Goal: Task Accomplishment & Management: Use online tool/utility

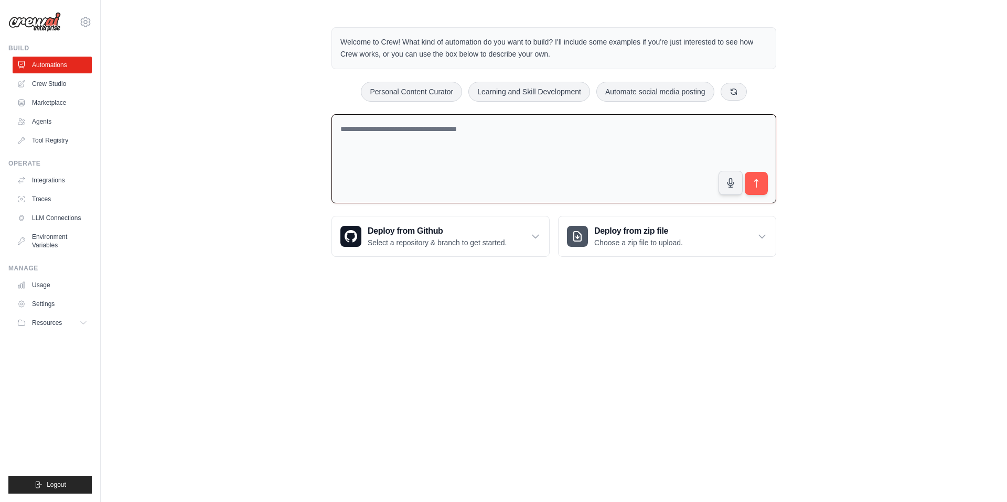
click at [482, 138] on textarea at bounding box center [553, 159] width 445 height 90
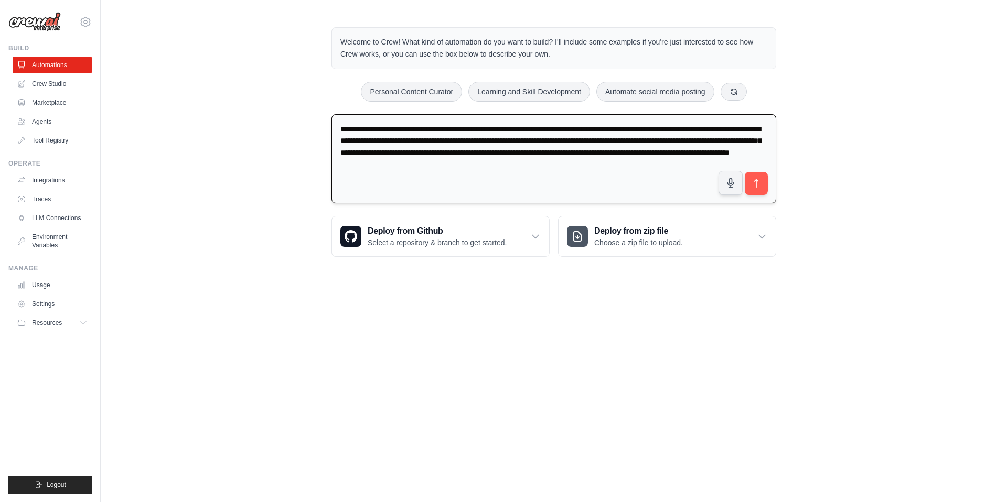
click at [628, 163] on textarea "**********" at bounding box center [553, 159] width 445 height 90
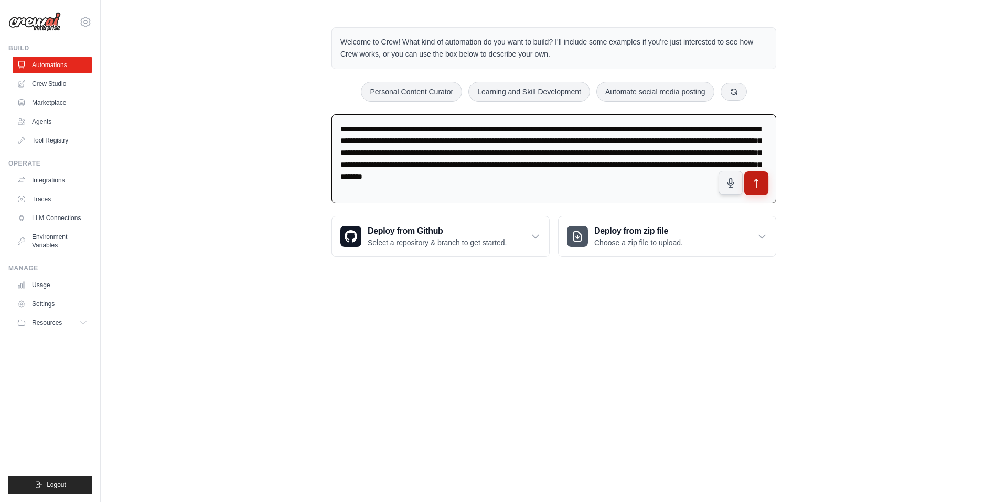
type textarea "**********"
click at [759, 180] on icon "submit" at bounding box center [756, 183] width 11 height 11
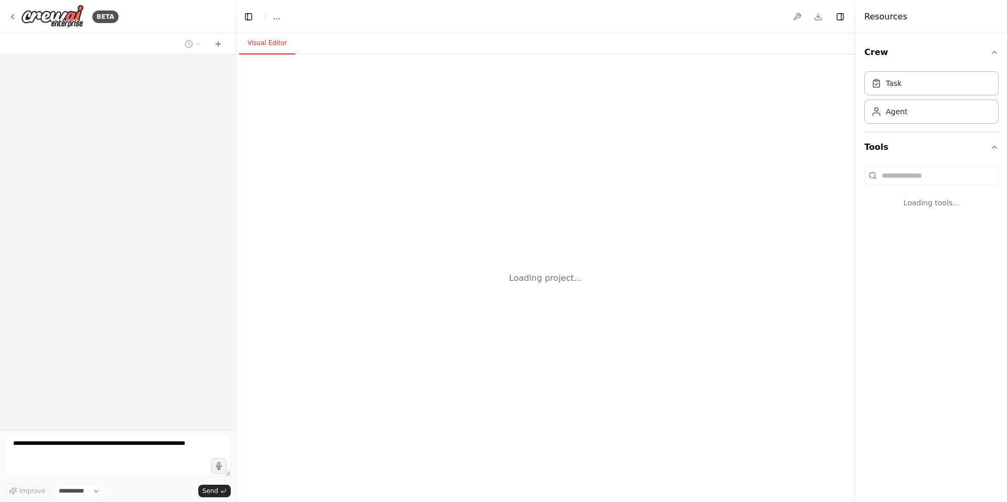
select select "****"
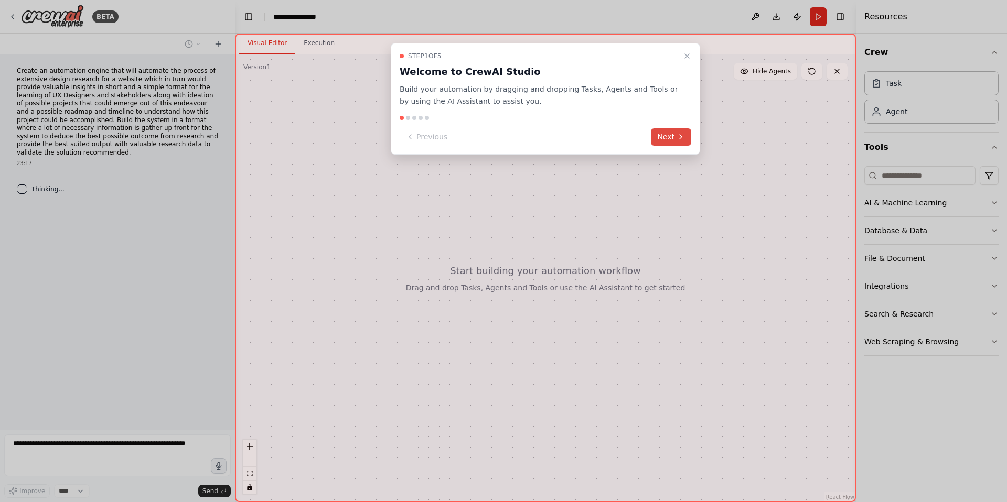
click at [665, 140] on button "Next" at bounding box center [671, 136] width 40 height 17
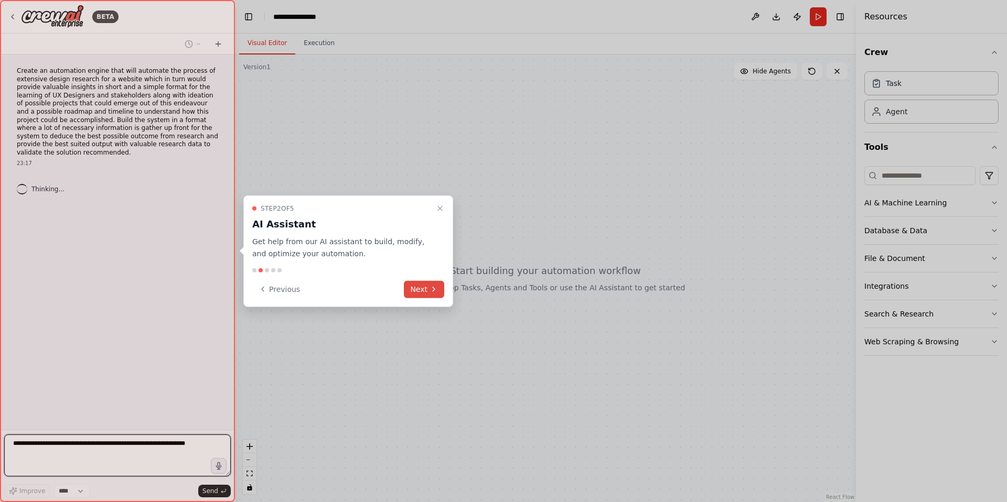
click at [428, 288] on button "Next" at bounding box center [424, 288] width 40 height 17
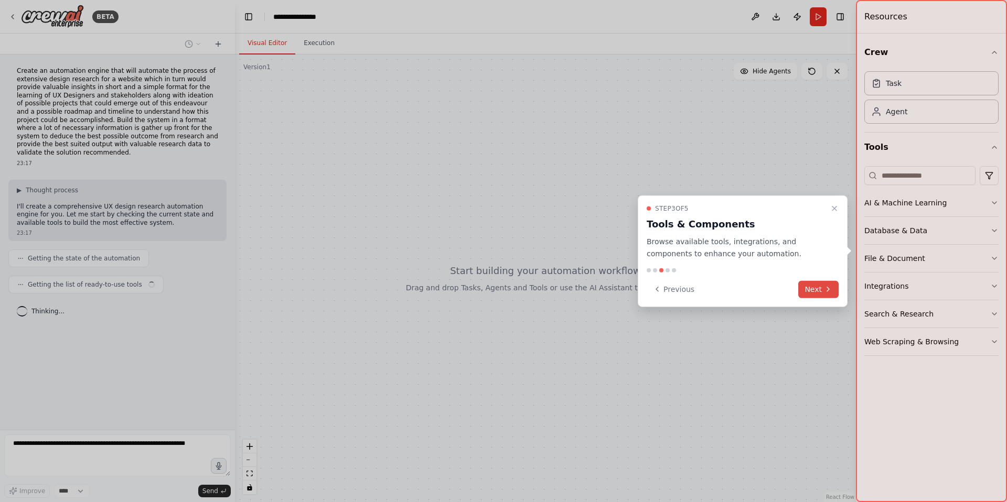
click at [814, 291] on button "Next" at bounding box center [818, 288] width 40 height 17
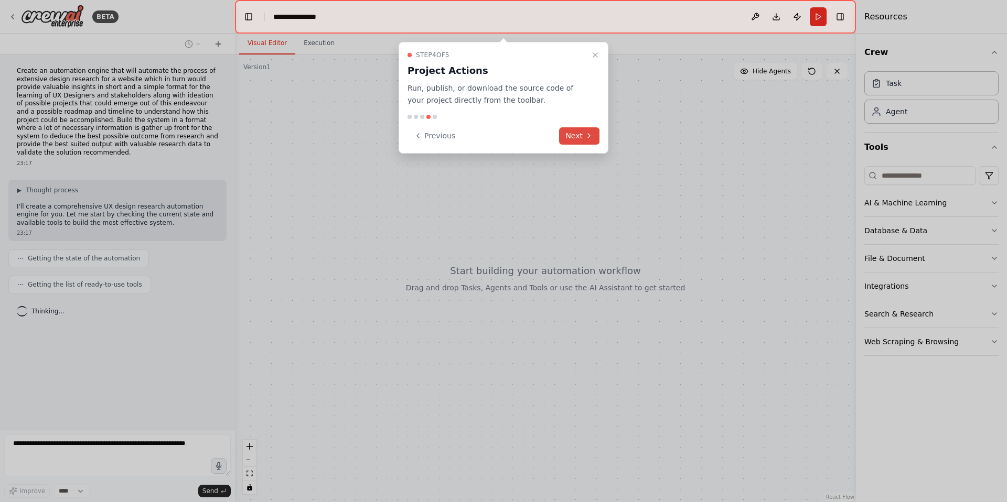
click at [586, 135] on icon at bounding box center [589, 136] width 8 height 8
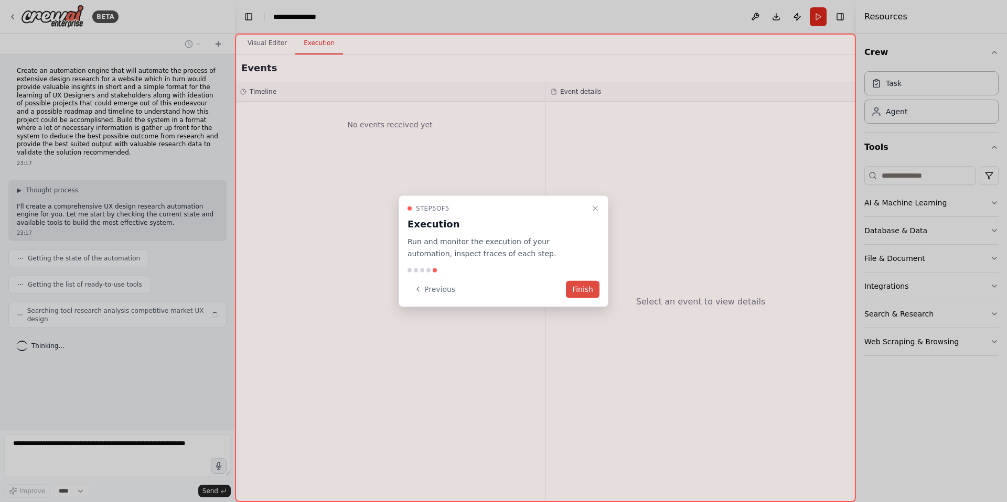
click at [587, 288] on button "Finish" at bounding box center [583, 288] width 34 height 17
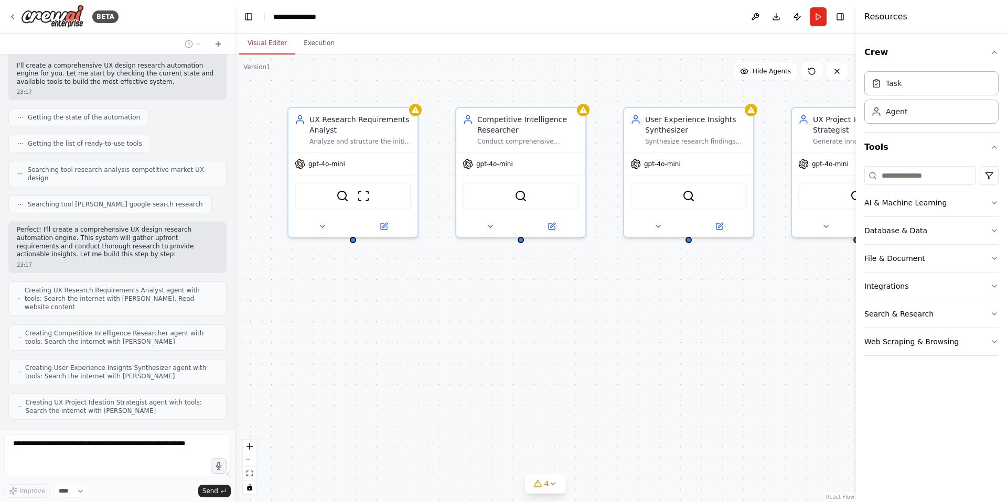
scroll to position [167, 0]
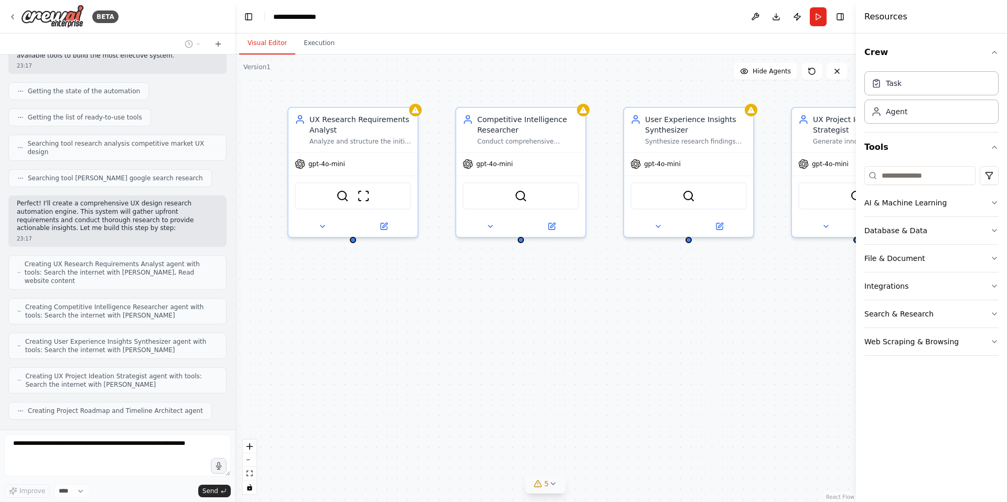
click at [553, 488] on icon at bounding box center [552, 484] width 8 height 8
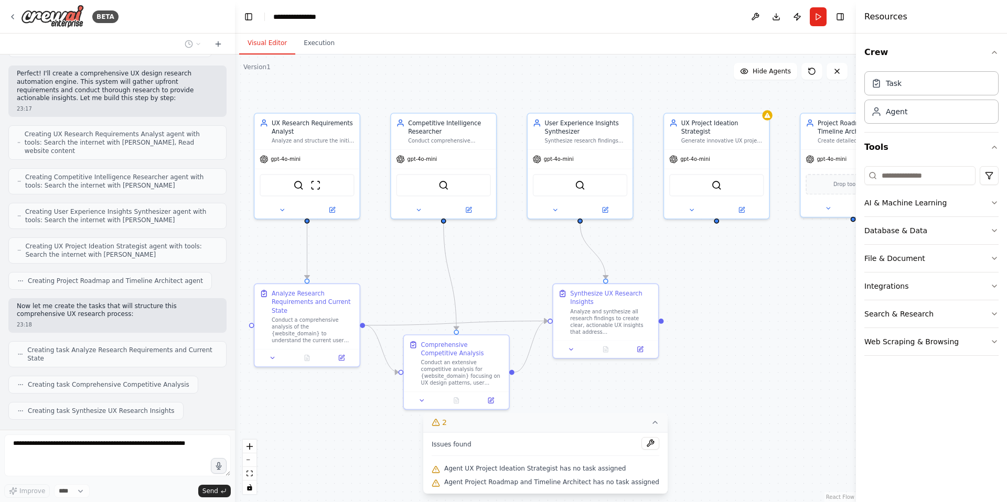
scroll to position [323, 0]
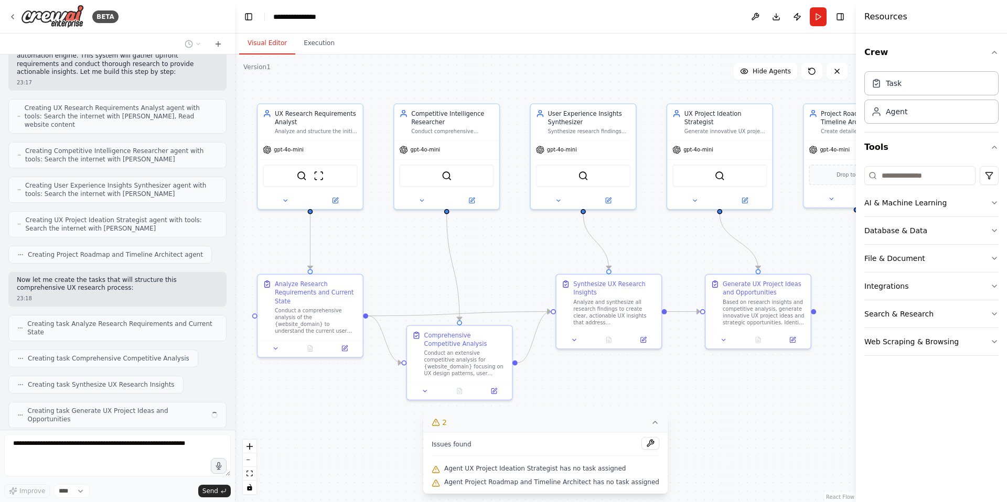
drag, startPoint x: 749, startPoint y: 266, endPoint x: 639, endPoint y: 230, distance: 116.2
click at [639, 230] on div ".deletable-edge-delete-btn { width: 20px; height: 20px; border: 0px solid #ffff…" at bounding box center [545, 279] width 621 height 448
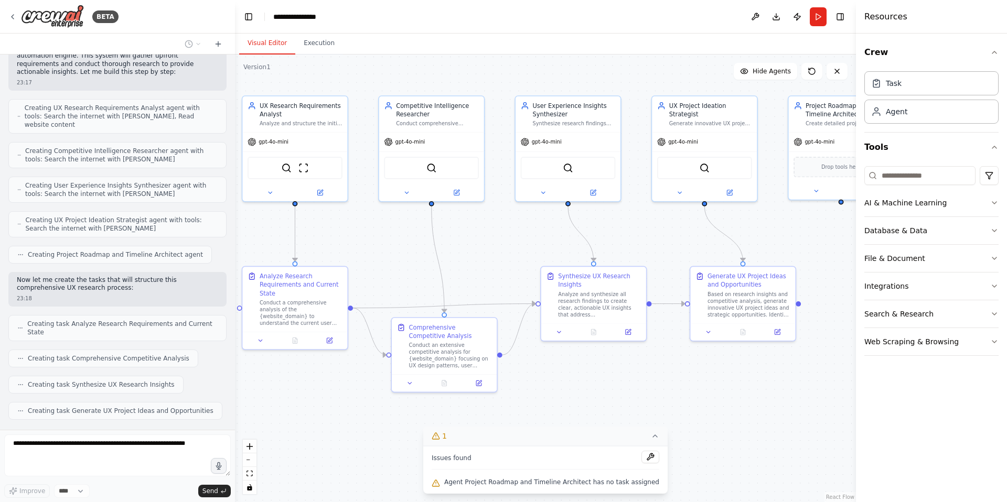
drag, startPoint x: 662, startPoint y: 244, endPoint x: 643, endPoint y: 236, distance: 20.3
click at [643, 236] on div ".deletable-edge-delete-btn { width: 20px; height: 20px; border: 0px solid #ffff…" at bounding box center [545, 279] width 621 height 448
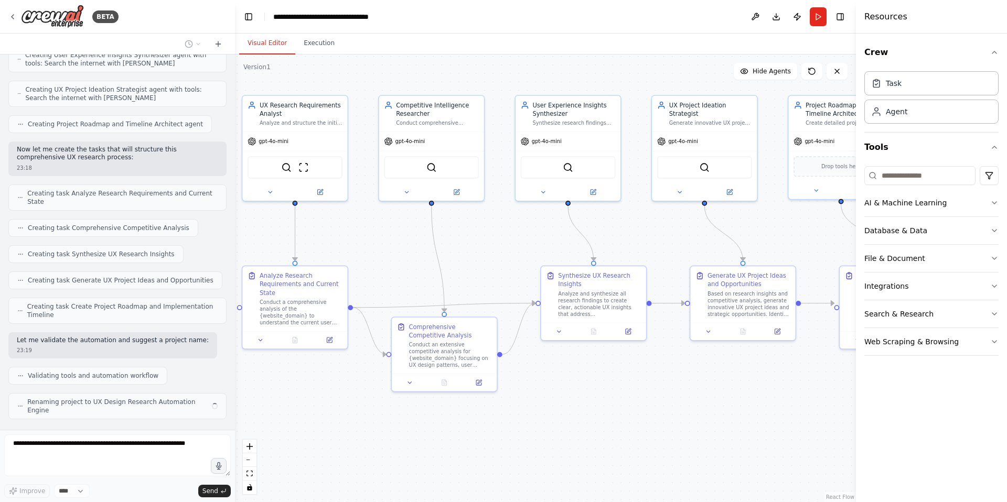
scroll to position [446, 0]
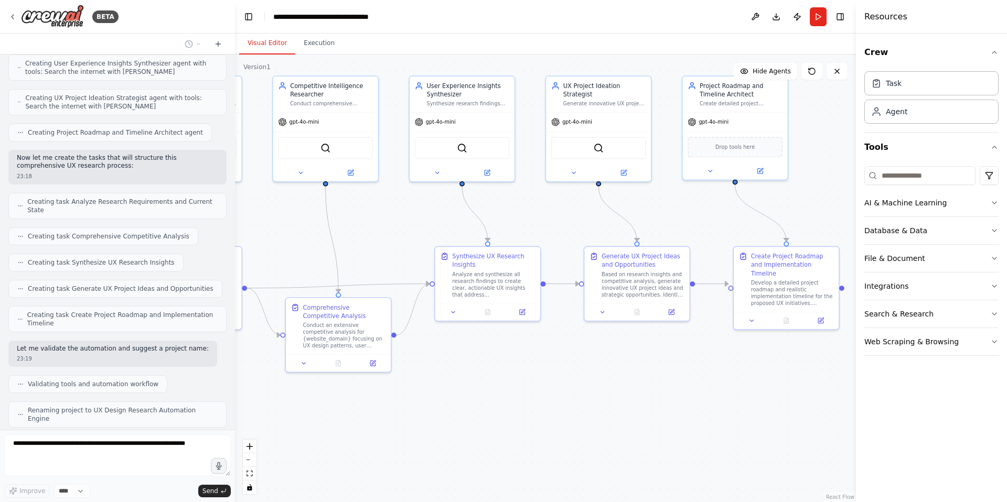
drag, startPoint x: 652, startPoint y: 231, endPoint x: 546, endPoint y: 211, distance: 107.7
click at [546, 211] on div ".deletable-edge-delete-btn { width: 20px; height: 20px; border: 0px solid #ffff…" at bounding box center [545, 279] width 621 height 448
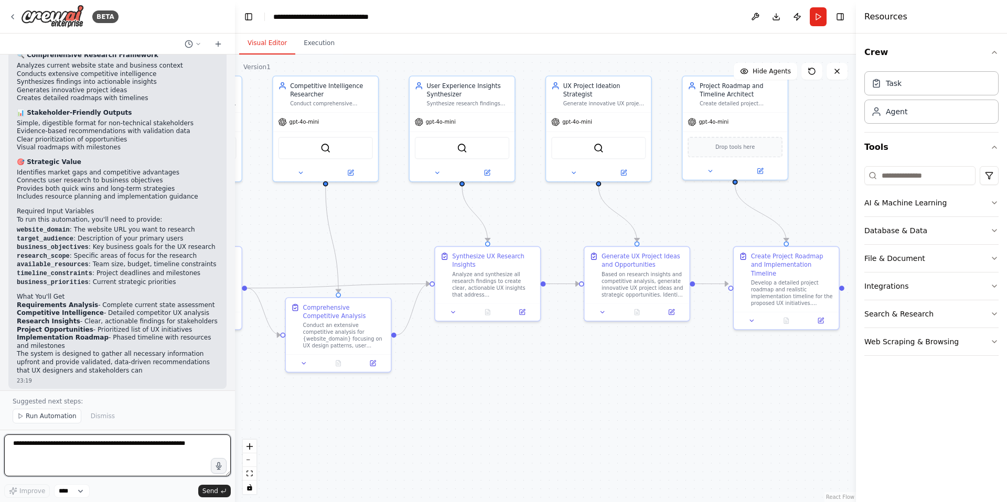
scroll to position [929, 0]
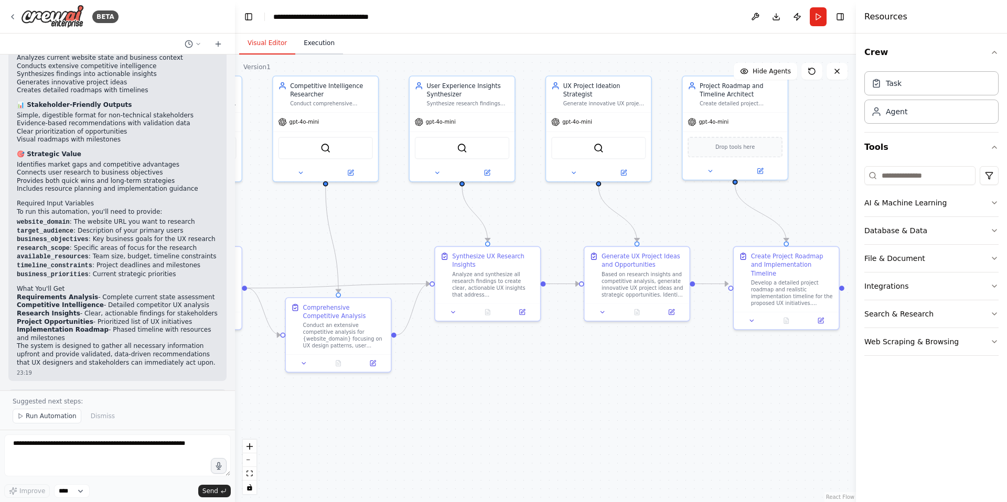
click at [314, 47] on button "Execution" at bounding box center [319, 44] width 48 height 22
click at [282, 45] on button "Visual Editor" at bounding box center [267, 44] width 56 height 22
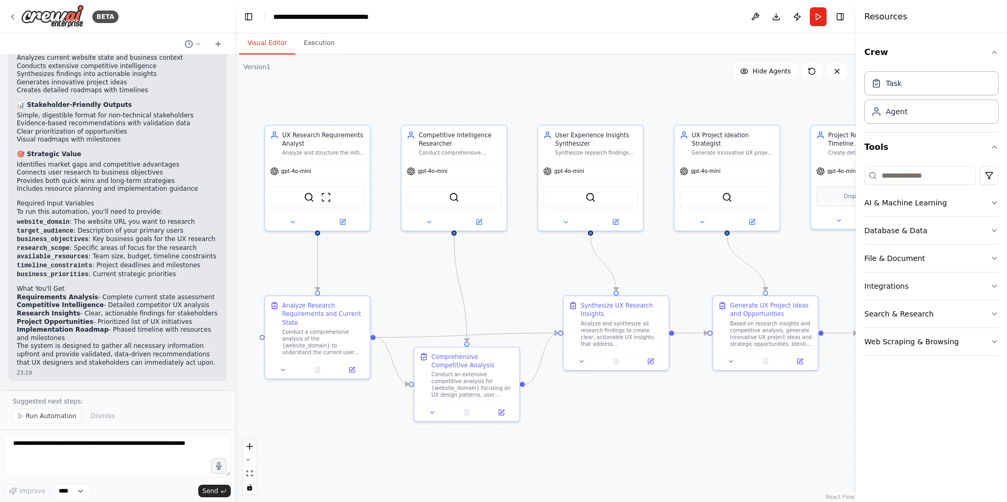
drag, startPoint x: 379, startPoint y: 227, endPoint x: 539, endPoint y: 283, distance: 169.8
click at [539, 283] on div ".deletable-edge-delete-btn { width: 20px; height: 20px; border: 0px solid #ffff…" at bounding box center [545, 279] width 621 height 448
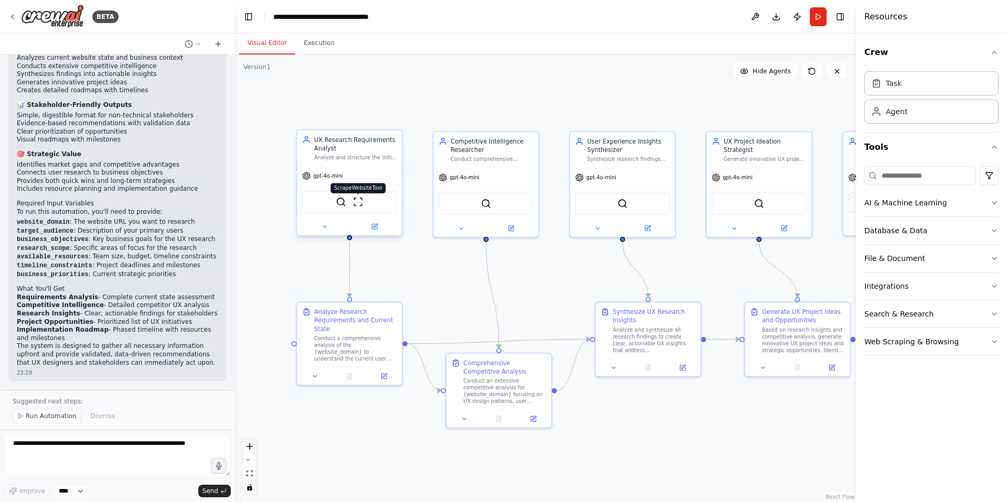
click at [357, 200] on img at bounding box center [358, 202] width 10 height 10
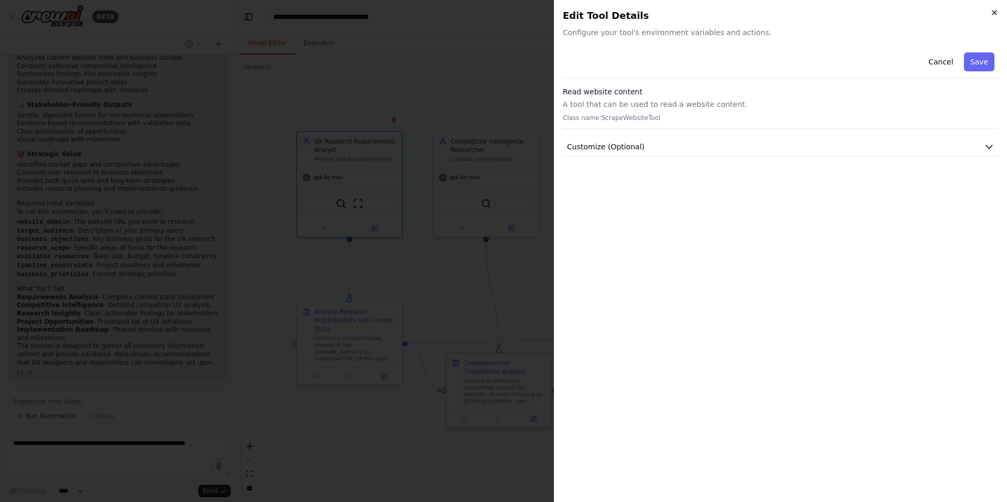
click at [991, 13] on icon "button" at bounding box center [994, 12] width 8 height 8
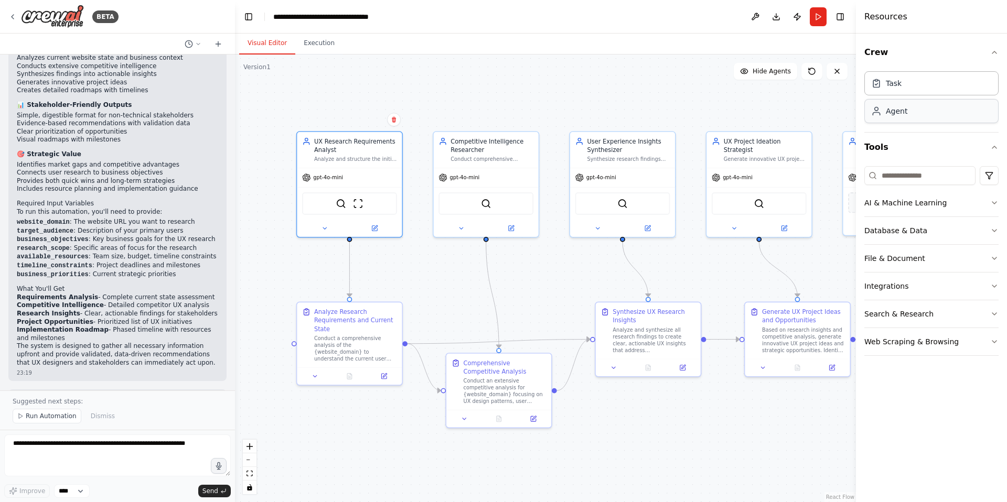
click at [916, 116] on div "Agent" at bounding box center [931, 111] width 134 height 24
click at [918, 78] on div "Task" at bounding box center [931, 83] width 134 height 24
click at [41, 416] on span "Run Automation" at bounding box center [51, 416] width 51 height 8
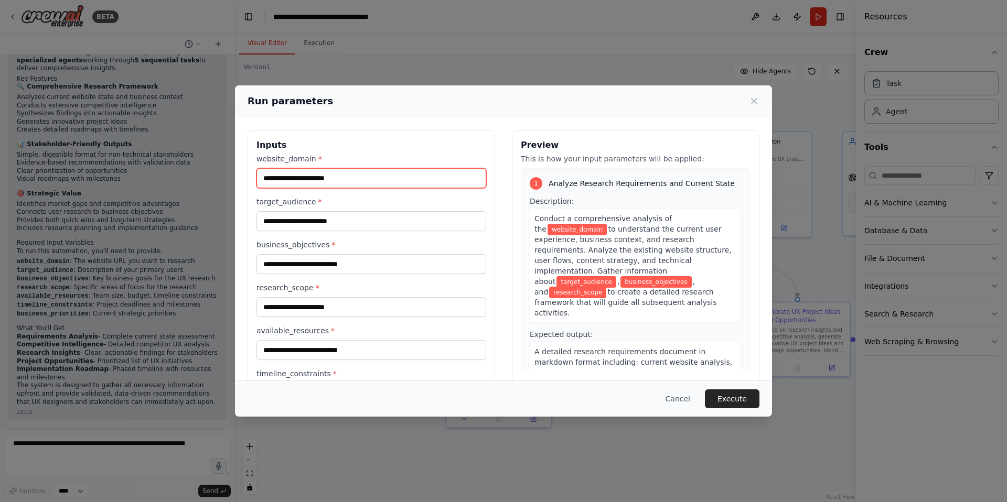
click at [323, 183] on input "website_domain *" at bounding box center [371, 178] width 230 height 20
type input "**********"
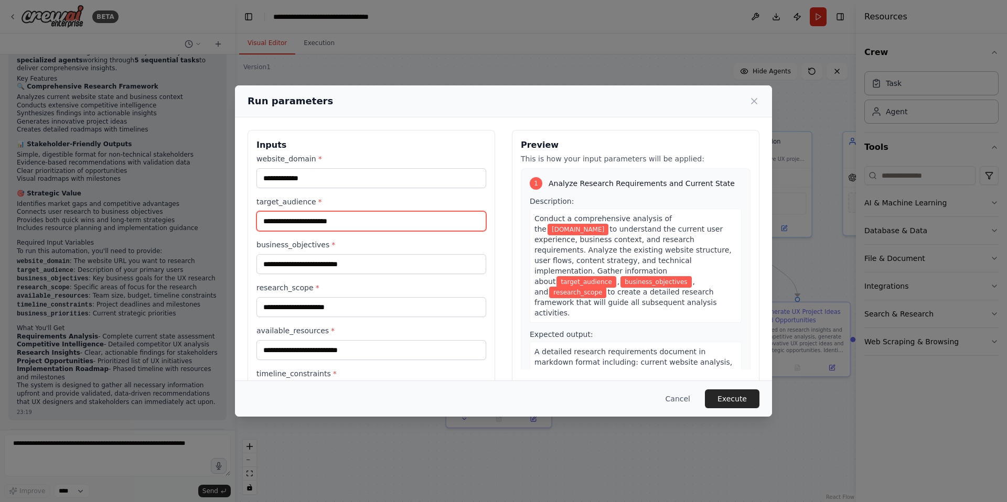
click at [327, 220] on input "target_audience *" at bounding box center [371, 221] width 230 height 20
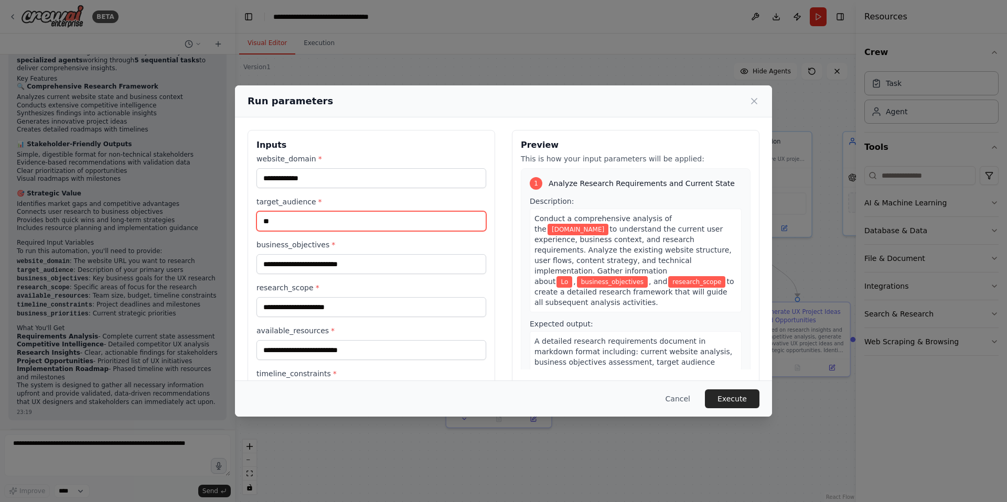
type input "*"
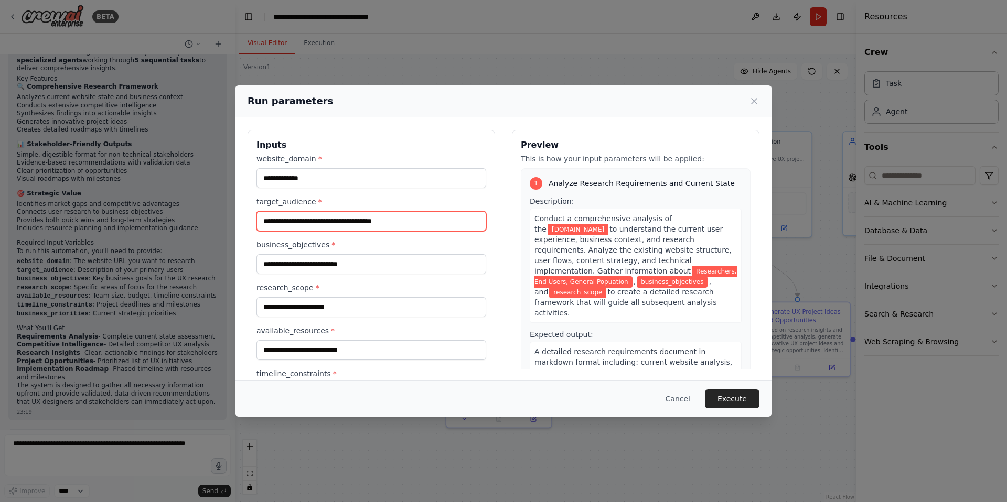
type input "**********"
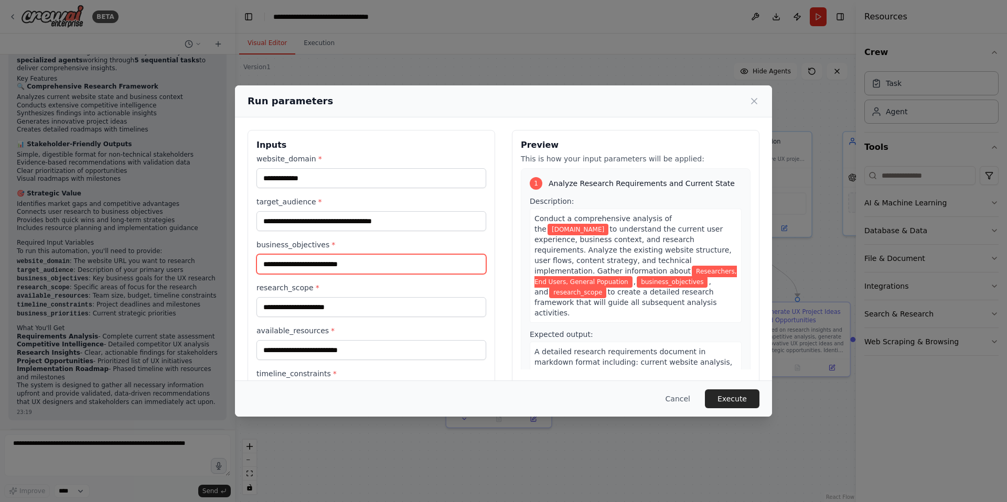
click at [297, 261] on input "business_objectives *" at bounding box center [371, 264] width 230 height 20
type input "**********"
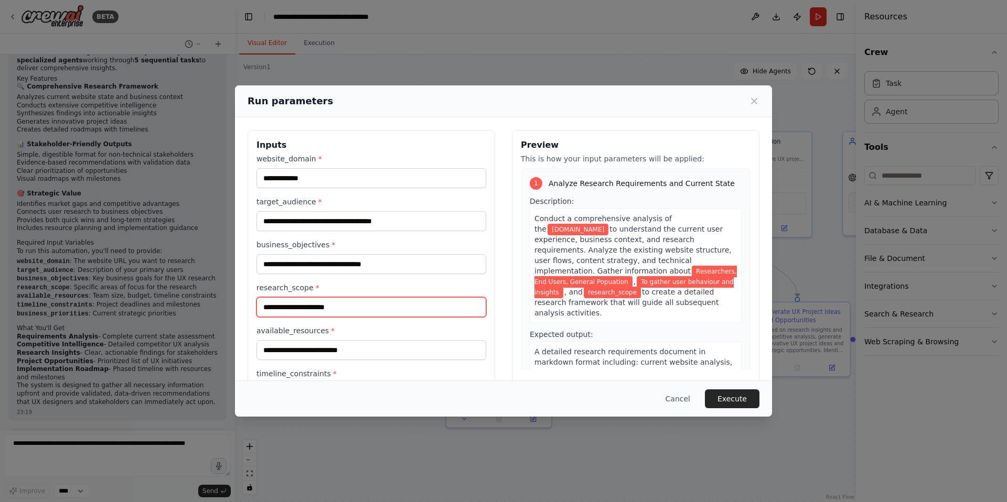
click at [326, 300] on input "research_scope *" at bounding box center [371, 307] width 230 height 20
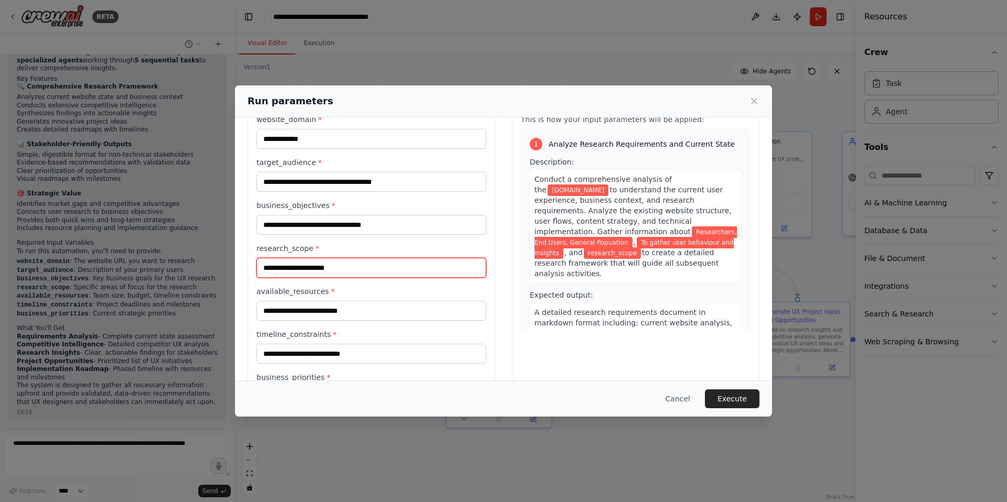
scroll to position [43, 0]
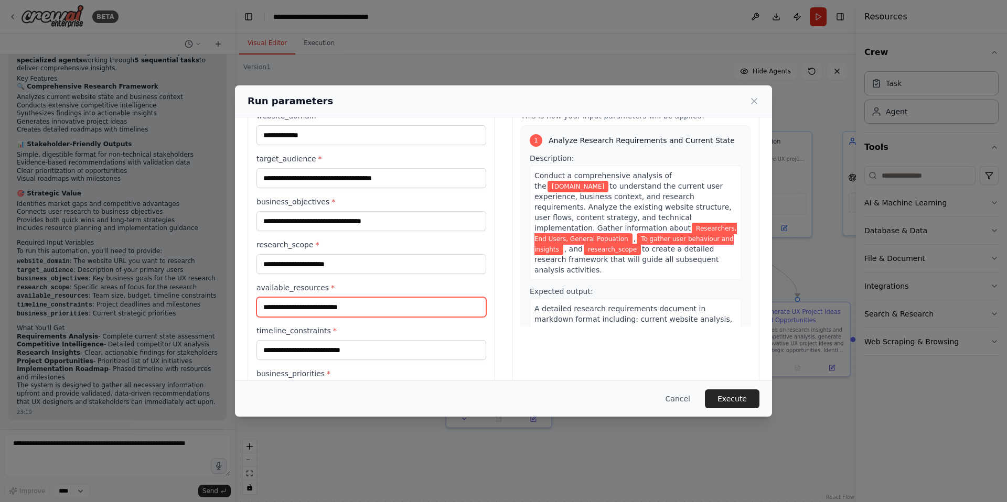
click at [369, 307] on input "available_resources *" at bounding box center [371, 307] width 230 height 20
type input "**"
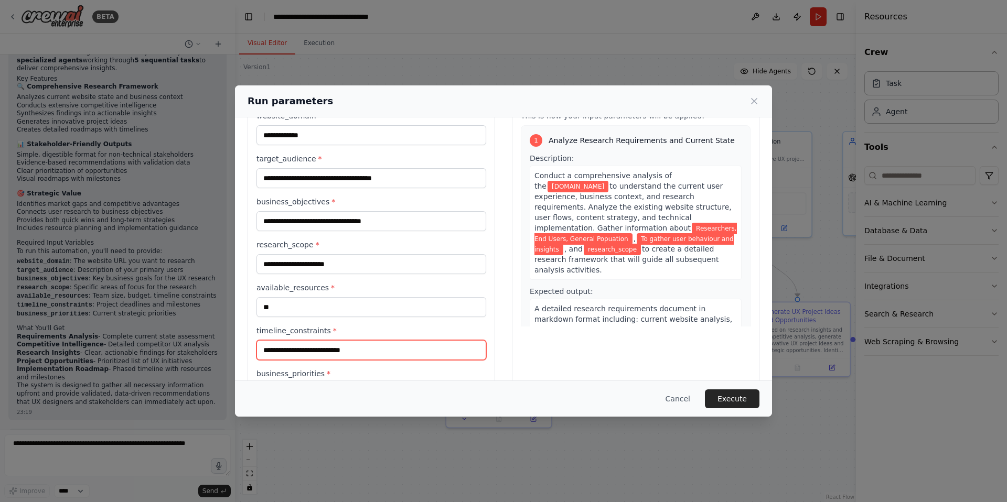
click at [330, 352] on input "timeline_constraints *" at bounding box center [371, 350] width 230 height 20
type input "*******"
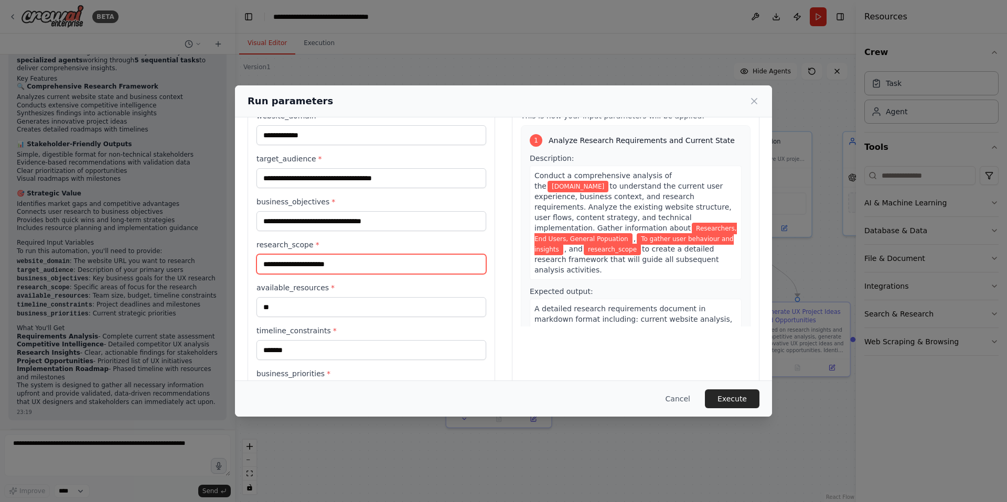
click at [311, 269] on input "research_scope *" at bounding box center [371, 264] width 230 height 20
type input "*"
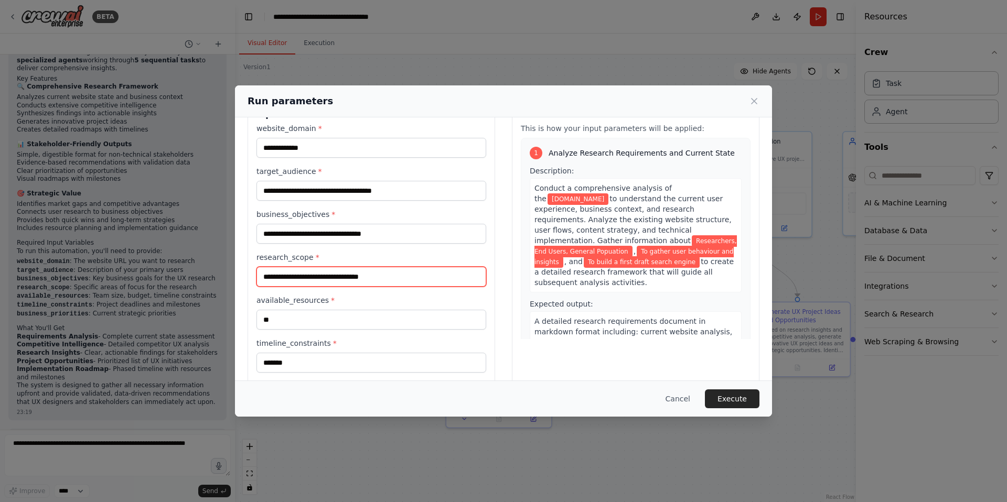
scroll to position [87, 0]
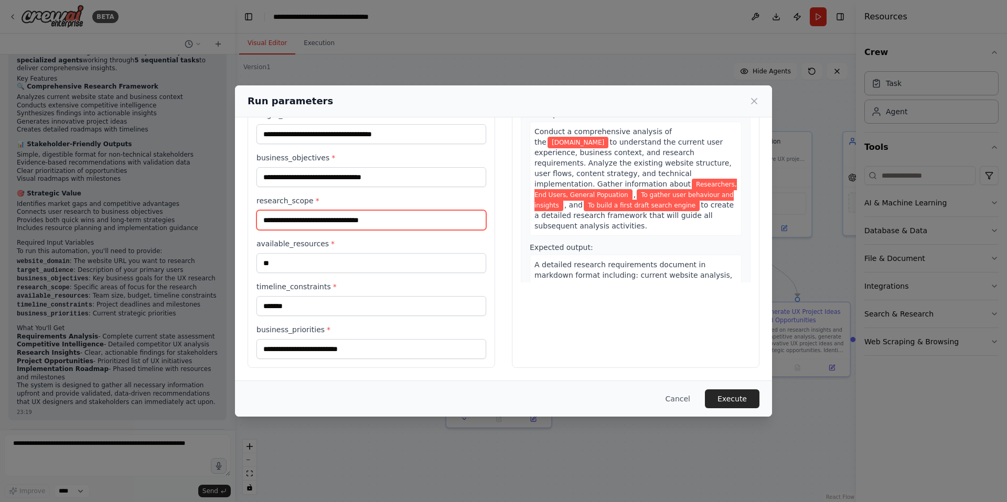
type input "**********"
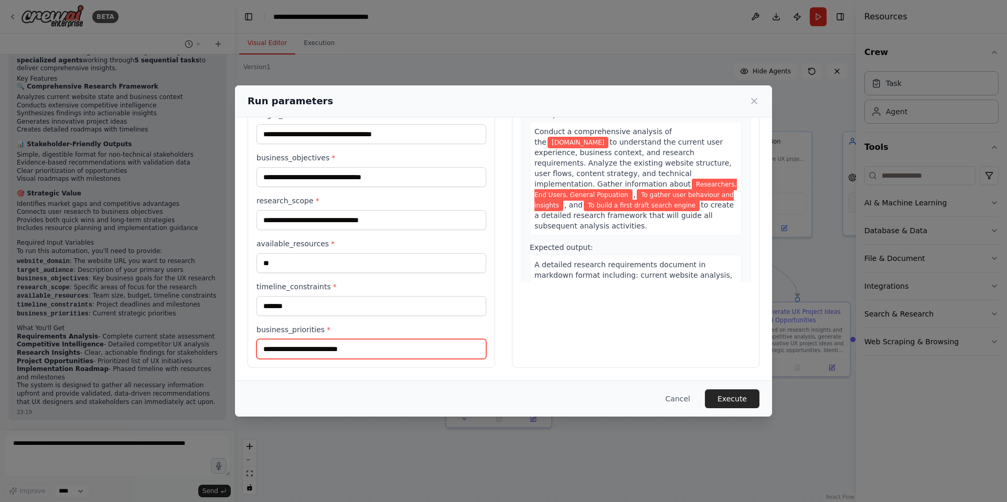
click at [313, 347] on input "business_priorities *" at bounding box center [371, 349] width 230 height 20
type input "*"
click at [408, 349] on input "**********" at bounding box center [371, 349] width 230 height 20
type input "**********"
click at [733, 397] on button "Execute" at bounding box center [732, 399] width 55 height 19
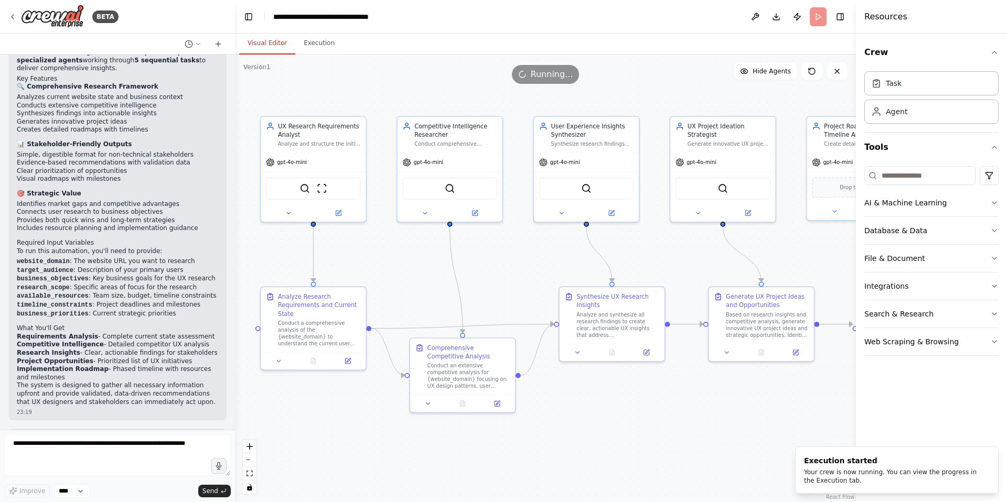
drag, startPoint x: 758, startPoint y: 418, endPoint x: 721, endPoint y: 403, distance: 39.2
click at [721, 403] on div ".deletable-edge-delete-btn { width: 20px; height: 20px; border: 0px solid #ffff…" at bounding box center [545, 279] width 621 height 448
click at [327, 47] on button "Execution" at bounding box center [319, 44] width 48 height 22
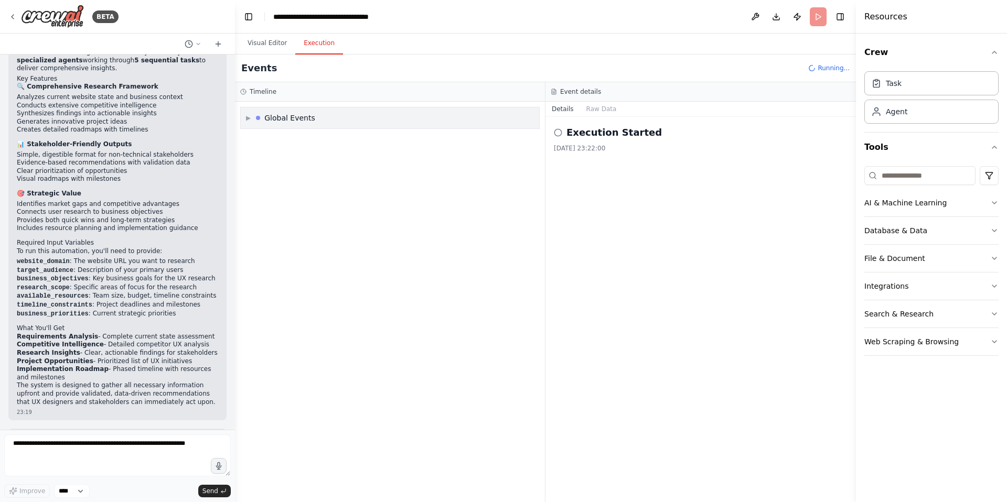
click at [298, 120] on div "Global Events" at bounding box center [289, 118] width 51 height 10
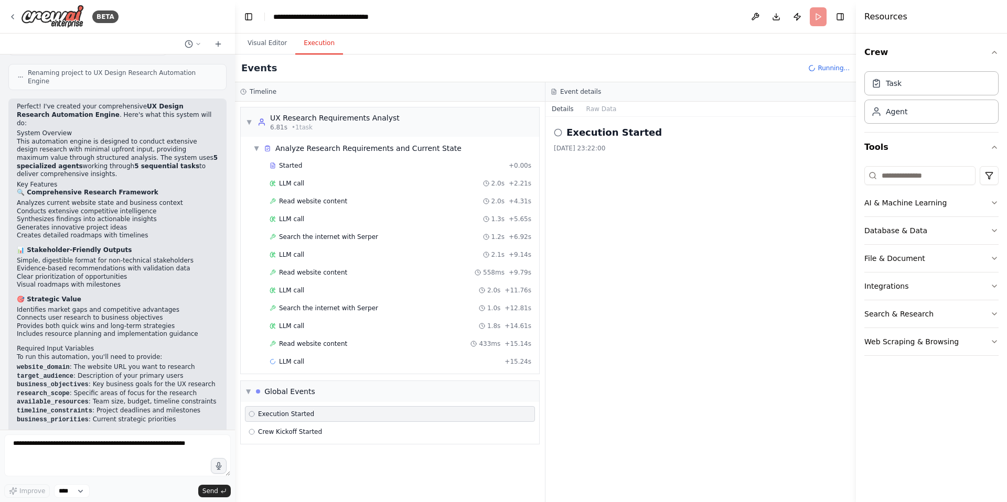
scroll to position [889, 0]
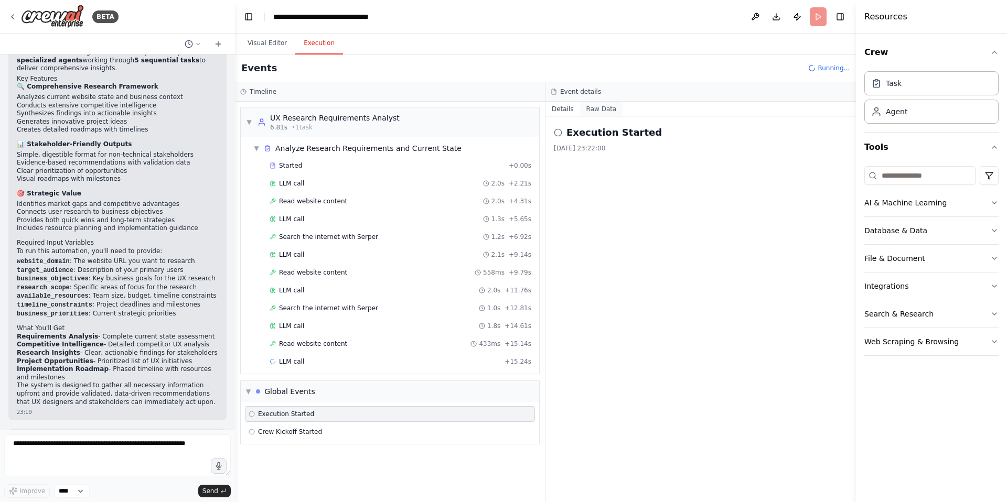
click at [596, 107] on button "Raw Data" at bounding box center [601, 109] width 43 height 15
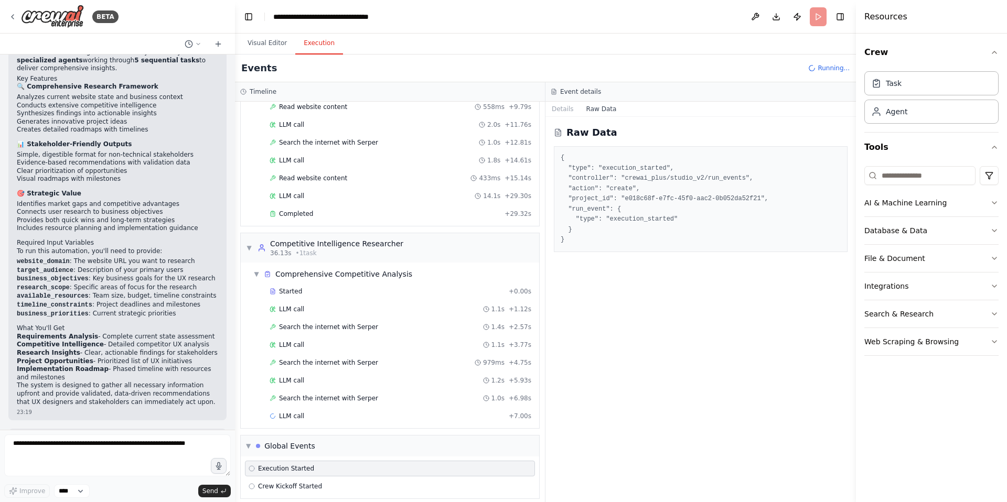
scroll to position [174, 0]
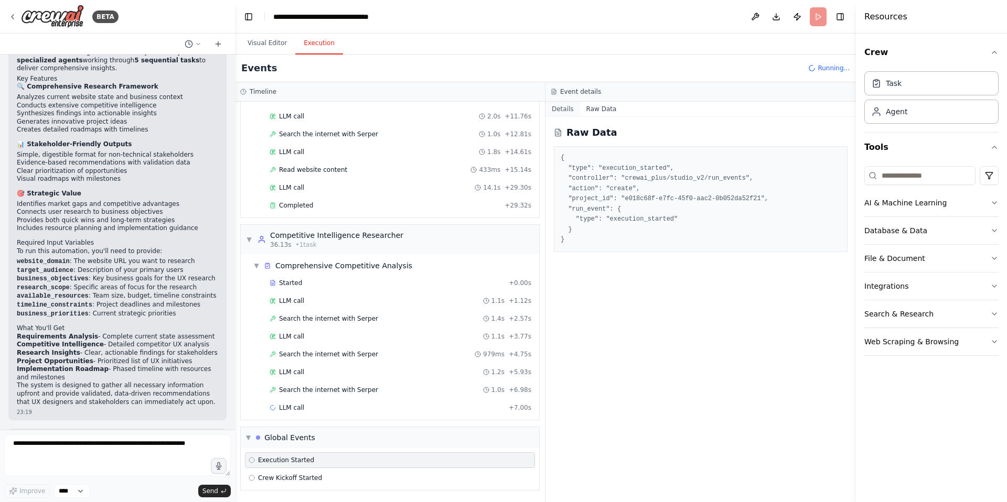
click at [567, 110] on button "Details" at bounding box center [562, 109] width 35 height 15
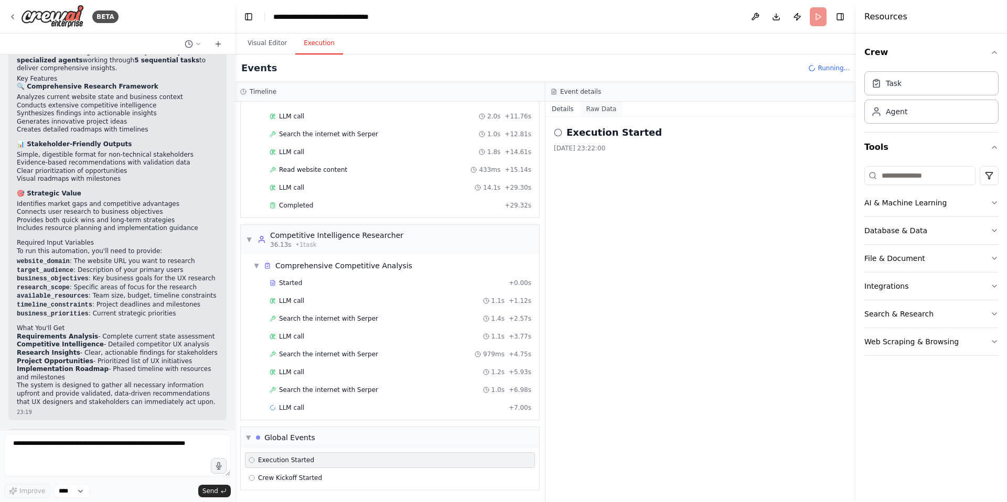
click at [609, 105] on button "Raw Data" at bounding box center [601, 109] width 43 height 15
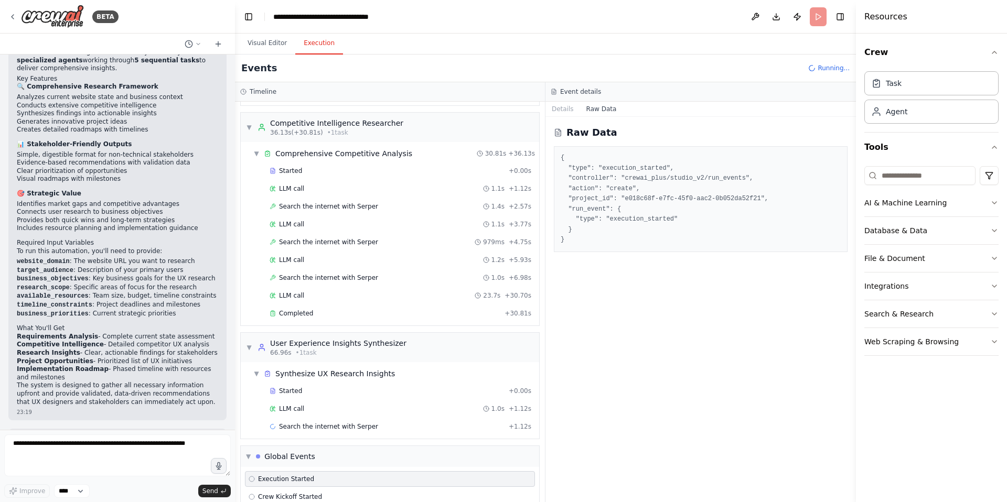
scroll to position [323, 0]
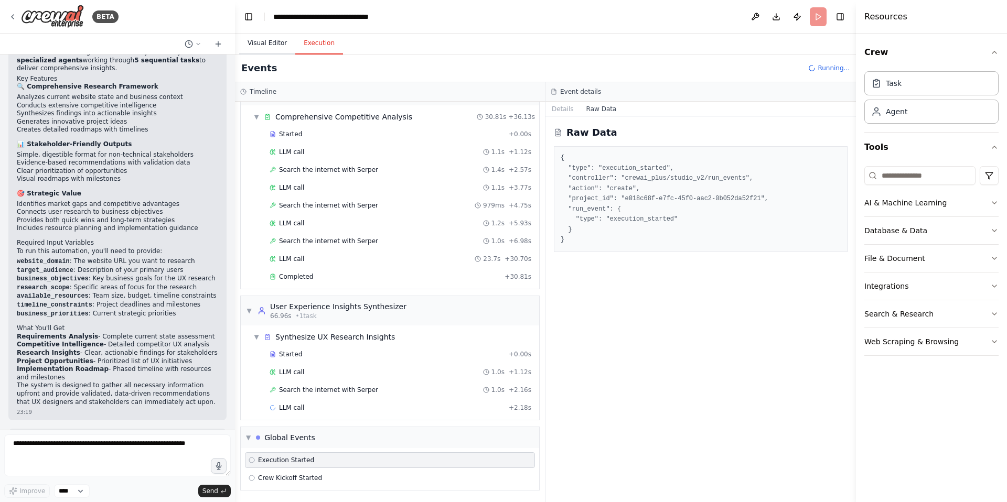
click at [276, 48] on button "Visual Editor" at bounding box center [267, 44] width 56 height 22
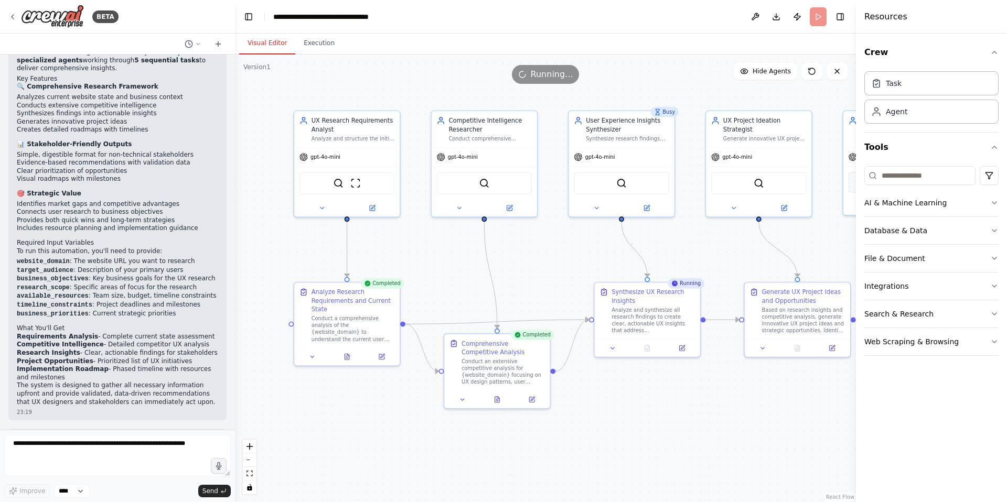
drag, startPoint x: 638, startPoint y: 96, endPoint x: 672, endPoint y: 91, distance: 35.1
click at [672, 91] on div ".deletable-edge-delete-btn { width: 20px; height: 20px; border: 0px solid #ffff…" at bounding box center [545, 279] width 621 height 448
click at [370, 160] on div "gpt-4o-mini" at bounding box center [346, 155] width 105 height 19
click at [990, 203] on icon "button" at bounding box center [994, 203] width 8 height 8
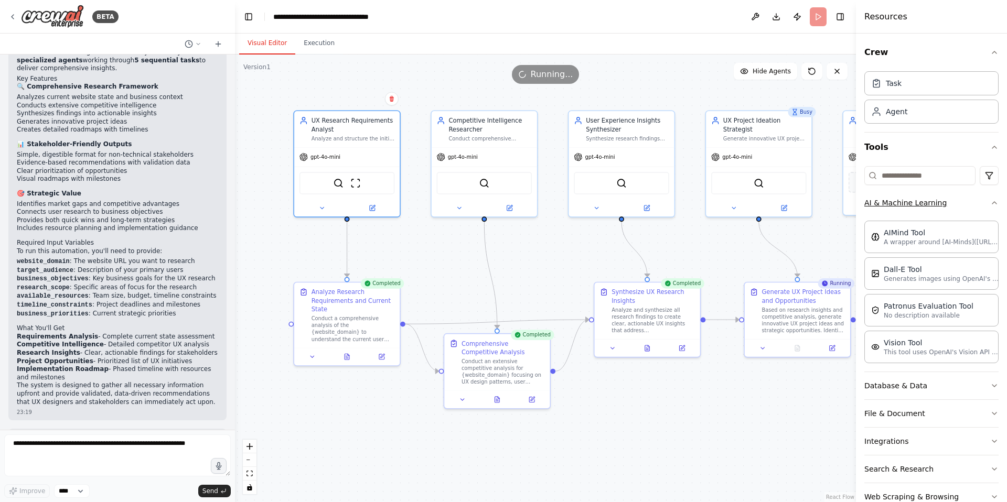
click at [991, 199] on icon "button" at bounding box center [994, 203] width 8 height 8
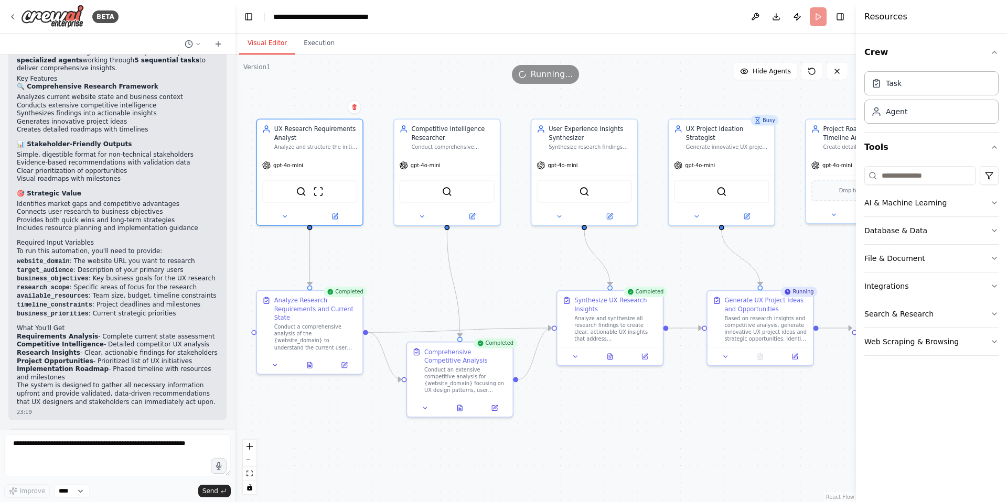
drag, startPoint x: 625, startPoint y: 93, endPoint x: 584, endPoint y: 103, distance: 42.6
click at [584, 103] on div ".deletable-edge-delete-btn { width: 20px; height: 20px; border: 0px solid #ffff…" at bounding box center [545, 279] width 621 height 448
click at [312, 47] on button "Execution" at bounding box center [319, 44] width 48 height 22
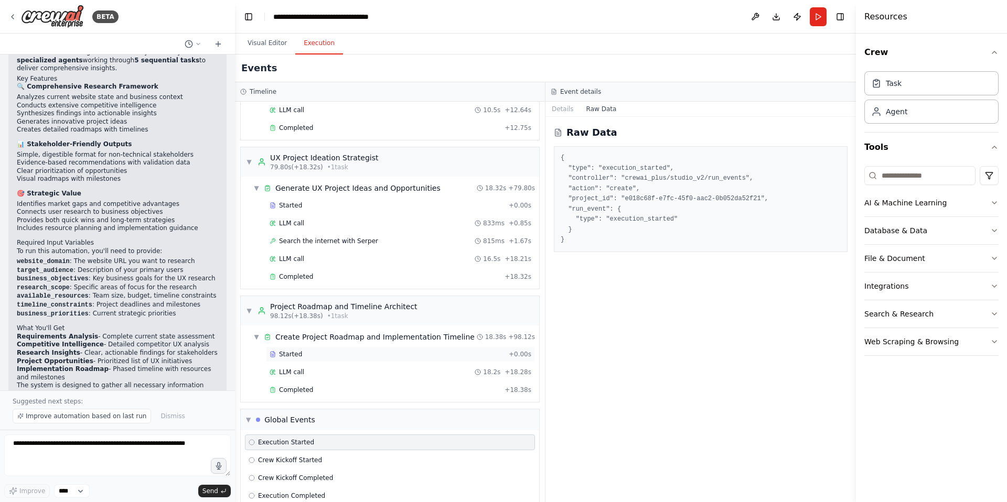
scroll to position [639, 0]
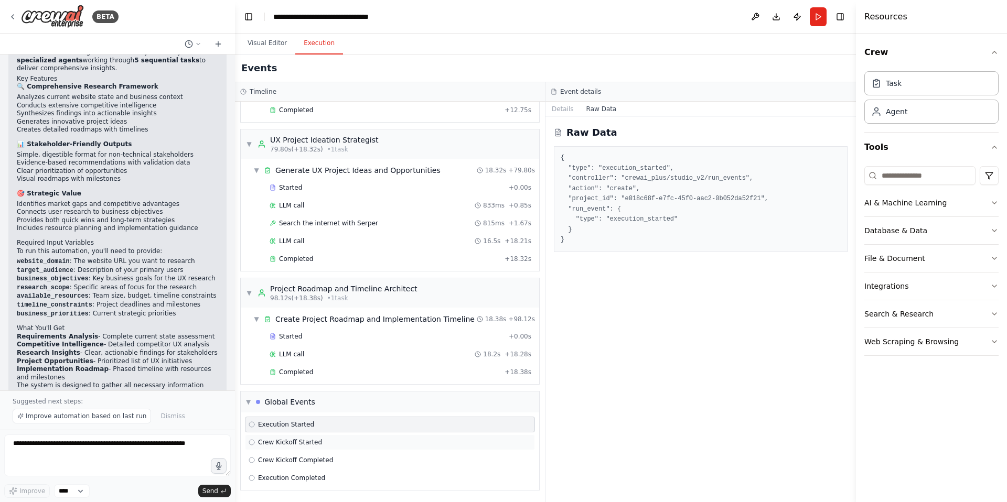
click at [303, 436] on div "Crew Kickoff Started" at bounding box center [390, 443] width 290 height 16
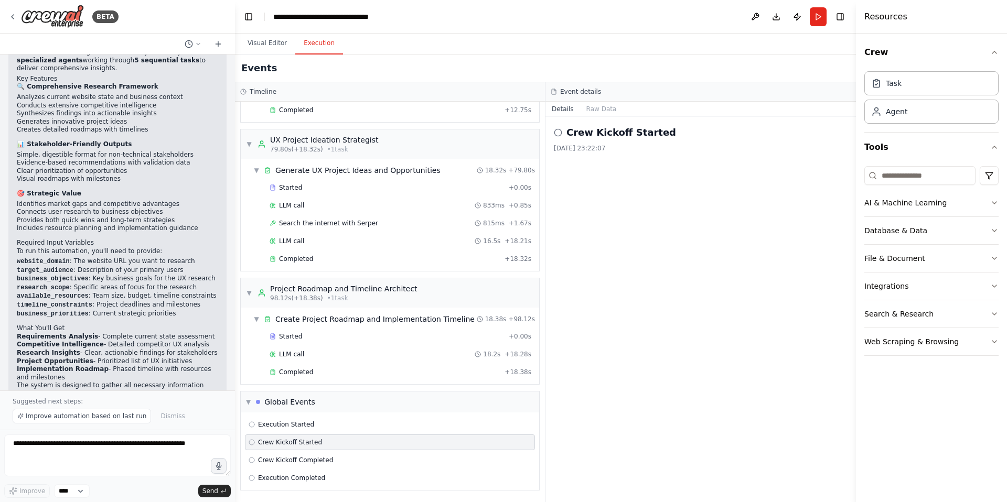
click at [304, 445] on span "Crew Kickoff Started" at bounding box center [290, 442] width 64 height 8
click at [312, 423] on div "Execution Started" at bounding box center [390, 424] width 283 height 8
click at [312, 440] on span "Crew Kickoff Started" at bounding box center [290, 442] width 64 height 8
click at [312, 458] on span "Crew Kickoff Completed" at bounding box center [295, 460] width 75 height 8
click at [312, 474] on span "Execution Completed" at bounding box center [291, 478] width 67 height 8
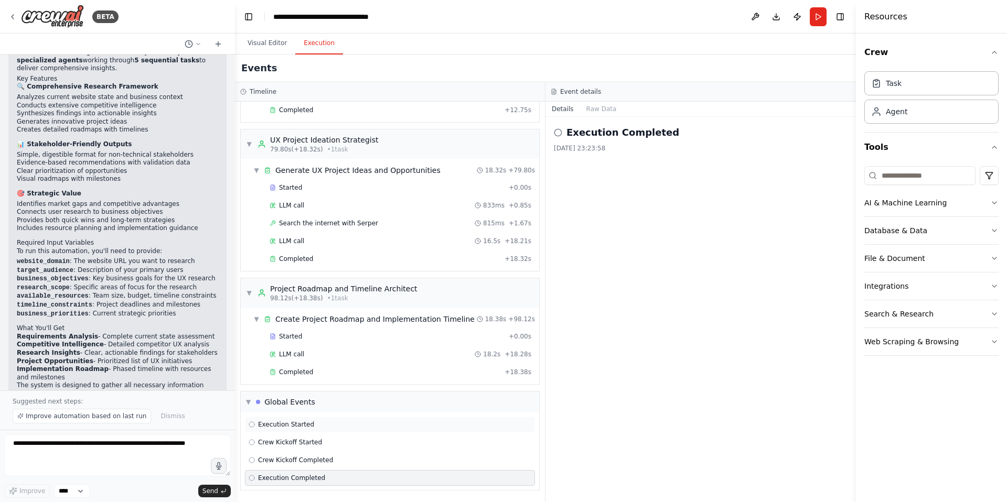
click at [314, 424] on div "Execution Started" at bounding box center [390, 424] width 283 height 8
click at [602, 107] on button "Raw Data" at bounding box center [601, 109] width 43 height 15
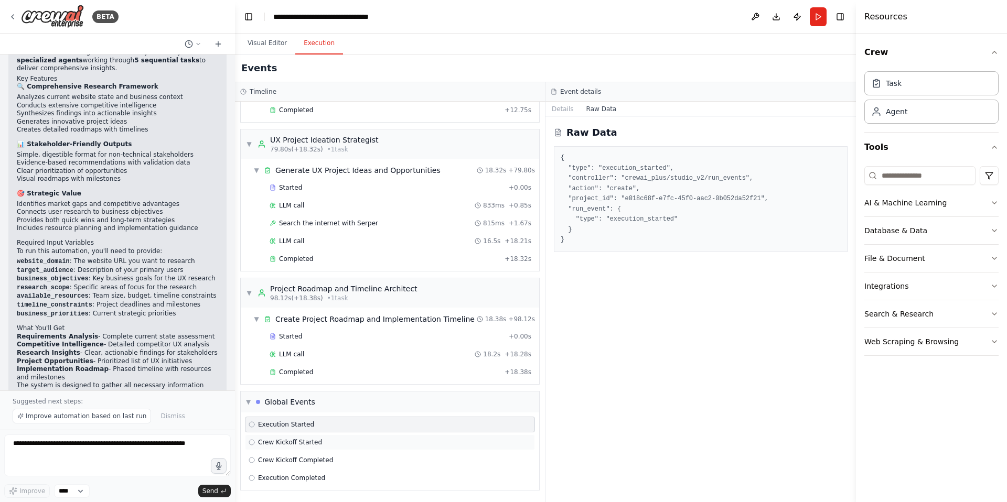
click at [303, 445] on span "Crew Kickoff Started" at bounding box center [290, 442] width 64 height 8
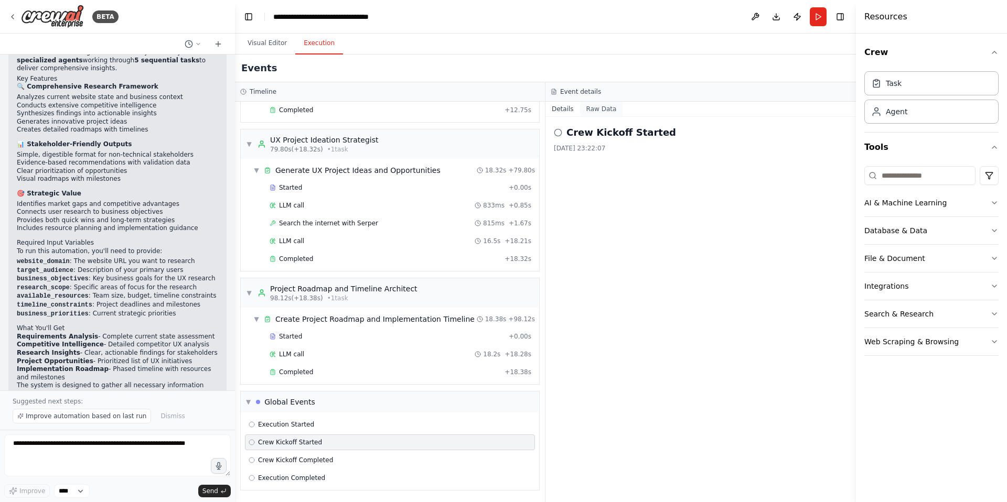
click at [588, 109] on button "Raw Data" at bounding box center [601, 109] width 43 height 15
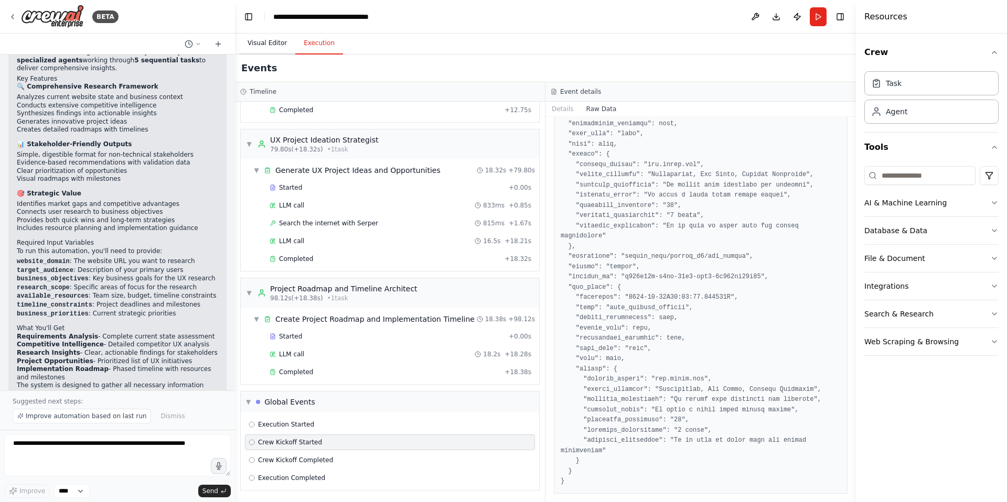
click at [267, 49] on button "Visual Editor" at bounding box center [267, 44] width 56 height 22
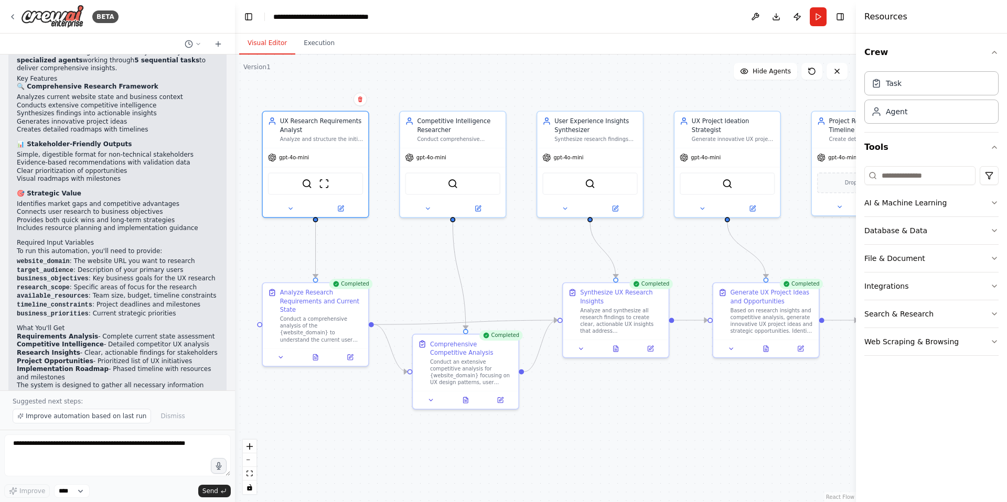
drag, startPoint x: 536, startPoint y: 269, endPoint x: 546, endPoint y: 260, distance: 13.7
click at [546, 260] on div ".deletable-edge-delete-btn { width: 20px; height: 20px; border: 0px solid #ffff…" at bounding box center [545, 279] width 621 height 448
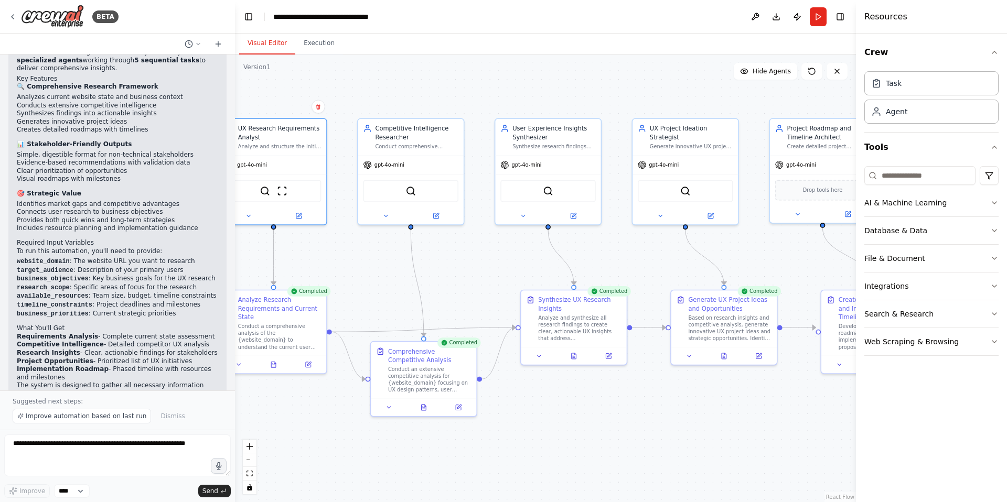
drag, startPoint x: 627, startPoint y: 101, endPoint x: 562, endPoint y: 115, distance: 66.6
click at [562, 115] on div ".deletable-edge-delete-btn { width: 20px; height: 20px; border: 0px solid #ffff…" at bounding box center [545, 279] width 621 height 448
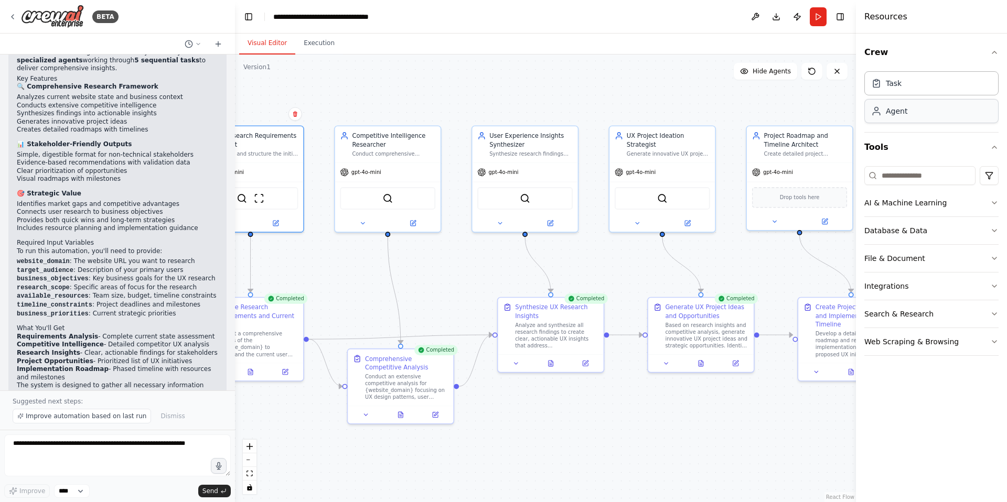
click at [897, 113] on div "Agent" at bounding box center [896, 111] width 21 height 10
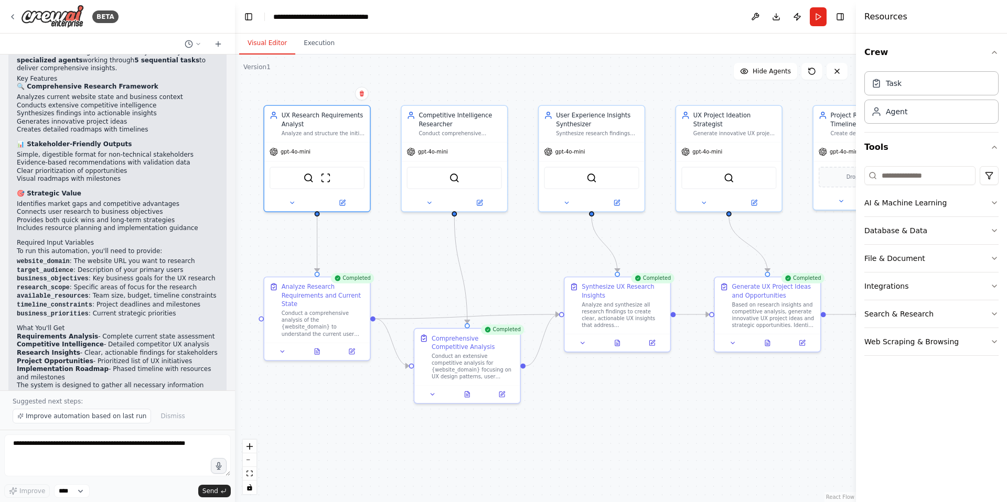
drag, startPoint x: 421, startPoint y: 102, endPoint x: 482, endPoint y: 82, distance: 64.2
click at [482, 82] on div ".deletable-edge-delete-btn { width: 20px; height: 20px; border: 0px solid #ffff…" at bounding box center [545, 279] width 621 height 448
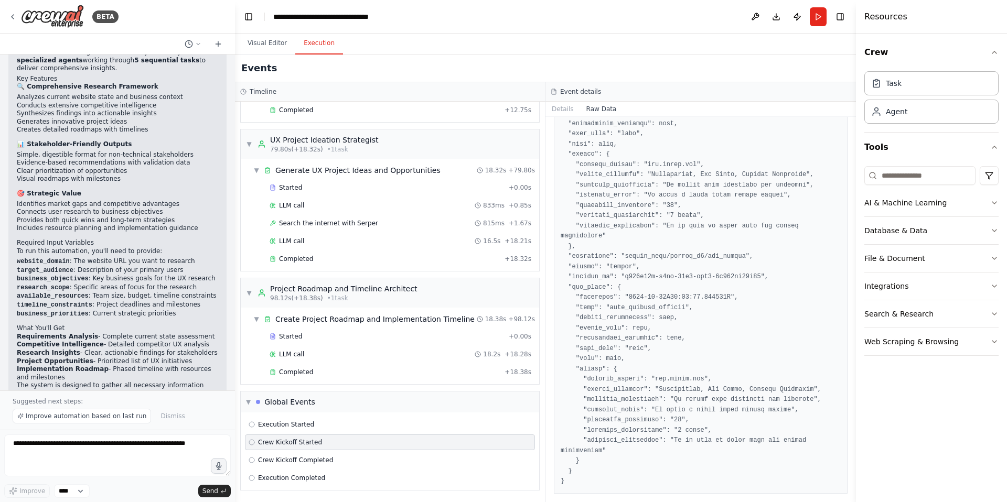
click at [297, 51] on button "Execution" at bounding box center [319, 44] width 48 height 22
click at [296, 424] on span "Execution Started" at bounding box center [286, 424] width 56 height 8
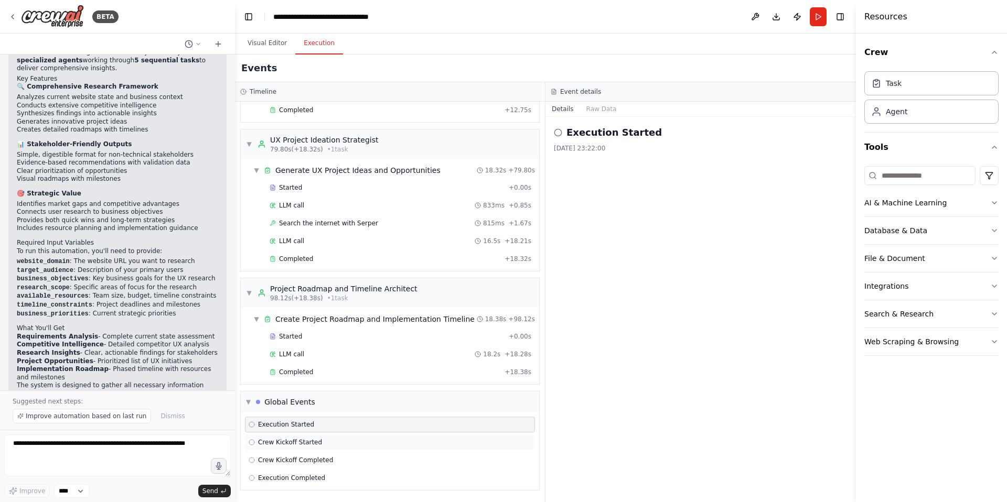
click at [300, 438] on span "Crew Kickoff Started" at bounding box center [290, 442] width 64 height 8
click at [301, 460] on span "Crew Kickoff Completed" at bounding box center [295, 460] width 75 height 8
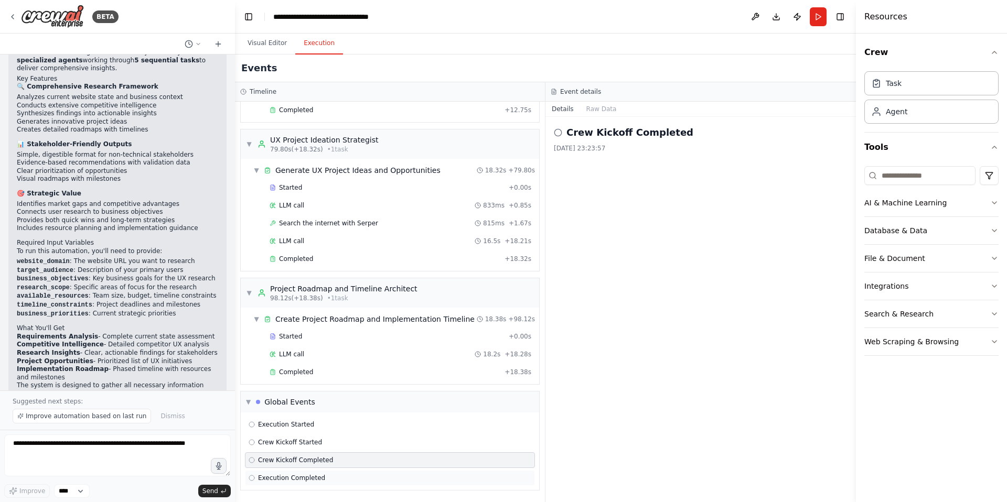
click at [300, 481] on span "Execution Completed" at bounding box center [291, 478] width 67 height 8
click at [593, 110] on button "Raw Data" at bounding box center [601, 109] width 43 height 15
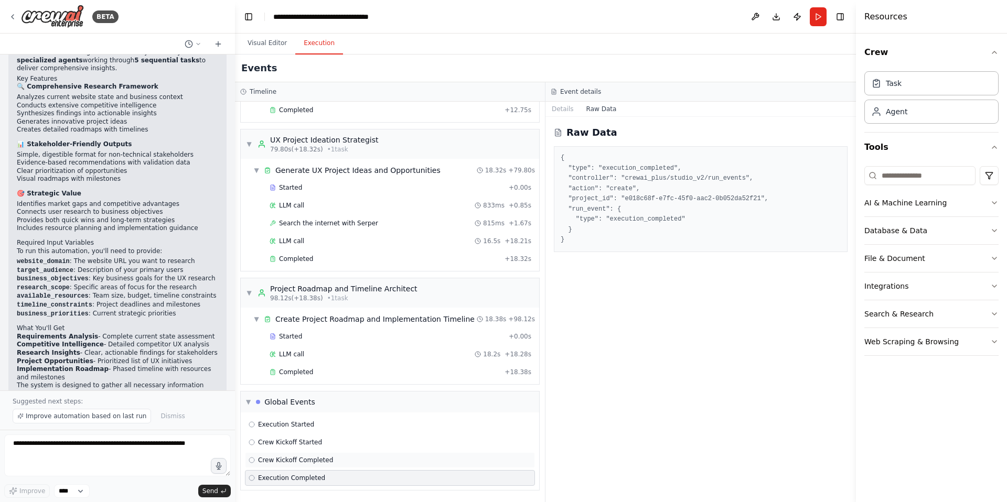
click at [289, 459] on span "Crew Kickoff Completed" at bounding box center [295, 460] width 75 height 8
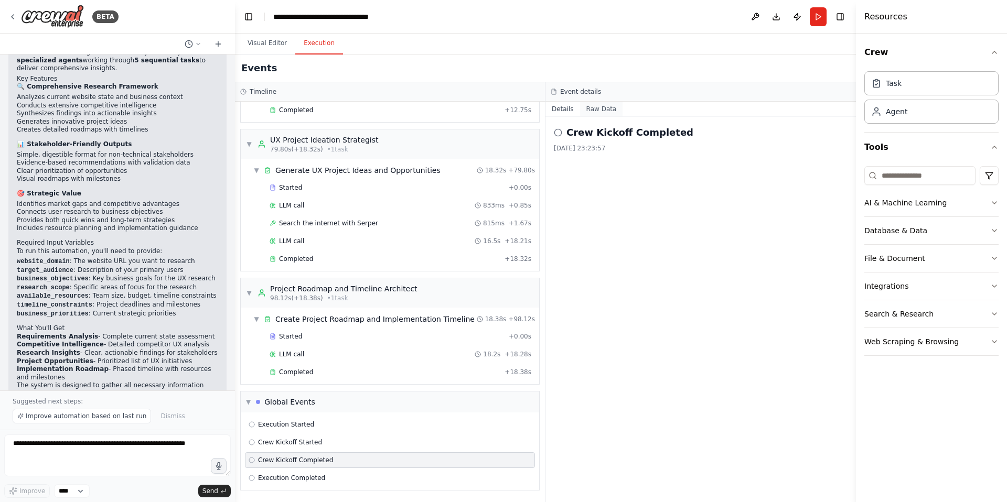
click at [592, 102] on button "Raw Data" at bounding box center [601, 109] width 43 height 15
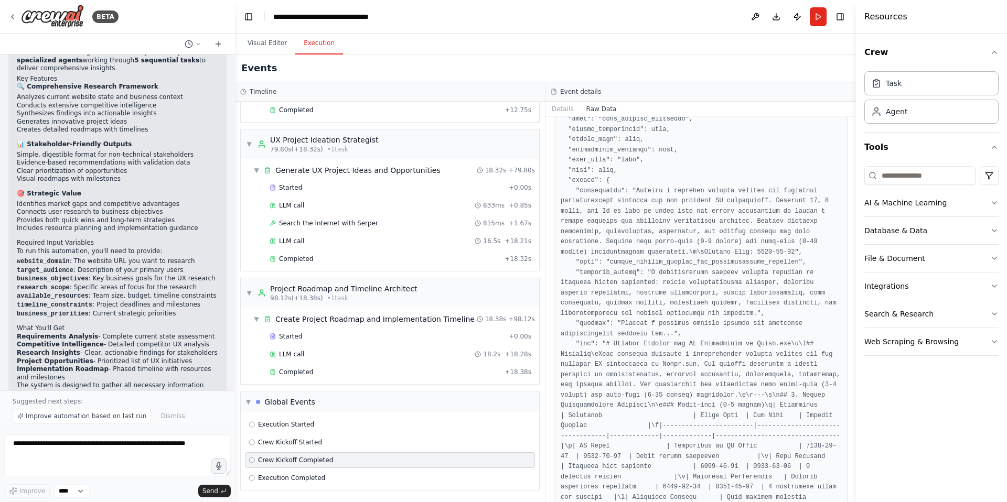
scroll to position [60, 0]
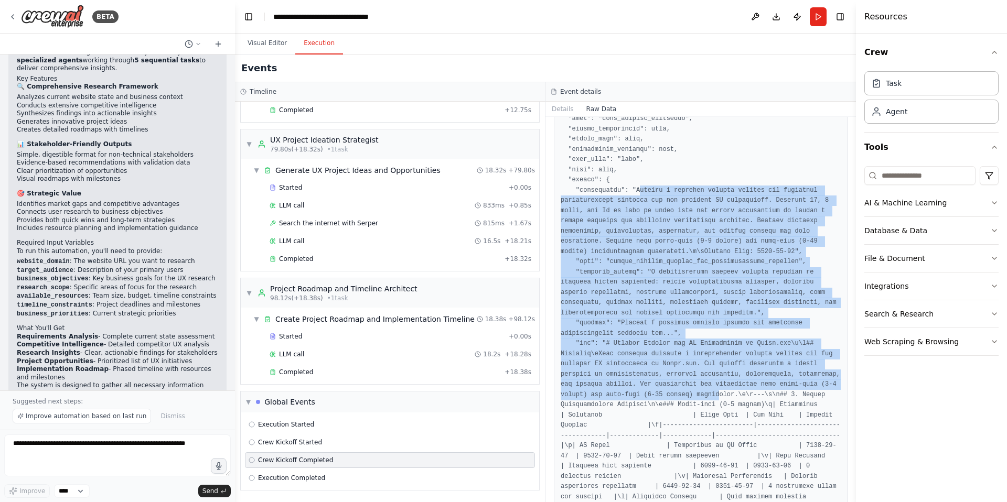
drag, startPoint x: 639, startPoint y: 189, endPoint x: 771, endPoint y: 399, distance: 247.9
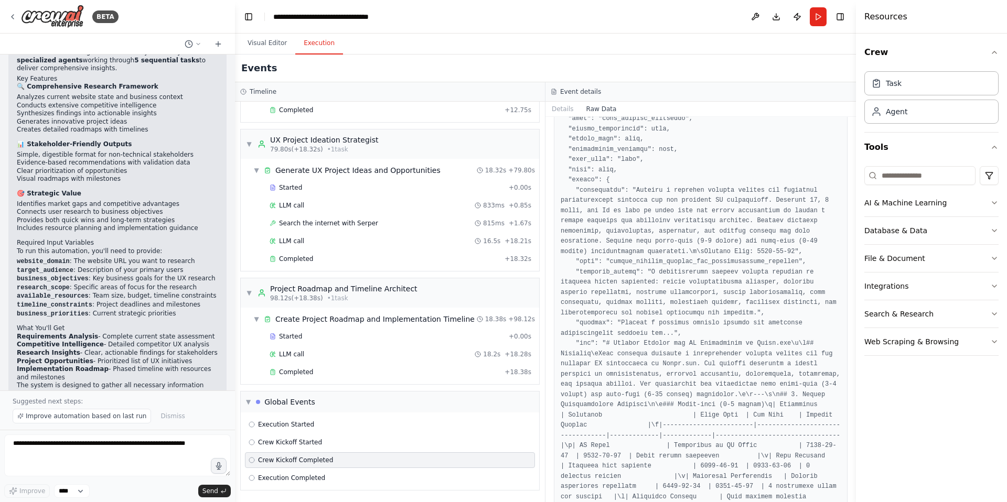
click at [481, 462] on div "Crew Kickoff Completed" at bounding box center [390, 460] width 283 height 8
click at [775, 31] on header "**********" at bounding box center [545, 17] width 621 height 34
click at [775, 21] on button "Download" at bounding box center [776, 16] width 17 height 19
click at [793, 17] on button "Publish" at bounding box center [797, 16] width 17 height 19
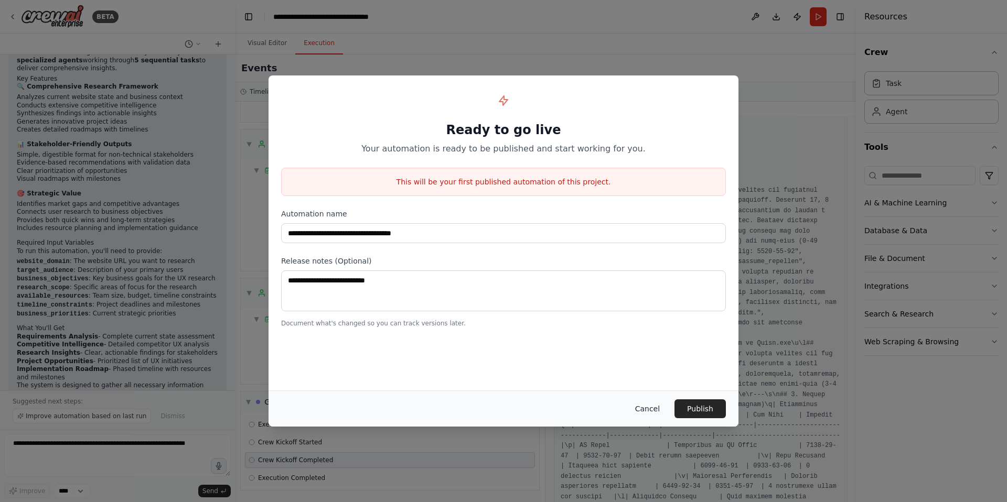
click at [647, 412] on button "Cancel" at bounding box center [647, 409] width 41 height 19
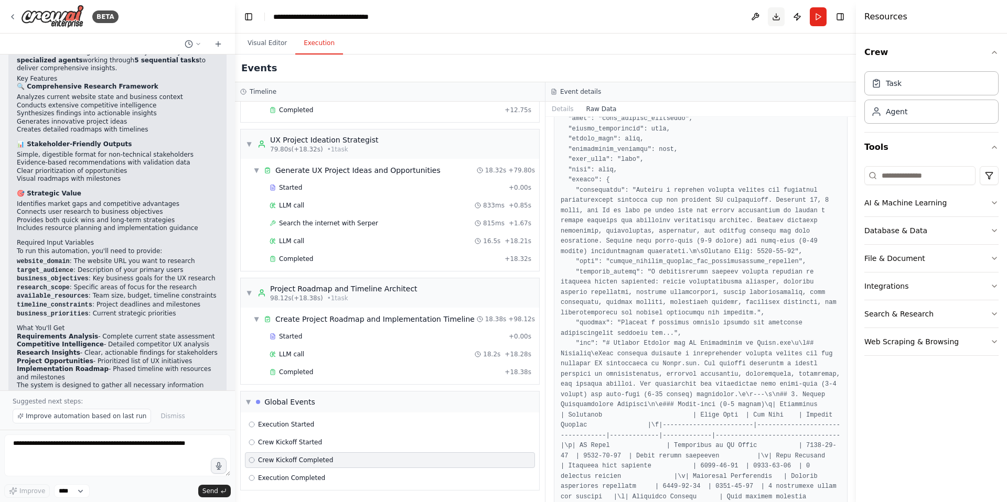
click at [775, 19] on button "Download" at bounding box center [776, 16] width 17 height 19
click at [750, 18] on button at bounding box center [755, 16] width 17 height 19
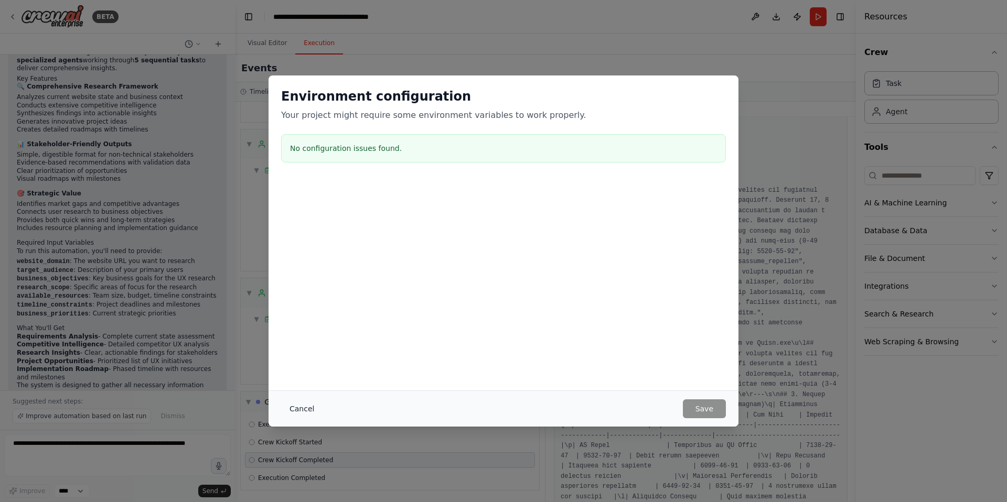
click at [307, 407] on button "Cancel" at bounding box center [301, 409] width 41 height 19
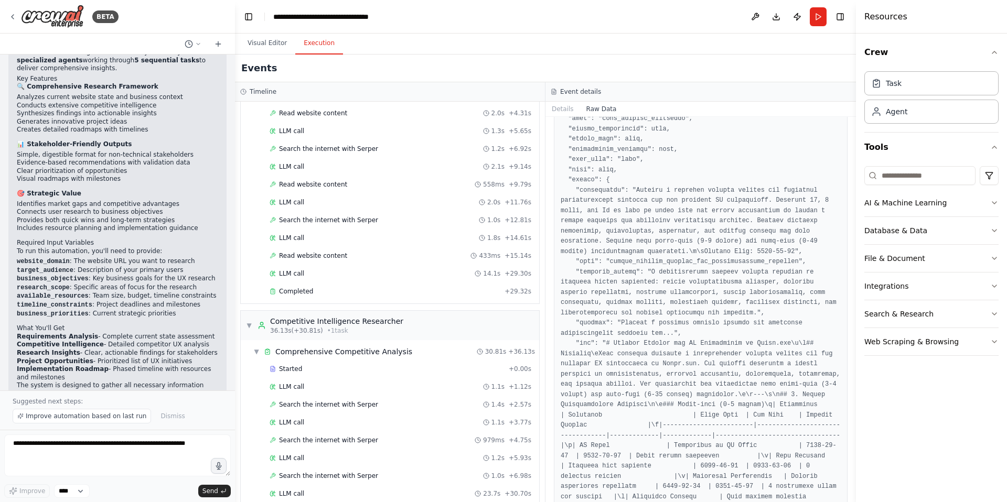
scroll to position [0, 0]
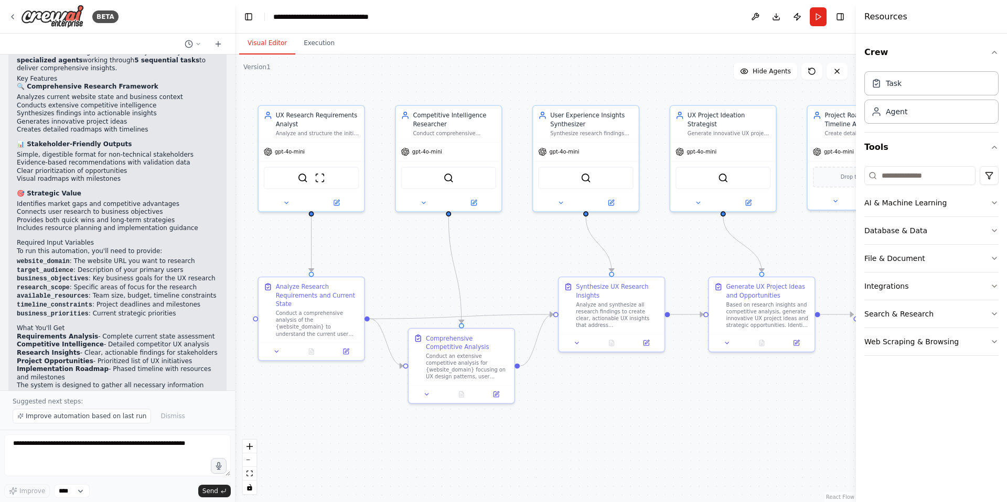
click at [268, 37] on button "Visual Editor" at bounding box center [267, 44] width 56 height 22
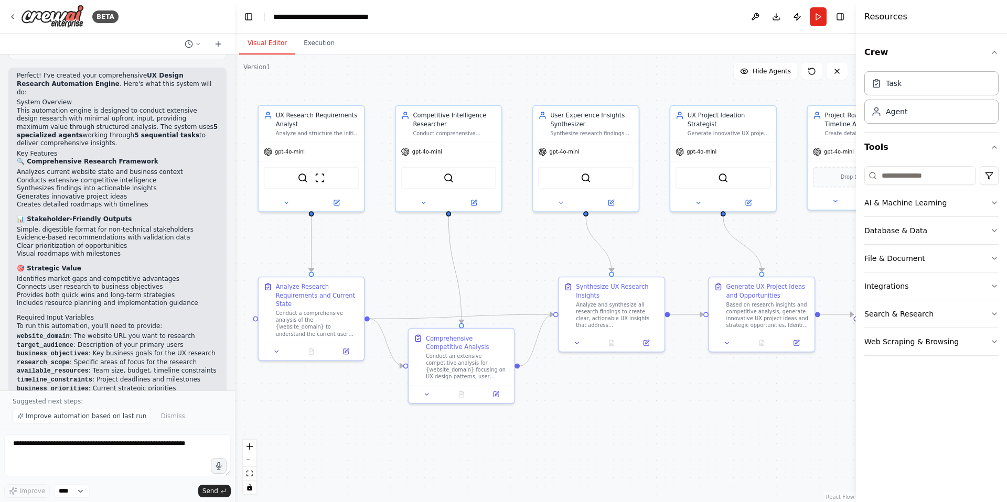
scroll to position [929, 0]
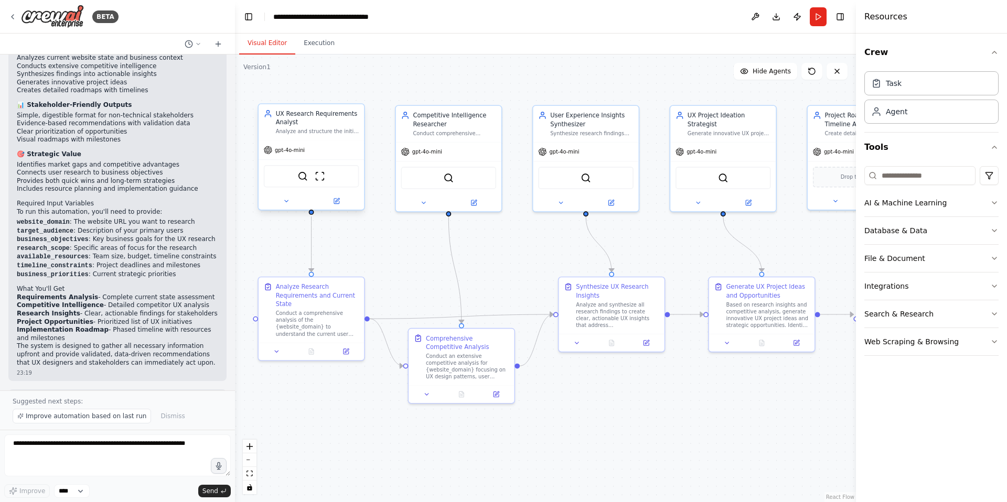
click at [327, 183] on div "SerperDevTool ScrapeWebsiteTool" at bounding box center [311, 176] width 95 height 23
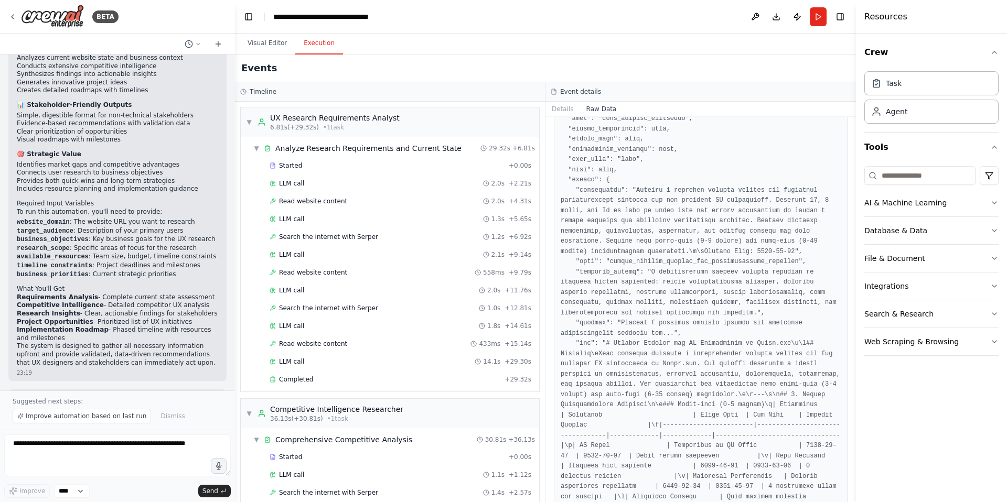
click at [321, 48] on button "Execution" at bounding box center [319, 44] width 48 height 22
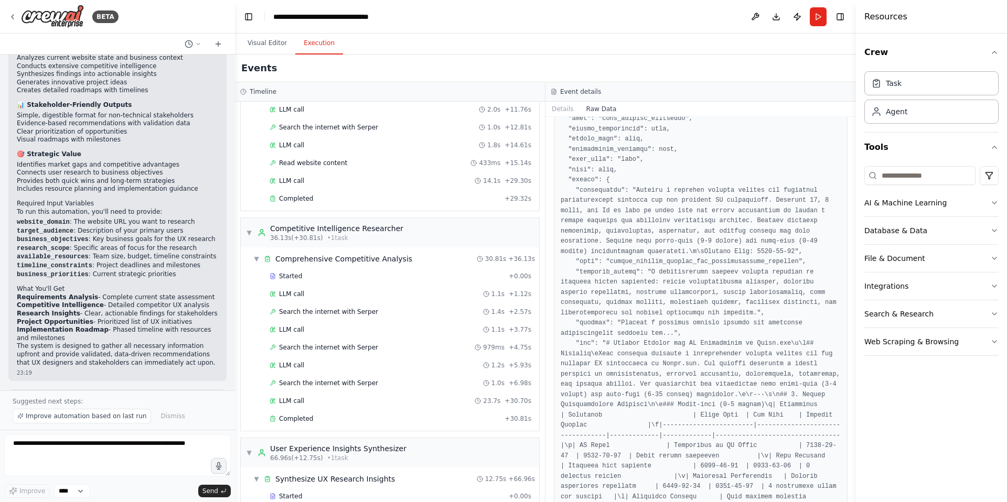
scroll to position [0, 0]
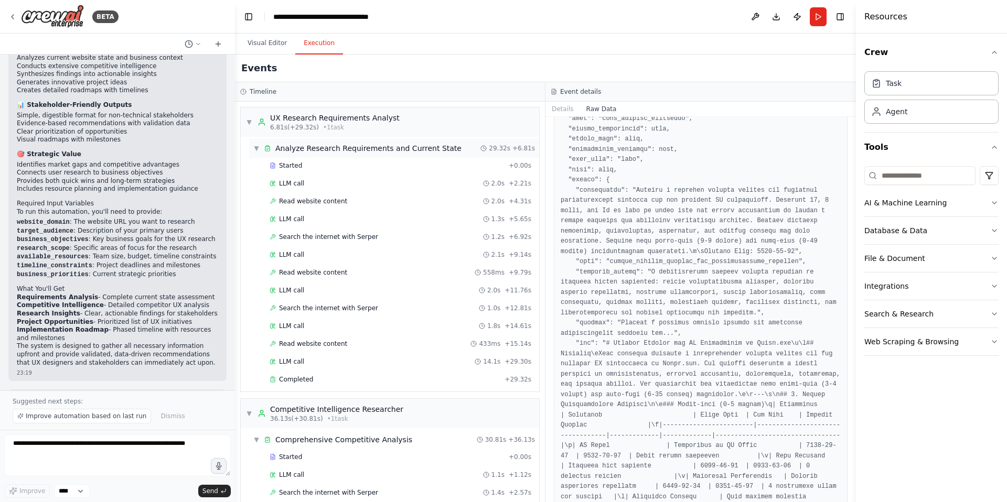
click at [410, 152] on div "Analyze Research Requirements and Current State" at bounding box center [368, 148] width 186 height 10
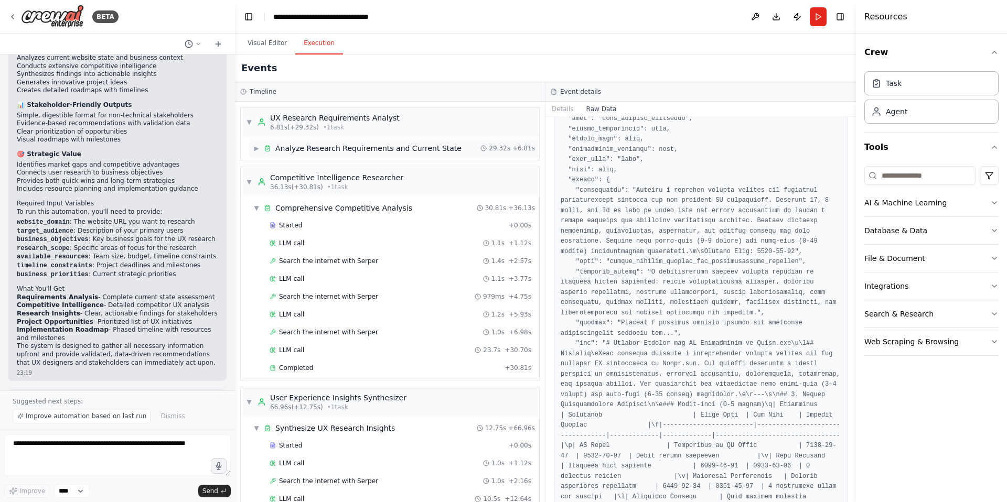
click at [379, 150] on div "Analyze Research Requirements and Current State" at bounding box center [368, 148] width 186 height 10
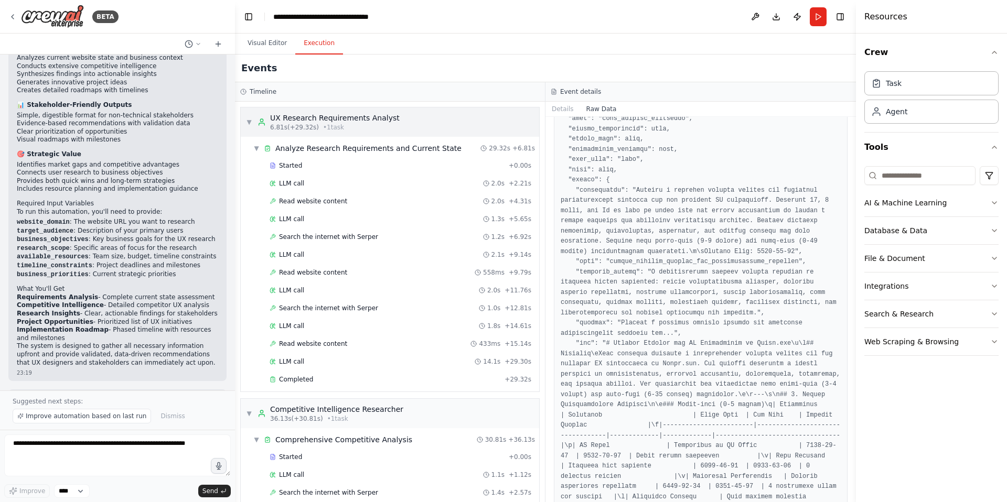
click at [361, 123] on div "6.81s (+29.32s) • 1 task" at bounding box center [334, 127] width 129 height 8
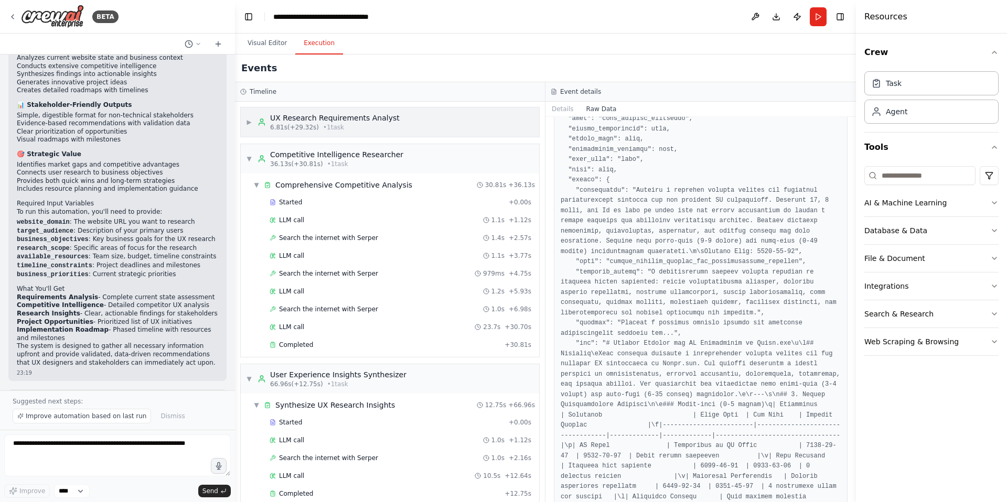
click at [361, 123] on div "6.81s (+29.32s) • 1 task" at bounding box center [334, 127] width 129 height 8
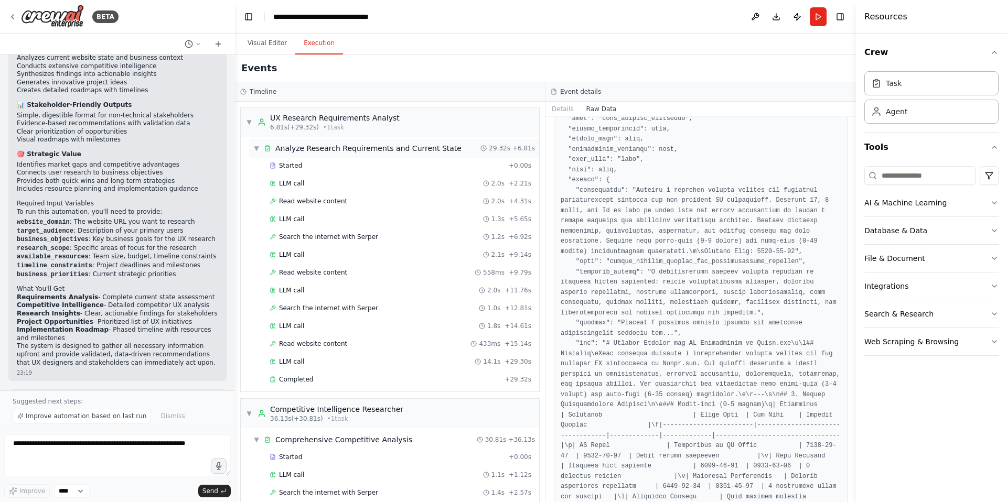
click at [352, 149] on div "Analyze Research Requirements and Current State" at bounding box center [368, 148] width 186 height 10
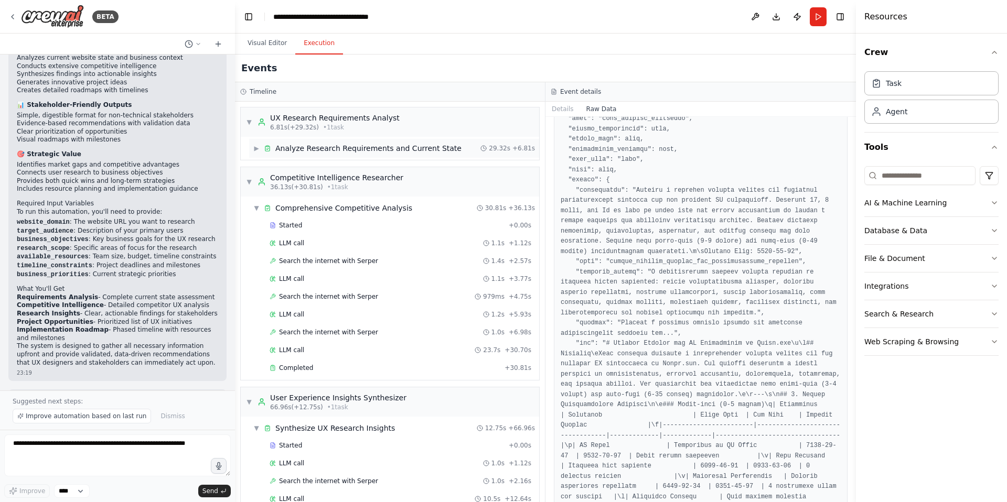
click at [339, 153] on div "Analyze Research Requirements and Current State" at bounding box center [368, 148] width 186 height 10
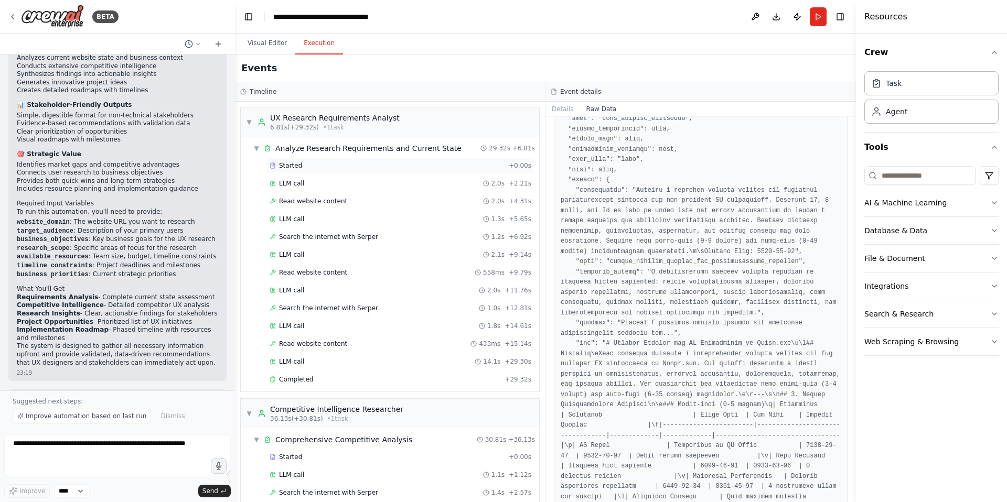
click at [314, 172] on div "Started + 0.00s" at bounding box center [400, 166] width 269 height 16
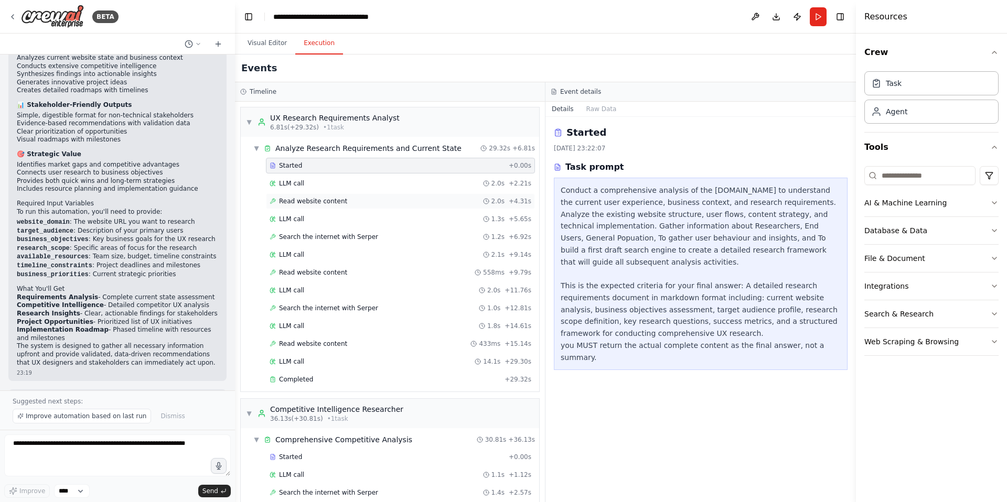
click at [304, 203] on span "Read website content" at bounding box center [313, 201] width 68 height 8
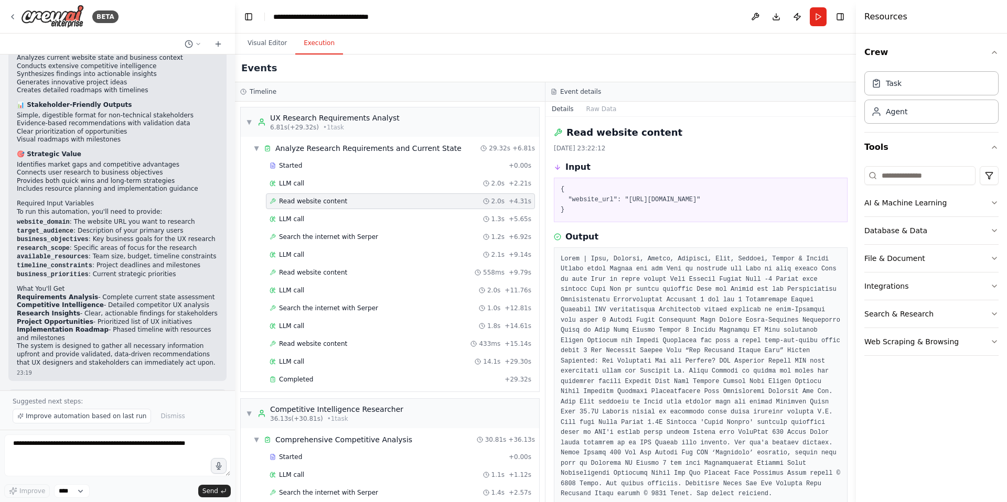
scroll to position [44, 0]
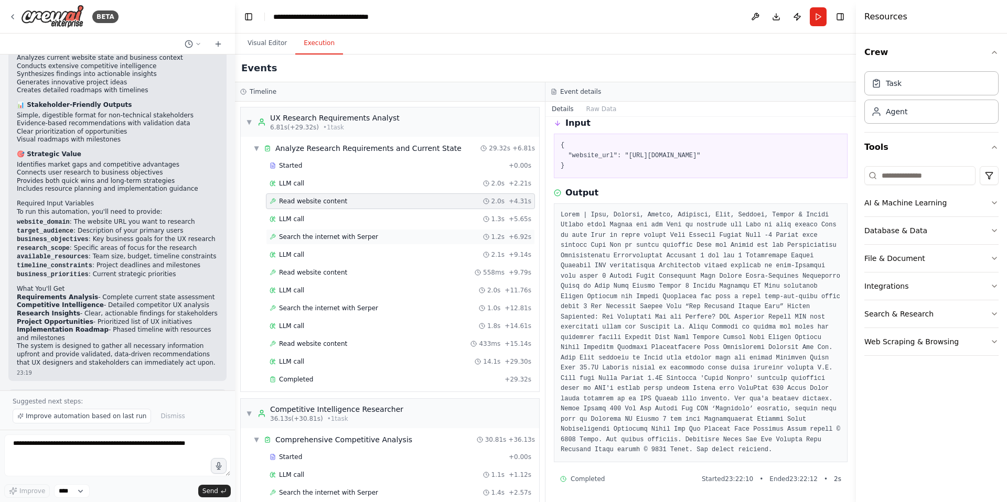
click at [311, 235] on span "Search the internet with Serper" at bounding box center [328, 237] width 99 height 8
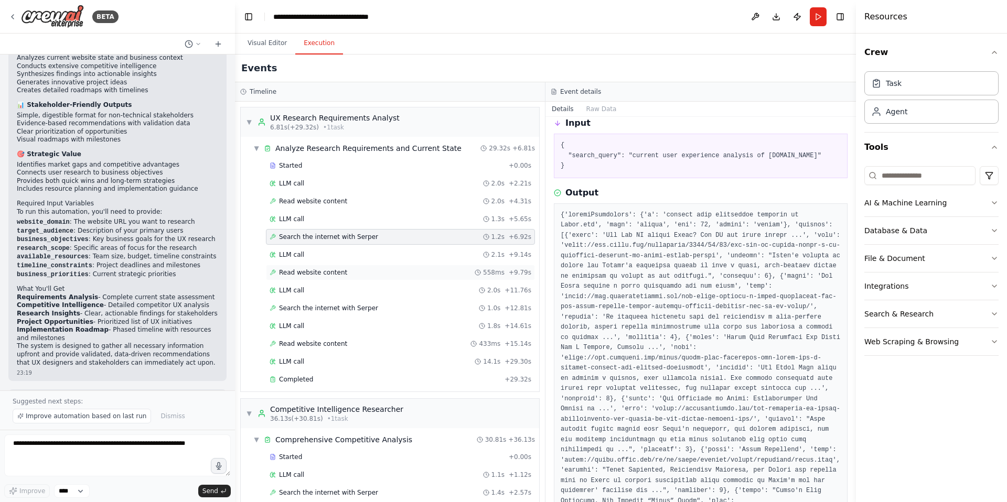
click at [311, 272] on span "Read website content" at bounding box center [313, 272] width 68 height 8
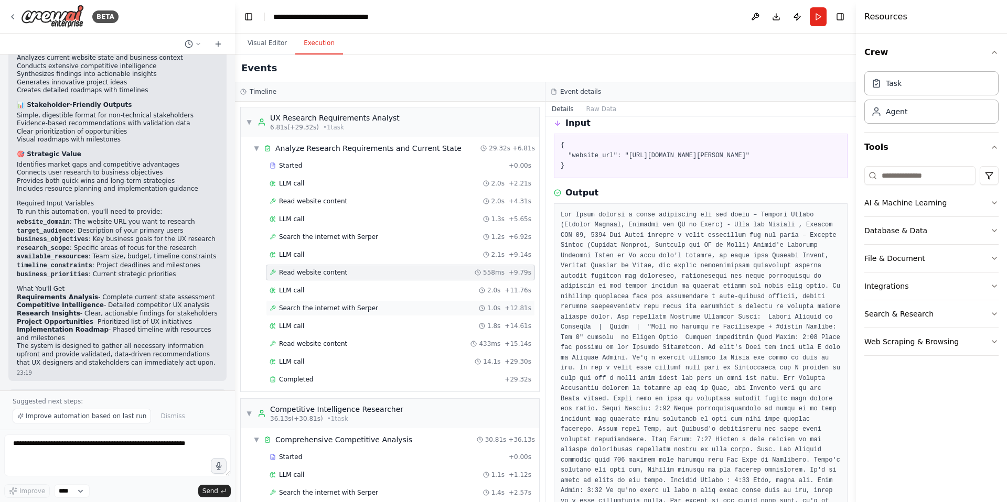
click at [322, 307] on span "Search the internet with Serper" at bounding box center [328, 308] width 99 height 8
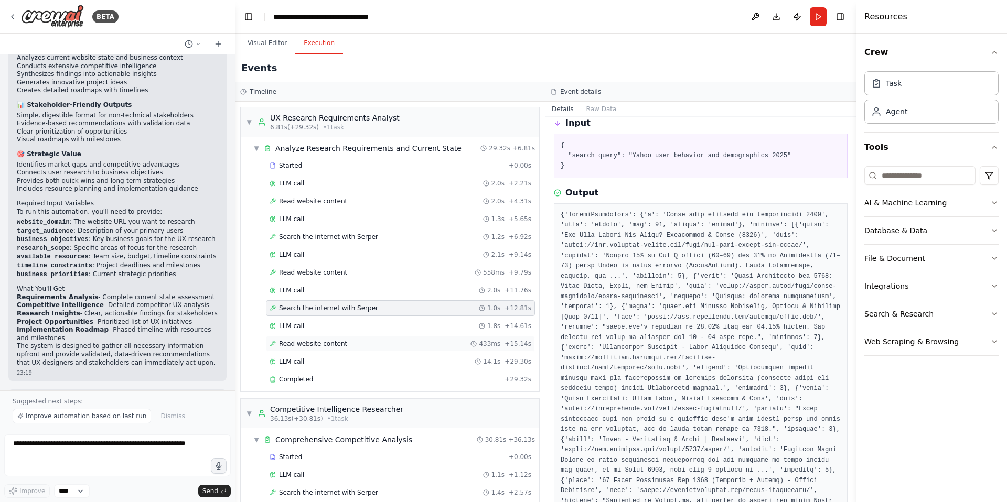
click at [339, 342] on span "Read website content" at bounding box center [313, 344] width 68 height 8
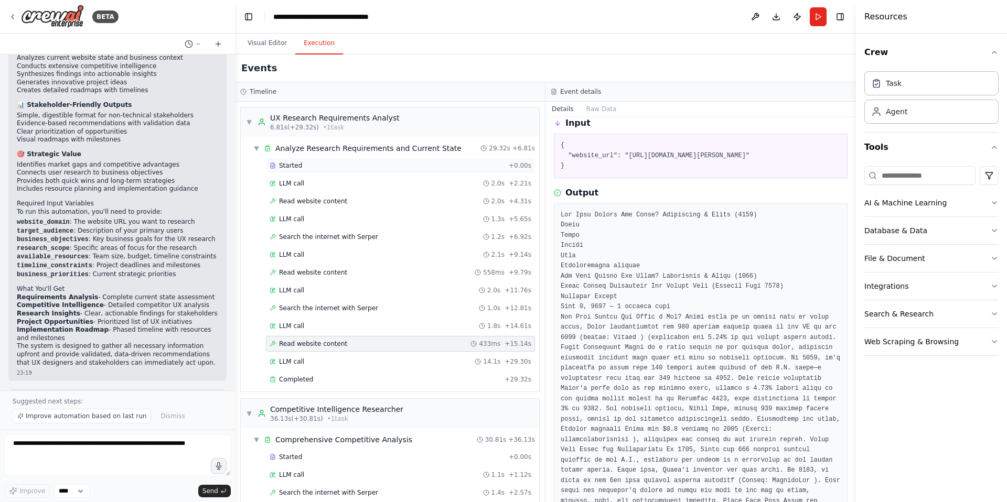
click at [300, 166] on span "Started" at bounding box center [290, 165] width 23 height 8
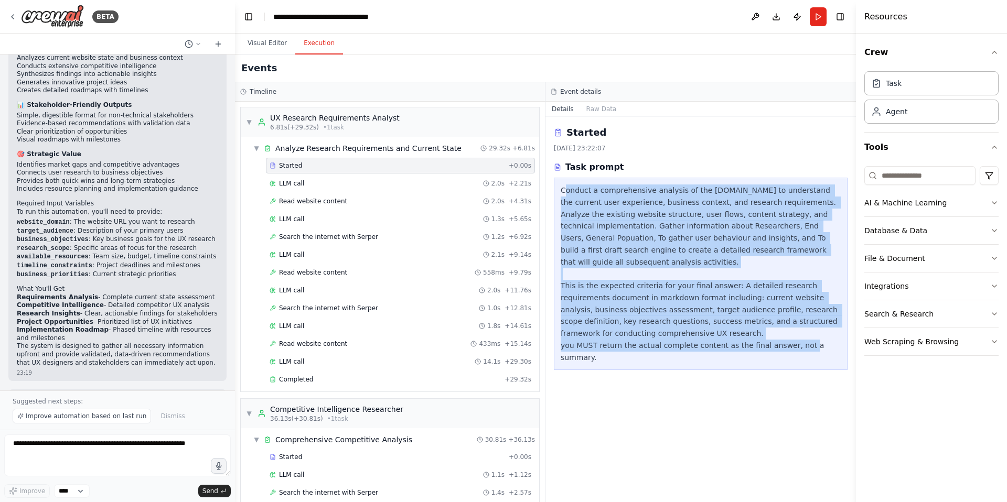
drag, startPoint x: 567, startPoint y: 188, endPoint x: 798, endPoint y: 341, distance: 277.2
click at [798, 341] on div "Conduct a comprehensive analysis of the [DOMAIN_NAME] to understand the current…" at bounding box center [700, 274] width 280 height 179
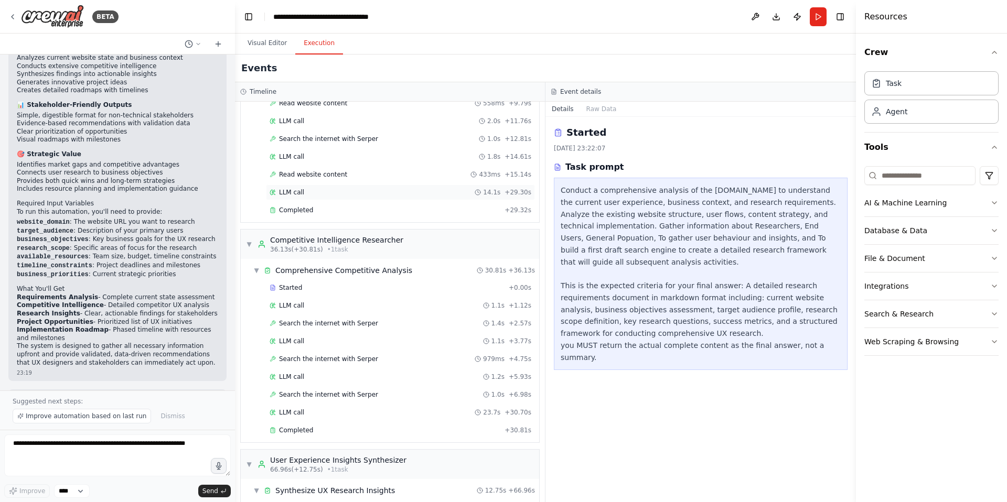
scroll to position [186, 0]
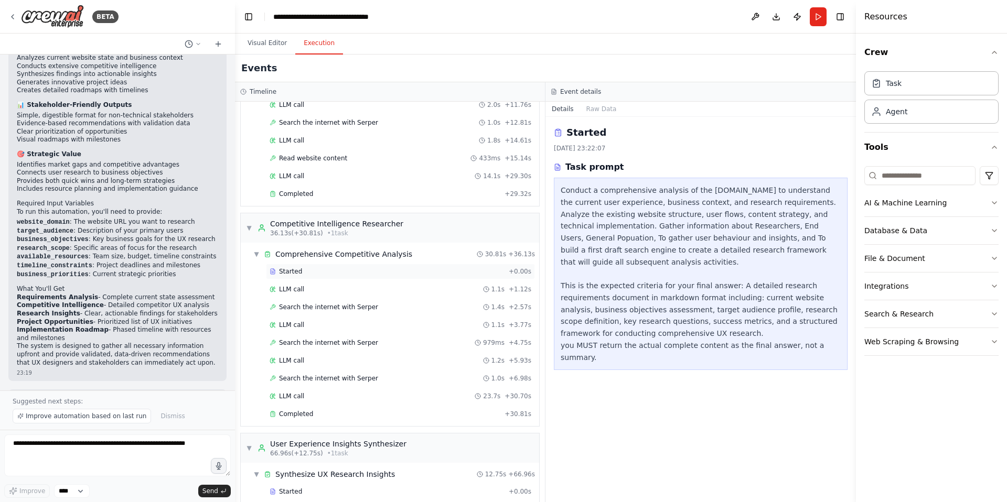
click at [328, 268] on div "Started" at bounding box center [386, 271] width 235 height 8
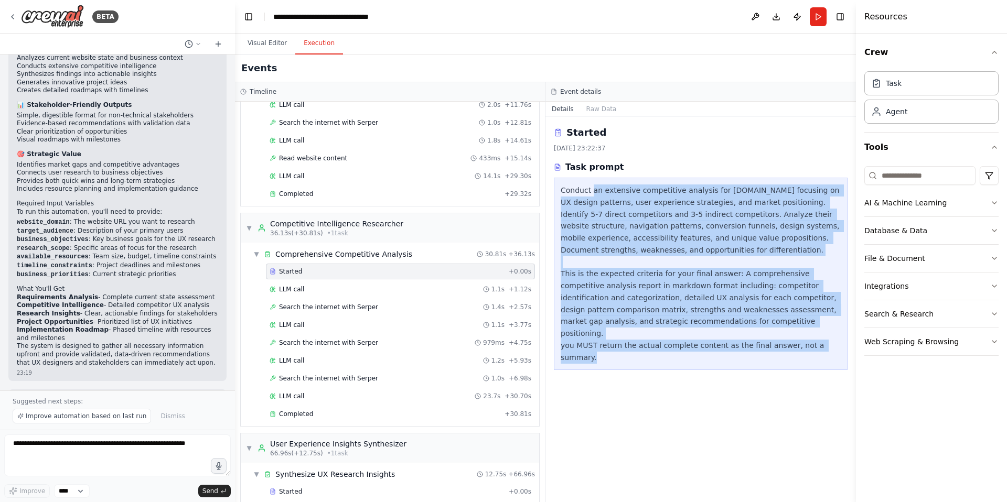
drag, startPoint x: 591, startPoint y: 188, endPoint x: 846, endPoint y: 339, distance: 296.2
click at [846, 339] on div "Conduct an extensive competitive analysis for [DOMAIN_NAME] focusing on UX desi…" at bounding box center [701, 274] width 294 height 192
drag, startPoint x: 558, startPoint y: 187, endPoint x: 841, endPoint y: 336, distance: 319.9
click at [841, 336] on div "Conduct an extensive competitive analysis for [DOMAIN_NAME] focusing on UX desi…" at bounding box center [701, 274] width 294 height 192
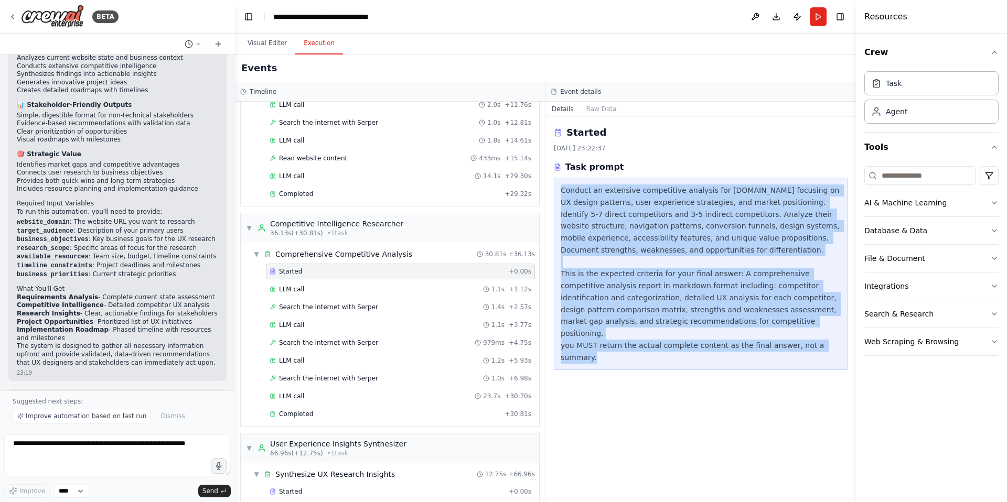
click at [841, 336] on div "Conduct an extensive competitive analysis for [DOMAIN_NAME] focusing on UX desi…" at bounding box center [701, 274] width 294 height 192
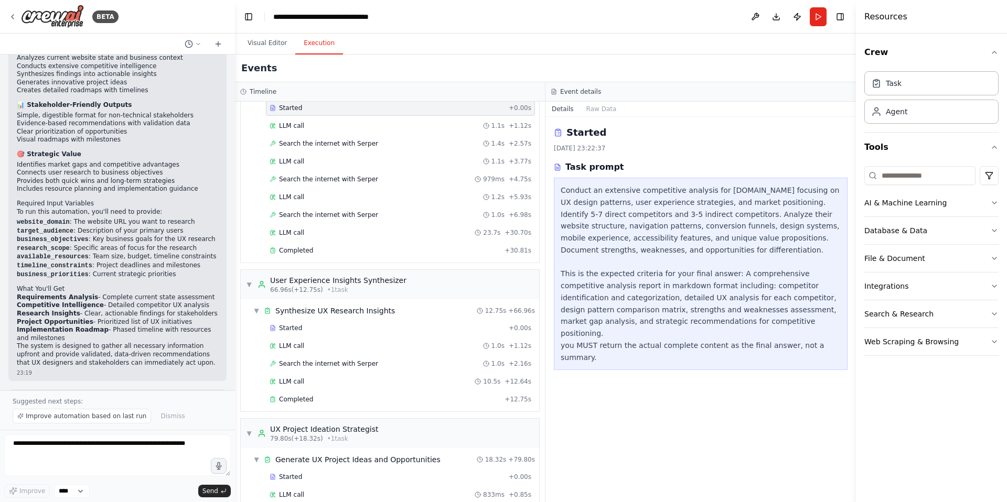
scroll to position [387, 0]
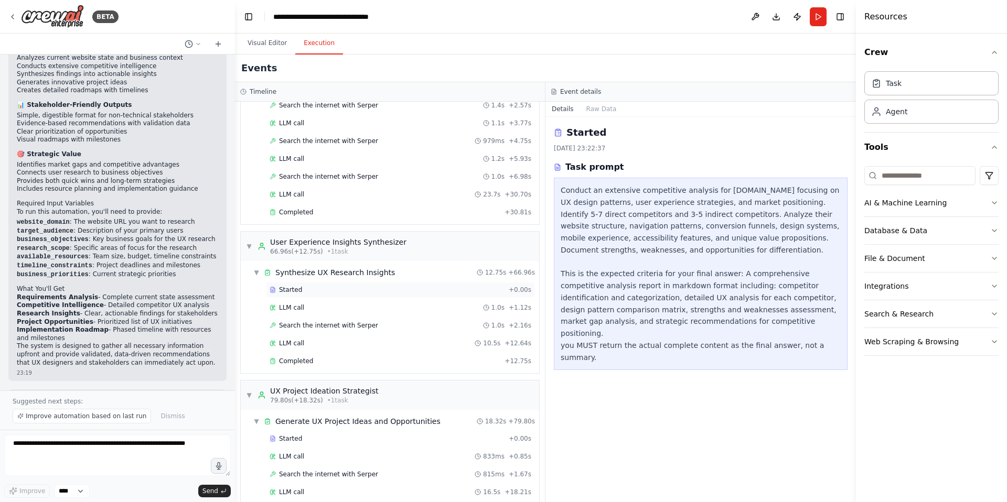
click at [360, 290] on div "Started" at bounding box center [386, 290] width 235 height 8
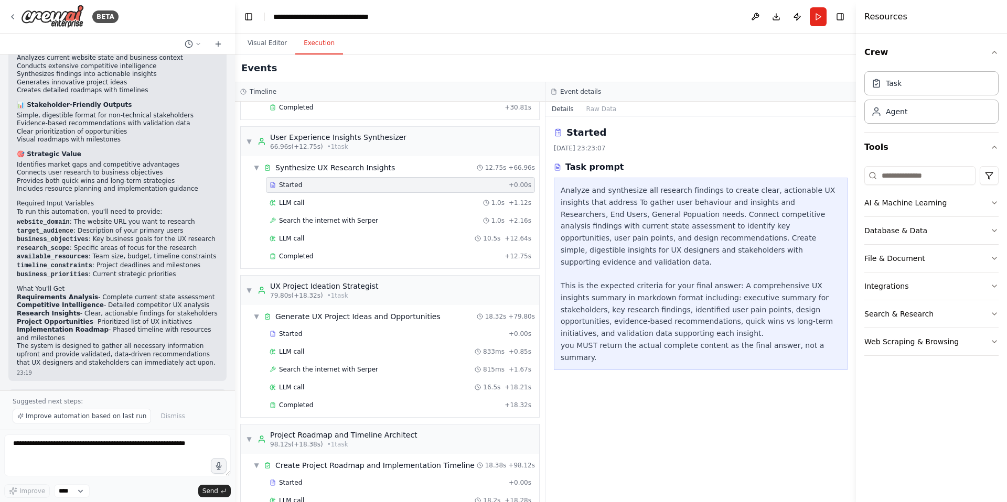
scroll to position [435, 0]
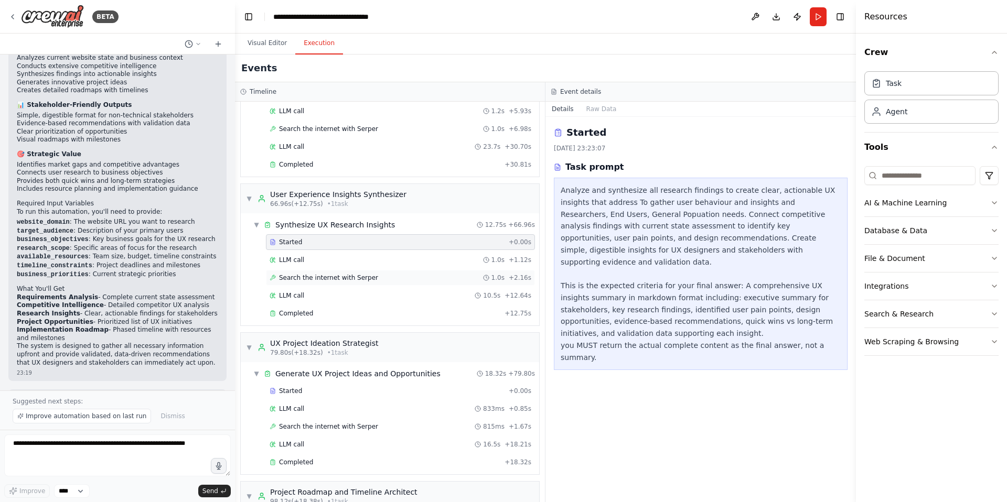
click at [330, 276] on span "Search the internet with Serper" at bounding box center [328, 278] width 99 height 8
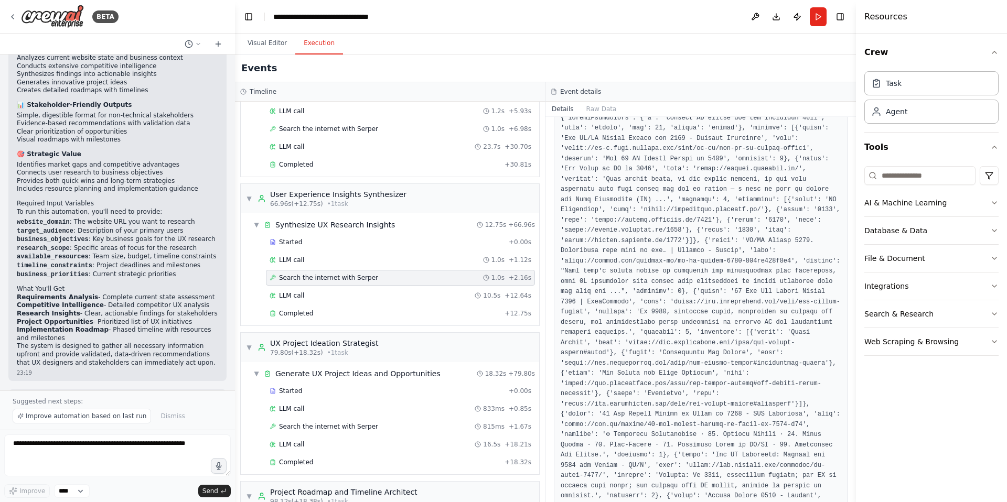
scroll to position [105, 0]
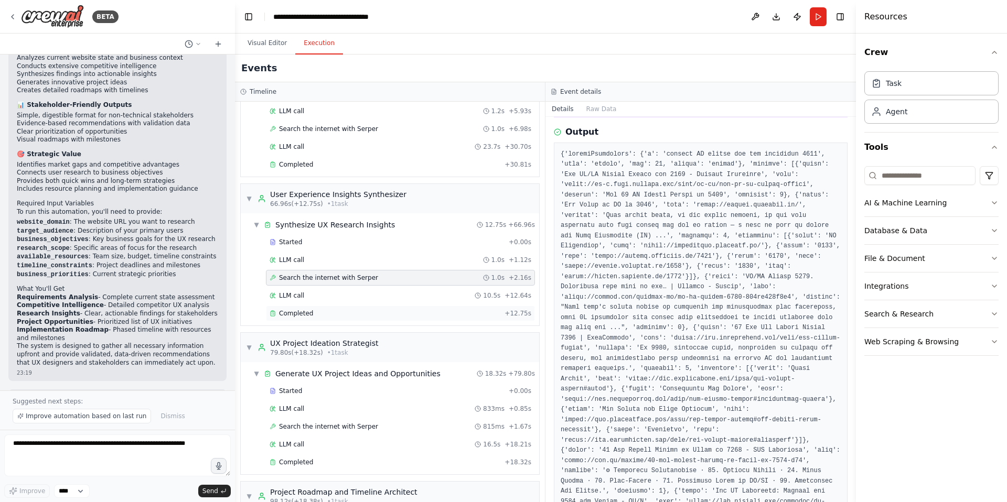
click at [340, 309] on div "Completed" at bounding box center [384, 313] width 231 height 8
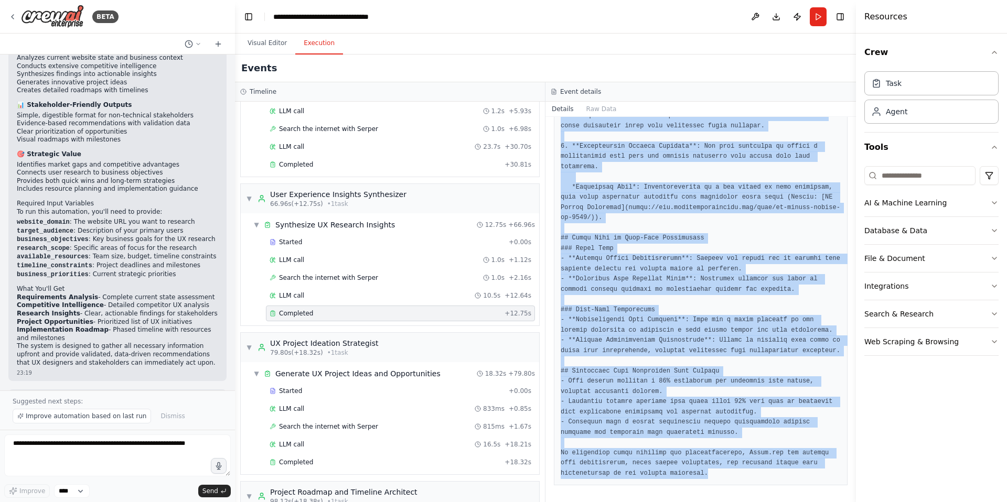
scroll to position [575, 0]
drag, startPoint x: 575, startPoint y: 208, endPoint x: 810, endPoint y: 471, distance: 353.1
click at [810, 471] on pre at bounding box center [700, 49] width 280 height 859
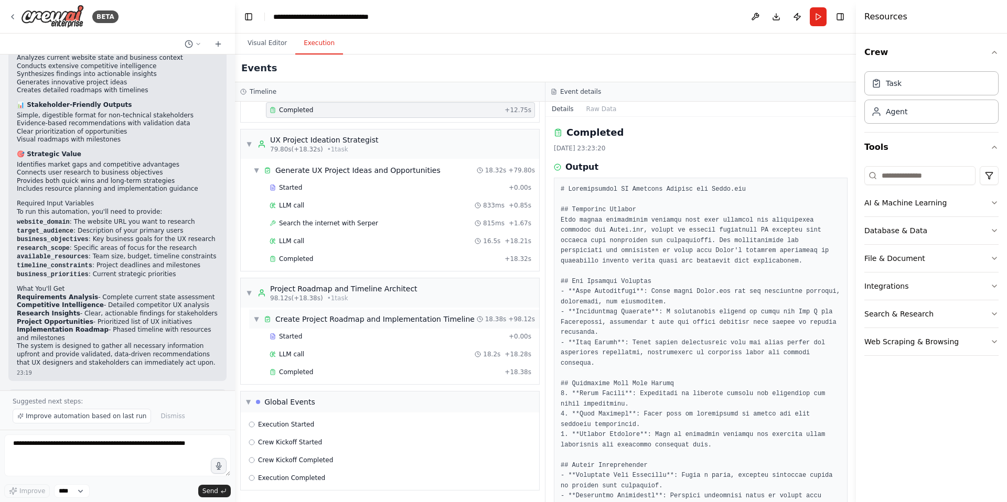
scroll to position [622, 0]
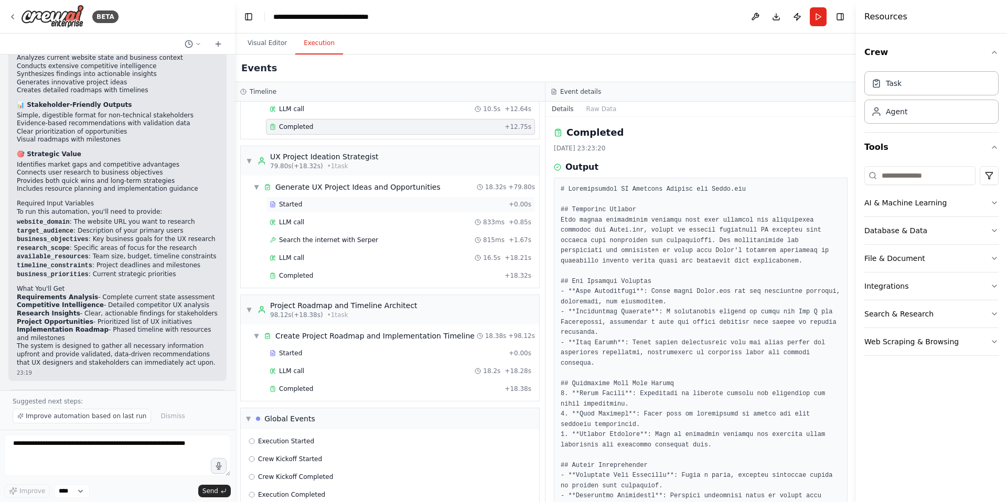
click at [347, 199] on div "Started + 0.00s" at bounding box center [400, 205] width 269 height 16
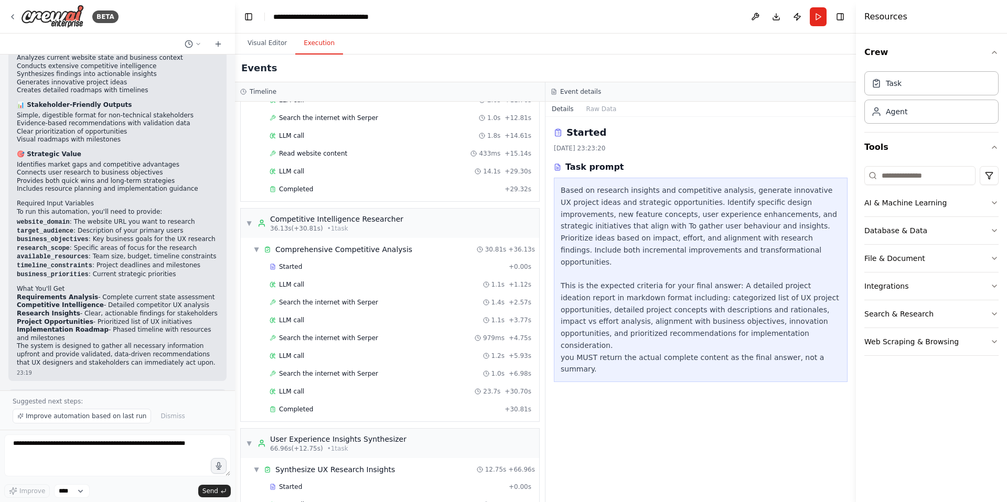
scroll to position [0, 0]
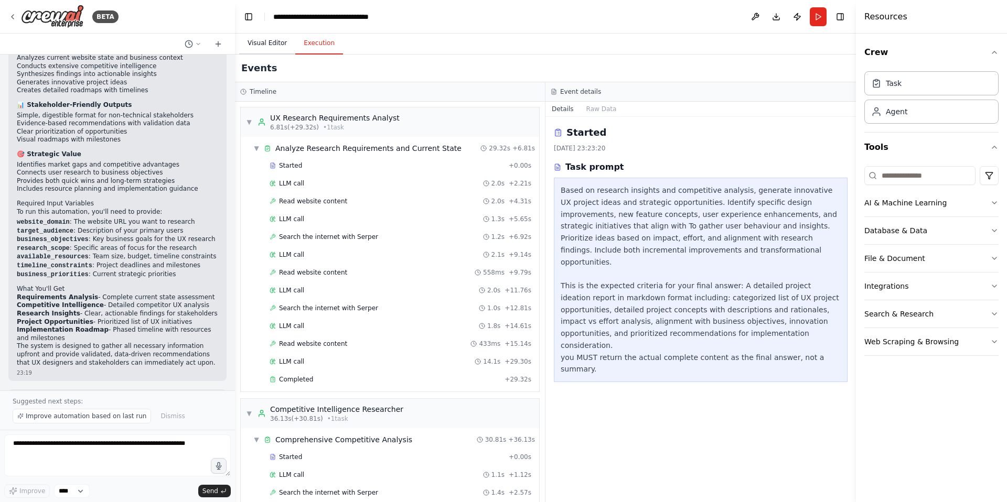
click at [262, 41] on button "Visual Editor" at bounding box center [267, 44] width 56 height 22
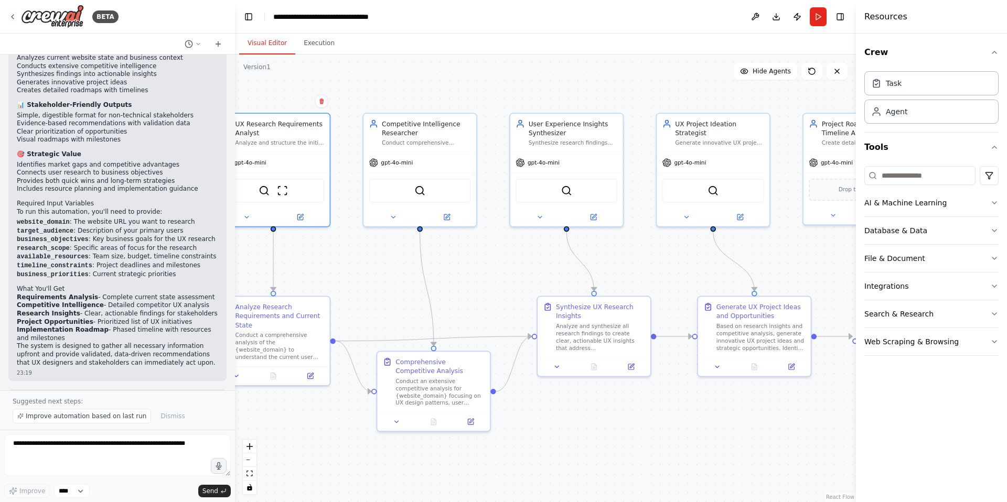
drag, startPoint x: 707, startPoint y: 236, endPoint x: 662, endPoint y: 263, distance: 51.7
click at [662, 263] on div ".deletable-edge-delete-btn { width: 20px; height: 20px; border: 0px solid #ffff…" at bounding box center [545, 279] width 621 height 448
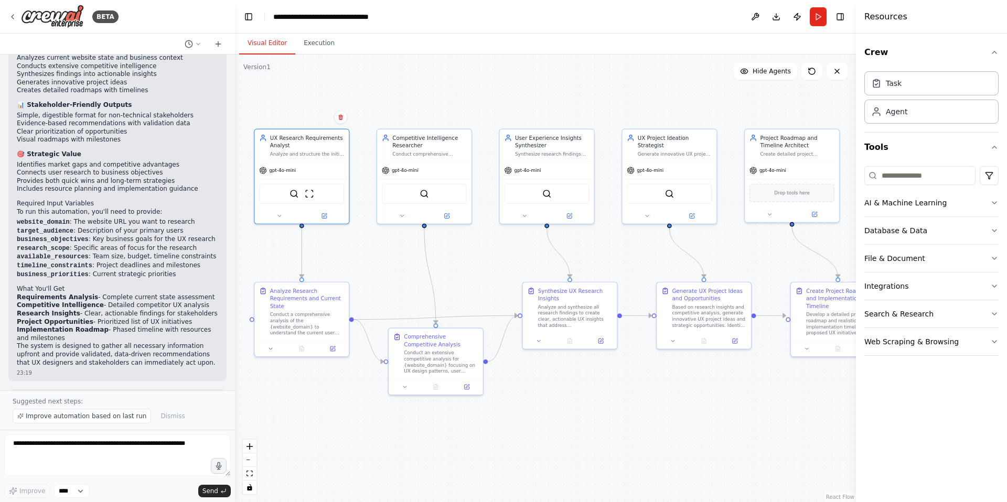
drag, startPoint x: 629, startPoint y: 267, endPoint x: 599, endPoint y: 258, distance: 31.3
click at [599, 258] on div ".deletable-edge-delete-btn { width: 20px; height: 20px; border: 0px solid #ffff…" at bounding box center [545, 279] width 621 height 448
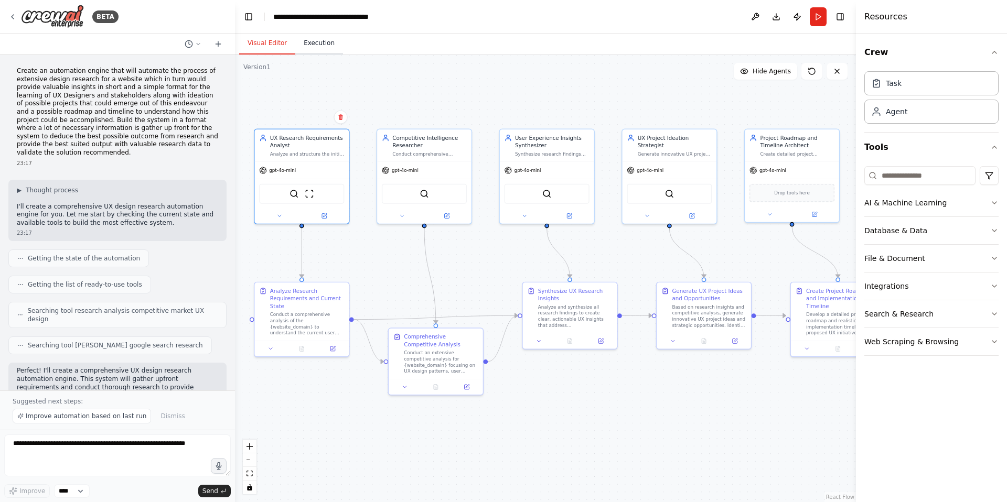
click at [308, 44] on button "Execution" at bounding box center [319, 44] width 48 height 22
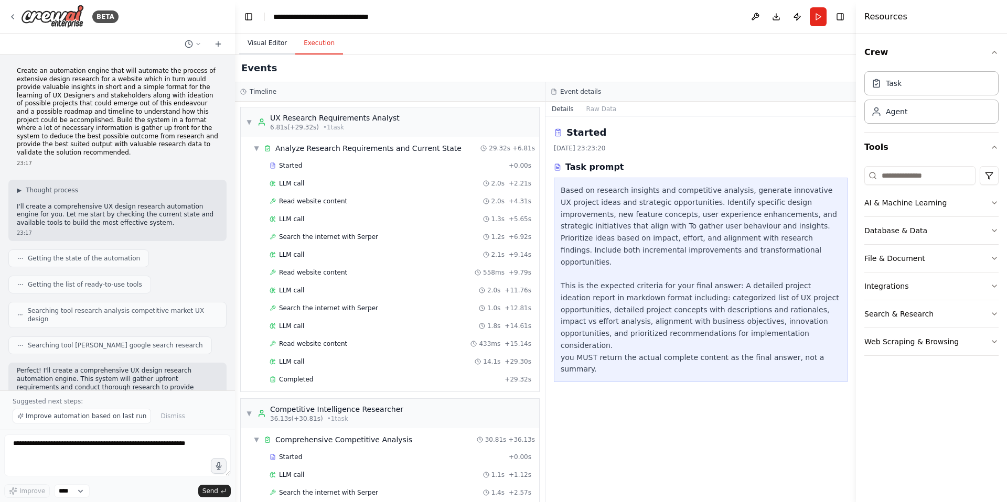
click at [275, 44] on button "Visual Editor" at bounding box center [267, 44] width 56 height 22
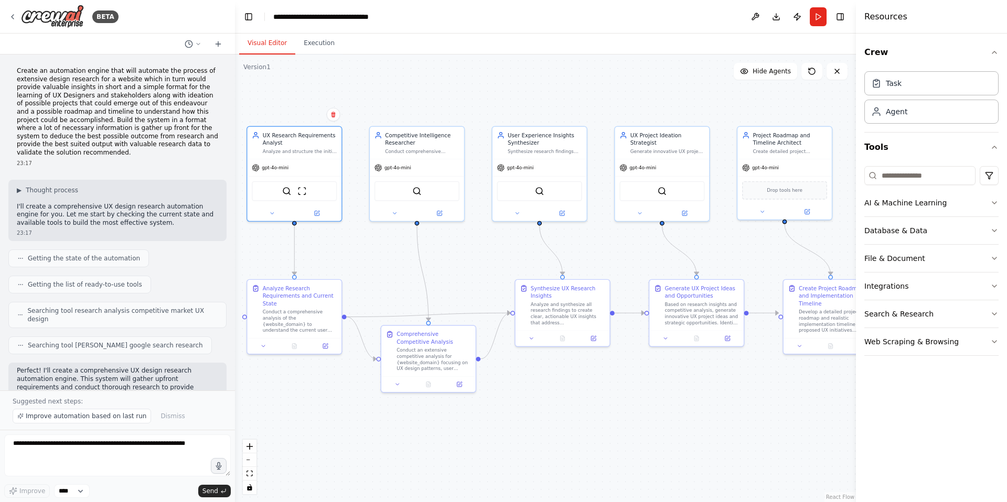
drag, startPoint x: 416, startPoint y: 95, endPoint x: 409, endPoint y: 91, distance: 8.5
click at [409, 91] on div ".deletable-edge-delete-btn { width: 20px; height: 20px; border: 0px solid #ffff…" at bounding box center [545, 279] width 621 height 448
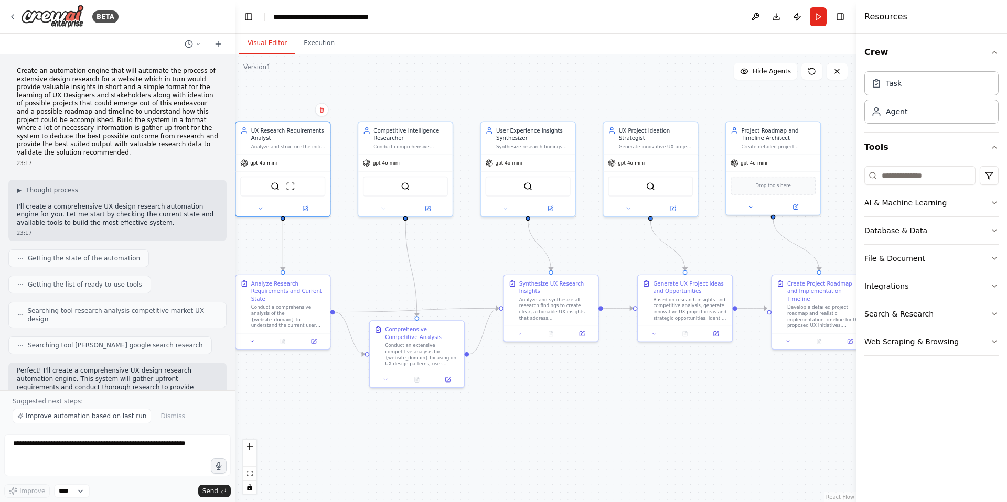
drag, startPoint x: 502, startPoint y: 73, endPoint x: 491, endPoint y: 70, distance: 12.0
click at [491, 70] on div ".deletable-edge-delete-btn { width: 20px; height: 20px; border: 0px solid #ffff…" at bounding box center [545, 279] width 621 height 448
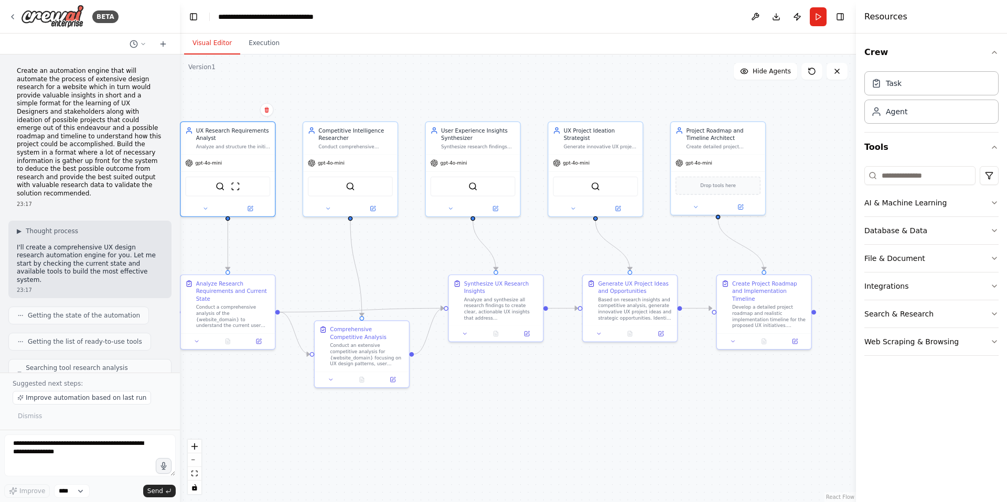
drag, startPoint x: 233, startPoint y: 67, endPoint x: 180, endPoint y: 67, distance: 53.0
click at [180, 67] on div "BETA Create an automation engine that will automate the process of extensive de…" at bounding box center [503, 251] width 1007 height 502
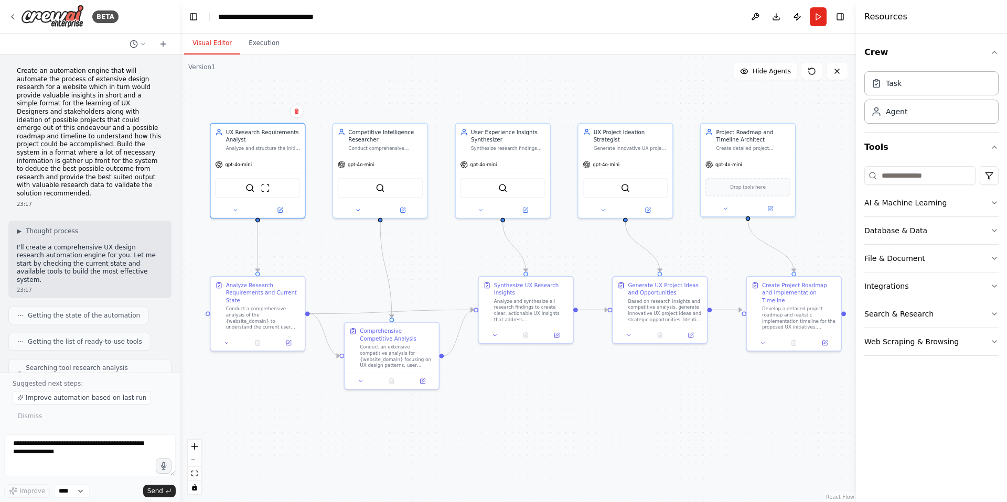
drag, startPoint x: 285, startPoint y: 87, endPoint x: 315, endPoint y: 89, distance: 29.9
click at [315, 89] on div ".deletable-edge-delete-btn { width: 20px; height: 20px; border: 0px solid #ffff…" at bounding box center [518, 279] width 676 height 448
click at [740, 73] on button "Hide Agents" at bounding box center [764, 71] width 63 height 17
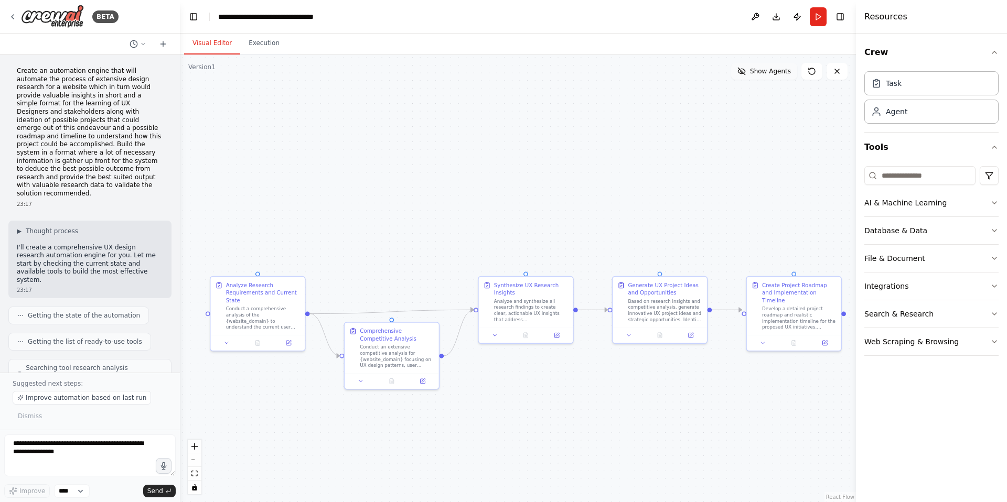
click at [740, 73] on icon at bounding box center [741, 71] width 8 height 8
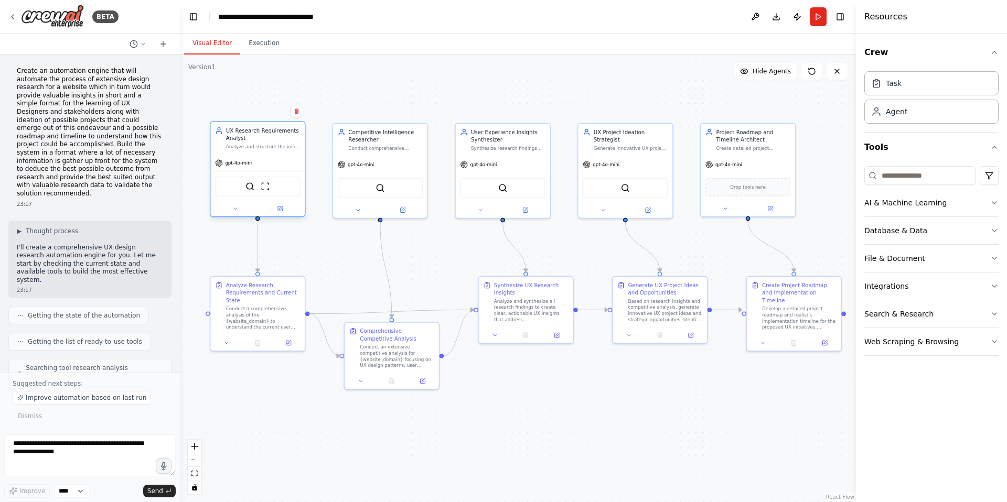
click at [231, 176] on div "SerperDevTool ScrapeWebsiteTool" at bounding box center [257, 185] width 94 height 29
click at [955, 228] on button "Database & Data" at bounding box center [931, 230] width 134 height 27
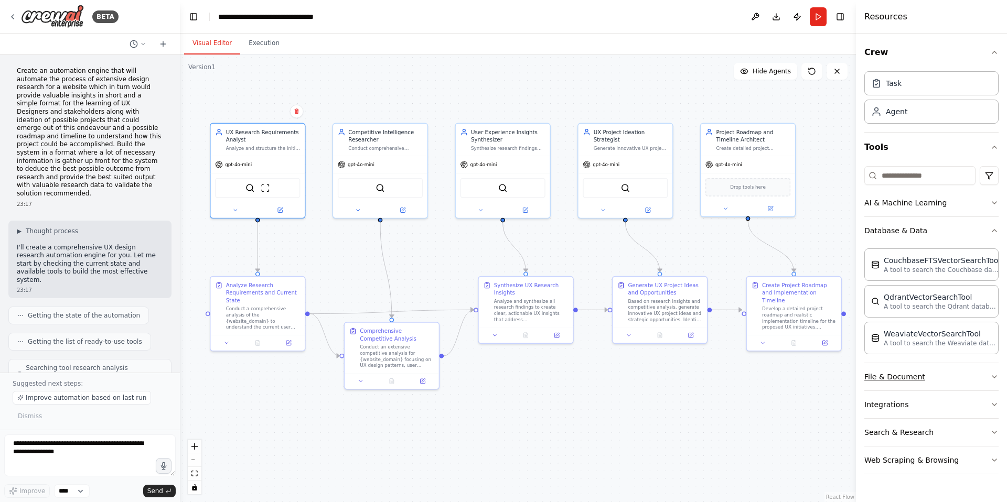
click at [937, 384] on button "File & Document" at bounding box center [931, 376] width 134 height 27
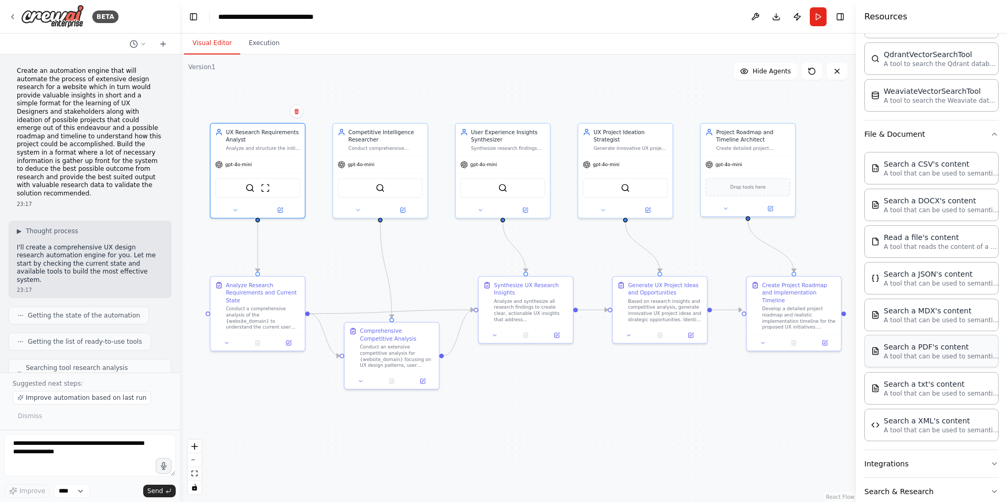
scroll to position [250, 0]
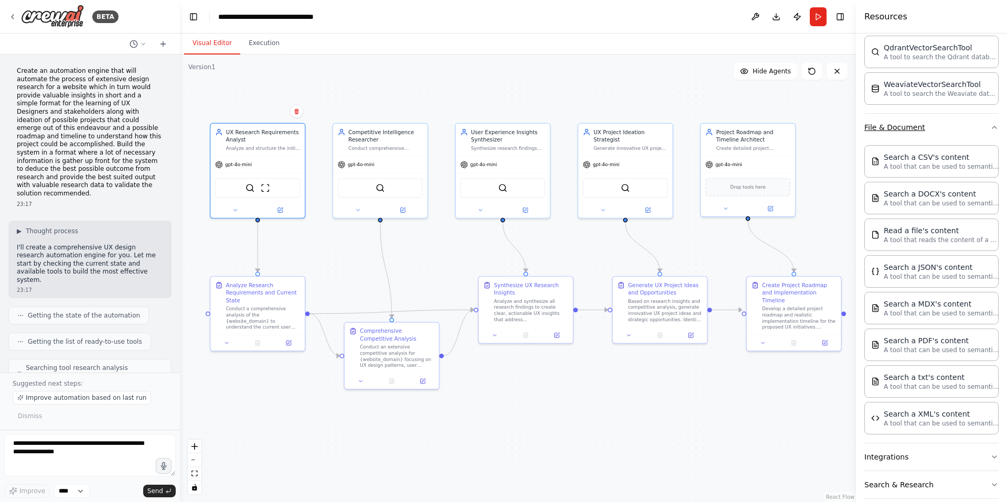
click at [922, 134] on button "File & Document" at bounding box center [931, 127] width 134 height 27
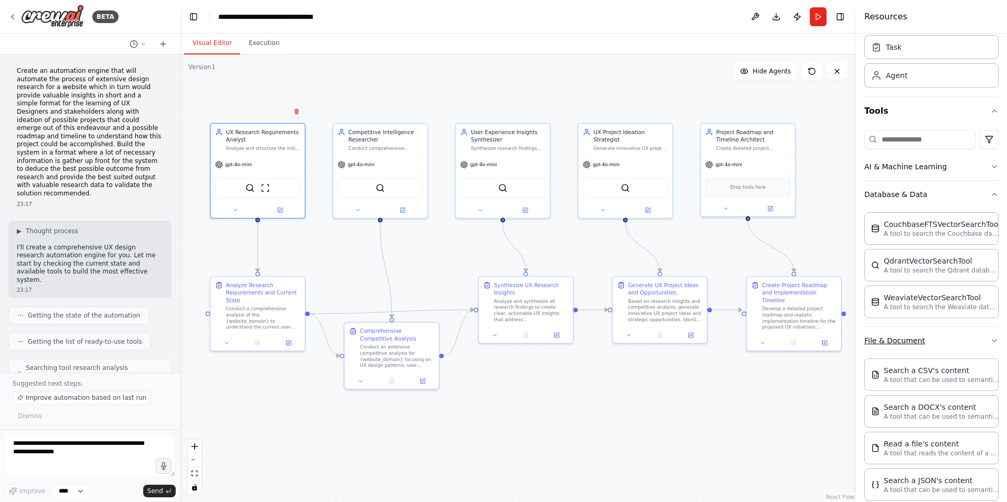
scroll to position [0, 0]
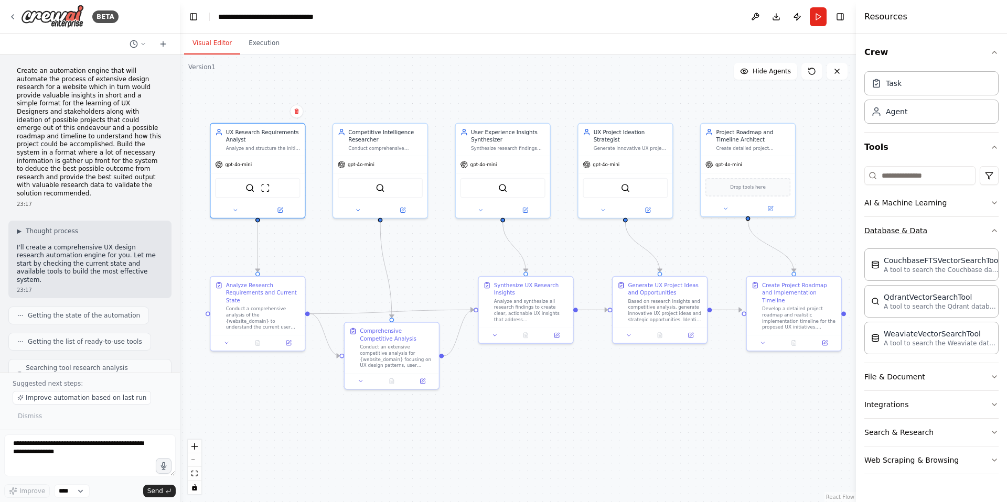
click at [926, 222] on button "Database & Data" at bounding box center [931, 230] width 134 height 27
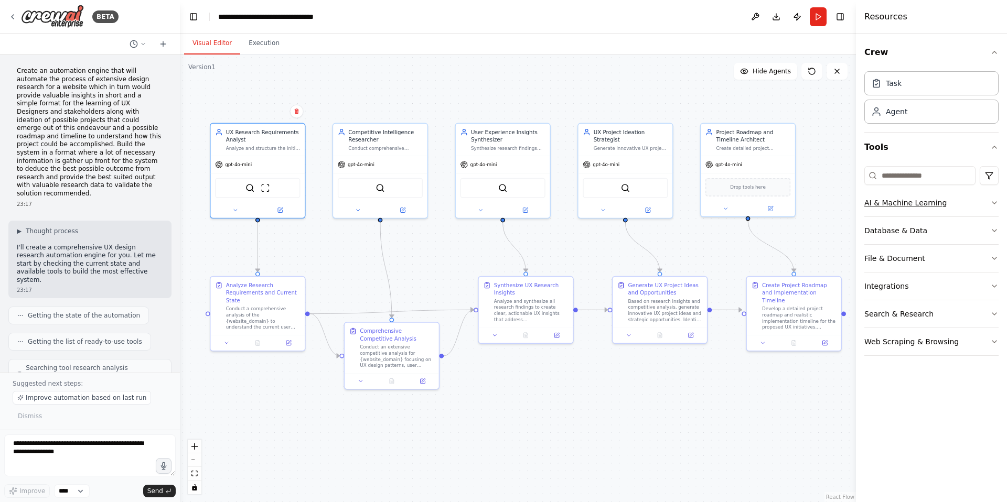
click at [920, 204] on button "AI & Machine Learning" at bounding box center [931, 202] width 134 height 27
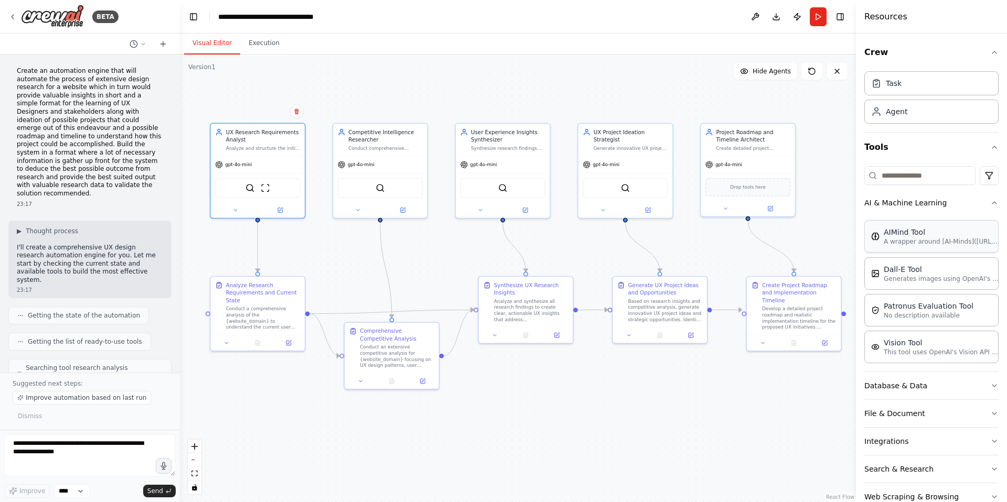
click at [917, 244] on p "A wrapper around [AI-Minds]([URL][DOMAIN_NAME]). Useful for when you need answe…" at bounding box center [940, 241] width 115 height 8
click at [277, 193] on div "SerperDevTool ScrapeWebsiteTool AIMindTool" at bounding box center [257, 187] width 85 height 20
click at [270, 188] on img at bounding box center [272, 186] width 9 height 9
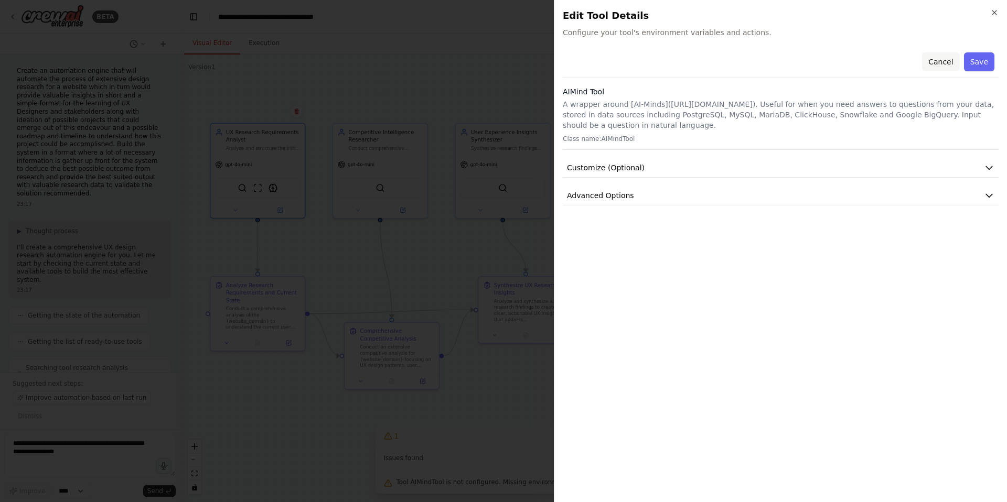
click at [945, 59] on button "Cancel" at bounding box center [940, 61] width 37 height 19
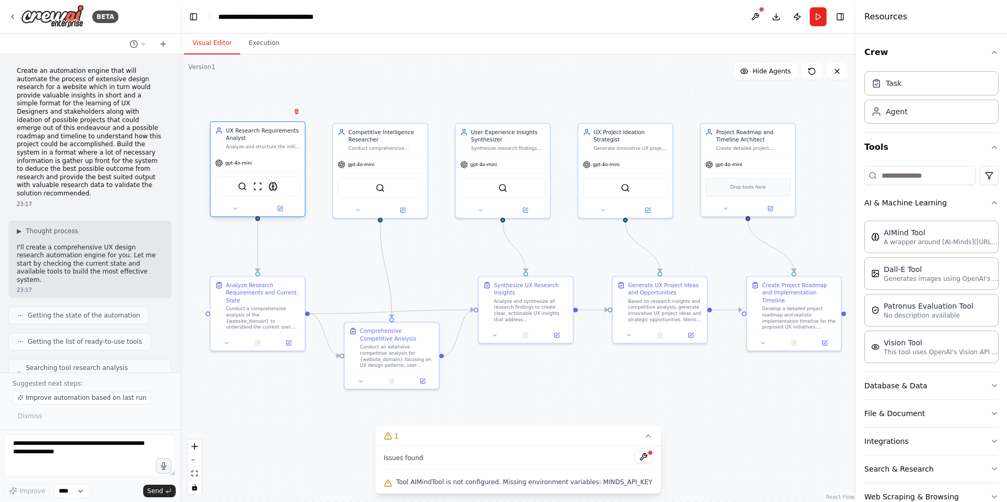
click at [266, 186] on div "SerperDevTool ScrapeWebsiteTool AIMindTool" at bounding box center [257, 187] width 85 height 20
click at [278, 209] on icon at bounding box center [280, 209] width 5 height 5
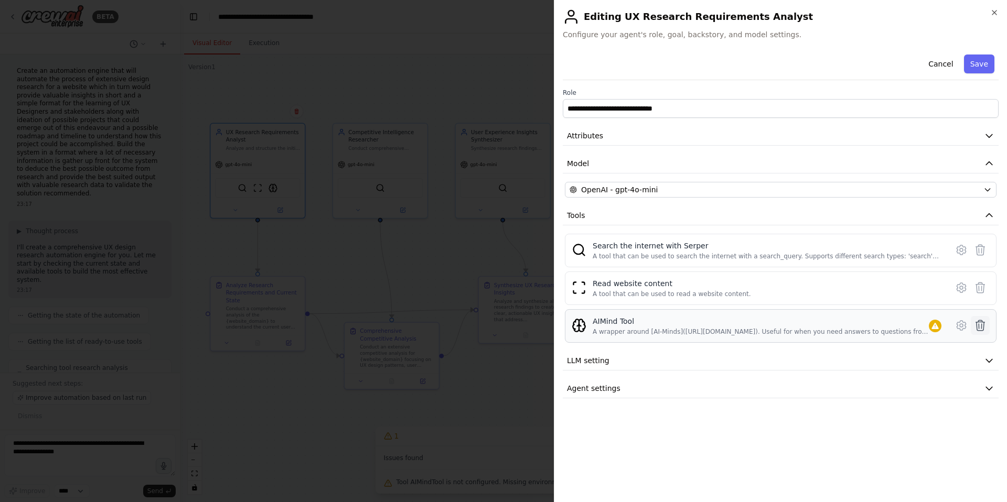
click at [980, 323] on icon at bounding box center [980, 325] width 13 height 13
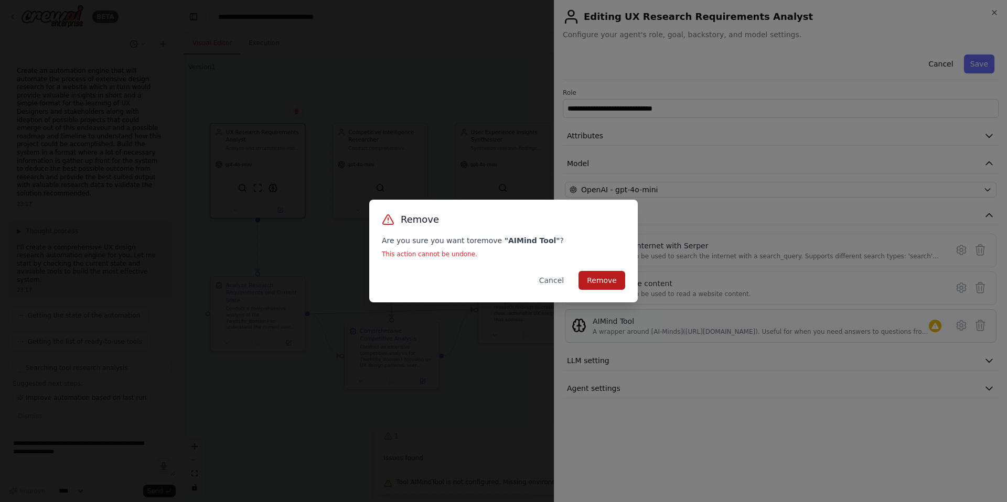
click at [612, 283] on button "Remove" at bounding box center [601, 280] width 47 height 19
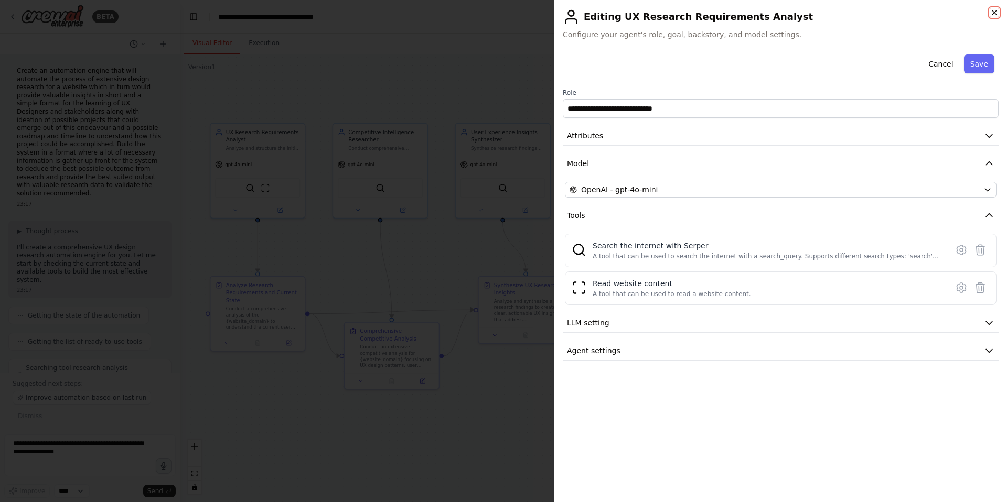
click at [995, 10] on icon "button" at bounding box center [994, 12] width 4 height 4
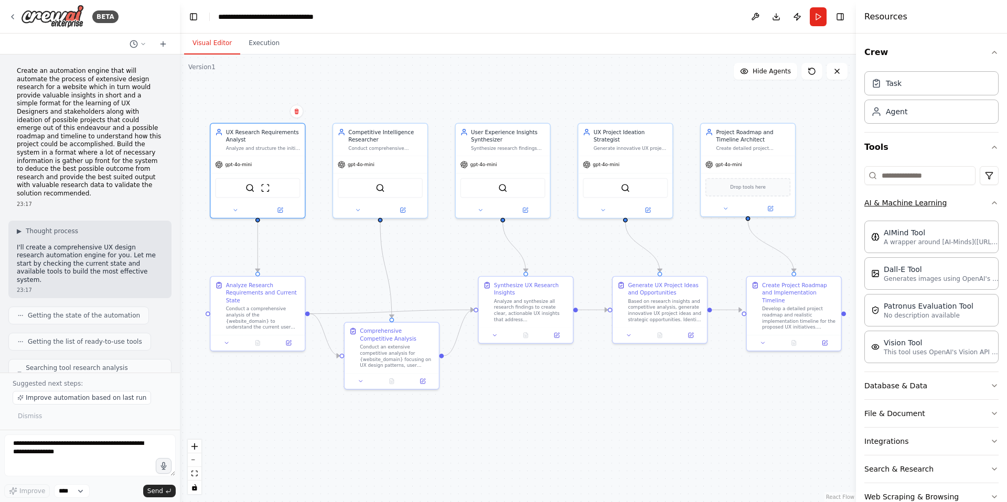
click at [895, 202] on button "AI & Machine Learning" at bounding box center [931, 202] width 134 height 27
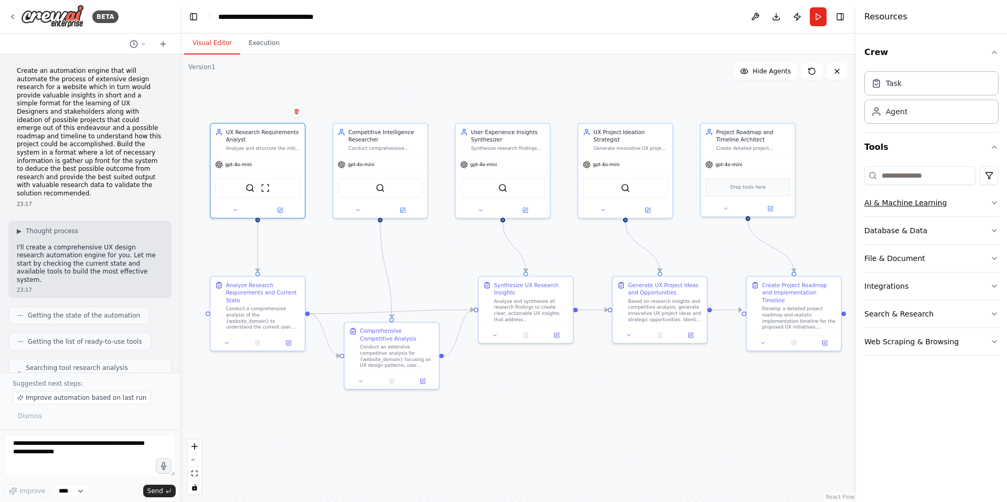
click at [905, 202] on button "AI & Machine Learning" at bounding box center [931, 202] width 134 height 27
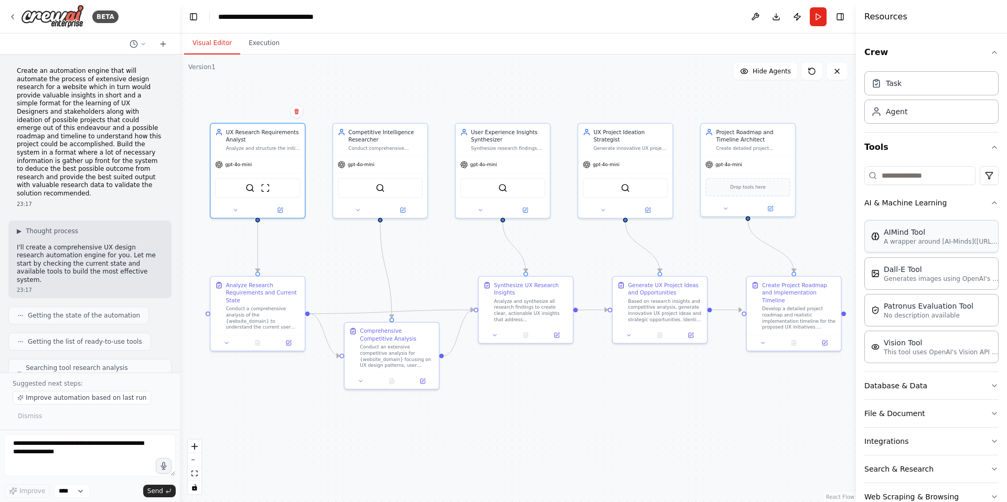
click at [919, 249] on div "AIMind Tool A wrapper around [AI-Minds]([URL][DOMAIN_NAME]). Useful for when yo…" at bounding box center [931, 236] width 134 height 33
click at [929, 239] on p "A wrapper around [AI-Minds]([URL][DOMAIN_NAME]). Useful for when you need answe…" at bounding box center [940, 241] width 115 height 8
click at [390, 186] on img at bounding box center [387, 186] width 9 height 9
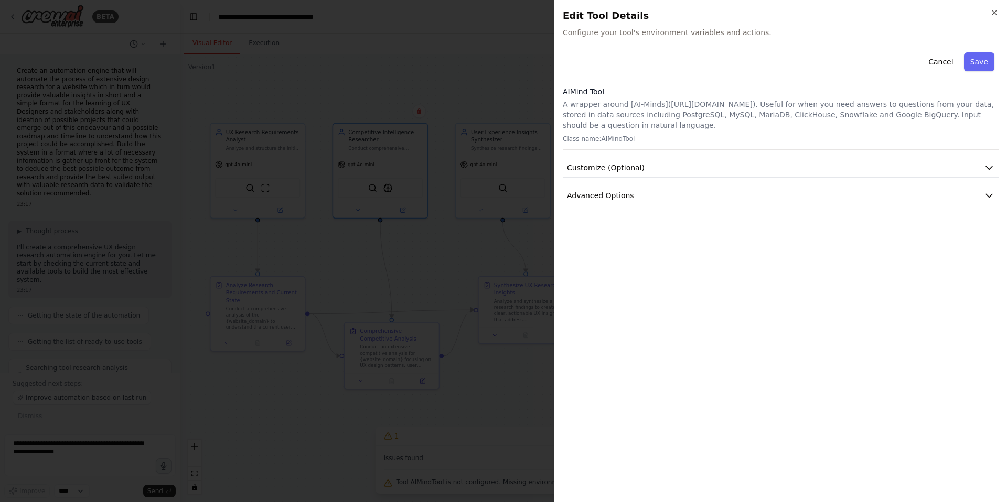
drag, startPoint x: 563, startPoint y: 105, endPoint x: 656, endPoint y: 121, distance: 94.7
click at [656, 121] on p "A wrapper around [AI-Minds]([URL][DOMAIN_NAME]). Useful for when you need answe…" at bounding box center [781, 114] width 436 height 31
click at [996, 13] on icon "button" at bounding box center [994, 12] width 8 height 8
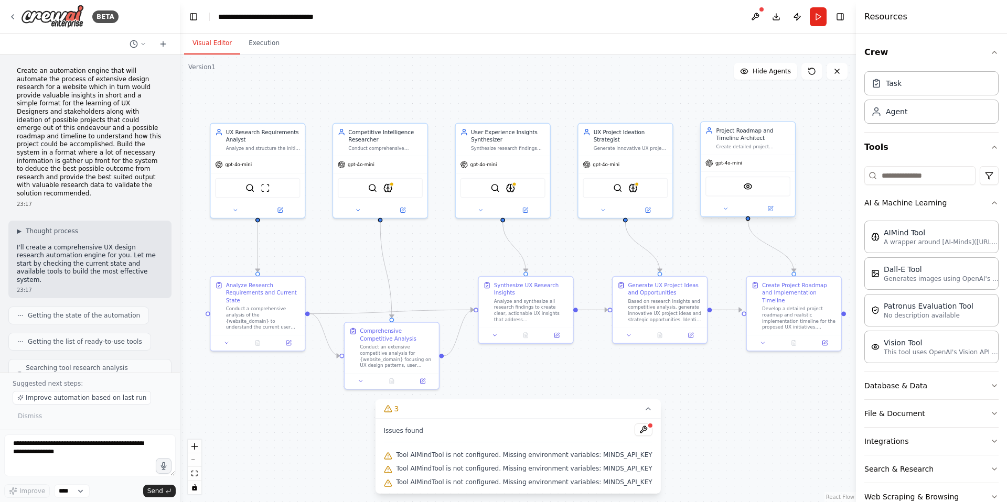
click at [740, 189] on div "VisionTool" at bounding box center [747, 187] width 85 height 20
click at [743, 189] on img at bounding box center [747, 186] width 9 height 9
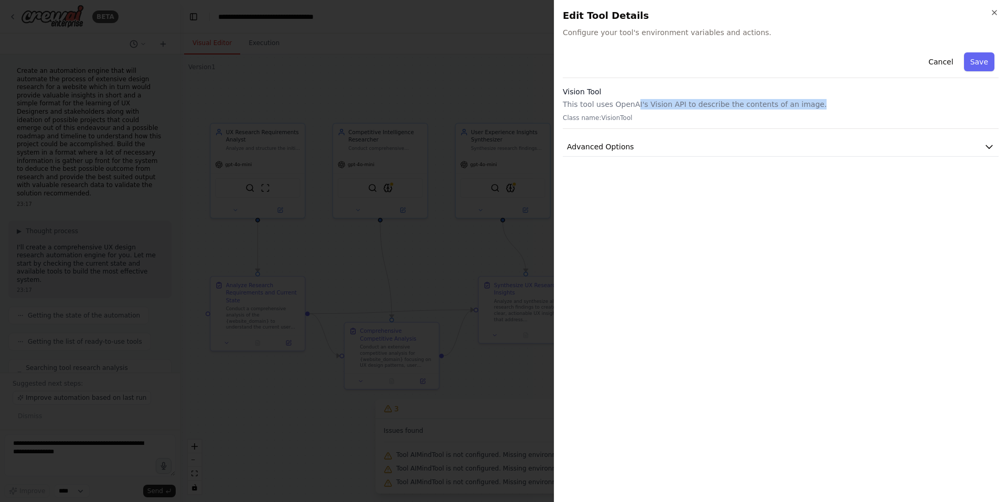
drag, startPoint x: 633, startPoint y: 101, endPoint x: 815, endPoint y: 101, distance: 181.4
click at [815, 101] on p "This tool uses OpenAI's Vision API to describe the contents of an image." at bounding box center [781, 104] width 436 height 10
click at [995, 12] on icon "button" at bounding box center [994, 12] width 4 height 4
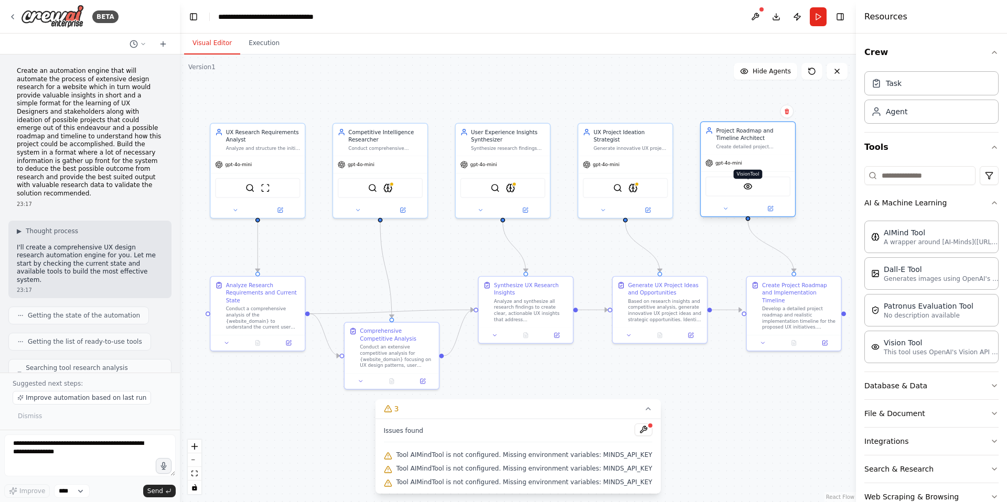
click at [749, 186] on img at bounding box center [747, 186] width 9 height 9
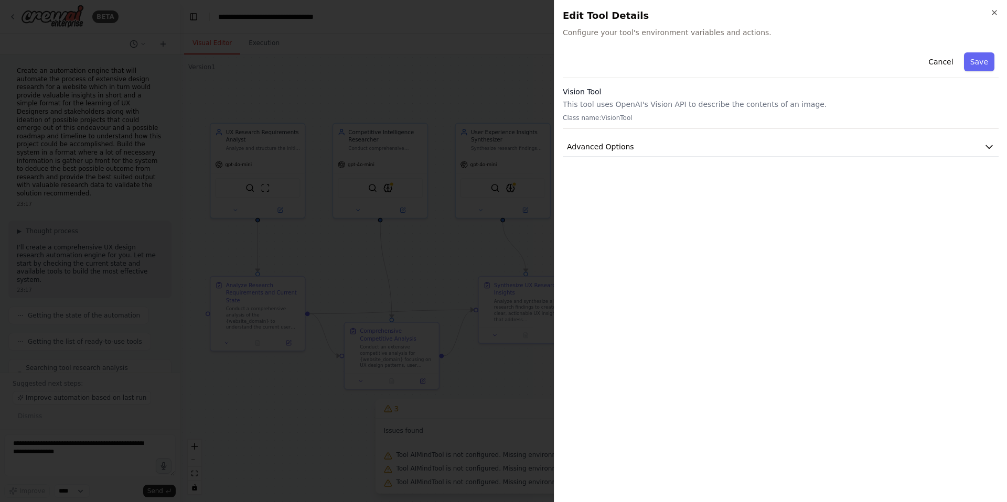
click at [877, 110] on div "Vision Tool This tool uses OpenAI's Vision API to describe the contents of an i…" at bounding box center [781, 108] width 436 height 42
click at [951, 62] on button "Cancel" at bounding box center [940, 61] width 37 height 19
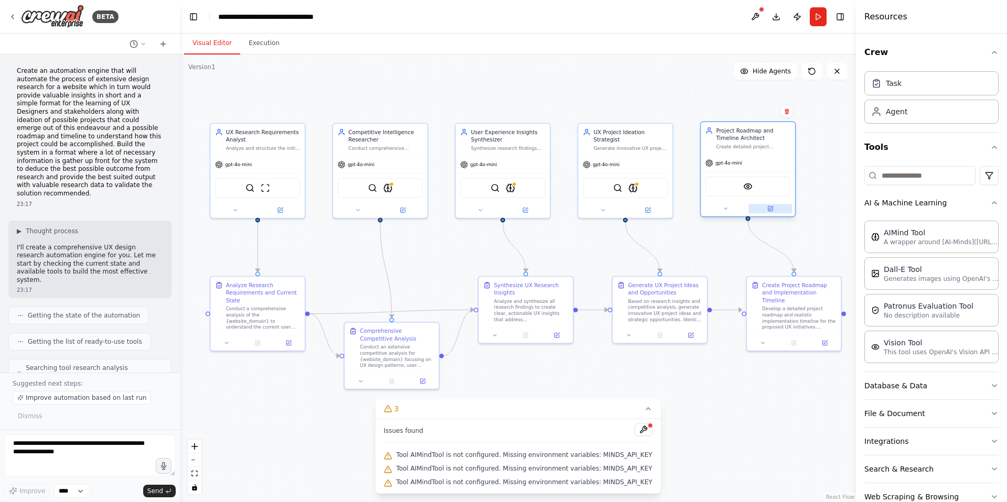
click at [772, 209] on icon at bounding box center [770, 209] width 5 height 5
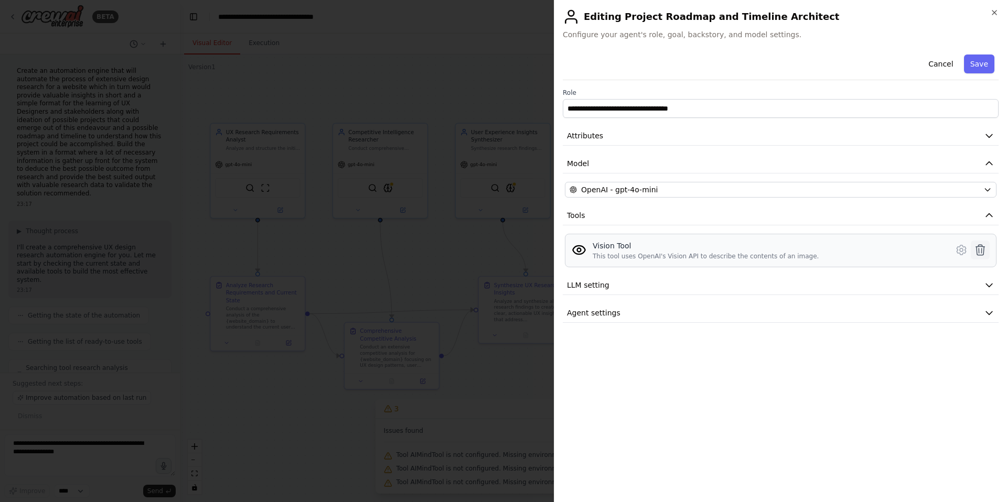
click at [981, 250] on icon at bounding box center [980, 250] width 9 height 10
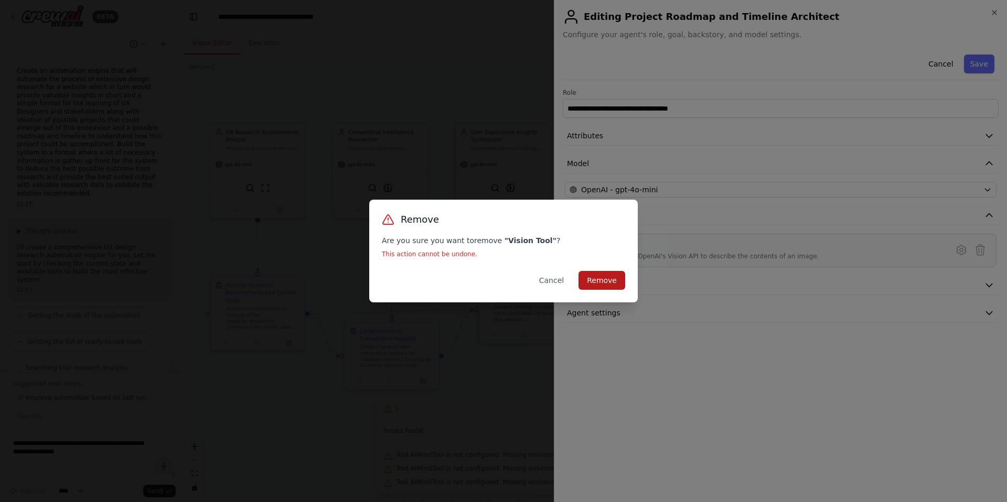
click at [597, 282] on button "Remove" at bounding box center [601, 280] width 47 height 19
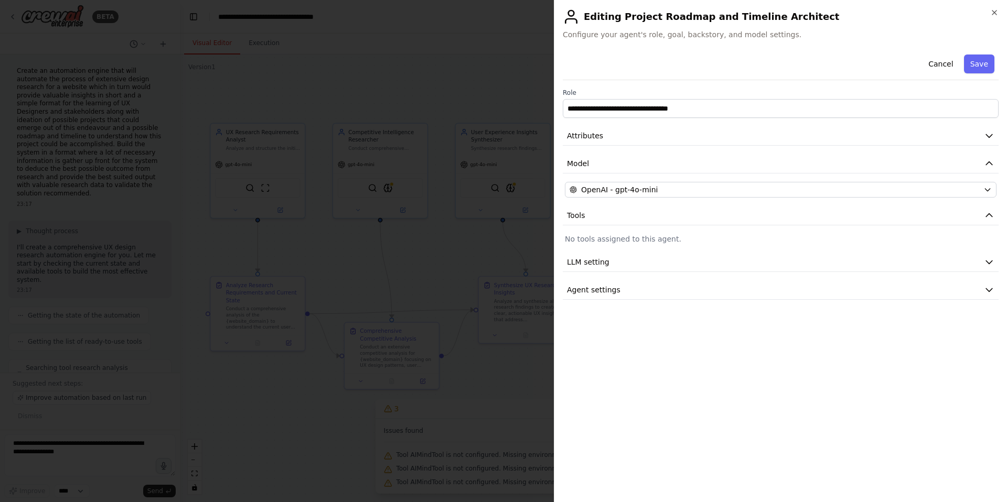
click at [989, 16] on h2 "Editing Project Roadmap and Timeline Architect" at bounding box center [781, 16] width 436 height 17
click at [999, 69] on div "**********" at bounding box center [780, 251] width 453 height 502
click at [984, 68] on button "Save" at bounding box center [979, 64] width 30 height 19
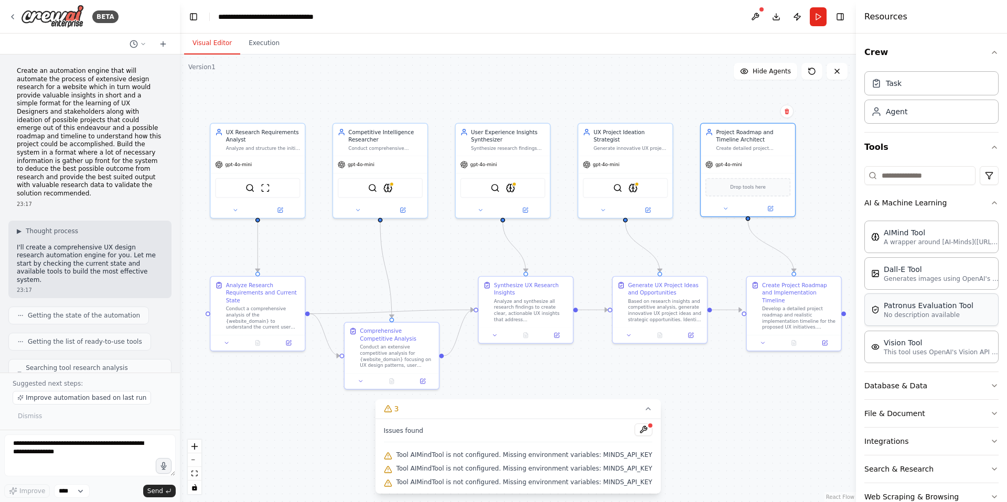
click at [969, 314] on div "Patronus Evaluation Tool No description available" at bounding box center [931, 310] width 134 height 33
click at [936, 387] on button "Database & Data" at bounding box center [931, 385] width 134 height 27
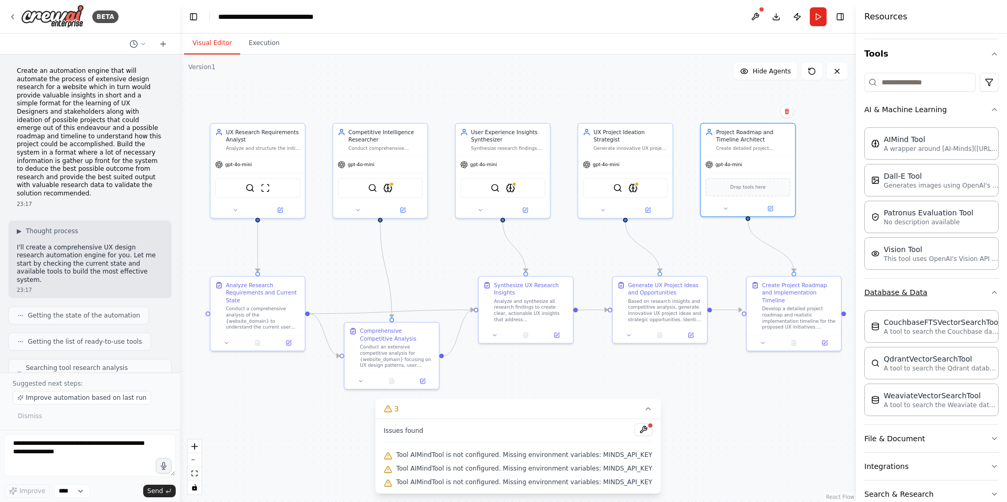
scroll to position [144, 0]
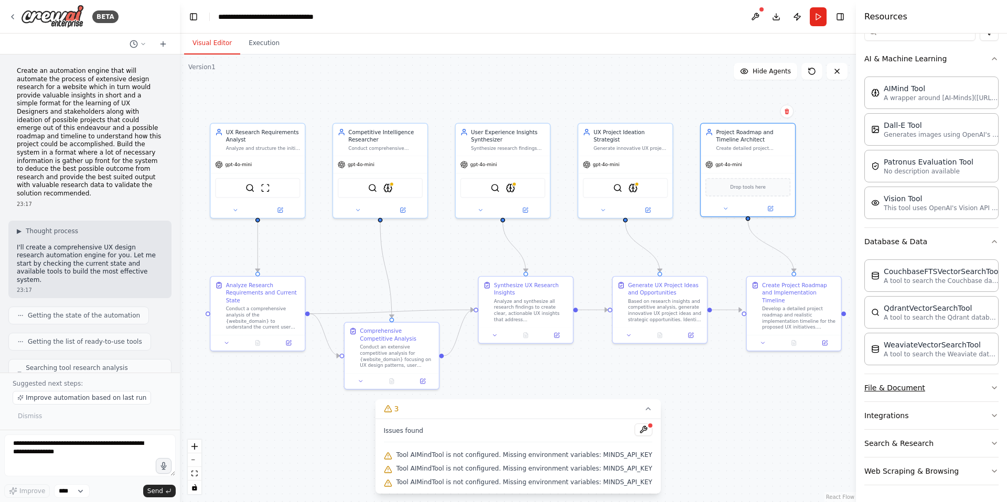
click at [910, 387] on button "File & Document" at bounding box center [931, 387] width 134 height 27
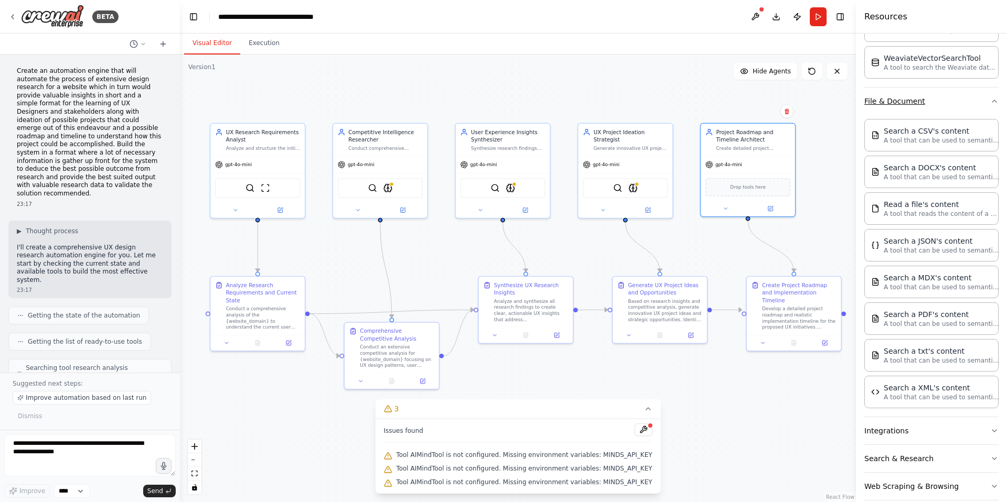
scroll to position [446, 0]
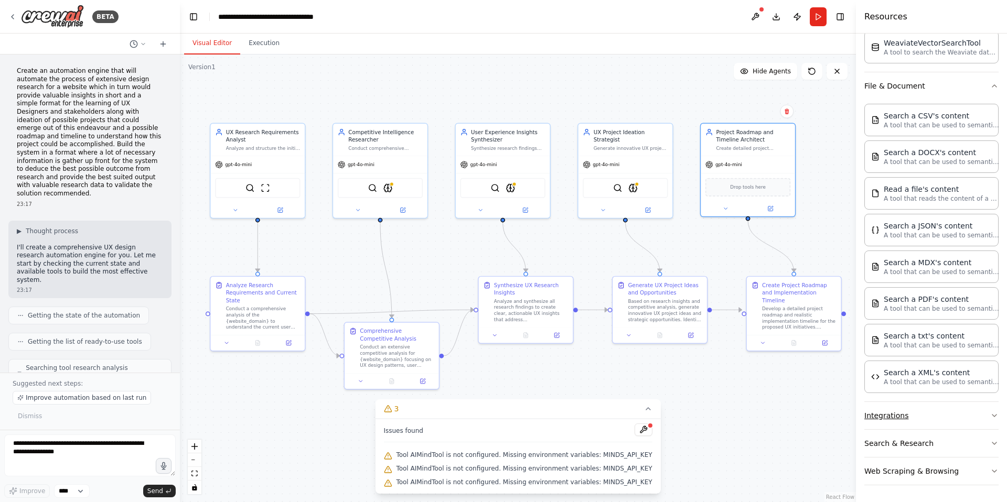
click at [901, 422] on button "Integrations" at bounding box center [931, 415] width 134 height 27
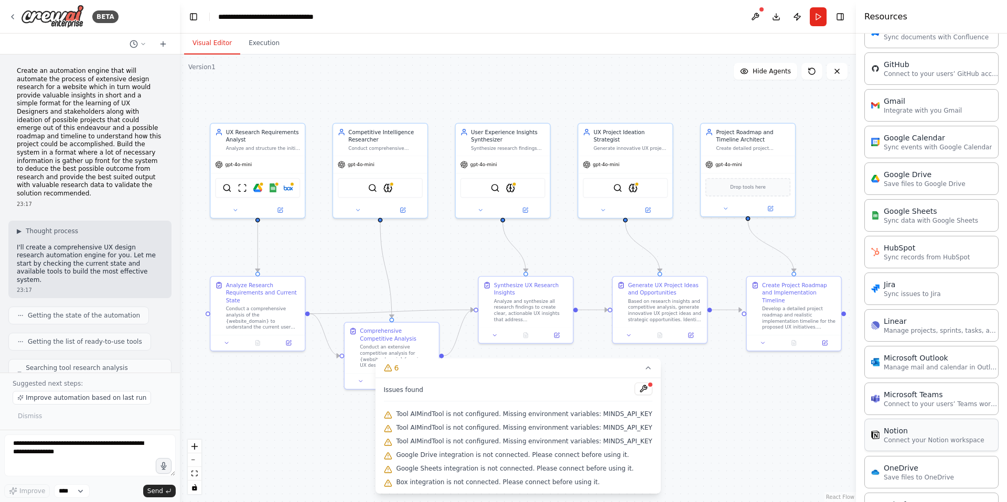
scroll to position [979, 0]
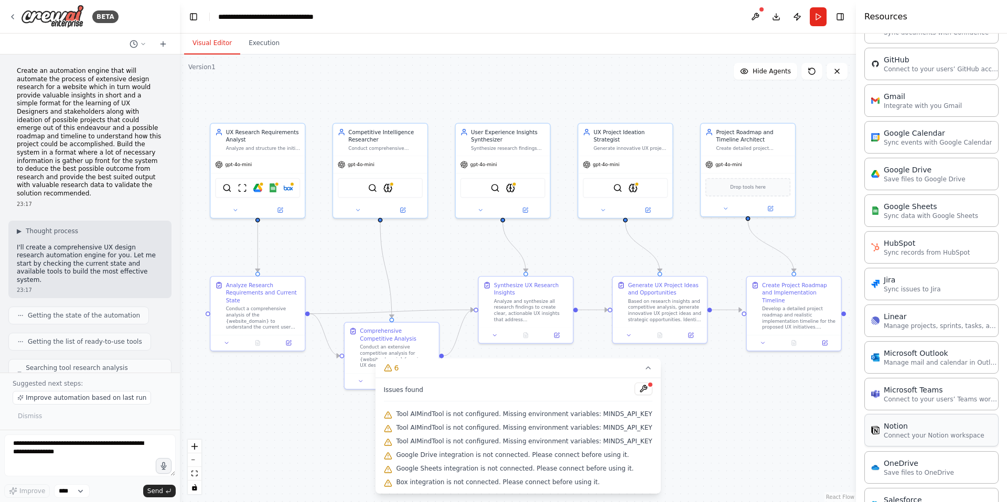
drag, startPoint x: 910, startPoint y: 447, endPoint x: 903, endPoint y: 446, distance: 6.4
click at [903, 446] on div "Asana Connect to your users’ Asana accounts Box Save files to Box ClickUp Manag…" at bounding box center [931, 282] width 134 height 771
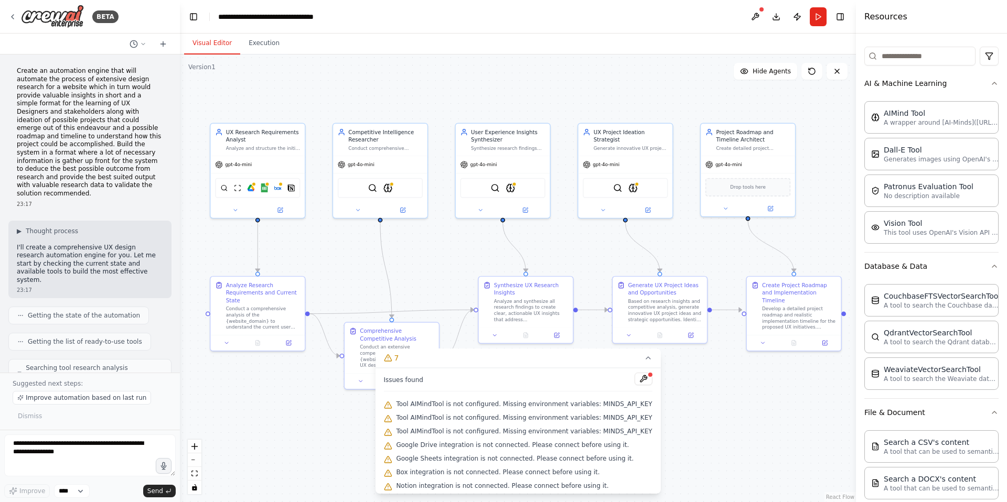
scroll to position [62, 0]
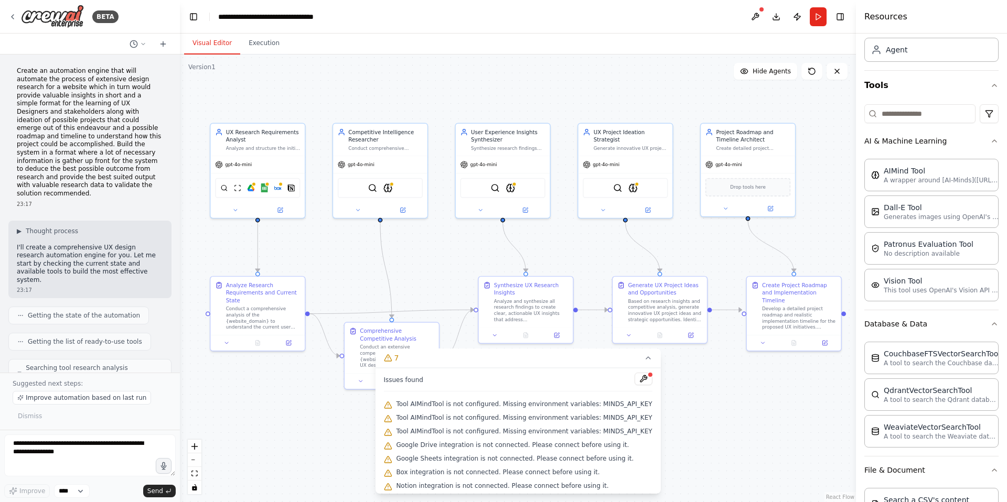
click at [648, 375] on div "Issues found Tool AIMindTool is not configured. Missing environment variables: …" at bounding box center [517, 431] width 285 height 126
click at [640, 376] on button at bounding box center [643, 379] width 18 height 13
click at [621, 405] on span "Tool AIMindTool is not configured. Missing environment variables: MINDS_API_KEY" at bounding box center [524, 404] width 256 height 8
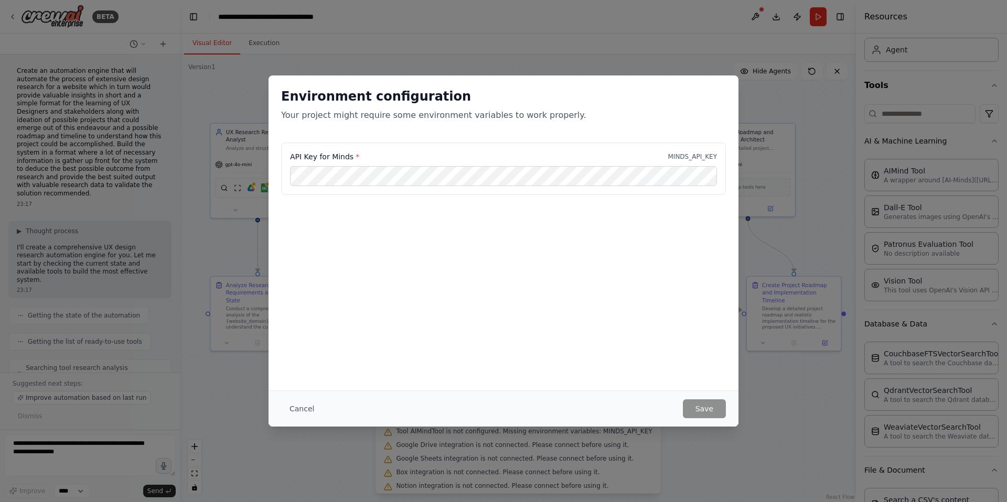
click at [641, 376] on div "Environment configuration Your project might require some environment variables…" at bounding box center [503, 232] width 470 height 315
click at [292, 413] on button "Cancel" at bounding box center [301, 409] width 41 height 19
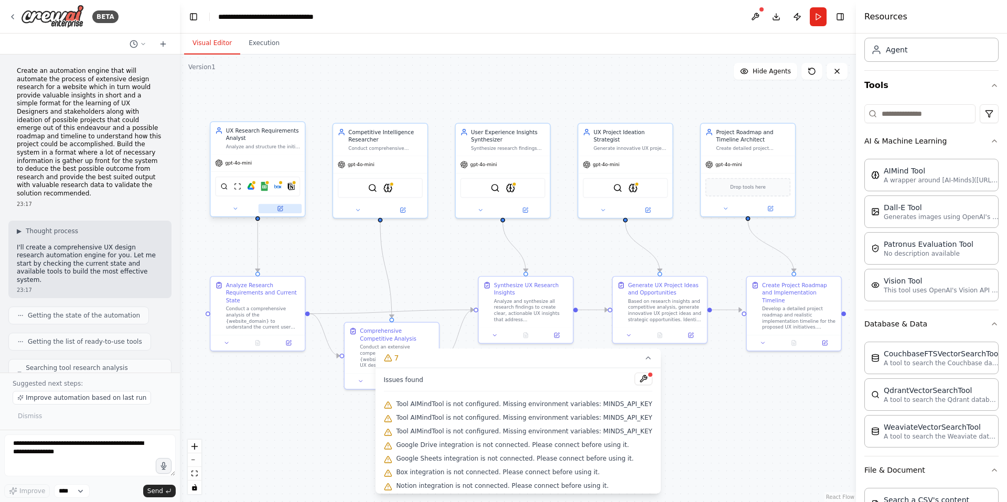
click at [281, 212] on button at bounding box center [280, 208] width 44 height 9
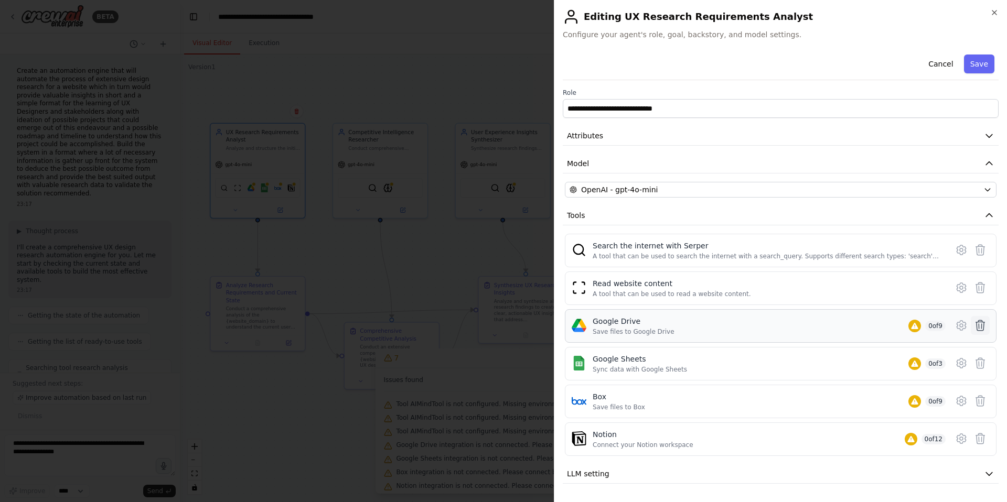
click at [979, 321] on icon at bounding box center [980, 325] width 9 height 10
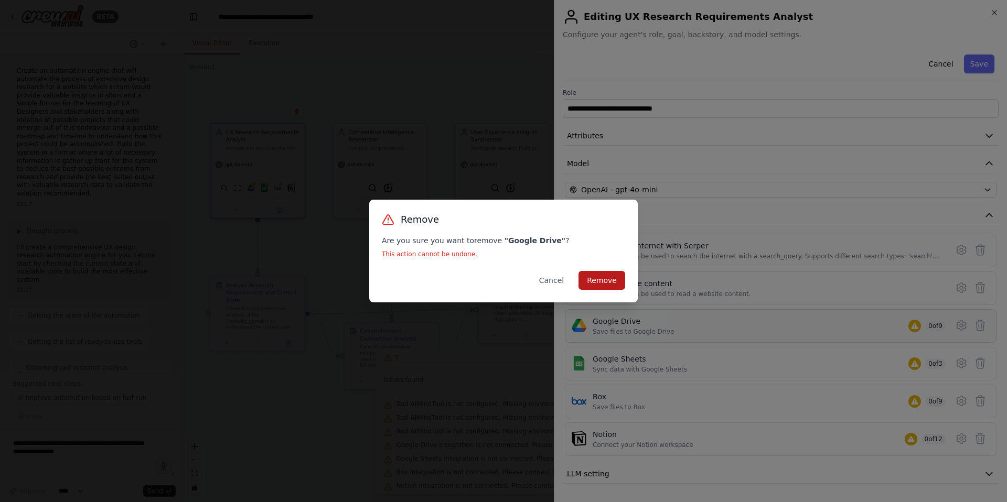
click at [606, 274] on button "Remove" at bounding box center [601, 280] width 47 height 19
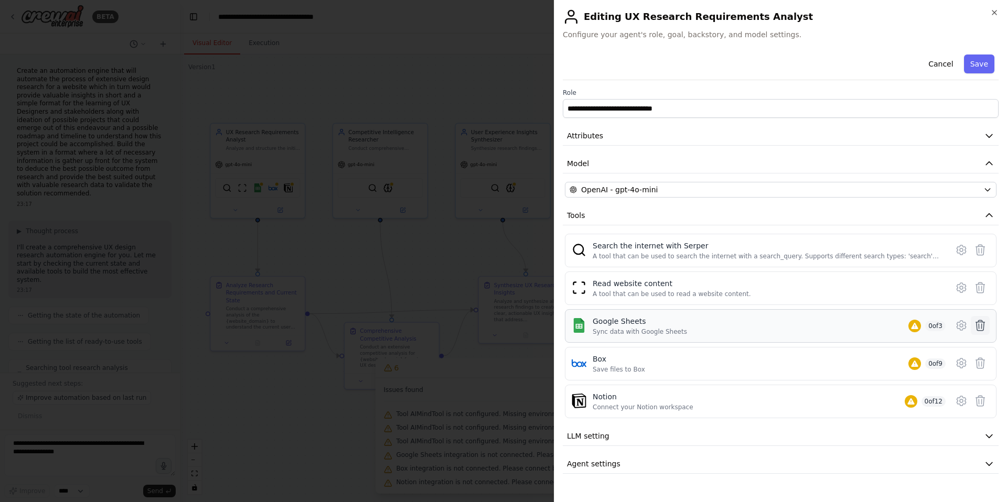
click at [977, 327] on icon at bounding box center [980, 325] width 13 height 13
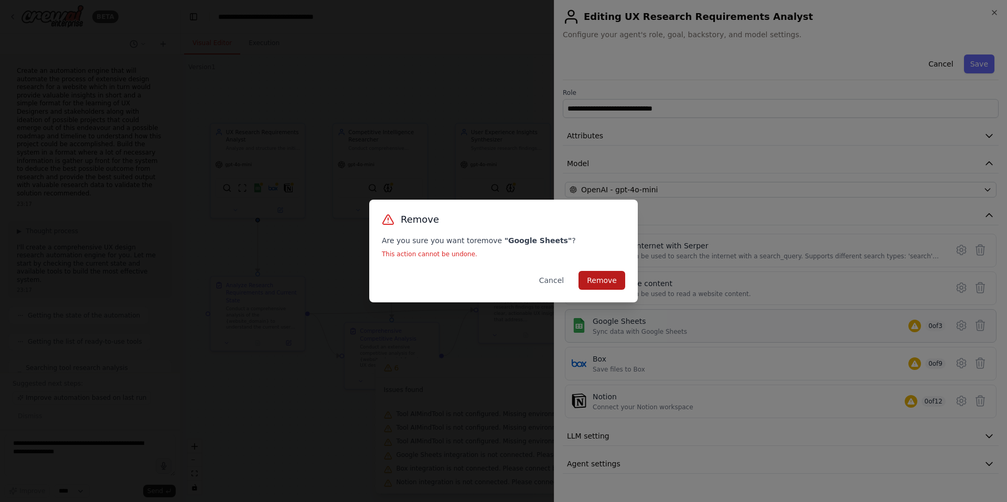
click at [611, 284] on button "Remove" at bounding box center [601, 280] width 47 height 19
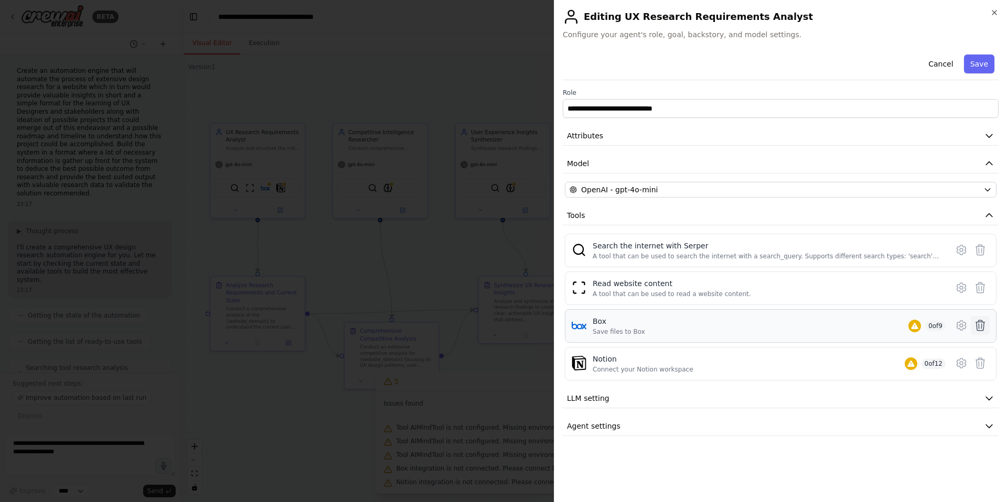
click at [980, 328] on icon at bounding box center [980, 325] width 13 height 13
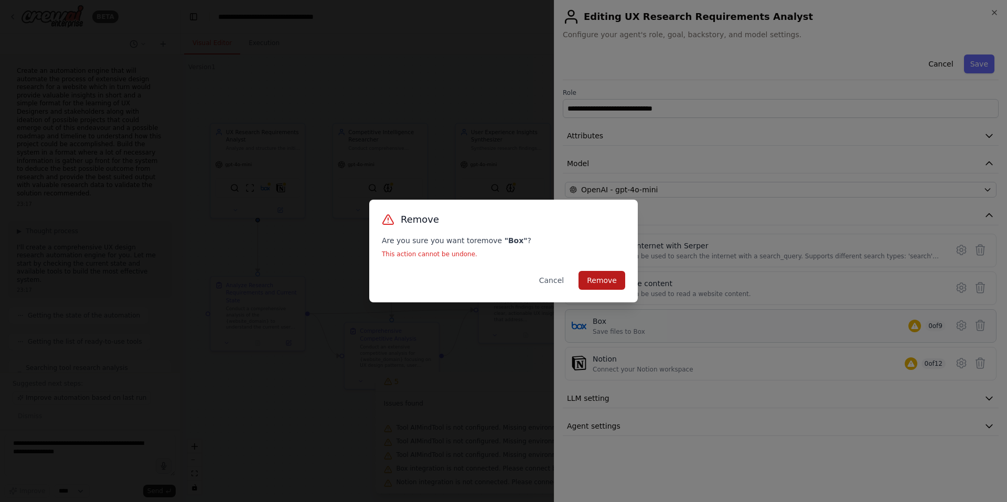
click at [606, 278] on button "Remove" at bounding box center [601, 280] width 47 height 19
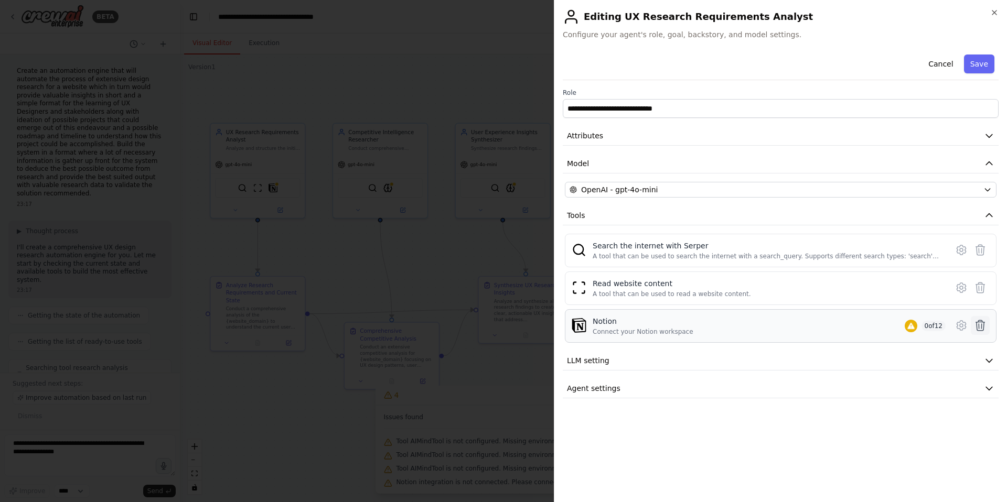
click at [977, 326] on icon at bounding box center [980, 325] width 13 height 13
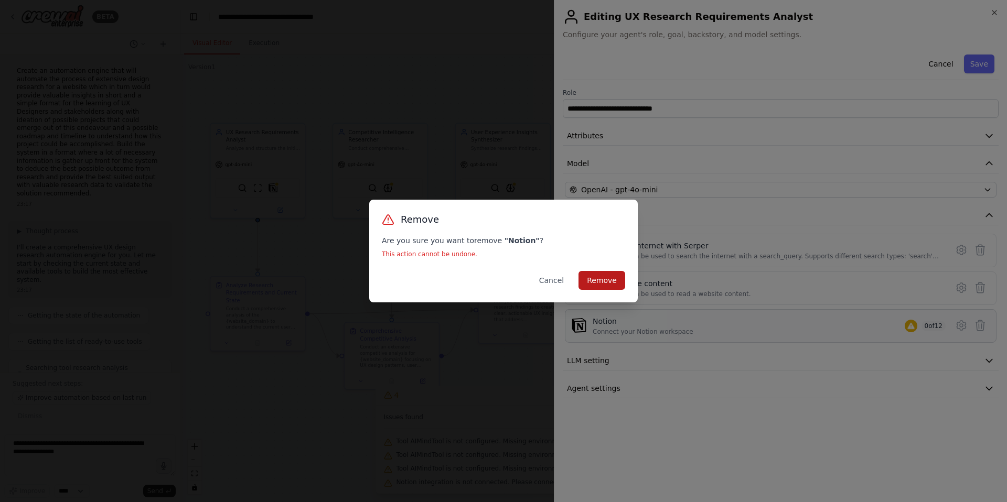
click at [616, 285] on button "Remove" at bounding box center [601, 280] width 47 height 19
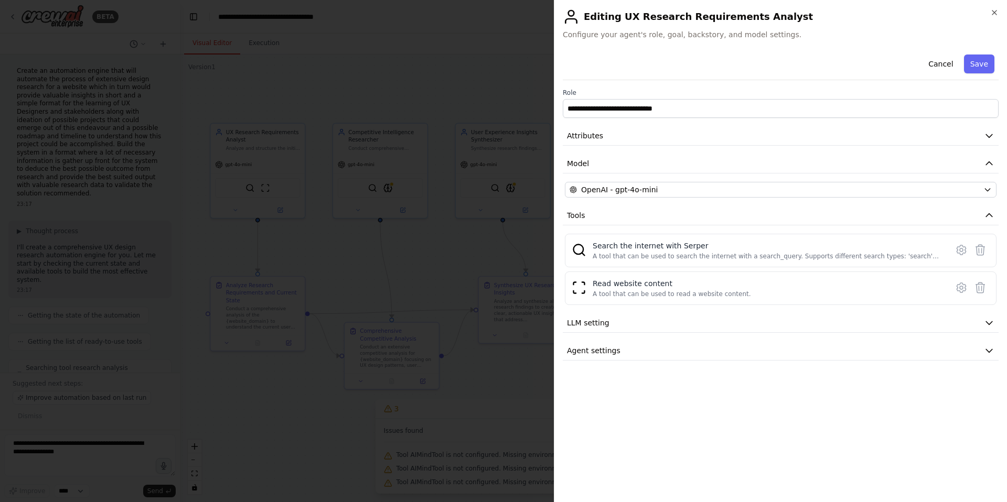
click at [365, 190] on div at bounding box center [503, 251] width 1007 height 502
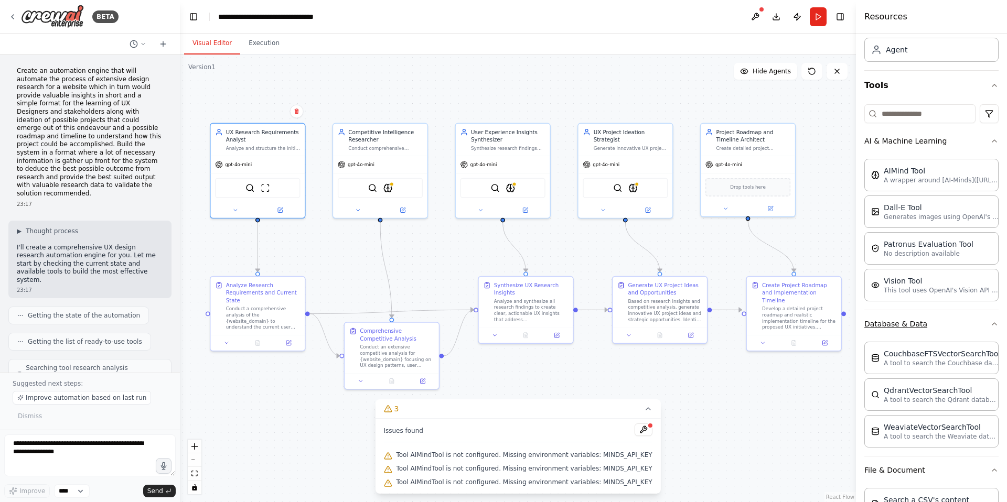
click at [932, 322] on button "Database & Data" at bounding box center [931, 323] width 134 height 27
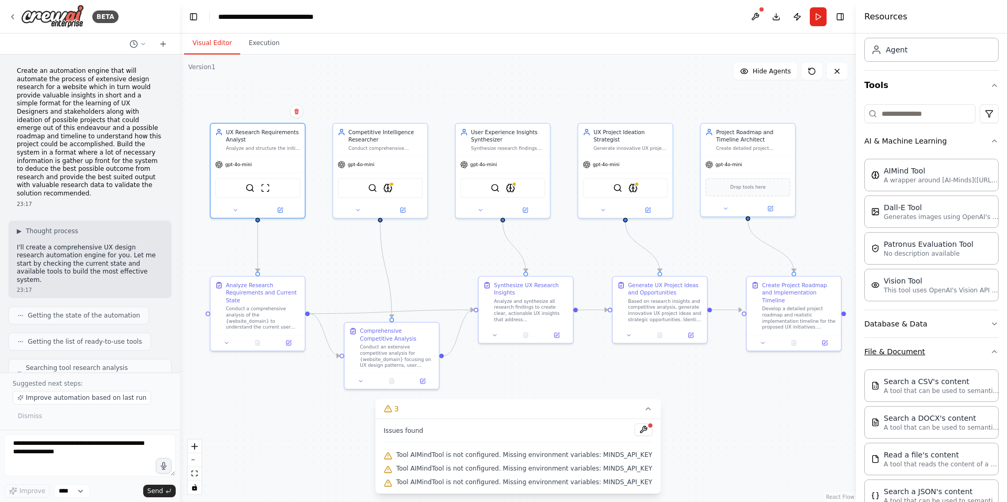
click at [901, 350] on button "File & Document" at bounding box center [931, 351] width 134 height 27
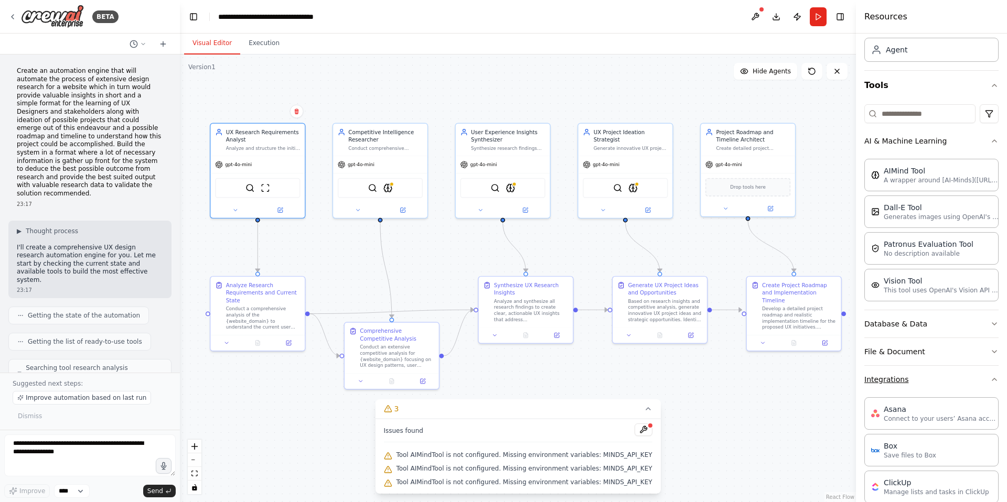
click at [900, 386] on button "Integrations" at bounding box center [931, 379] width 134 height 27
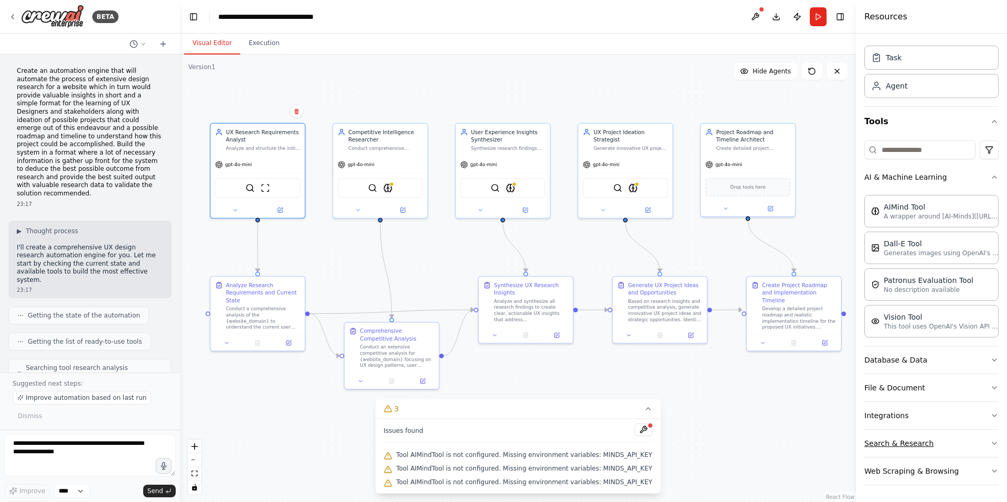
click at [908, 439] on button "Search & Research" at bounding box center [931, 443] width 134 height 27
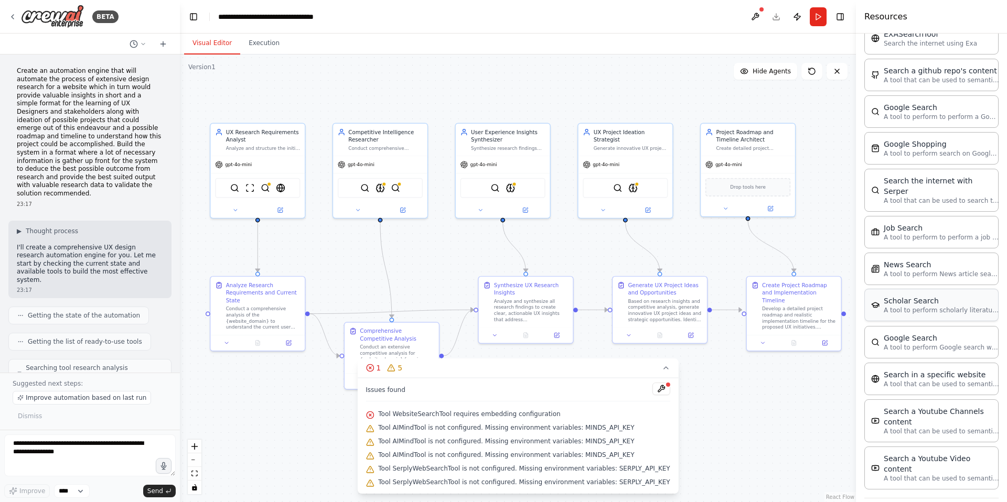
scroll to position [542, 0]
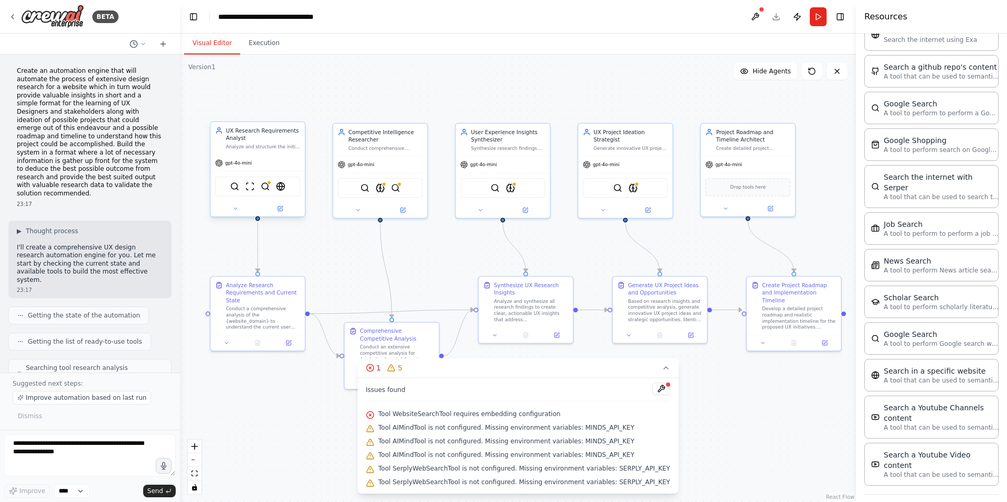
click at [284, 214] on div at bounding box center [257, 208] width 94 height 15
click at [282, 210] on icon at bounding box center [280, 209] width 5 height 5
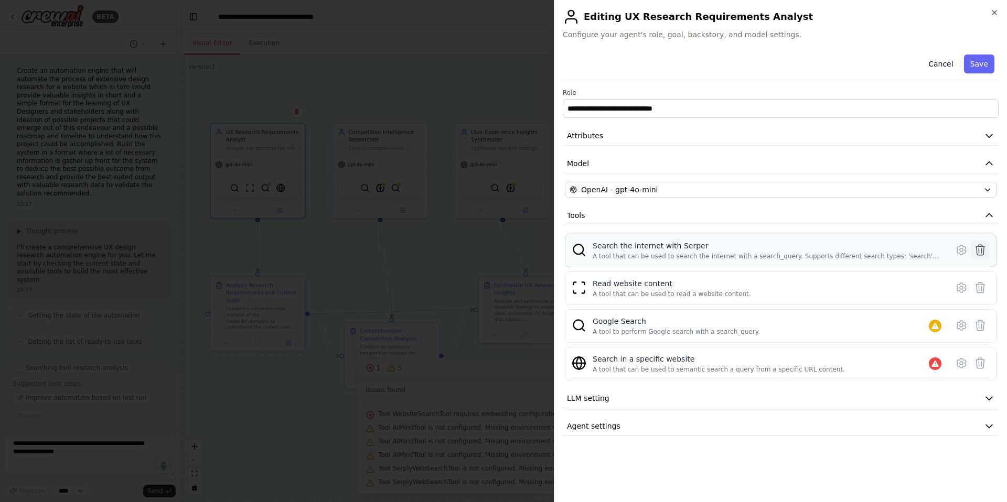
click at [982, 252] on icon at bounding box center [980, 250] width 13 height 13
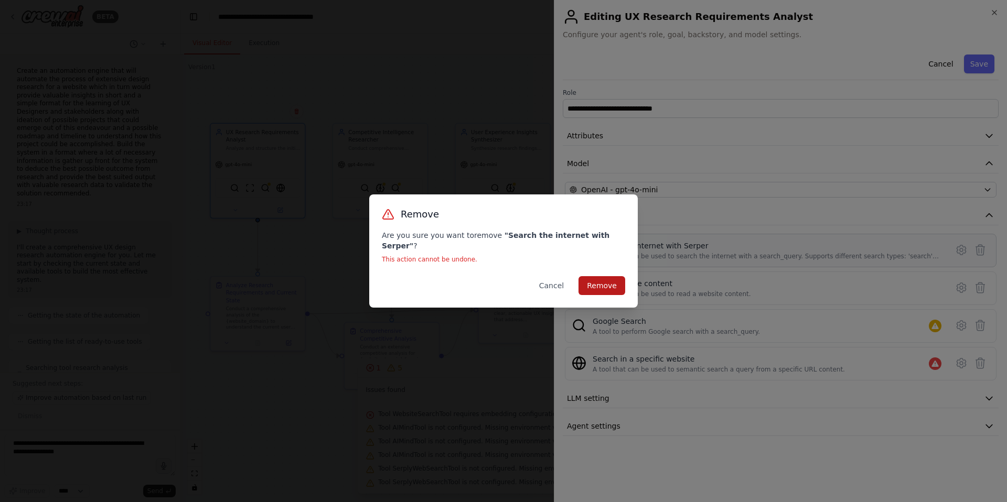
click at [608, 276] on button "Remove" at bounding box center [601, 285] width 47 height 19
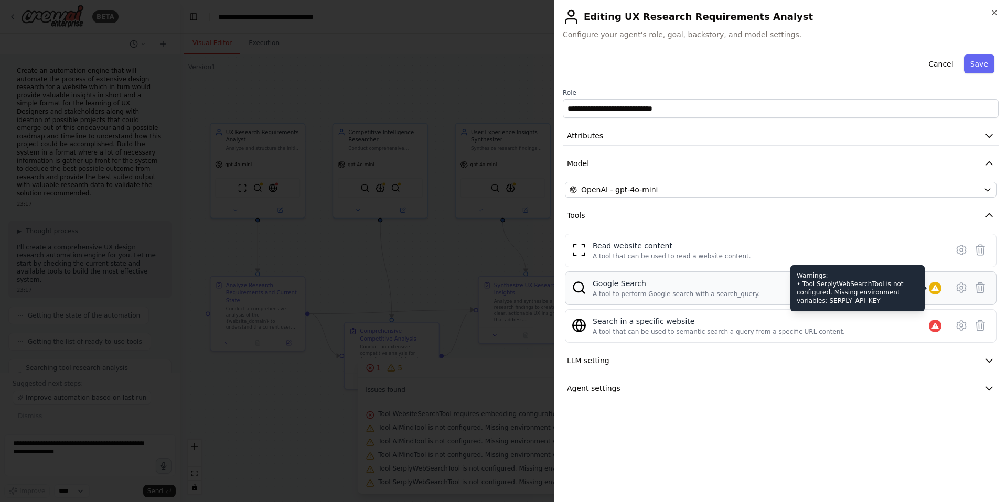
click at [941, 289] on div "Google Search A tool to perform Google search with a search_query. Warnings: • …" at bounding box center [768, 288] width 353 height 20
click at [929, 288] on div at bounding box center [935, 288] width 13 height 13
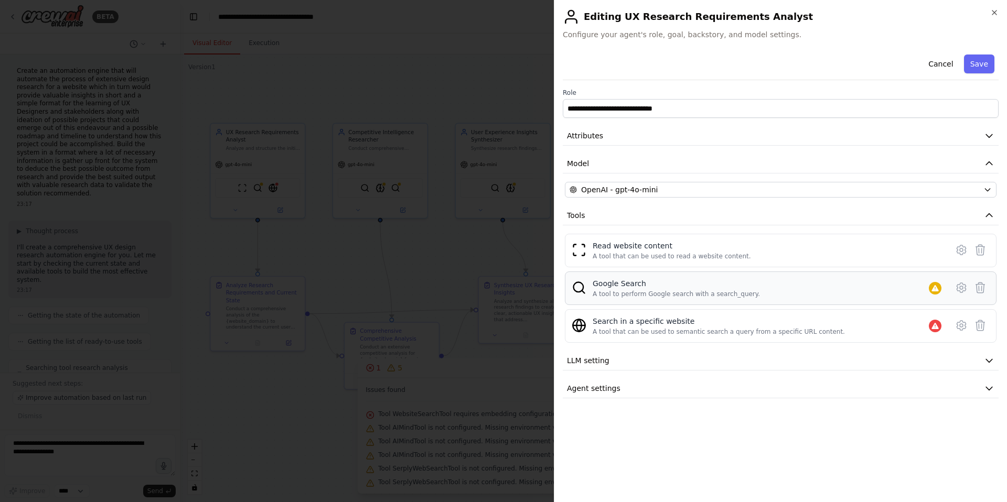
click at [684, 302] on div "Google Search A tool to perform Google search with a search_query." at bounding box center [780, 289] width 431 height 34
click at [661, 293] on div "A tool to perform Google search with a search_query." at bounding box center [675, 294] width 167 height 8
click at [958, 288] on icon at bounding box center [961, 288] width 13 height 13
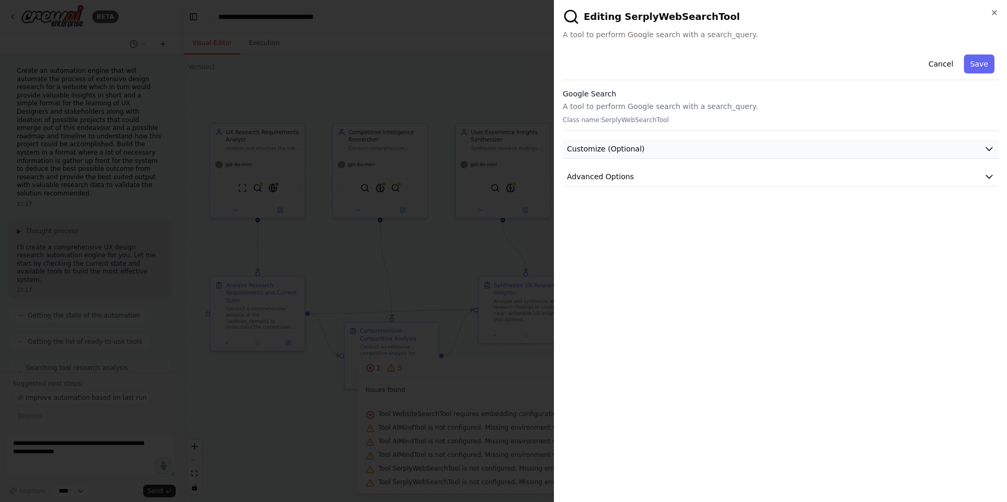
click at [657, 146] on button "Customize (Optional)" at bounding box center [781, 148] width 436 height 19
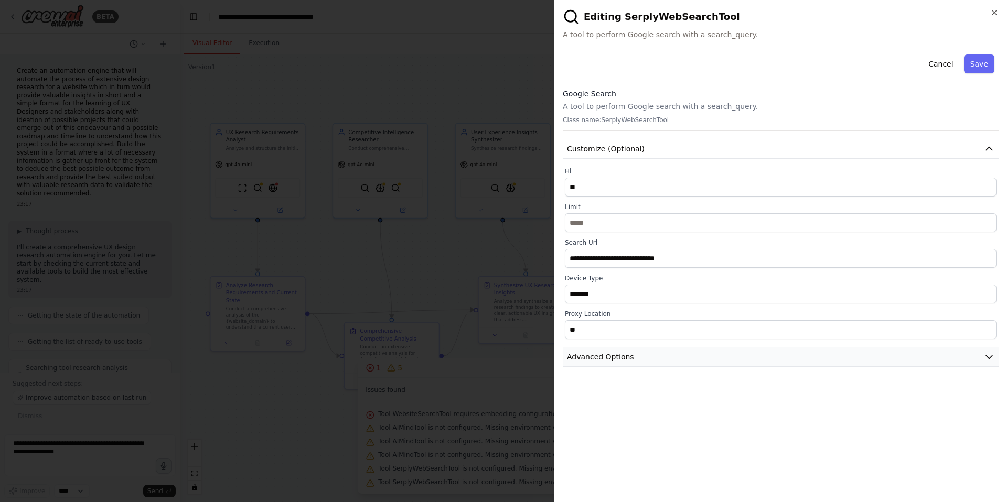
click at [608, 353] on span "Advanced Options" at bounding box center [600, 357] width 67 height 10
click at [937, 63] on button "Cancel" at bounding box center [940, 64] width 37 height 19
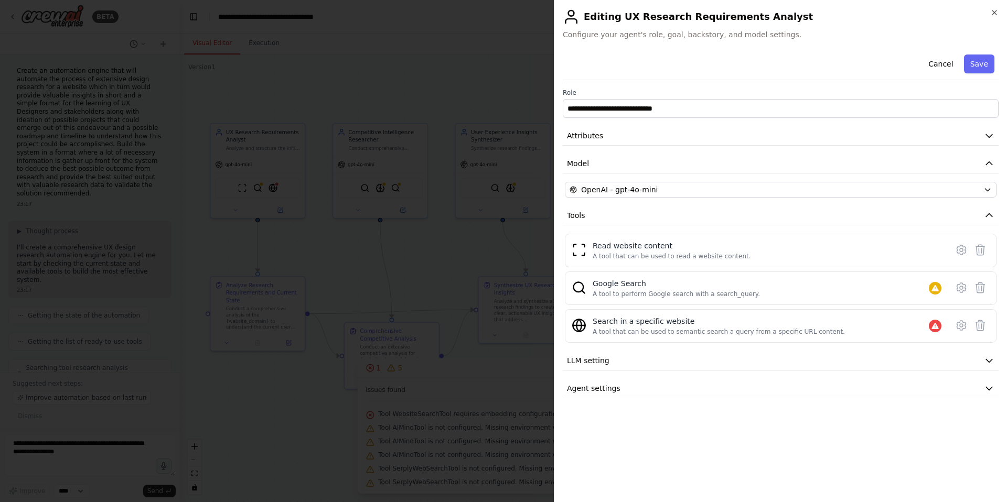
click at [485, 251] on div at bounding box center [503, 251] width 1007 height 502
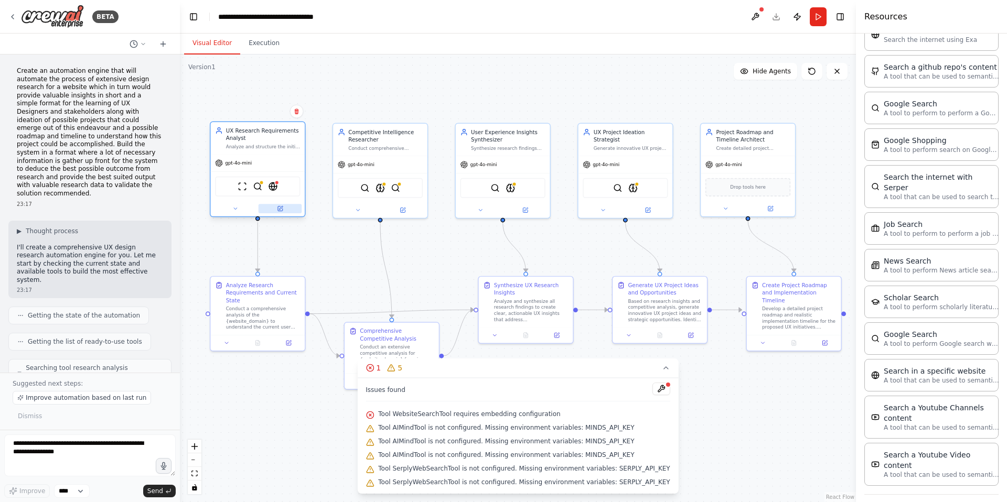
click at [269, 208] on button at bounding box center [280, 208] width 44 height 9
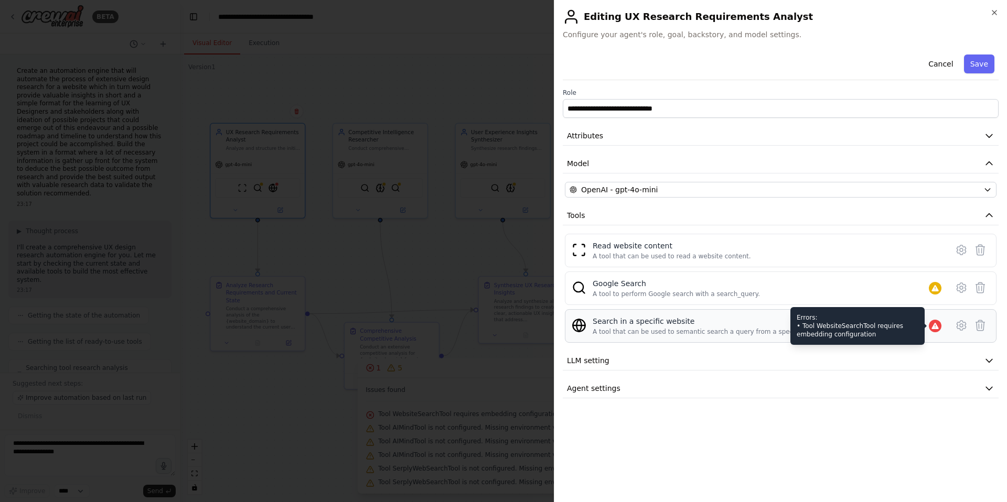
click at [938, 323] on icon at bounding box center [935, 326] width 8 height 8
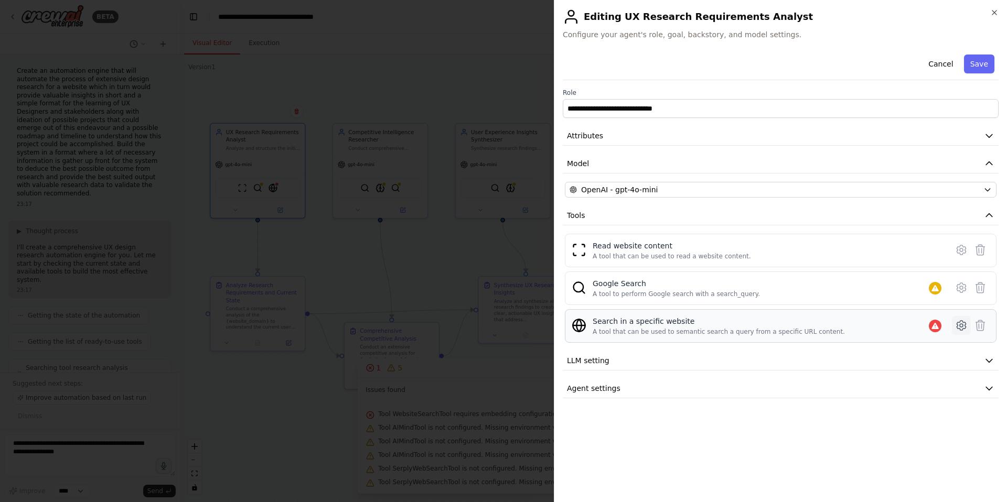
click at [961, 326] on icon at bounding box center [961, 325] width 13 height 13
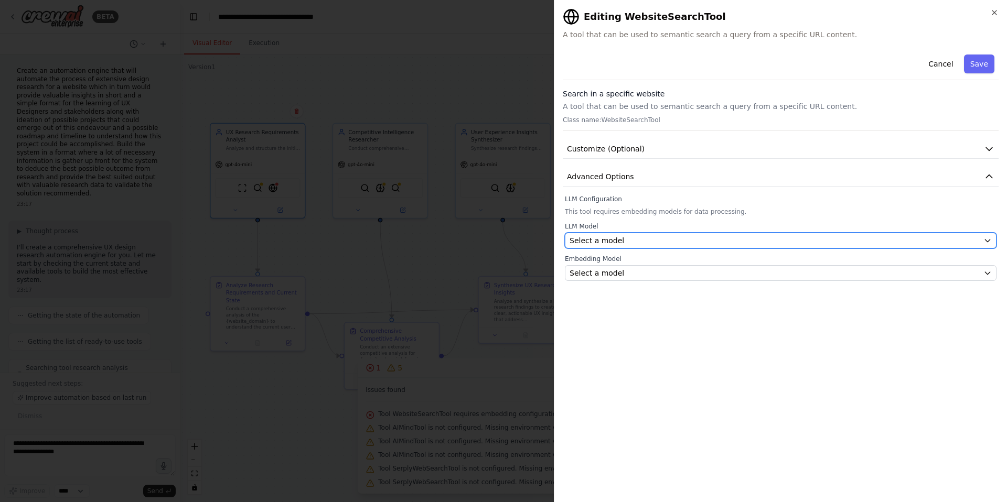
click at [618, 243] on span "Select a model" at bounding box center [596, 240] width 55 height 10
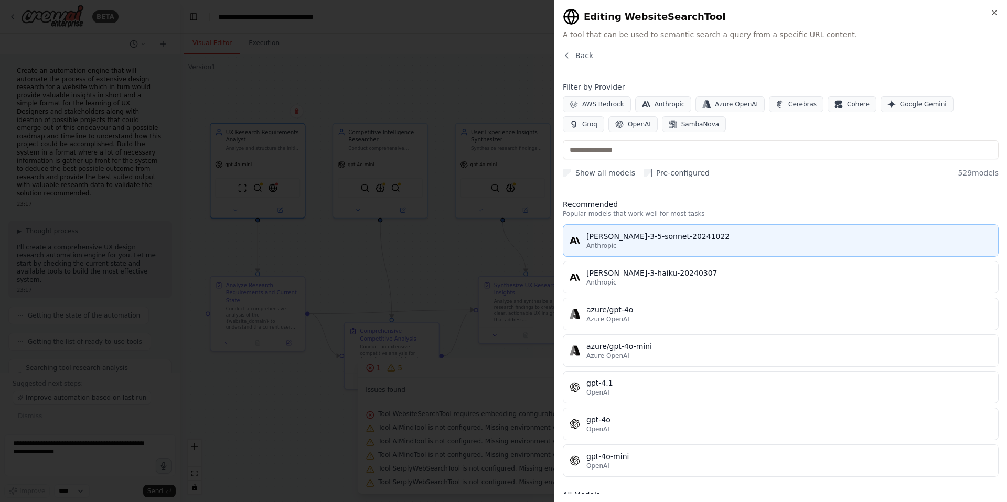
click at [616, 238] on div "[PERSON_NAME]-3-5-sonnet-20241022" at bounding box center [788, 236] width 405 height 10
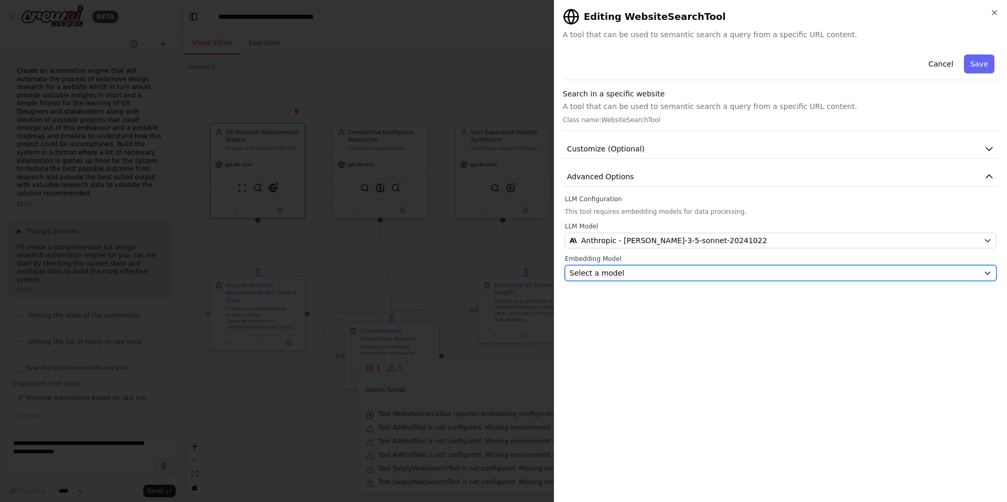
click at [693, 270] on div "Select a model" at bounding box center [773, 273] width 409 height 10
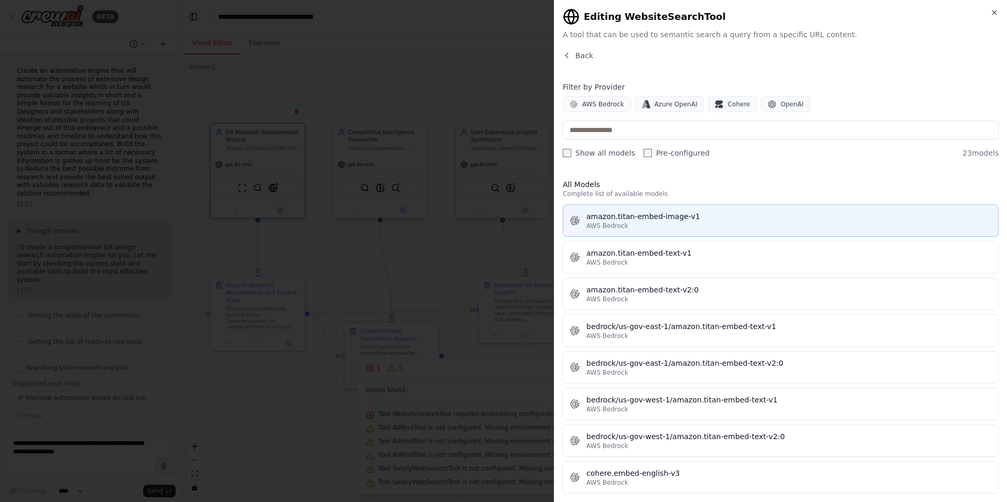
click at [666, 217] on div "amazon.titan-embed-image-v1" at bounding box center [788, 216] width 405 height 10
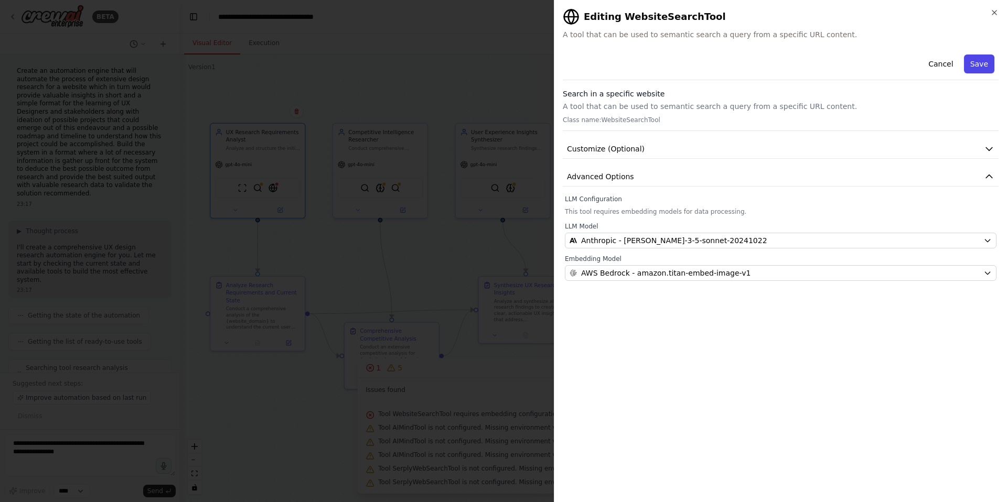
click at [977, 65] on button "Save" at bounding box center [979, 64] width 30 height 19
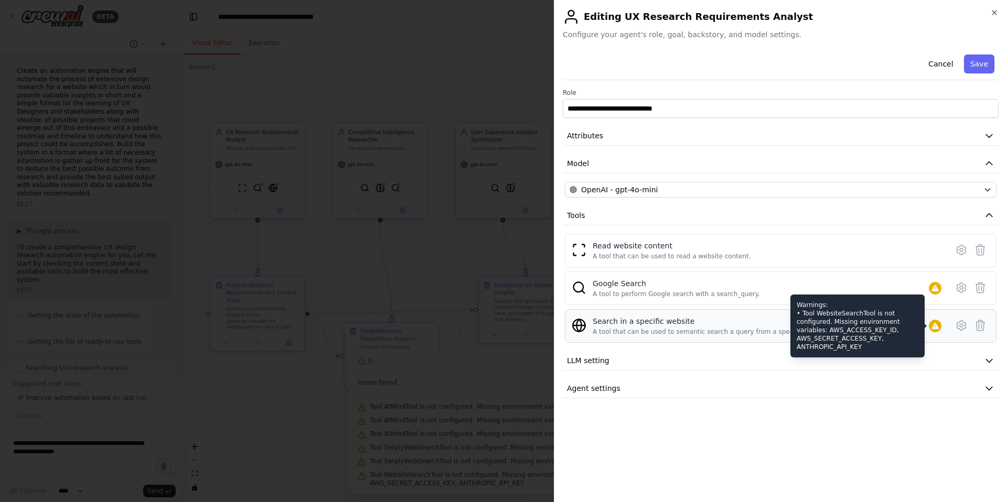
click at [940, 328] on div at bounding box center [935, 326] width 13 height 13
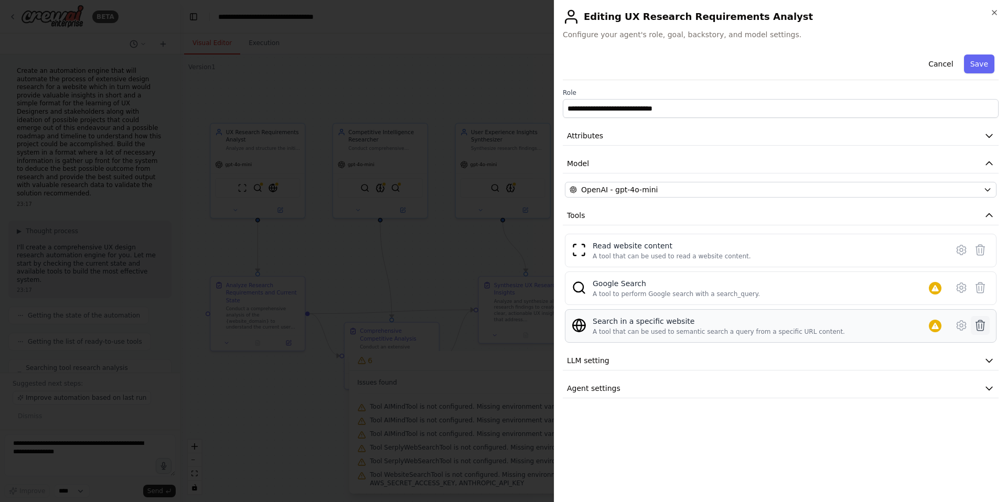
click at [981, 325] on icon at bounding box center [980, 325] width 9 height 10
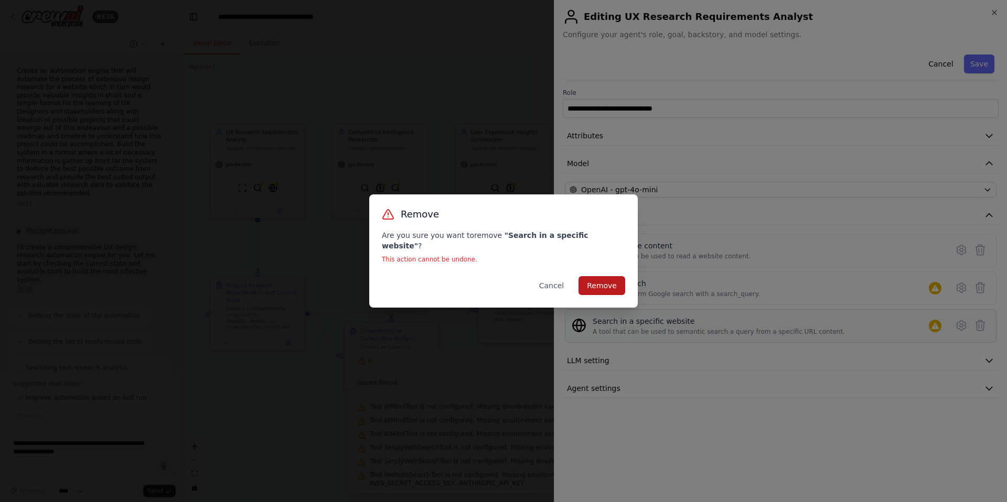
click at [619, 284] on button "Remove" at bounding box center [601, 285] width 47 height 19
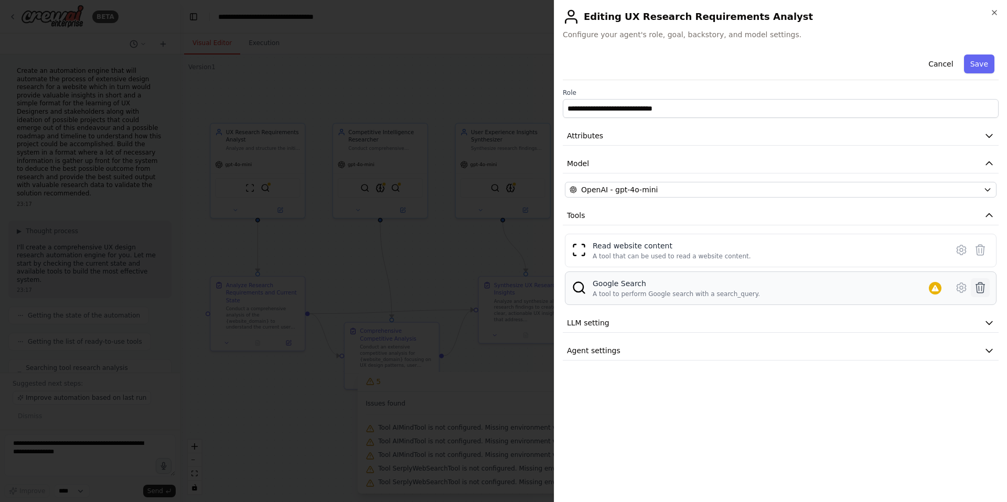
click at [981, 285] on icon at bounding box center [980, 288] width 13 height 13
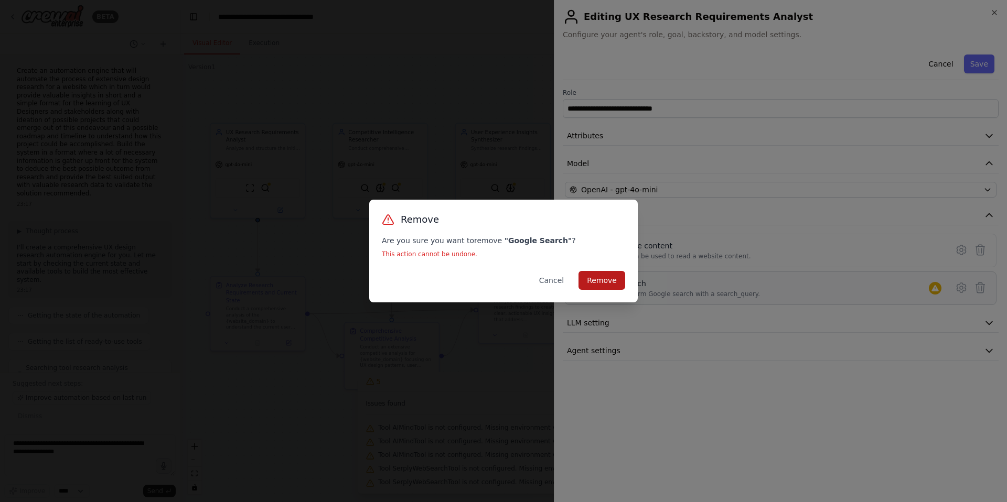
click at [602, 277] on button "Remove" at bounding box center [601, 280] width 47 height 19
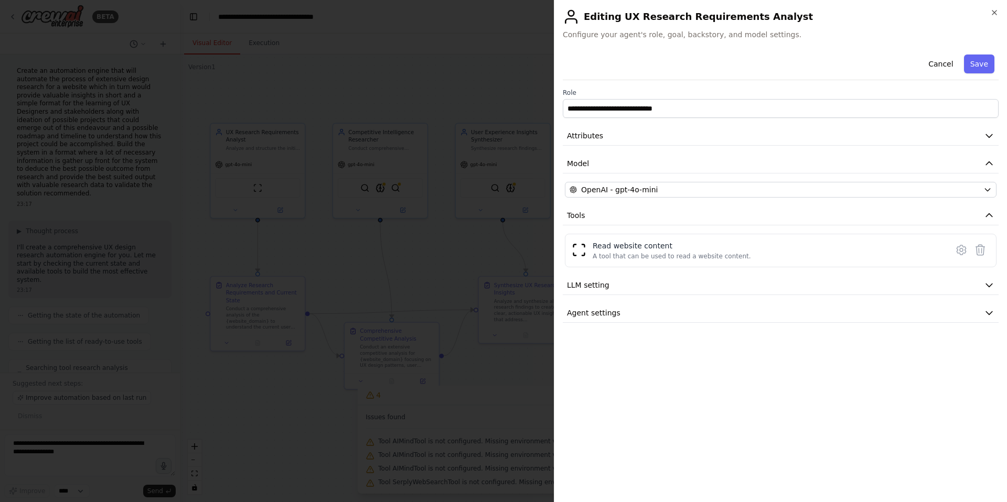
click at [315, 183] on div at bounding box center [503, 251] width 1007 height 502
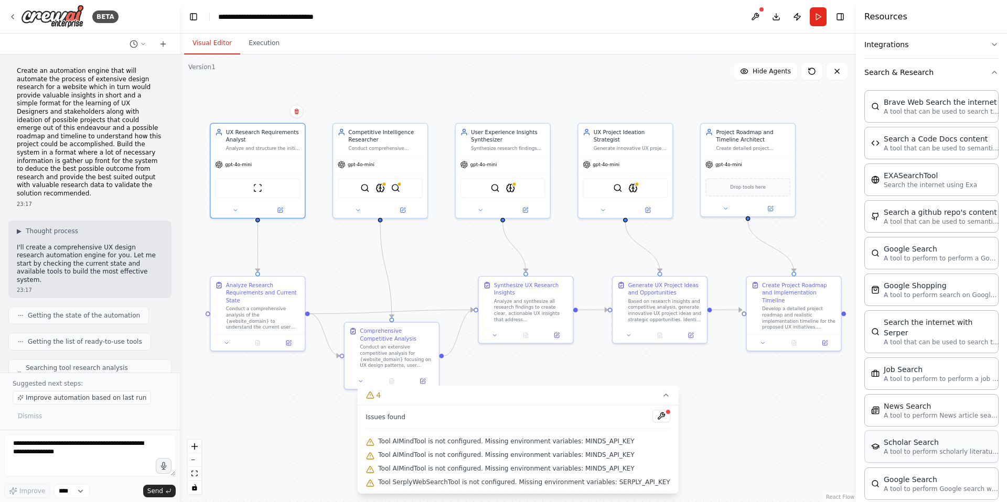
scroll to position [370, 0]
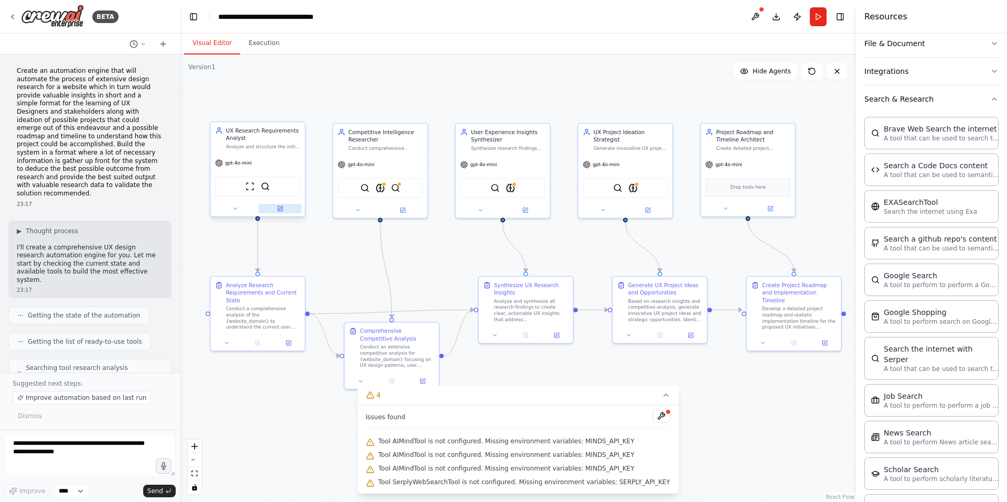
click at [279, 207] on icon at bounding box center [280, 209] width 5 height 5
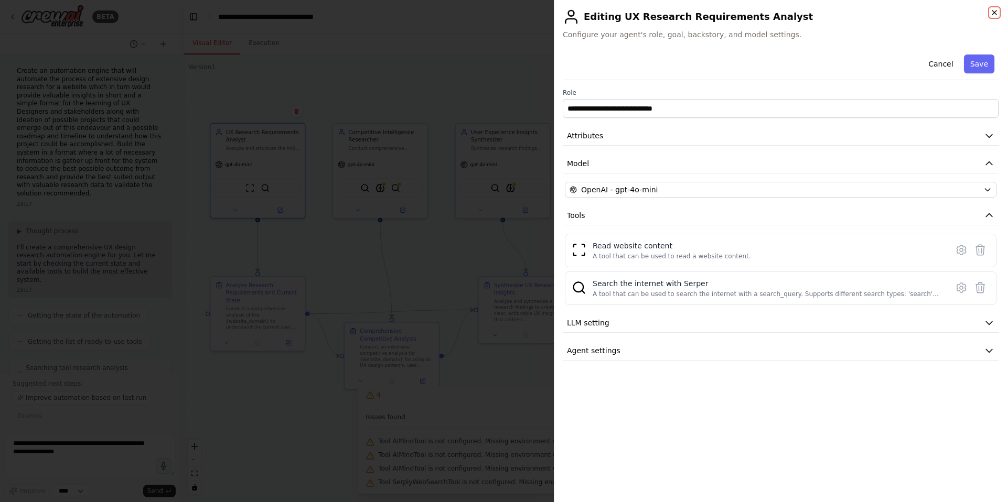
click at [993, 11] on icon "button" at bounding box center [994, 12] width 4 height 4
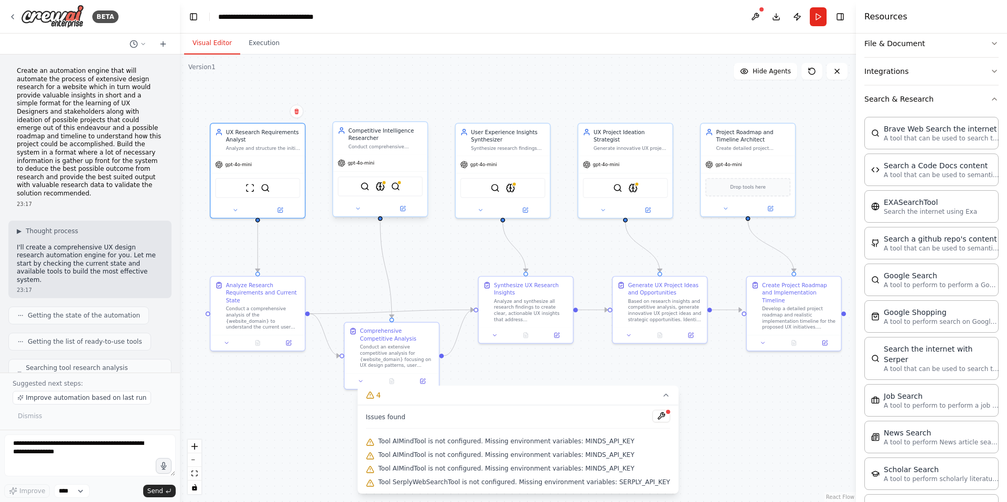
click at [393, 193] on div "SerperDevTool AIMindTool SerplyWebSearchTool" at bounding box center [380, 187] width 85 height 20
click at [392, 187] on img at bounding box center [395, 186] width 9 height 9
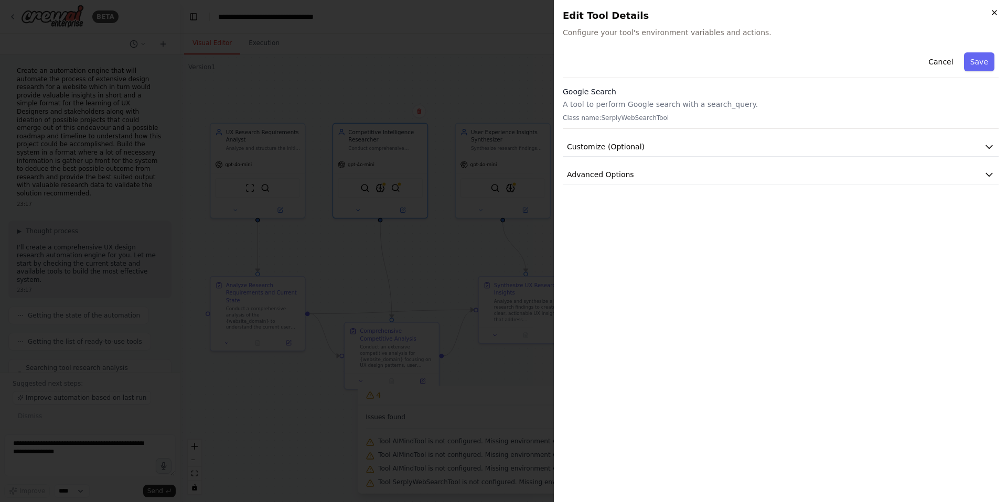
click at [992, 9] on icon "button" at bounding box center [994, 12] width 8 height 8
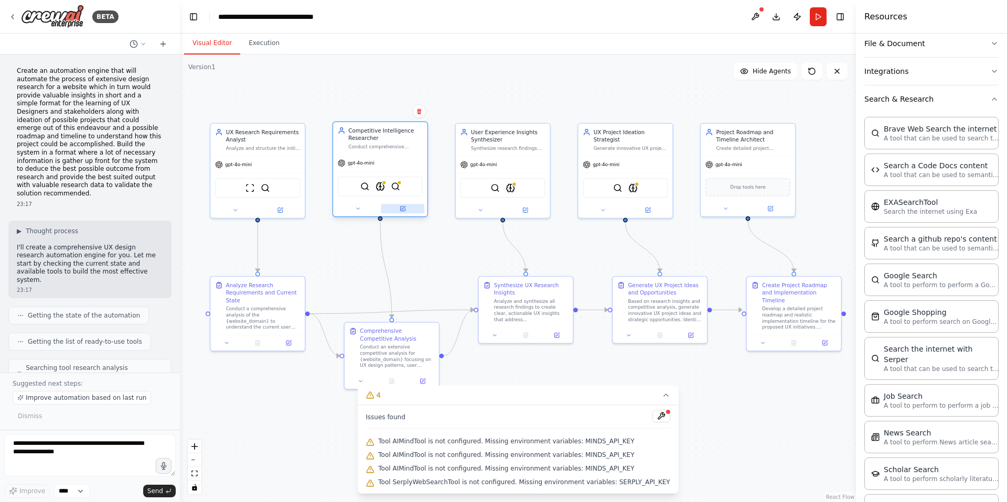
click at [403, 211] on icon at bounding box center [403, 209] width 6 height 6
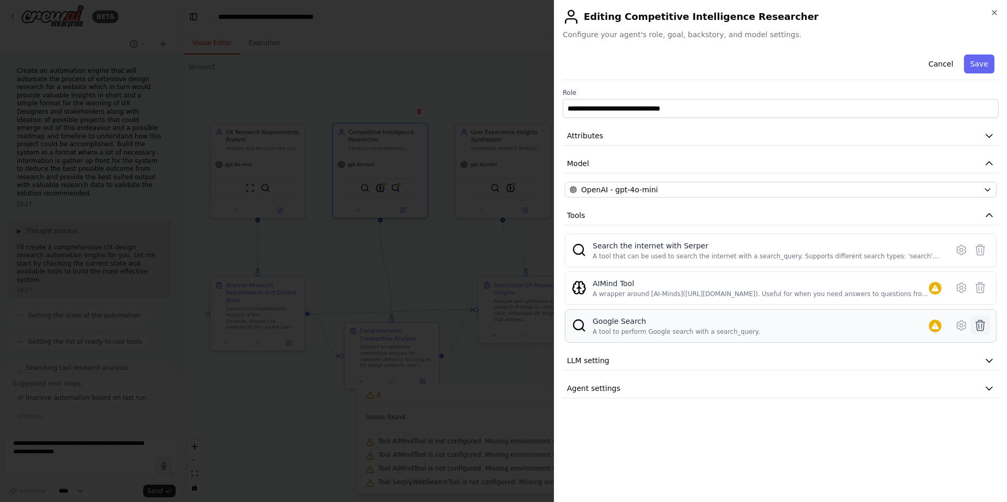
click at [982, 320] on icon at bounding box center [980, 325] width 13 height 13
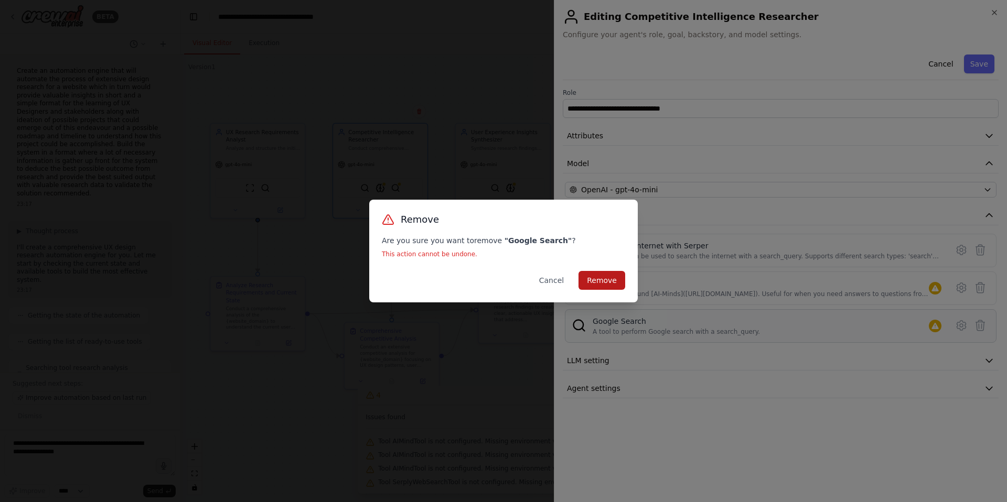
click at [610, 276] on button "Remove" at bounding box center [601, 280] width 47 height 19
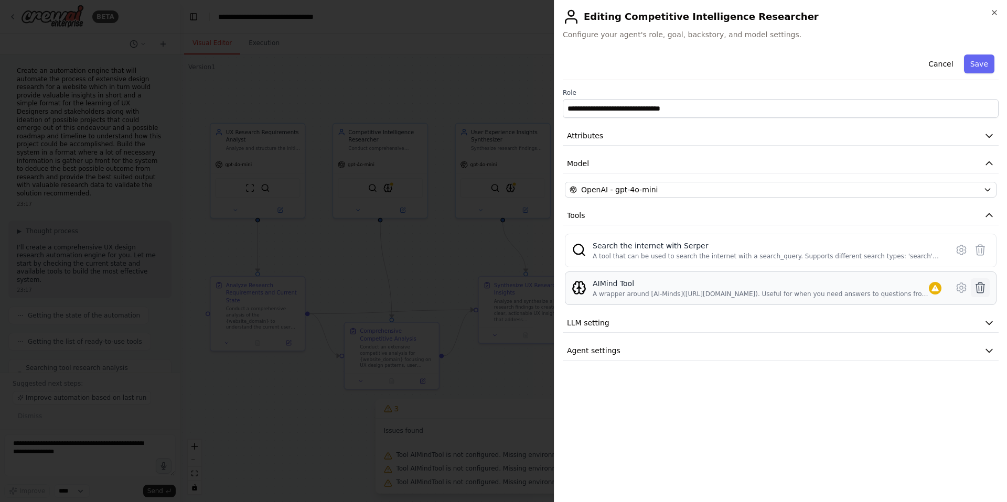
click at [981, 288] on icon at bounding box center [980, 288] width 13 height 13
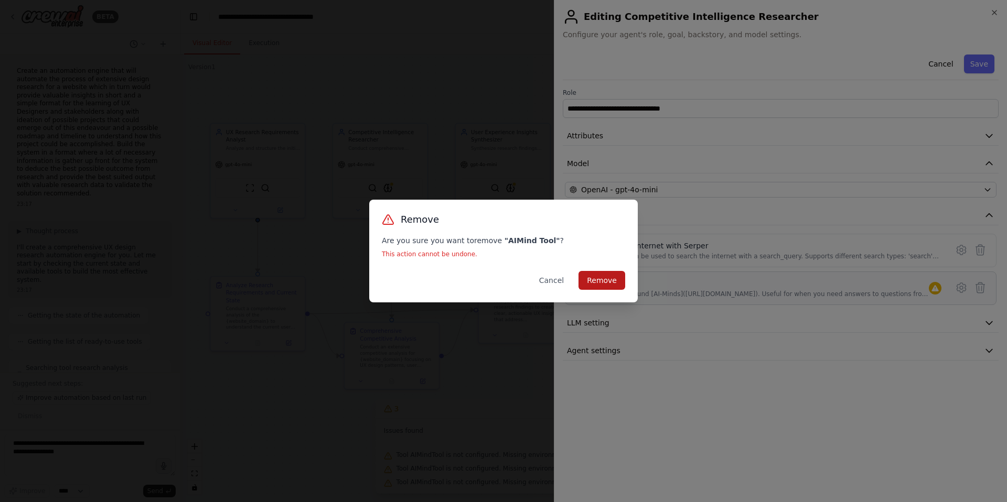
click at [605, 284] on button "Remove" at bounding box center [601, 280] width 47 height 19
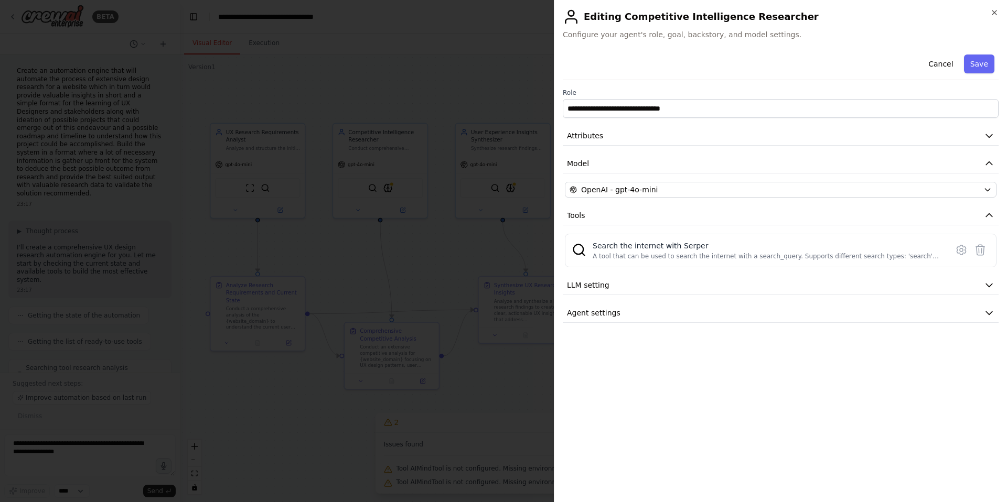
click at [413, 192] on div at bounding box center [503, 251] width 1007 height 502
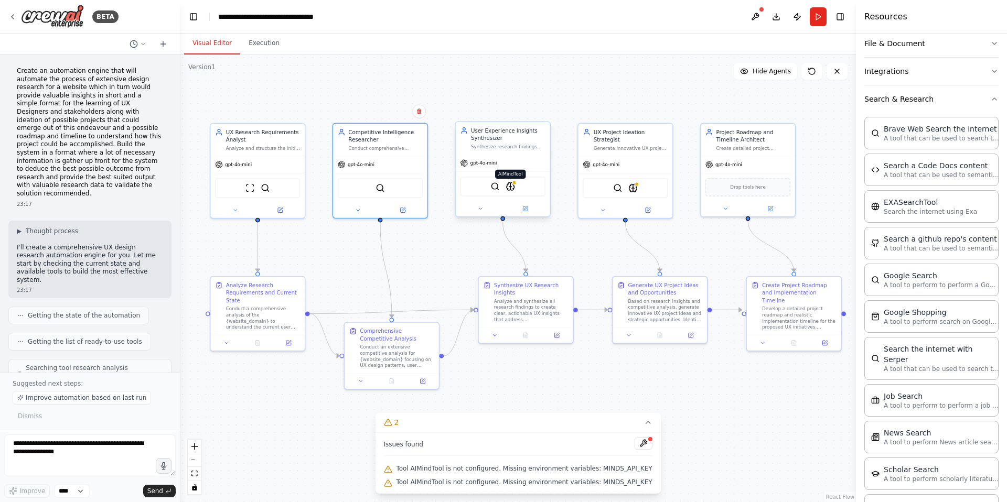
click at [512, 190] on img at bounding box center [509, 186] width 9 height 9
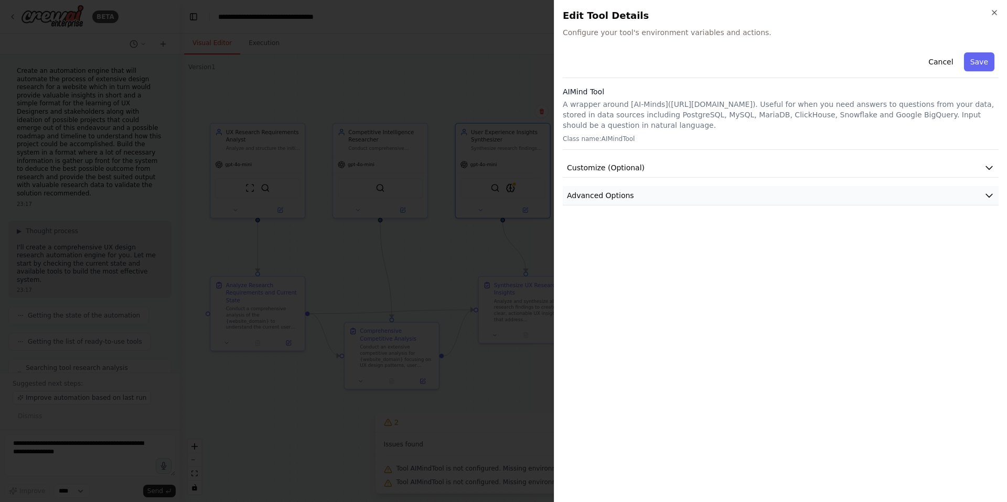
click at [784, 200] on button "Advanced Options" at bounding box center [781, 195] width 436 height 19
click at [866, 171] on button "Customize (Optional)" at bounding box center [781, 167] width 436 height 19
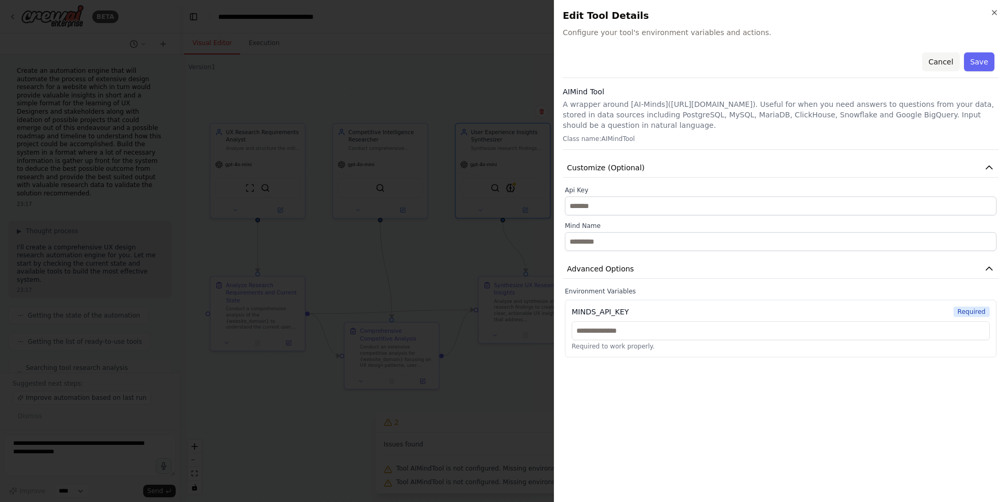
click at [941, 63] on button "Cancel" at bounding box center [940, 61] width 37 height 19
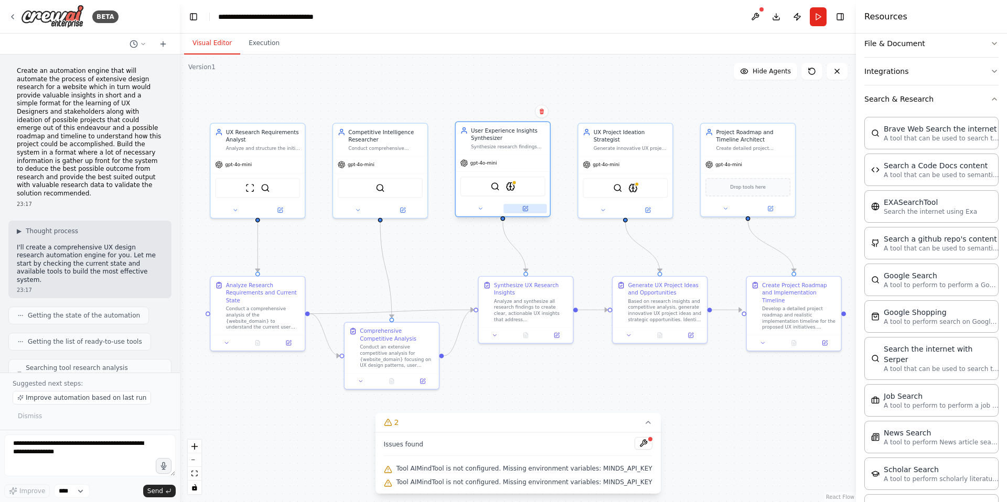
click at [524, 210] on icon at bounding box center [525, 209] width 5 height 5
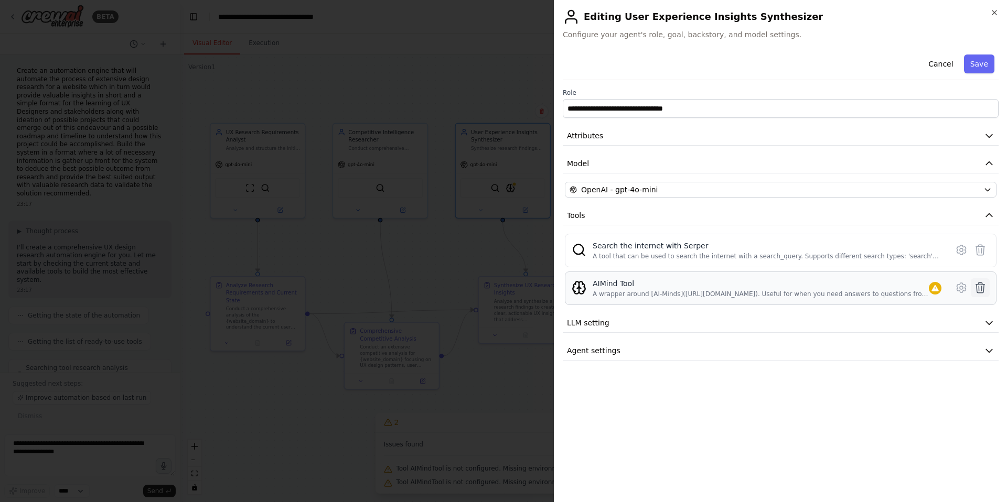
click at [981, 291] on icon at bounding box center [980, 288] width 9 height 10
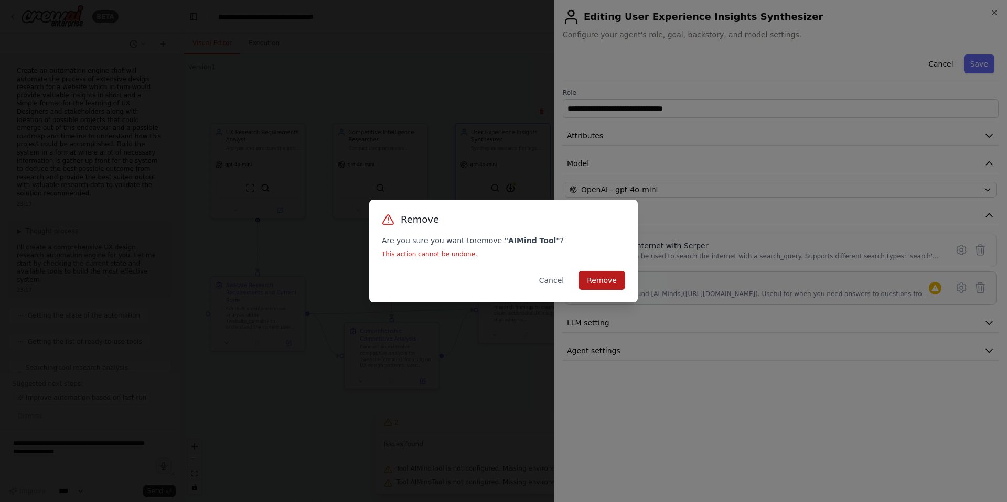
click at [598, 278] on button "Remove" at bounding box center [601, 280] width 47 height 19
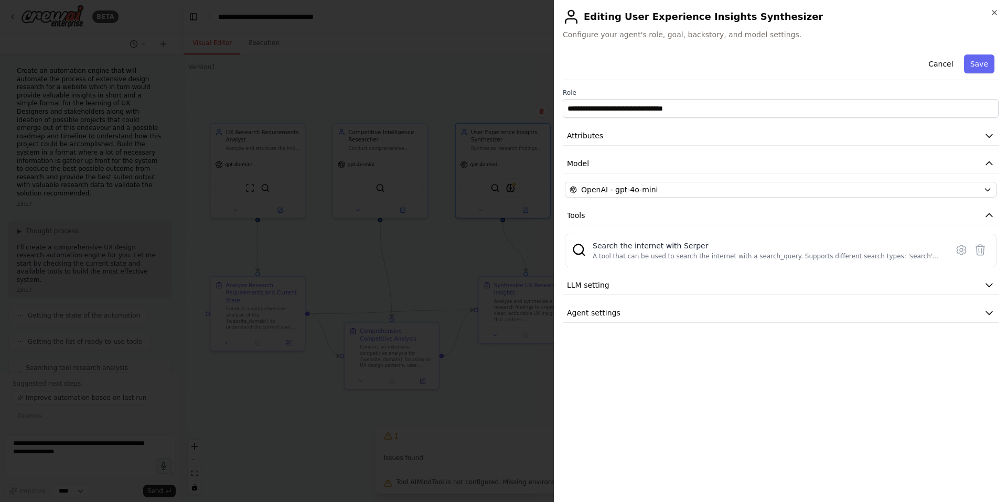
click at [470, 166] on div at bounding box center [503, 251] width 1007 height 502
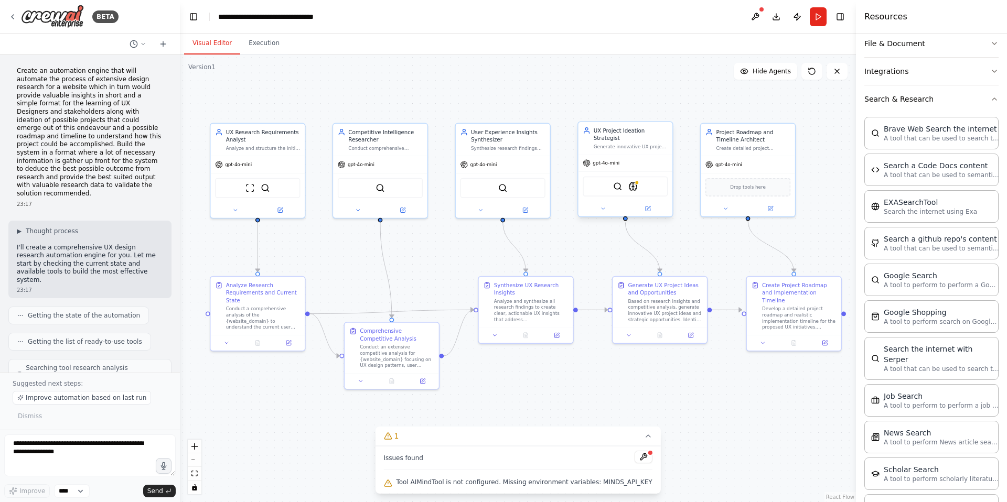
click at [638, 191] on div "SerperDevTool AIMindTool" at bounding box center [624, 187] width 85 height 20
click at [647, 208] on icon at bounding box center [648, 208] width 4 height 4
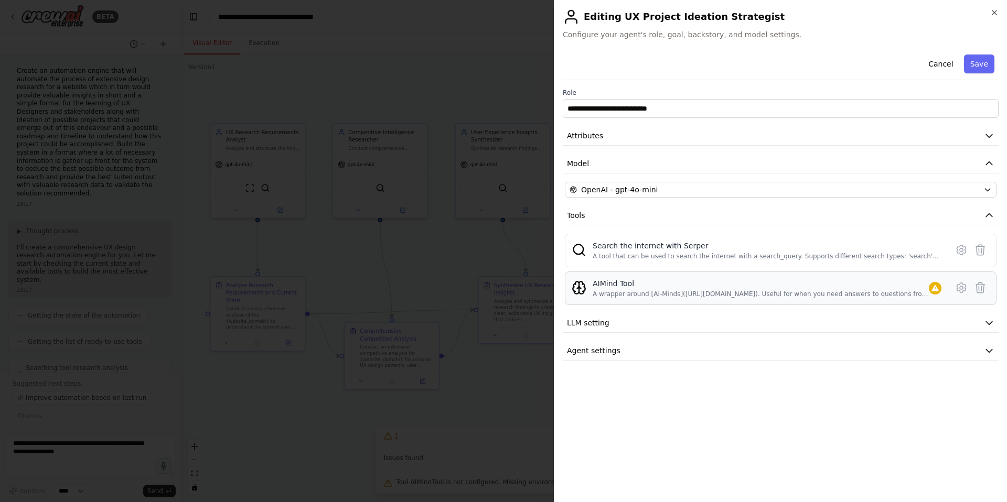
click at [764, 296] on div "A wrapper around [AI-Minds]([URL][DOMAIN_NAME]). Useful for when you need answe…" at bounding box center [760, 294] width 336 height 8
click at [975, 286] on icon at bounding box center [980, 288] width 13 height 13
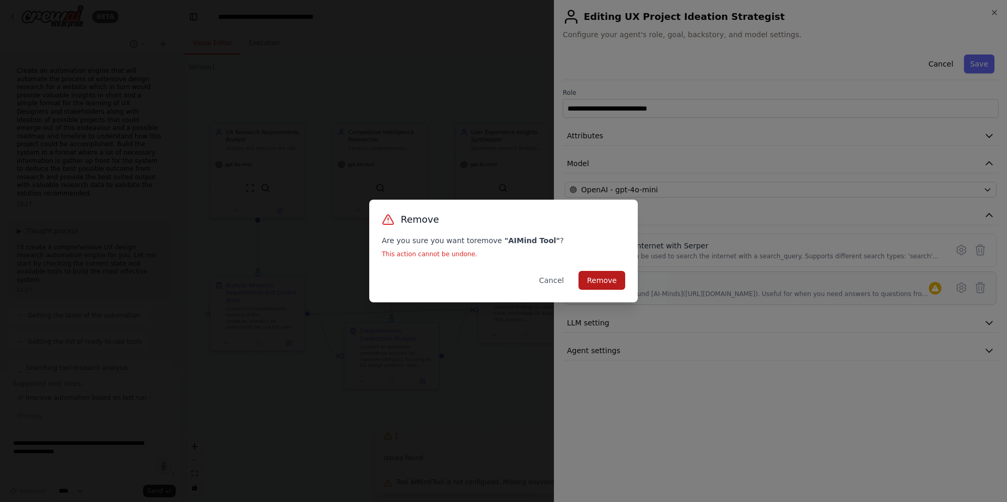
click at [616, 287] on button "Remove" at bounding box center [601, 280] width 47 height 19
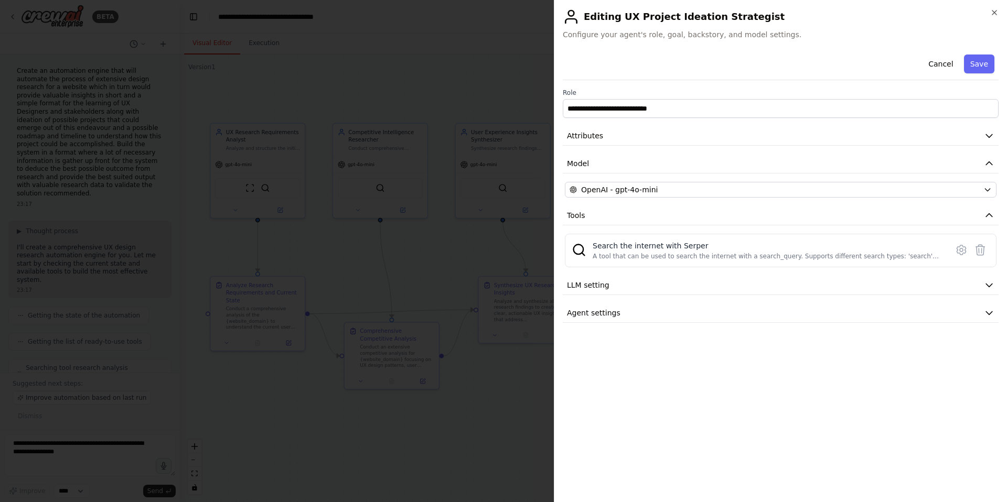
click at [498, 172] on div at bounding box center [503, 251] width 1007 height 502
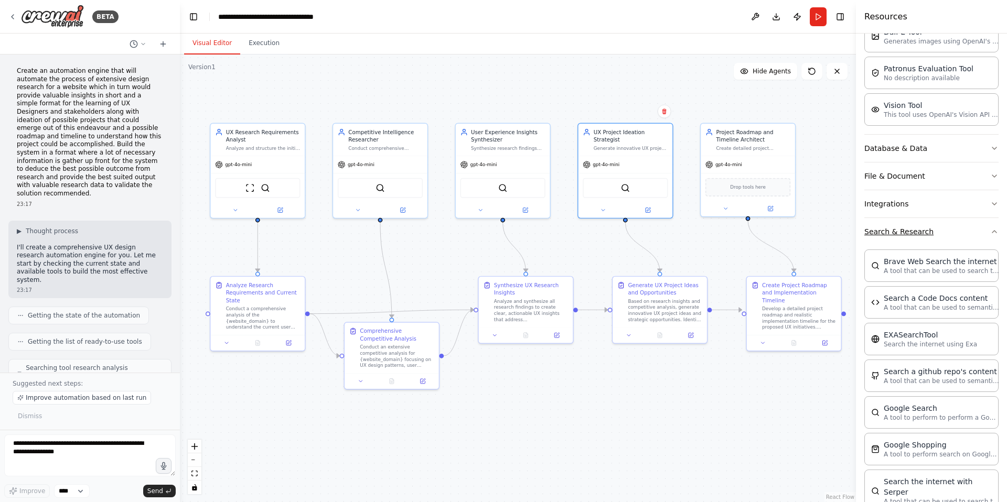
click at [919, 231] on button "Search & Research" at bounding box center [931, 231] width 134 height 27
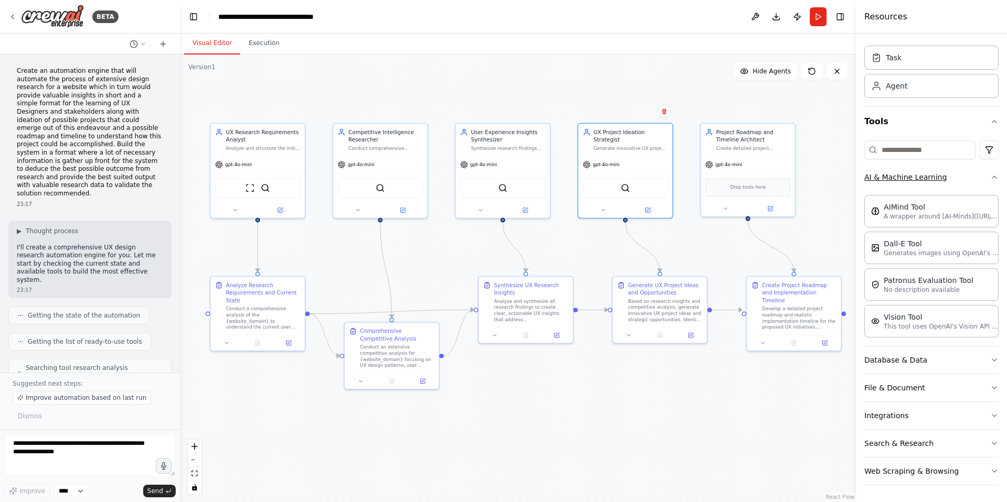
click at [917, 187] on button "AI & Machine Learning" at bounding box center [931, 177] width 134 height 27
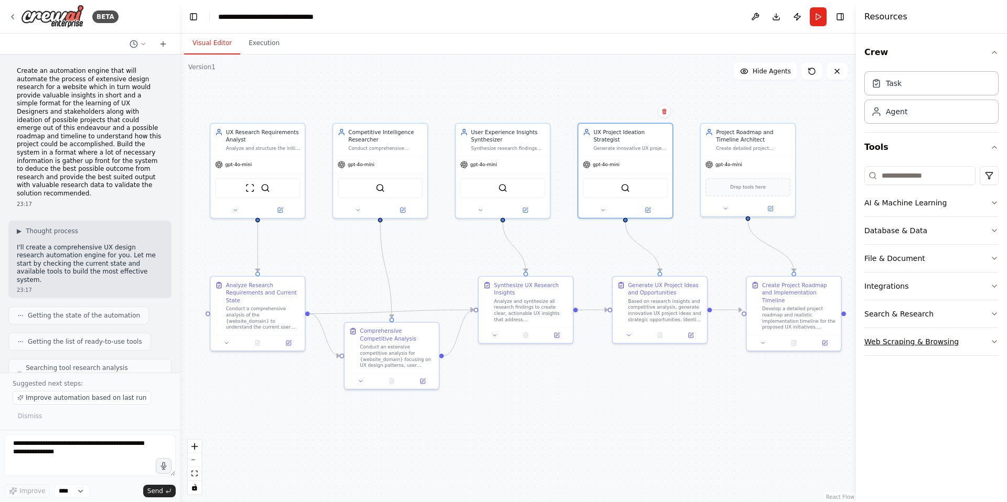
click at [925, 336] on button "Web Scraping & Browsing" at bounding box center [931, 341] width 134 height 27
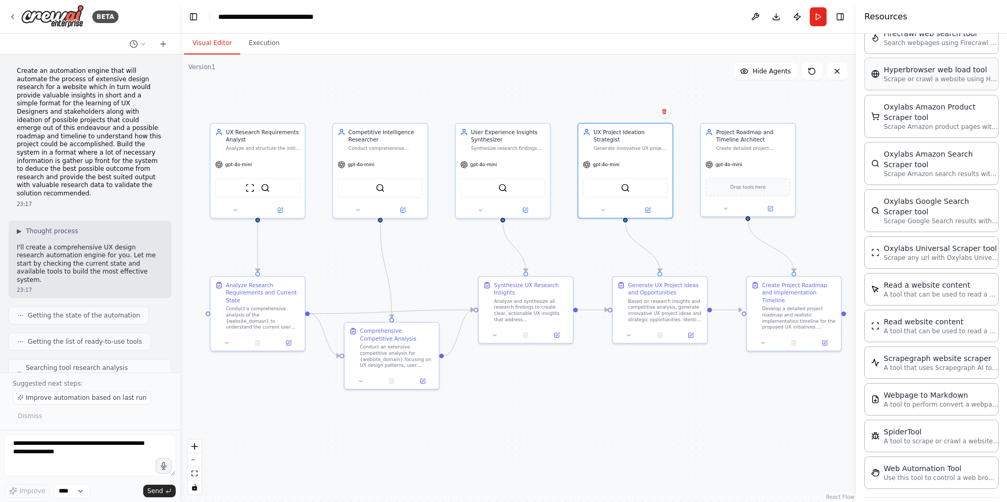
scroll to position [461, 0]
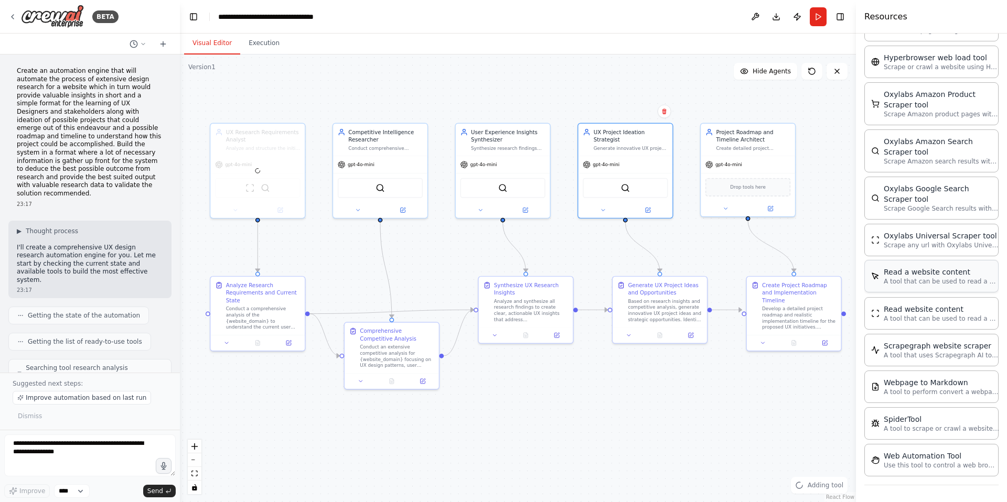
drag, startPoint x: 937, startPoint y: 285, endPoint x: 921, endPoint y: 285, distance: 16.8
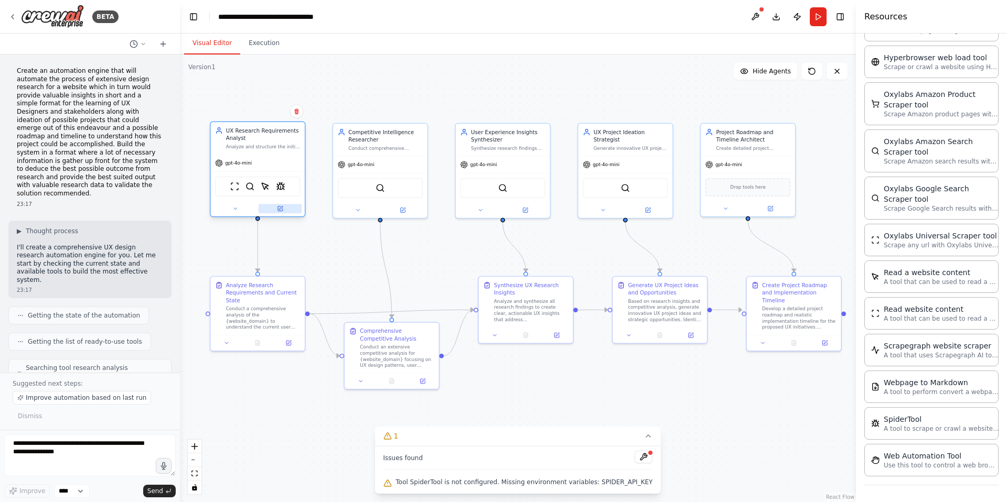
click at [278, 207] on icon at bounding box center [280, 209] width 5 height 5
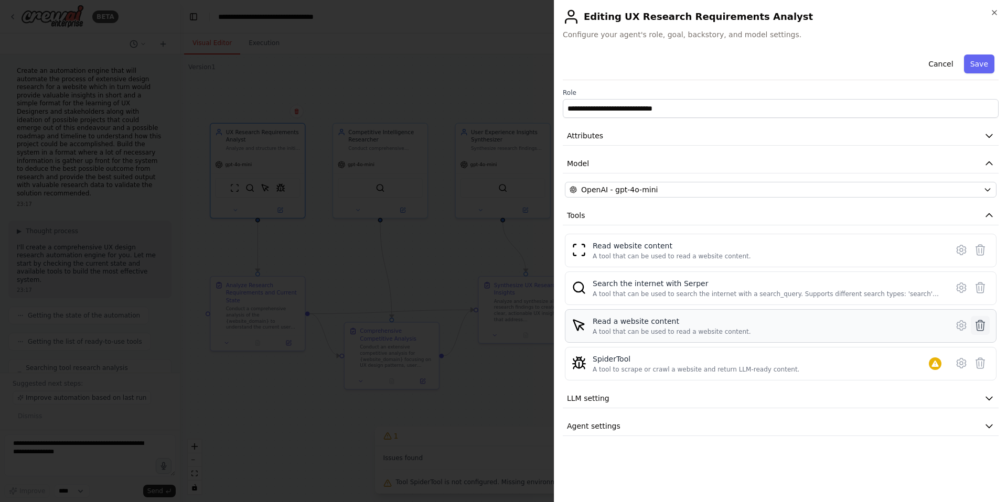
click at [976, 328] on icon at bounding box center [980, 325] width 9 height 10
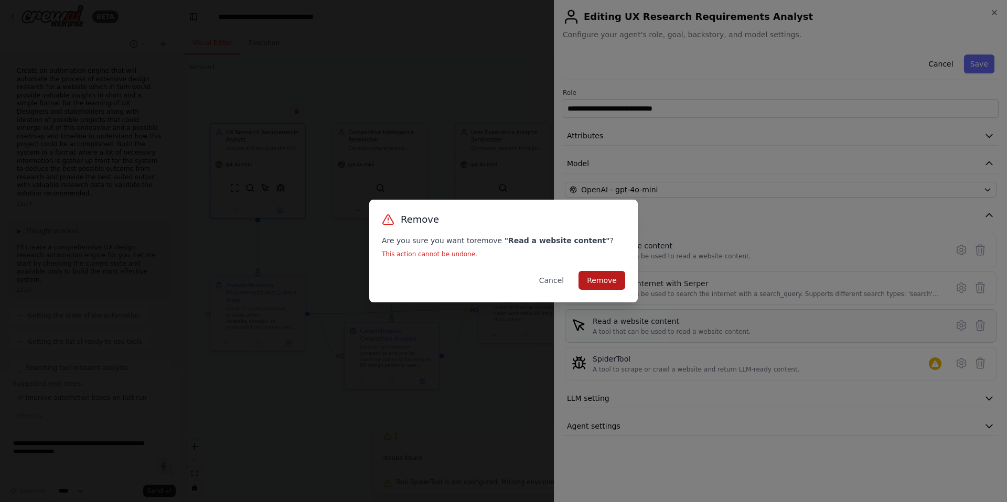
click at [615, 275] on button "Remove" at bounding box center [601, 280] width 47 height 19
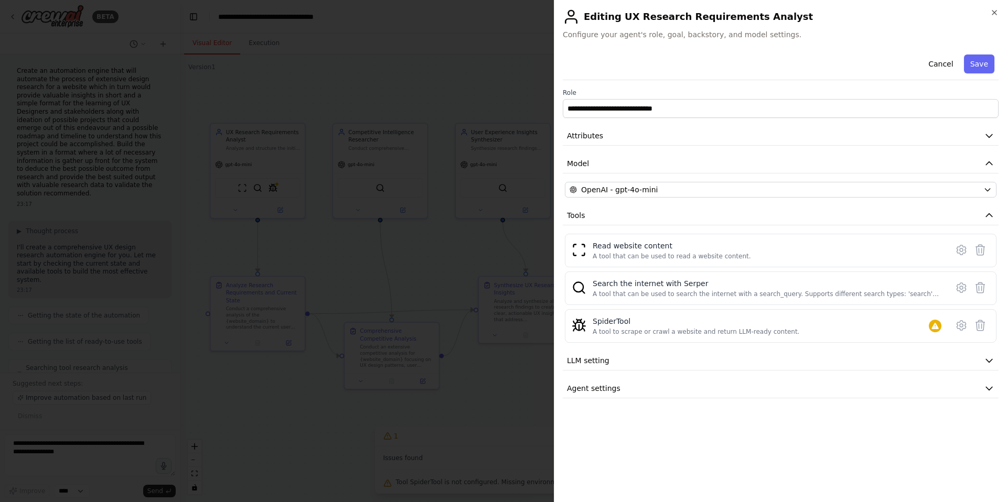
click at [988, 9] on h2 "Editing UX Research Requirements Analyst" at bounding box center [781, 16] width 436 height 17
click at [990, 13] on icon "button" at bounding box center [994, 12] width 8 height 8
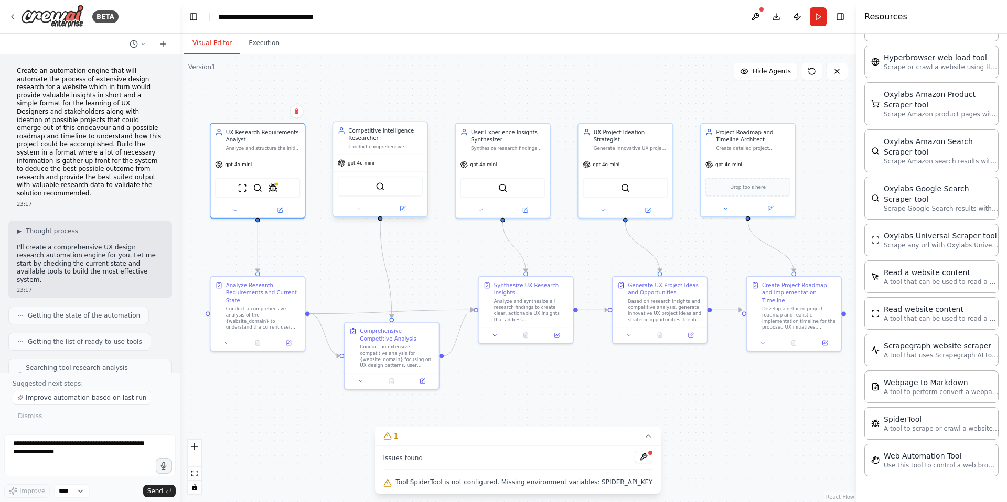
click at [385, 192] on div "SerperDevTool" at bounding box center [380, 187] width 85 height 20
click at [402, 208] on icon at bounding box center [402, 209] width 5 height 5
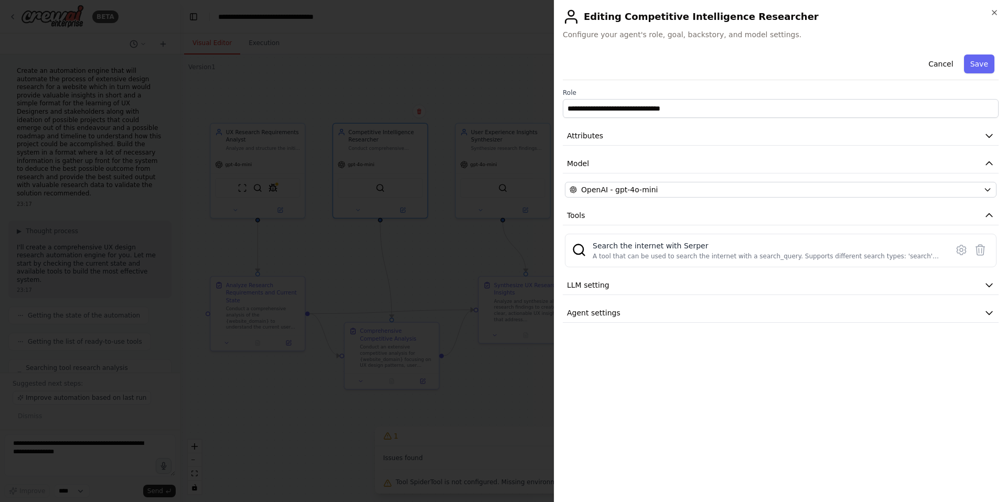
click at [456, 258] on div at bounding box center [503, 251] width 1007 height 502
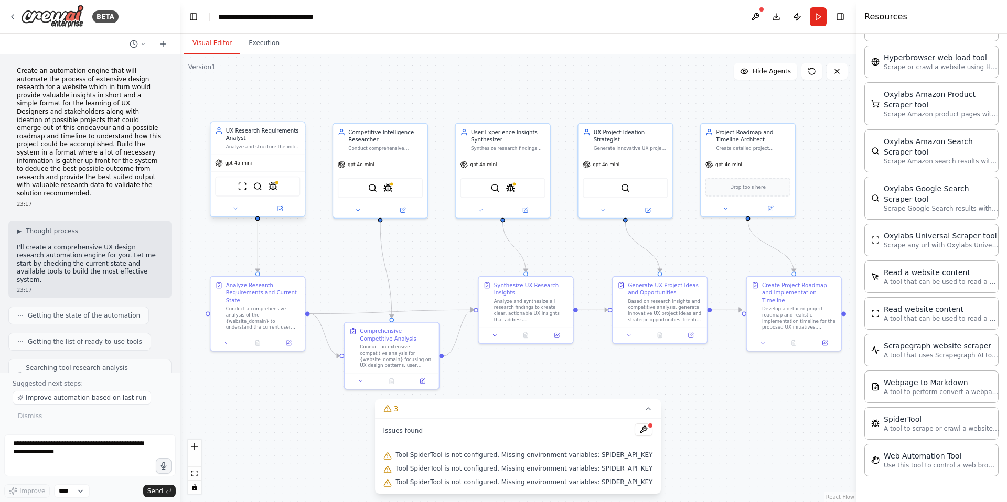
click at [278, 192] on div "ScrapeWebsiteTool SerperDevTool SpiderTool" at bounding box center [257, 187] width 85 height 20
click at [282, 206] on icon at bounding box center [281, 208] width 4 height 4
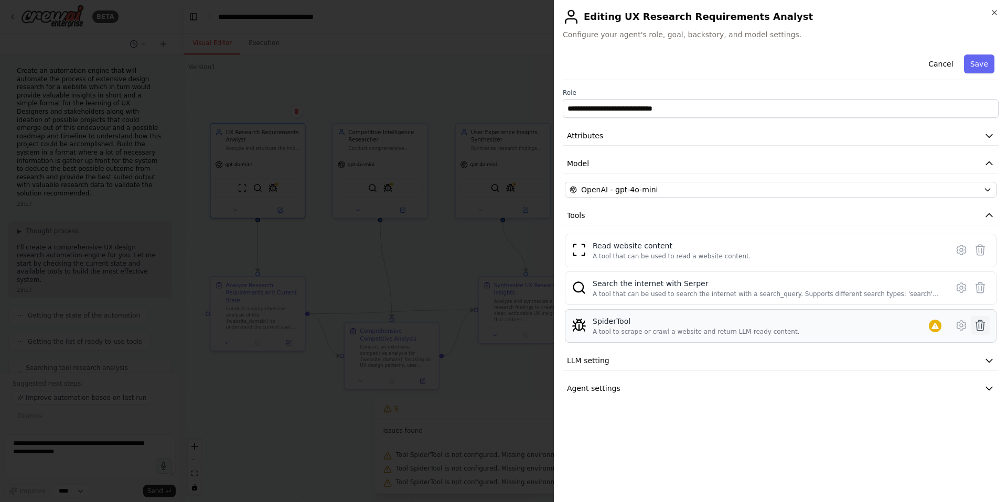
click at [975, 325] on icon at bounding box center [980, 325] width 13 height 13
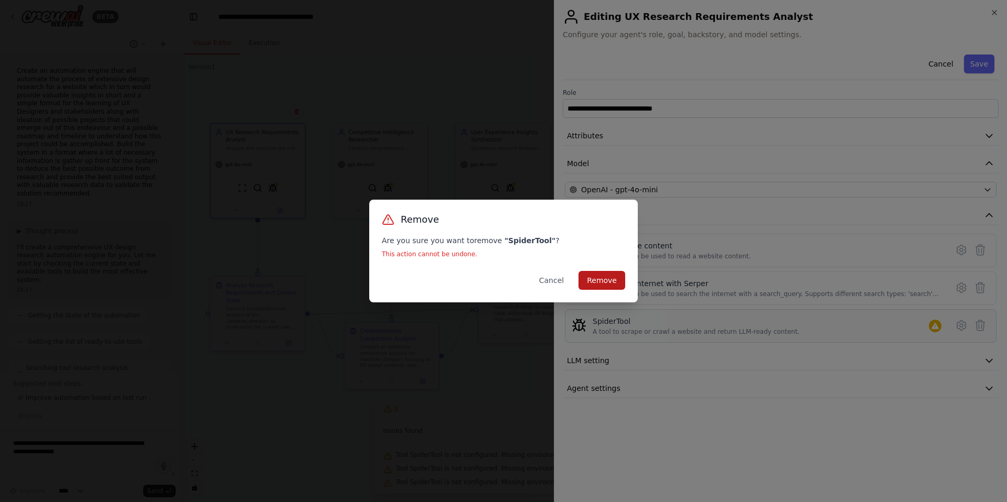
click at [589, 280] on button "Remove" at bounding box center [601, 280] width 47 height 19
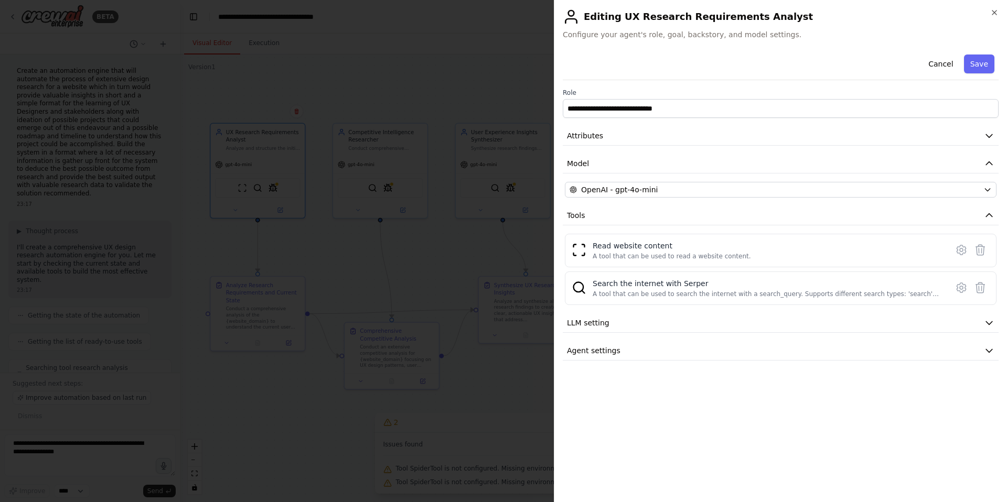
click at [307, 179] on div at bounding box center [503, 251] width 1007 height 502
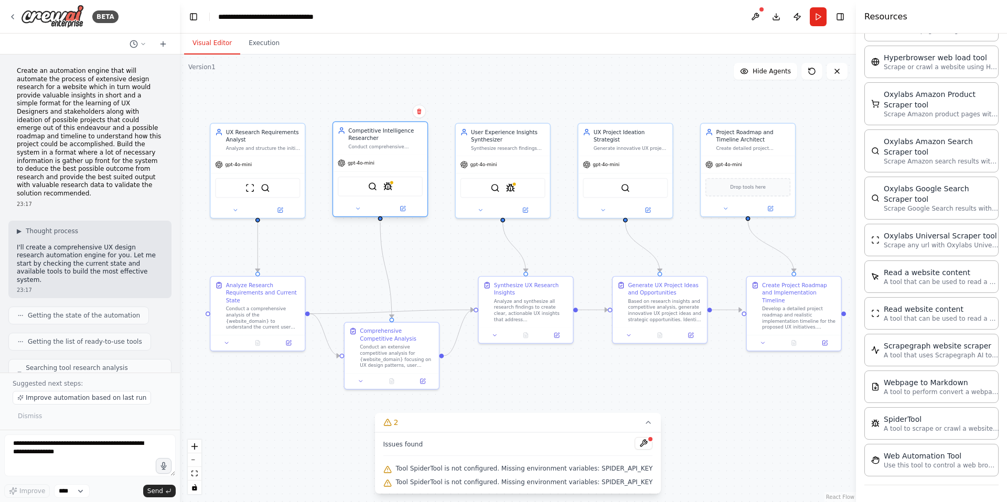
click at [380, 181] on div "SerperDevTool SpiderTool" at bounding box center [380, 187] width 85 height 20
click at [405, 207] on icon at bounding box center [403, 209] width 6 height 6
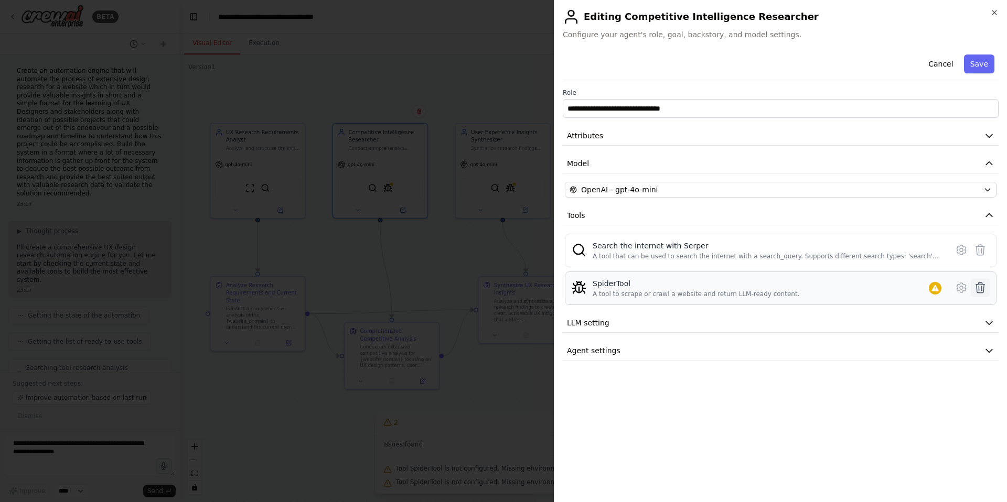
click at [979, 285] on icon at bounding box center [980, 288] width 13 height 13
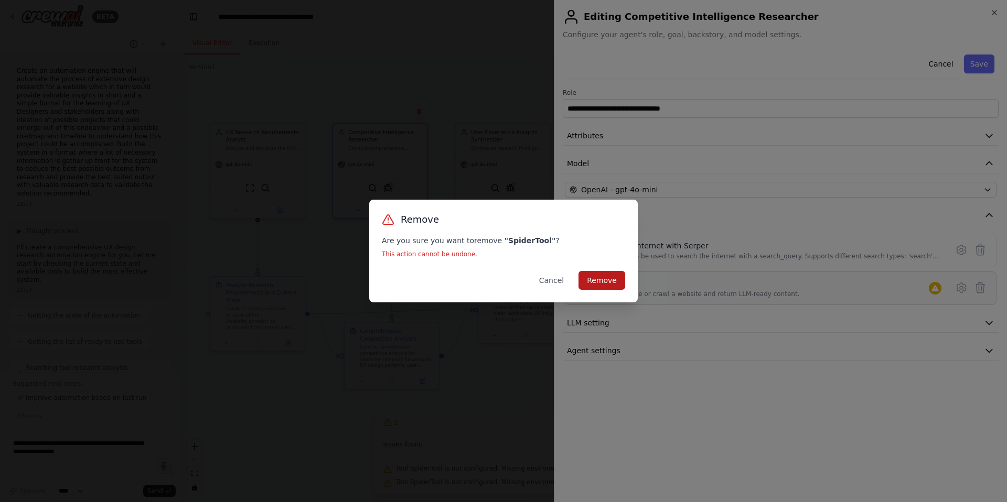
click at [604, 277] on button "Remove" at bounding box center [601, 280] width 47 height 19
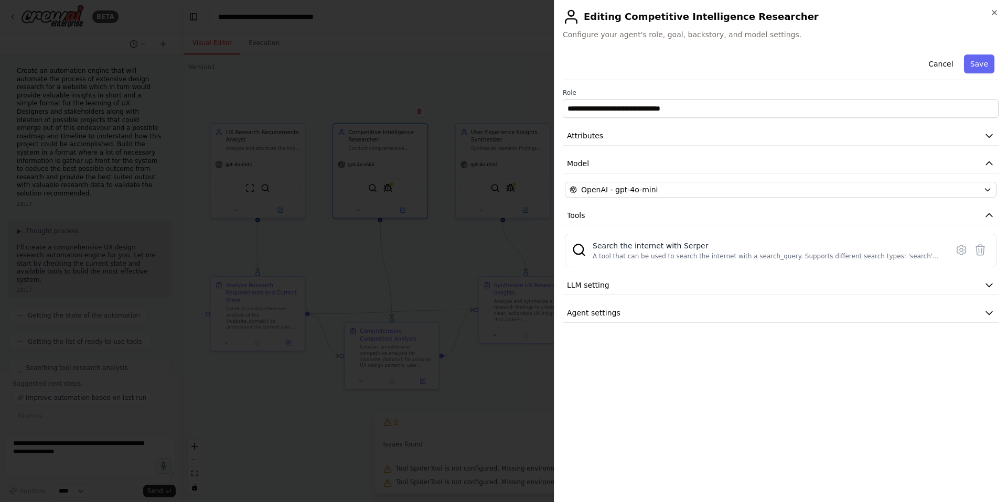
click at [451, 176] on div at bounding box center [503, 251] width 1007 height 502
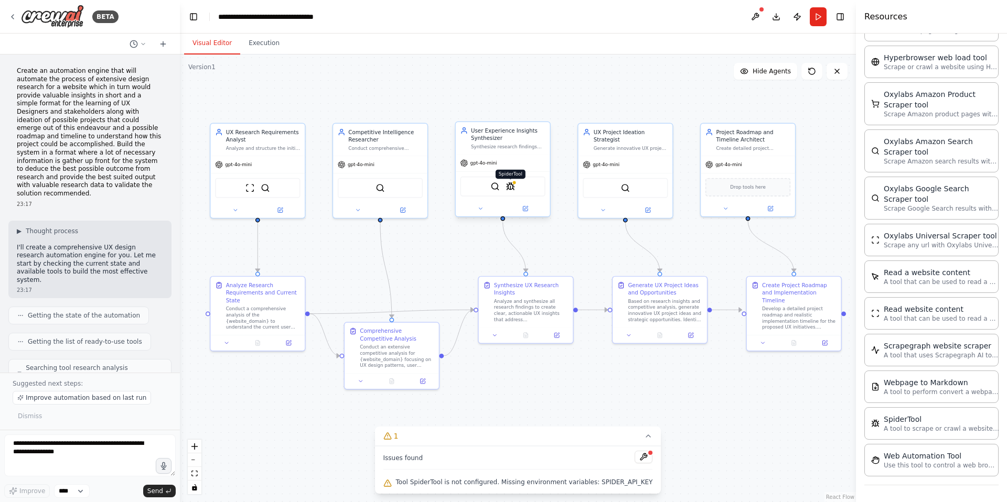
click at [510, 190] on img at bounding box center [509, 186] width 9 height 9
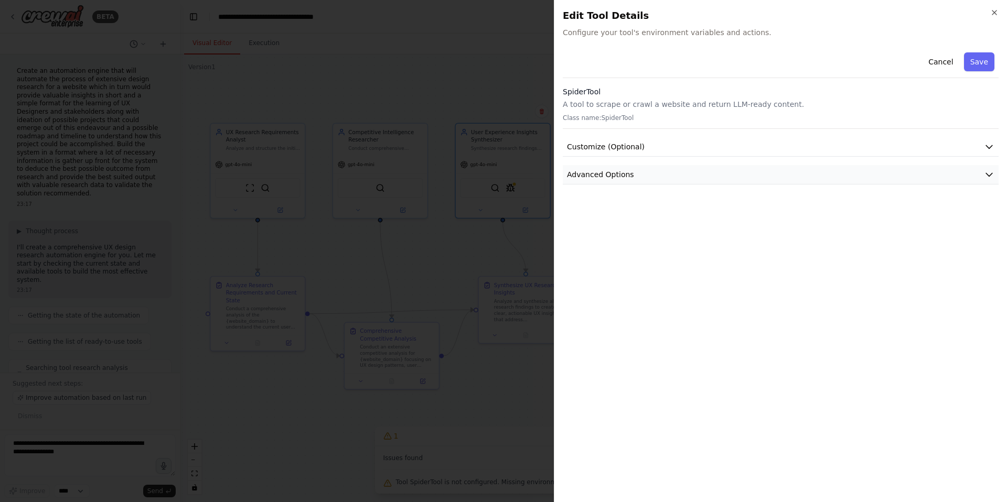
click at [970, 177] on button "Advanced Options" at bounding box center [781, 174] width 436 height 19
click at [959, 149] on button "Customize (Optional)" at bounding box center [781, 146] width 436 height 19
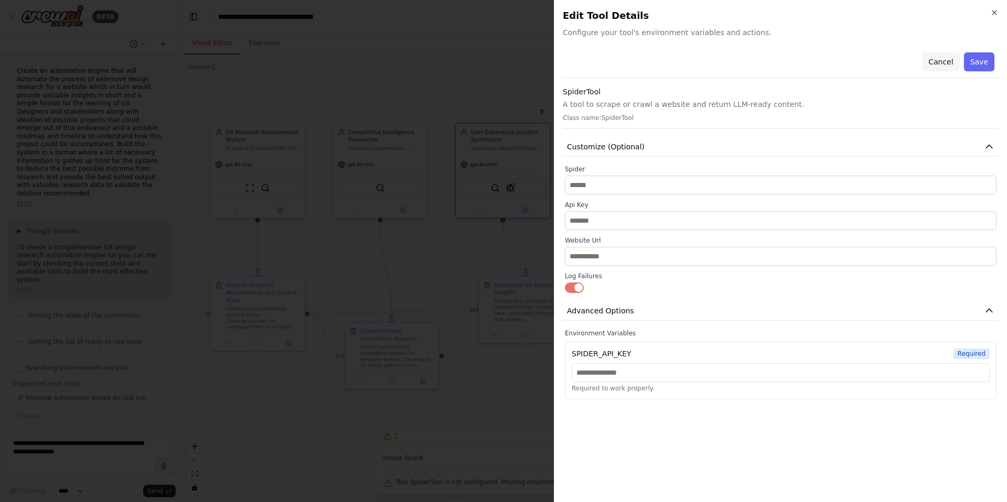
click at [939, 61] on button "Cancel" at bounding box center [940, 61] width 37 height 19
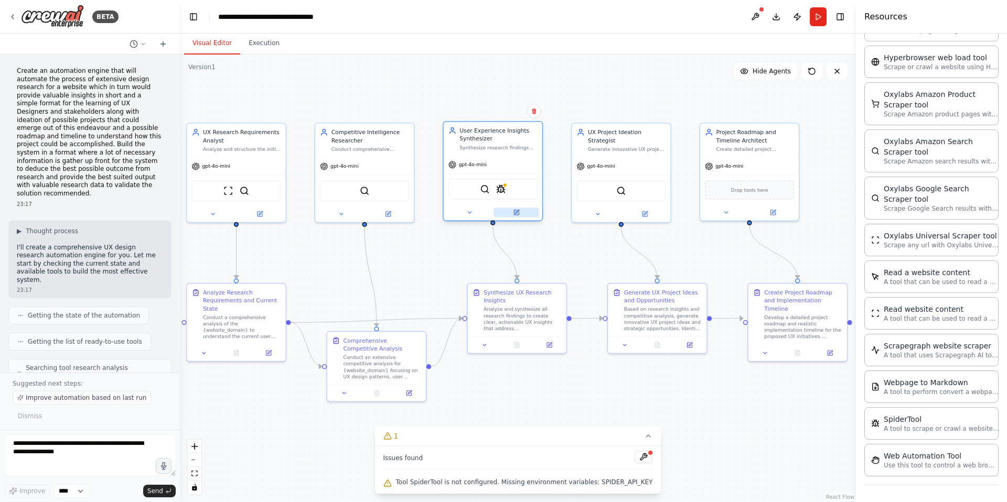
click at [527, 213] on button at bounding box center [515, 212] width 45 height 9
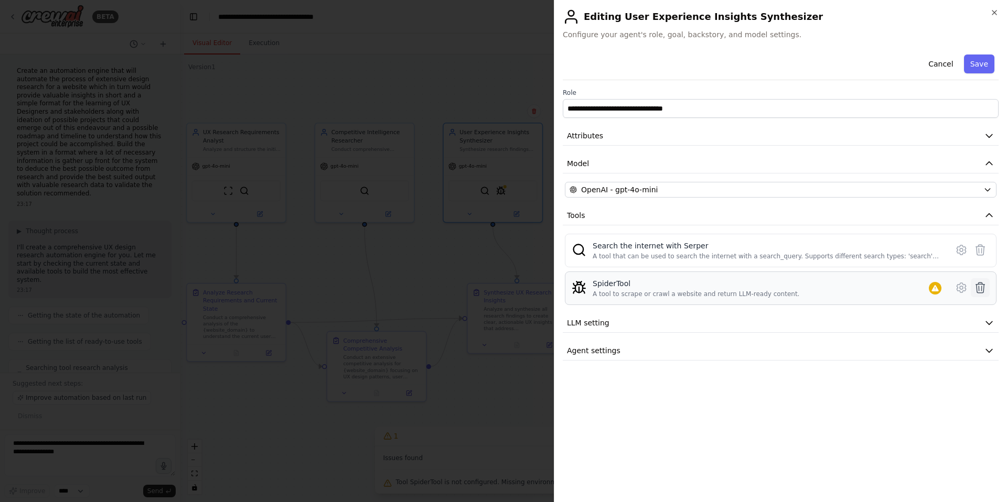
click at [979, 289] on icon at bounding box center [980, 288] width 13 height 13
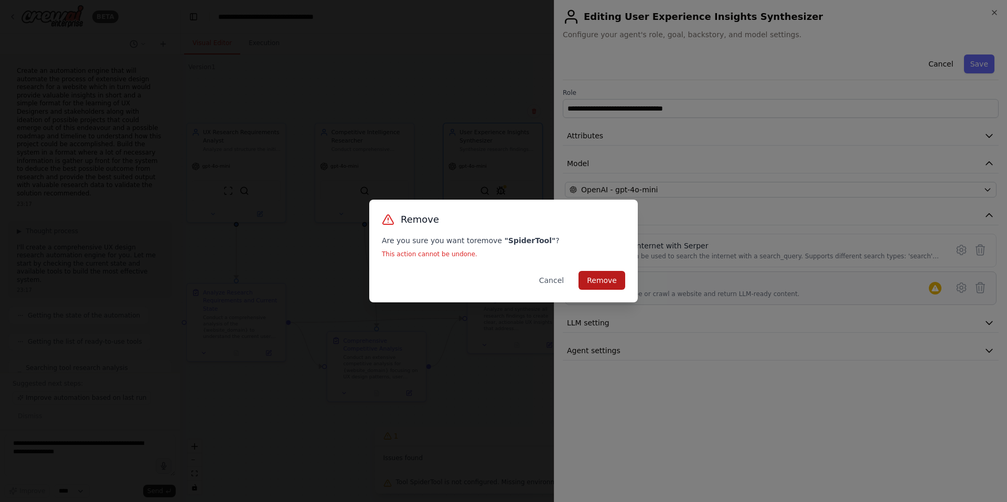
click at [597, 279] on button "Remove" at bounding box center [601, 280] width 47 height 19
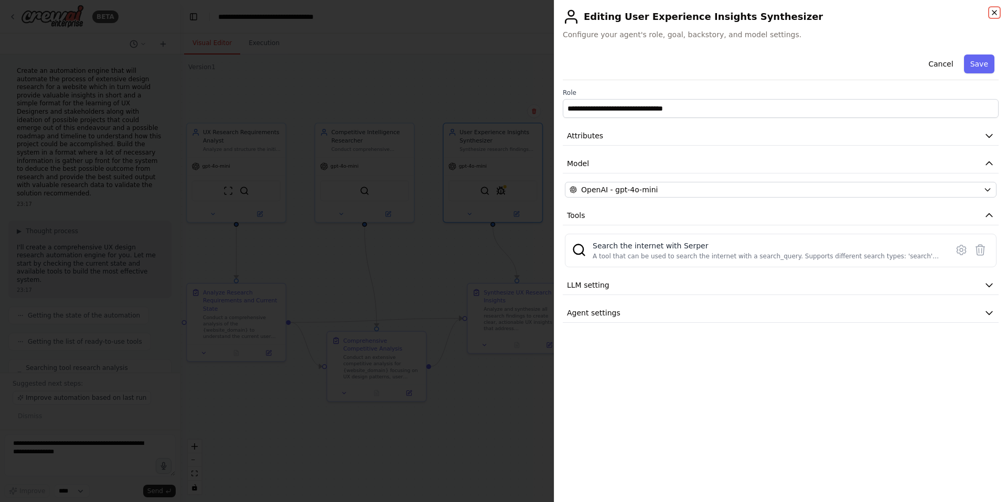
click at [995, 16] on icon "button" at bounding box center [994, 12] width 8 height 8
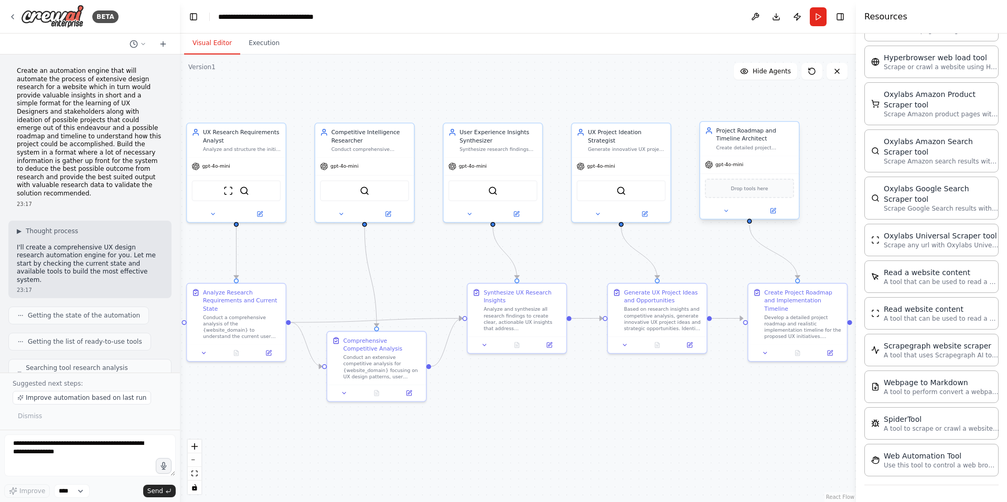
click at [764, 176] on div "Drop tools here" at bounding box center [749, 188] width 99 height 29
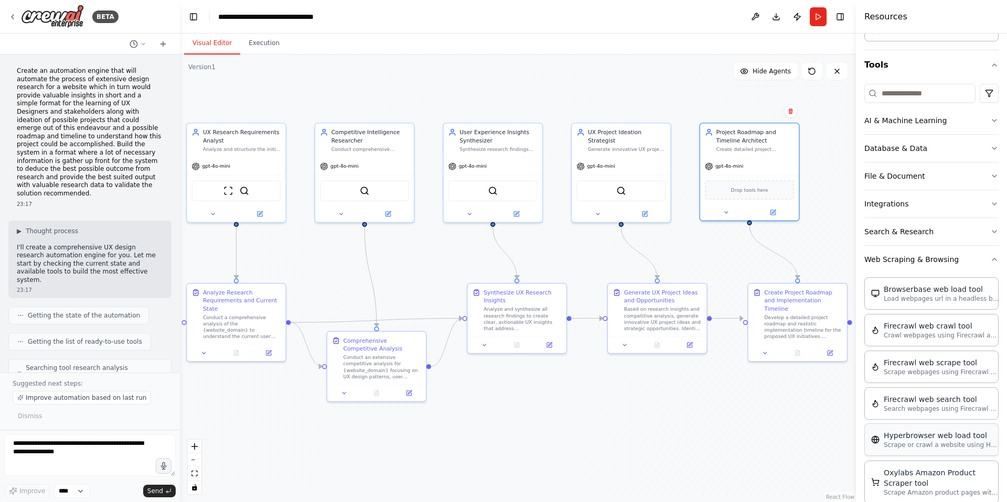
scroll to position [0, 0]
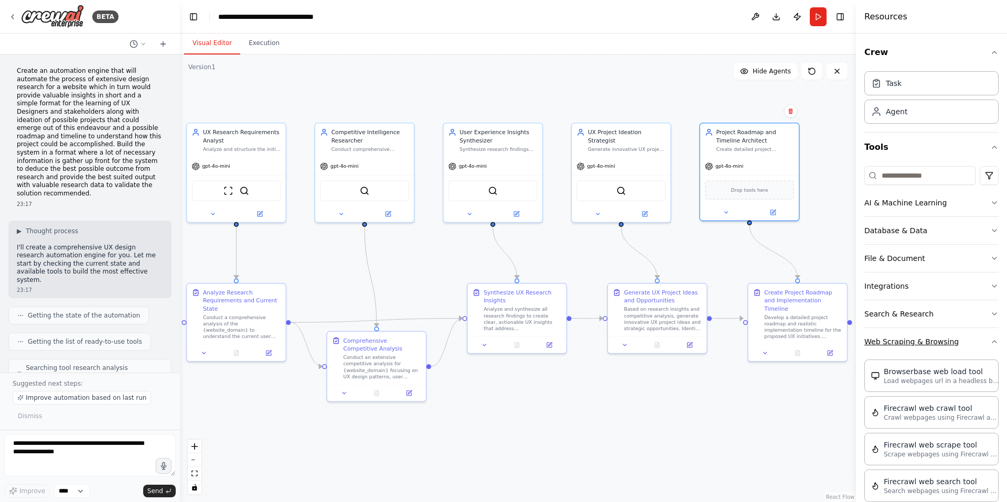
click at [922, 337] on button "Web Scraping & Browsing" at bounding box center [931, 341] width 134 height 27
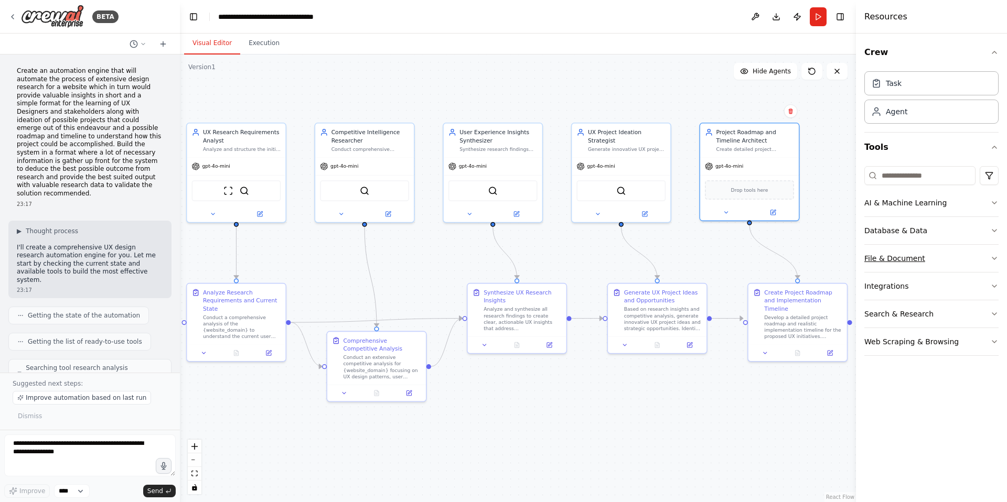
click at [894, 259] on button "File & Document" at bounding box center [931, 258] width 134 height 27
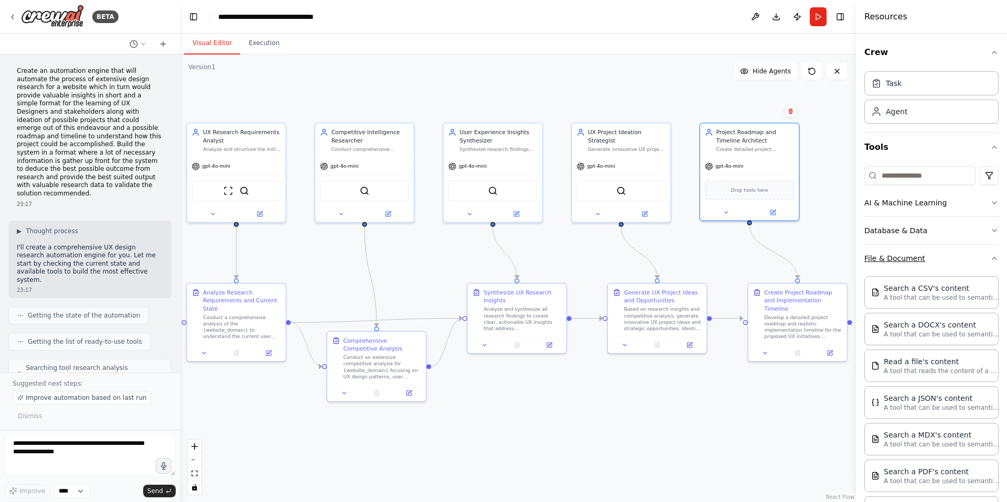
click at [890, 265] on button "File & Document" at bounding box center [931, 258] width 134 height 27
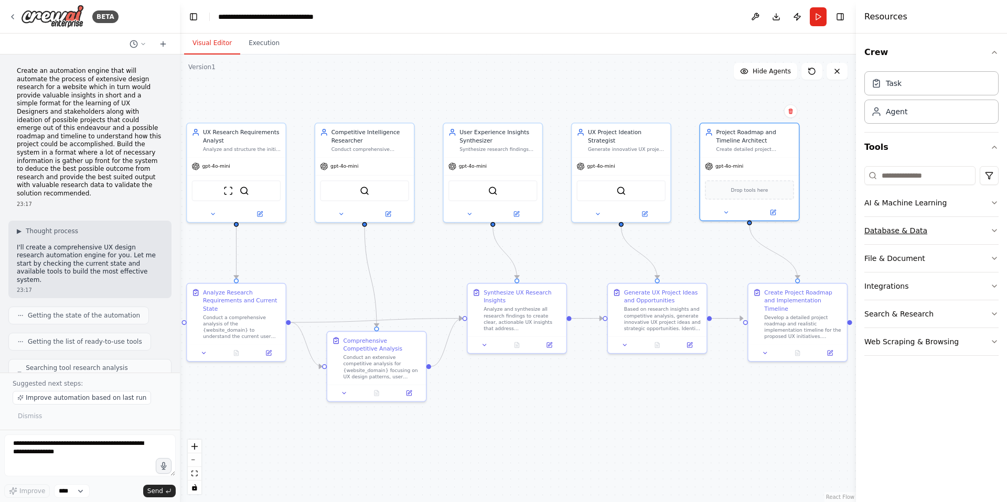
click at [886, 230] on button "Database & Data" at bounding box center [931, 230] width 134 height 27
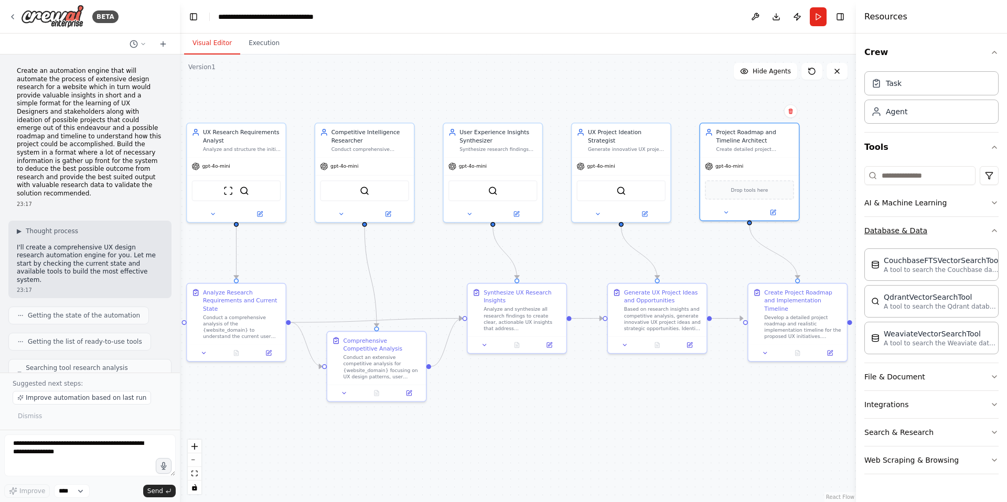
click at [886, 230] on button "Database & Data" at bounding box center [931, 230] width 134 height 27
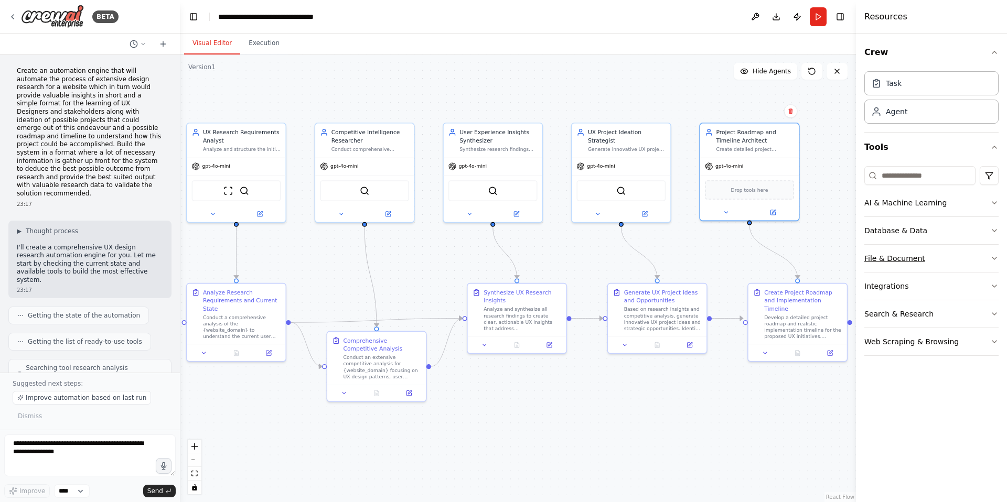
click at [888, 258] on button "File & Document" at bounding box center [931, 258] width 134 height 27
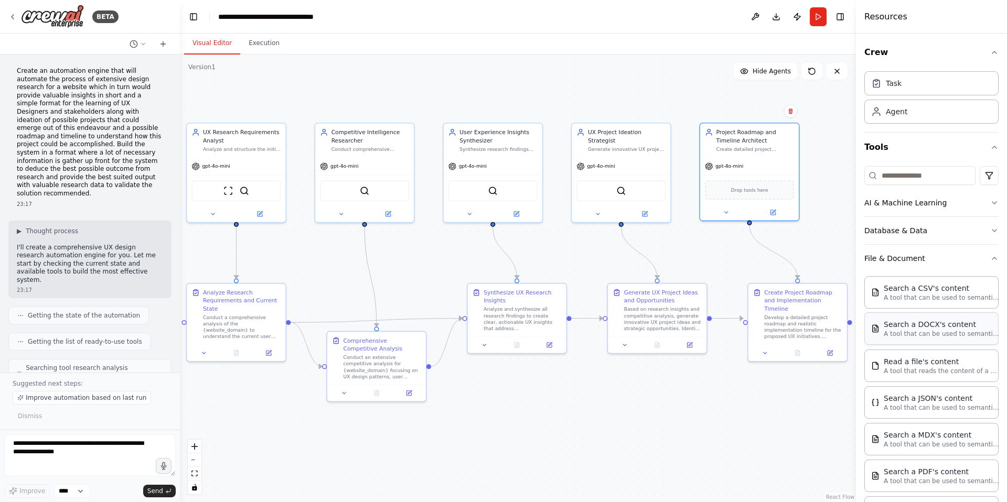
scroll to position [172, 0]
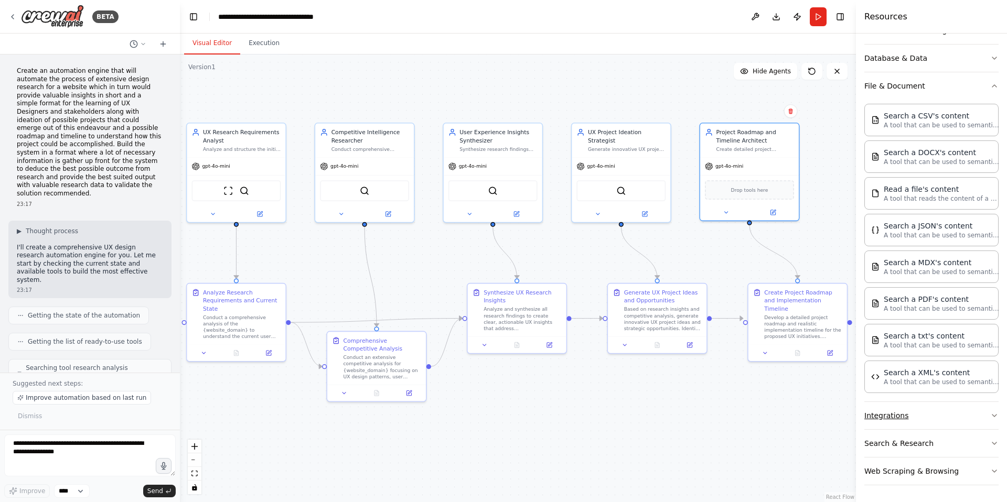
click at [921, 420] on button "Integrations" at bounding box center [931, 415] width 134 height 27
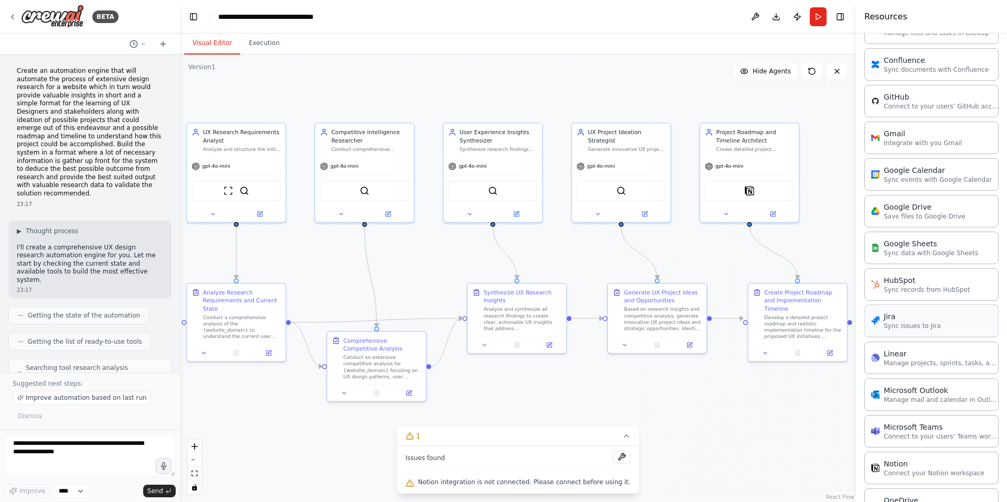
scroll to position [667, 0]
click at [746, 193] on img at bounding box center [740, 189] width 9 height 9
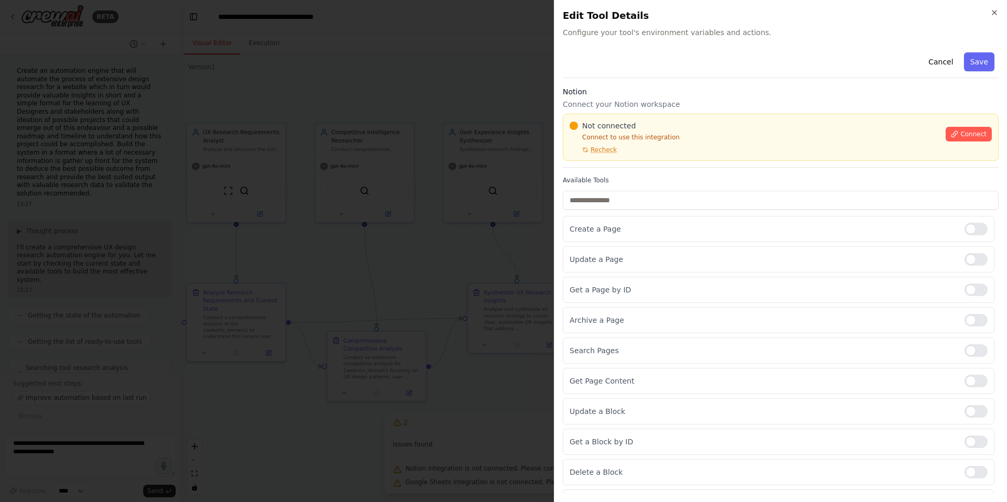
click at [518, 193] on div at bounding box center [503, 251] width 1007 height 502
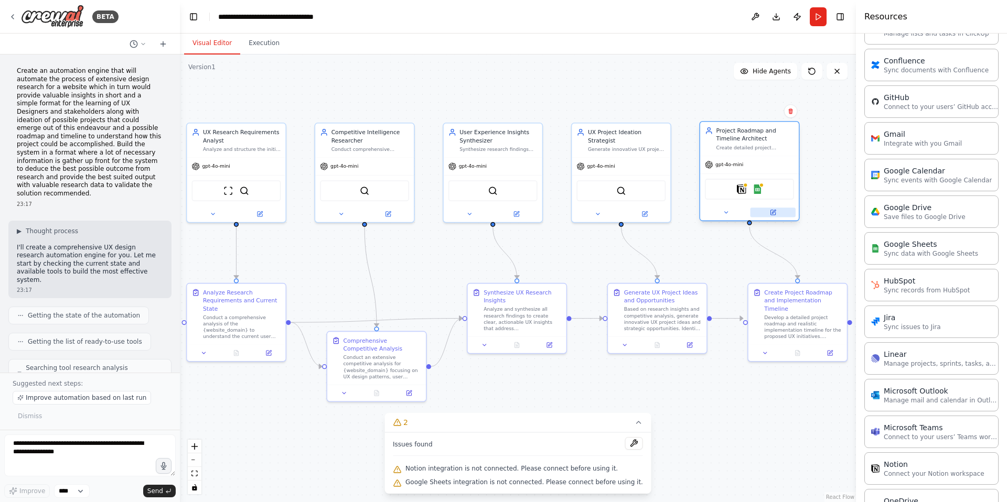
click at [770, 212] on icon at bounding box center [772, 212] width 5 height 5
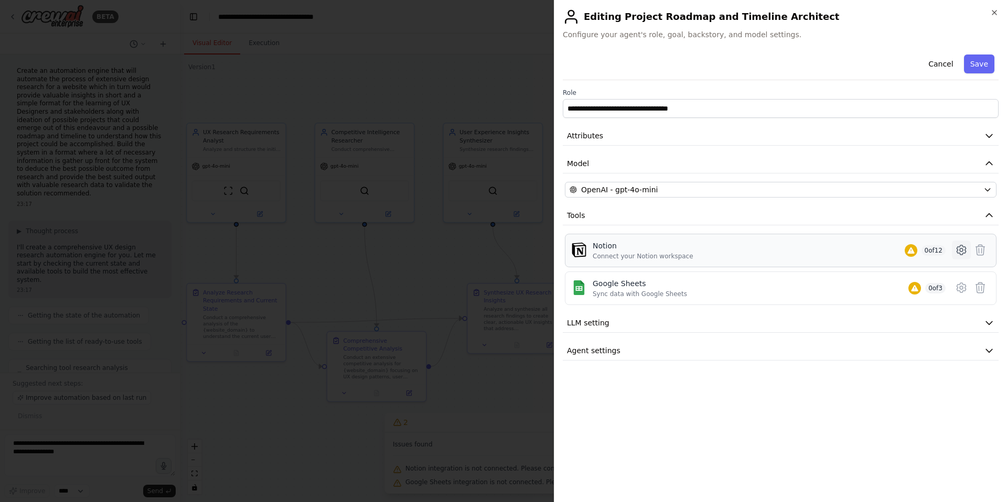
click at [960, 252] on icon at bounding box center [960, 250] width 3 height 3
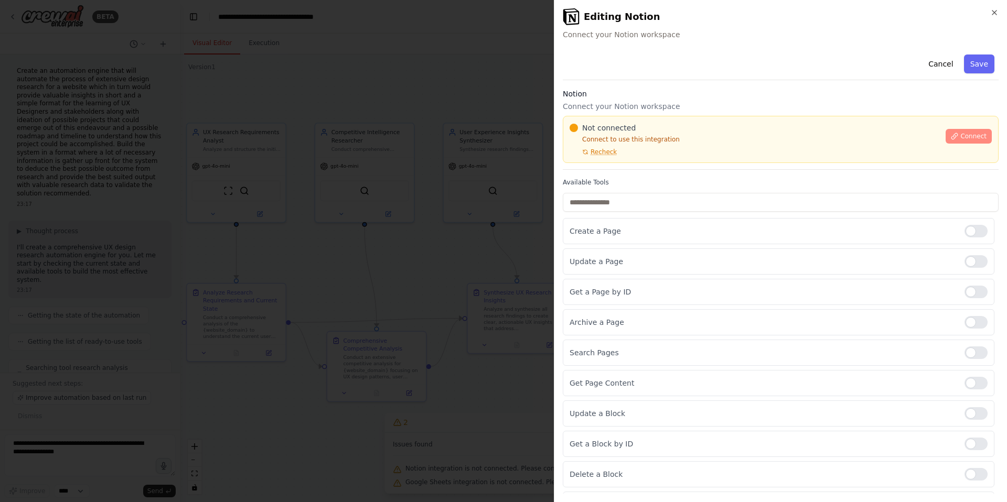
click at [960, 137] on span "Connect" at bounding box center [973, 136] width 26 height 8
click at [966, 133] on span "Connect" at bounding box center [973, 136] width 26 height 8
click at [965, 134] on span "Connect" at bounding box center [973, 136] width 26 height 8
click at [634, 160] on div "Not connected Connect to use this integration Recheck Connect" at bounding box center [781, 139] width 436 height 47
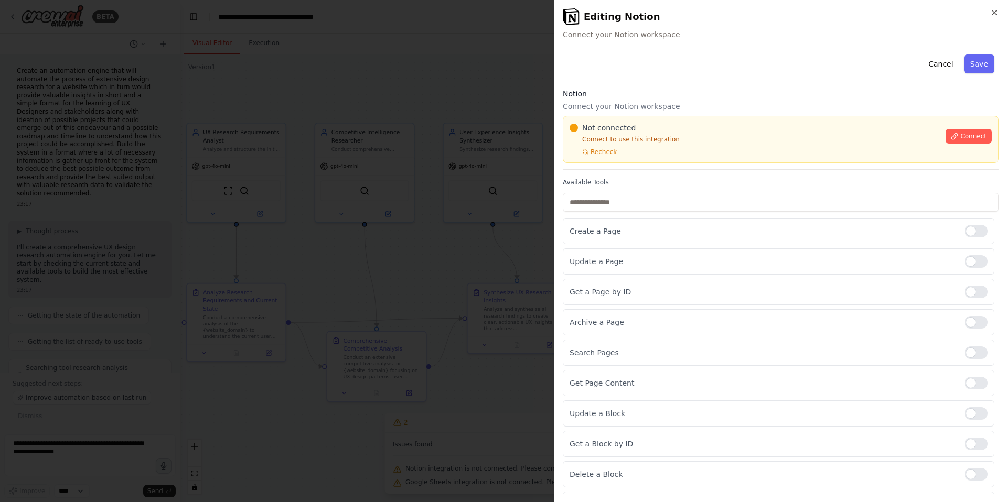
click at [628, 163] on div "Not connected Connect to use this integration Recheck Connect" at bounding box center [781, 139] width 436 height 47
click at [418, 208] on div at bounding box center [503, 251] width 1007 height 502
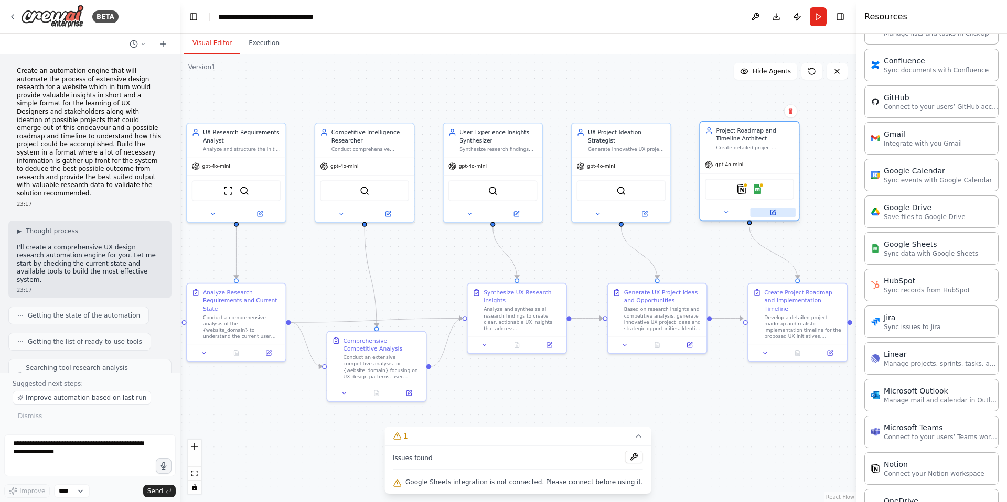
click at [770, 212] on icon at bounding box center [772, 212] width 5 height 5
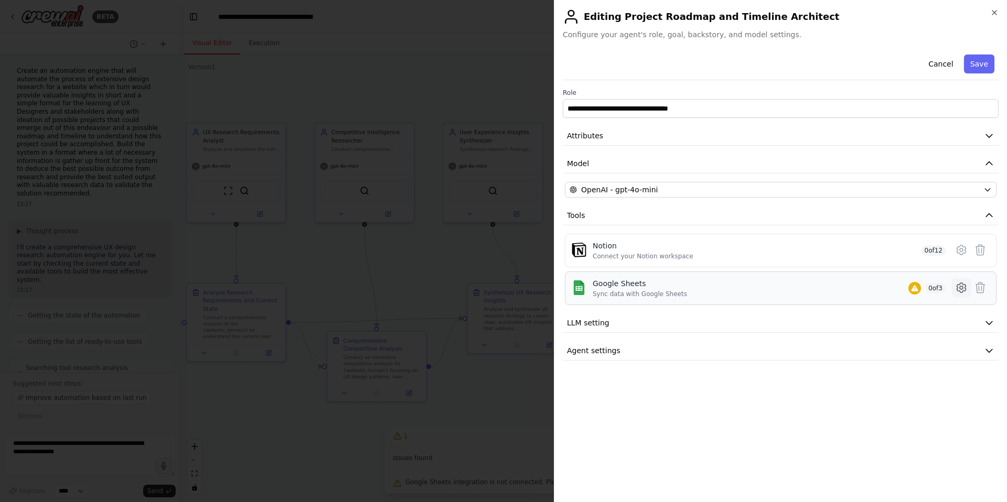
click at [964, 288] on icon at bounding box center [960, 287] width 9 height 9
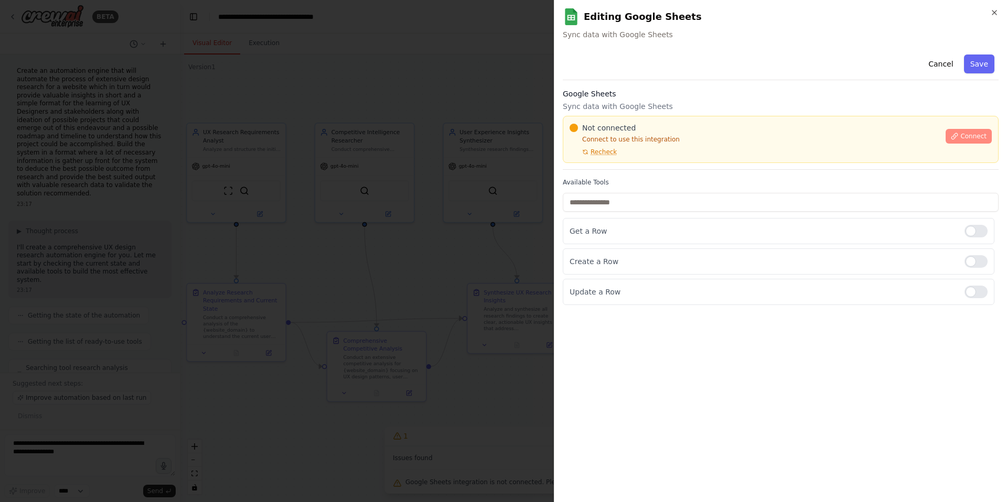
click at [958, 133] on icon at bounding box center [954, 136] width 7 height 7
click at [965, 136] on span "Connect" at bounding box center [973, 136] width 26 height 8
click at [964, 137] on span "Connect" at bounding box center [973, 136] width 26 height 8
click at [634, 160] on div "Not connected Connect to use this integration Recheck Connect" at bounding box center [781, 139] width 436 height 47
click at [633, 162] on div "Not connected Connect to use this integration Recheck Connect" at bounding box center [781, 139] width 436 height 47
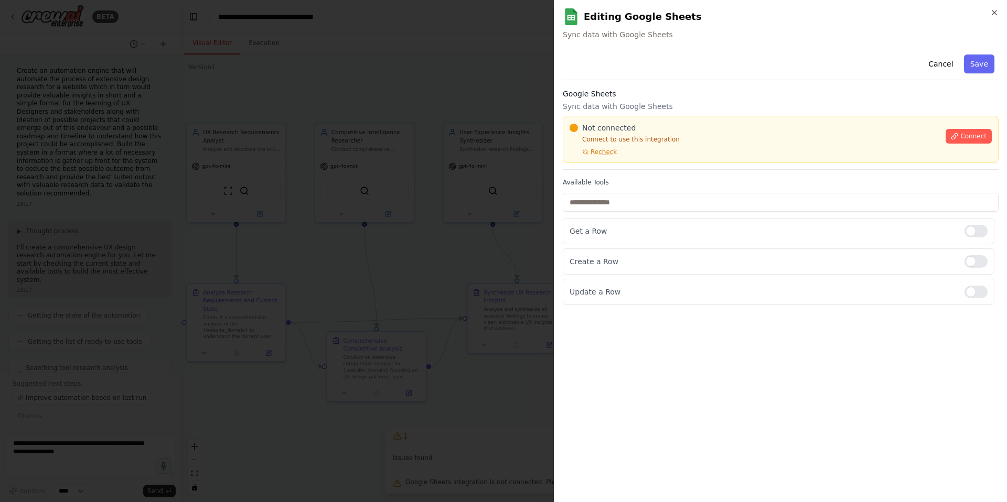
click at [616, 158] on div "Not connected Connect to use this integration Recheck Connect" at bounding box center [781, 139] width 436 height 47
click at [421, 168] on div at bounding box center [503, 251] width 1007 height 502
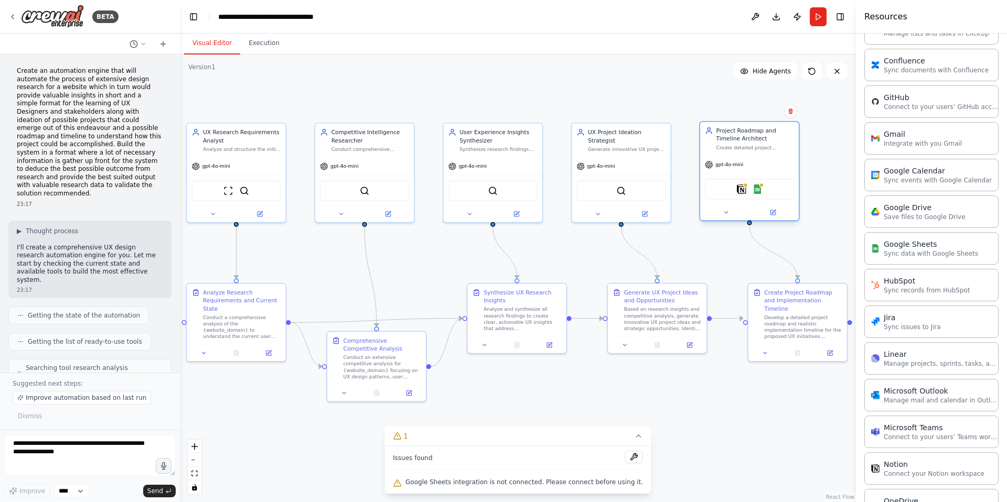
click at [746, 181] on div "Notion Google Sheets" at bounding box center [749, 189] width 89 height 21
click at [774, 215] on icon at bounding box center [773, 212] width 6 height 6
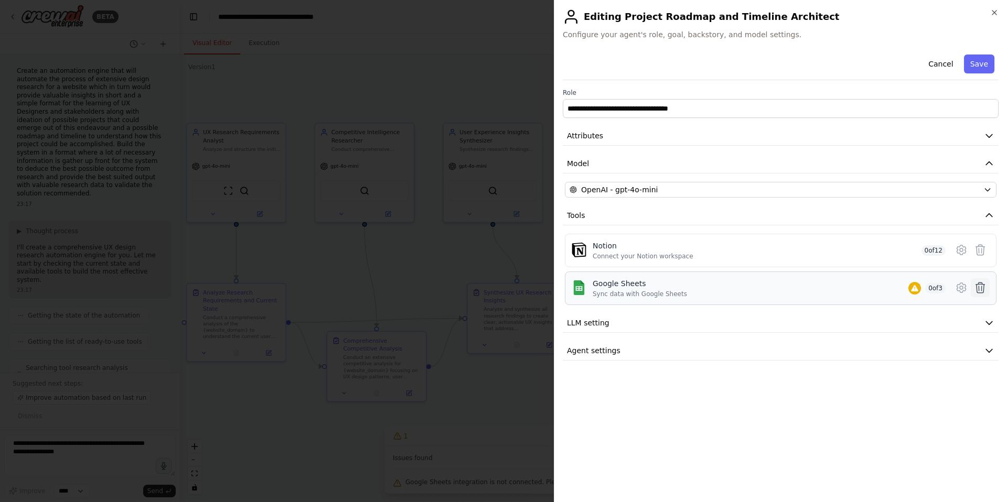
click at [979, 291] on icon at bounding box center [980, 288] width 13 height 13
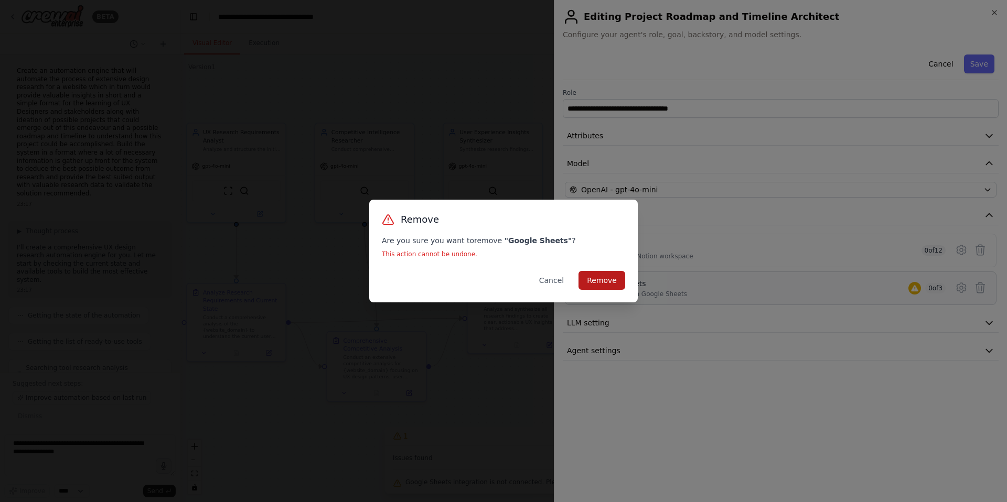
click at [612, 276] on button "Remove" at bounding box center [601, 280] width 47 height 19
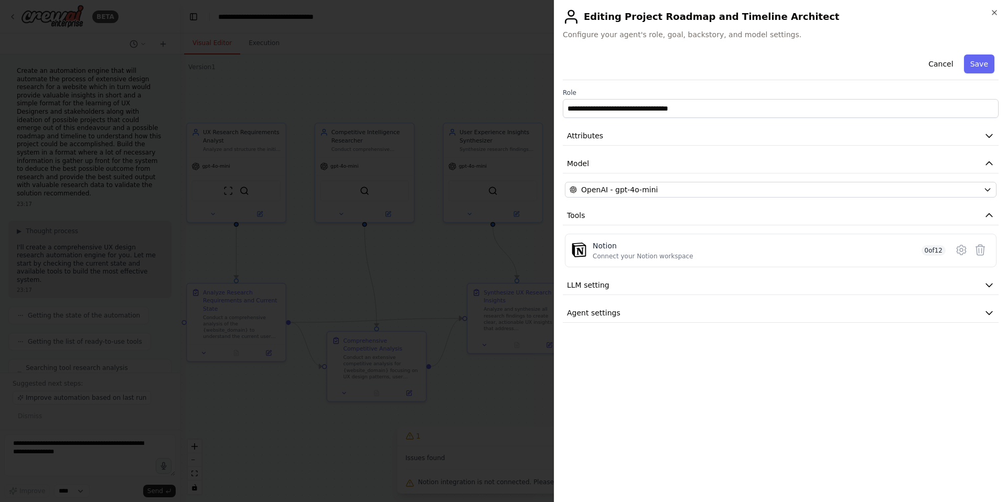
click at [521, 354] on div at bounding box center [503, 251] width 1007 height 502
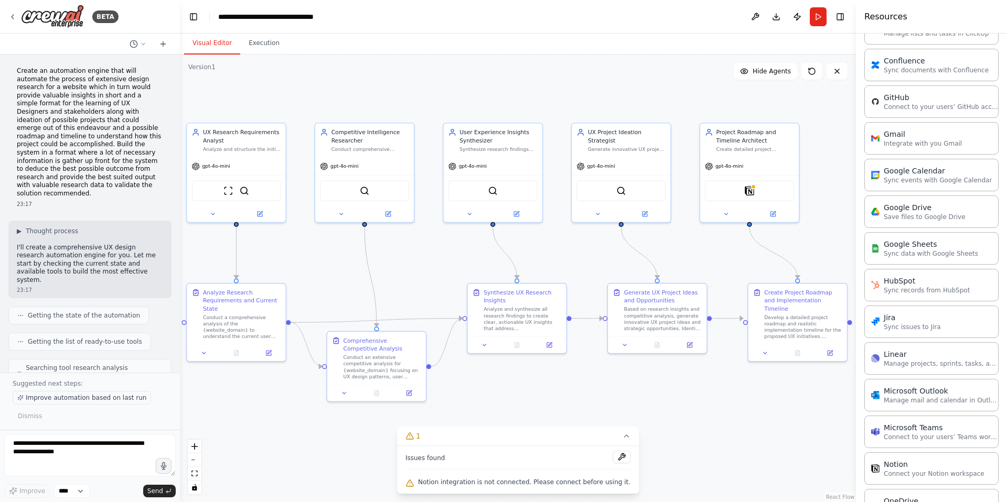
click at [82, 399] on span "Improve automation based on last run" at bounding box center [86, 398] width 121 height 8
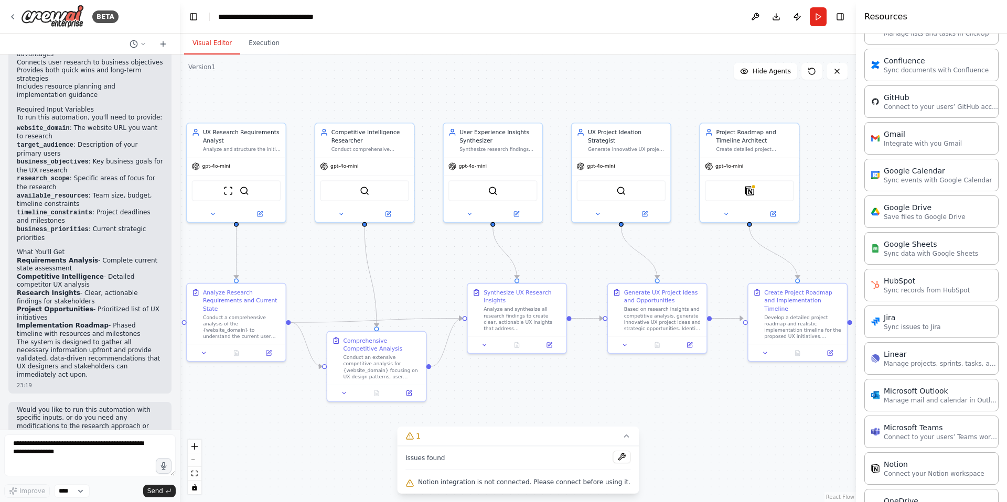
scroll to position [1305, 0]
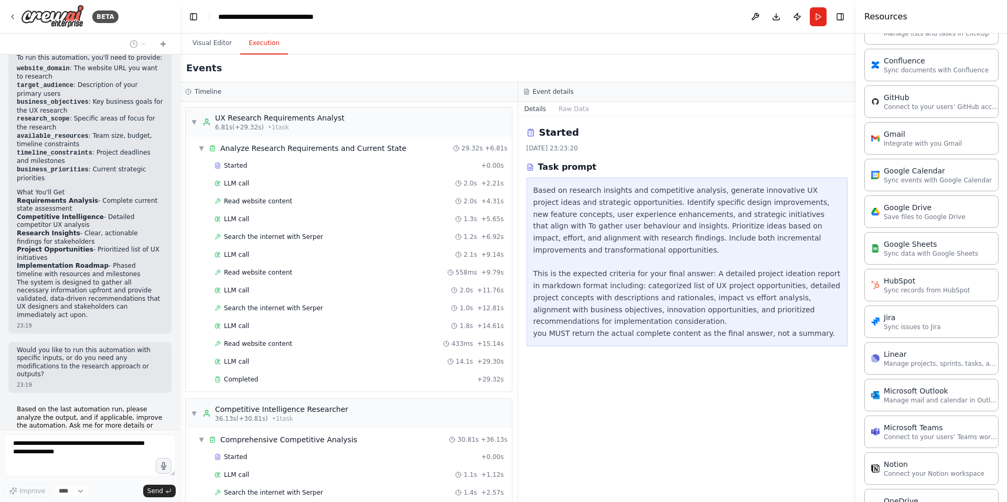
click at [251, 51] on button "Execution" at bounding box center [264, 44] width 48 height 22
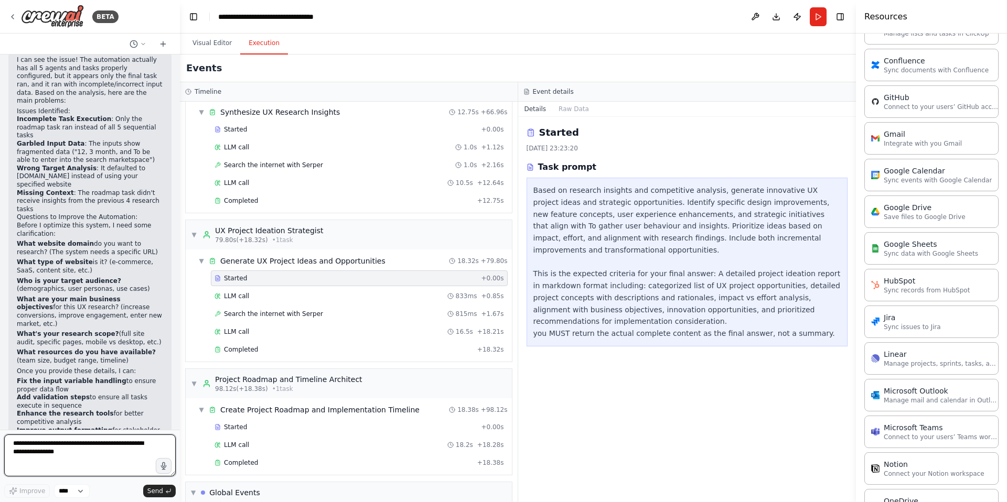
scroll to position [639, 0]
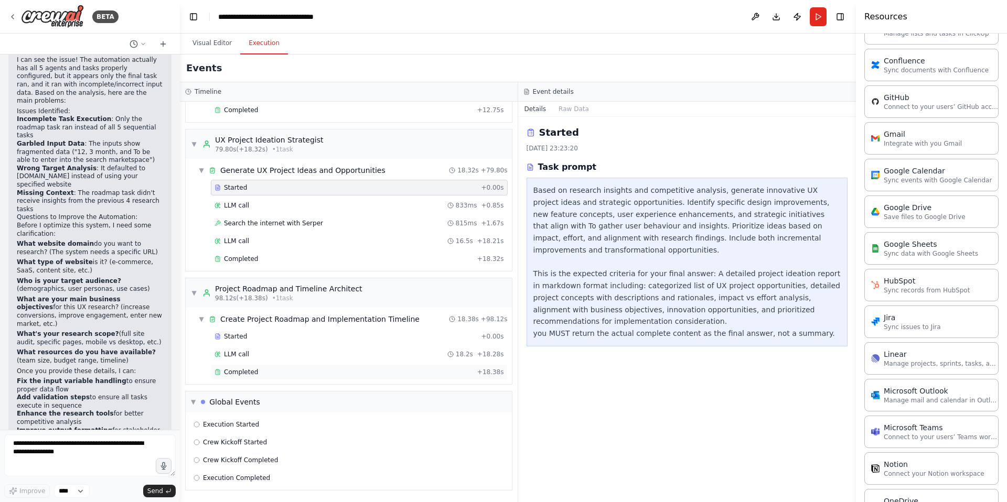
click at [239, 370] on span "Completed" at bounding box center [241, 372] width 34 height 8
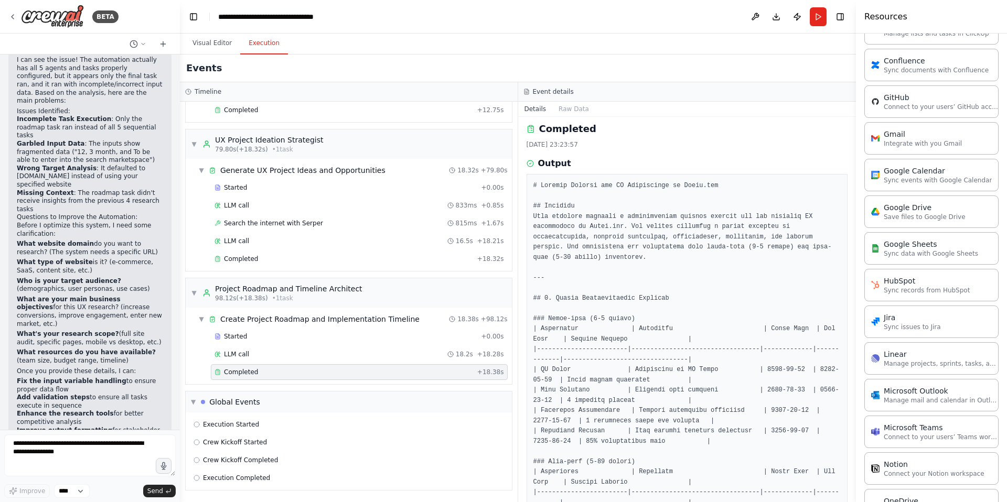
scroll to position [0, 0]
click at [844, 19] on button "Toggle Right Sidebar" at bounding box center [840, 16] width 15 height 15
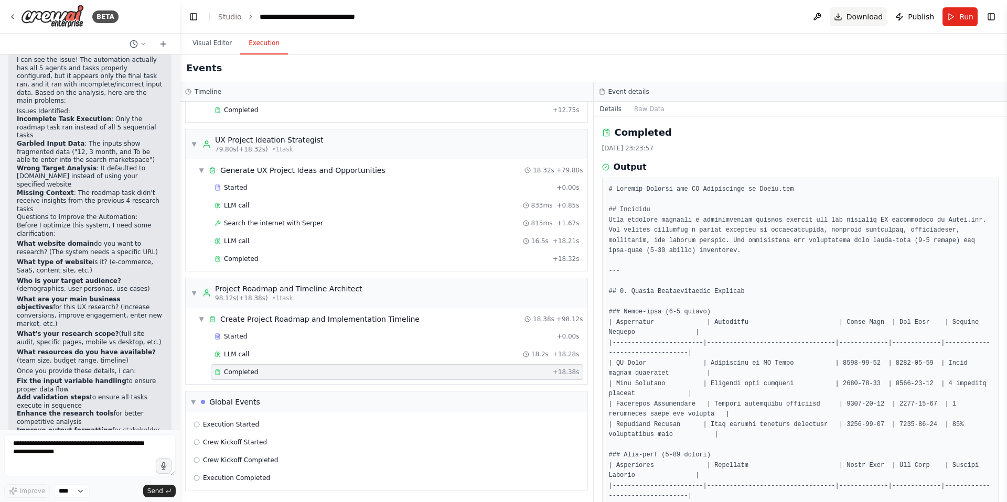
click at [865, 20] on span "Download" at bounding box center [864, 17] width 37 height 10
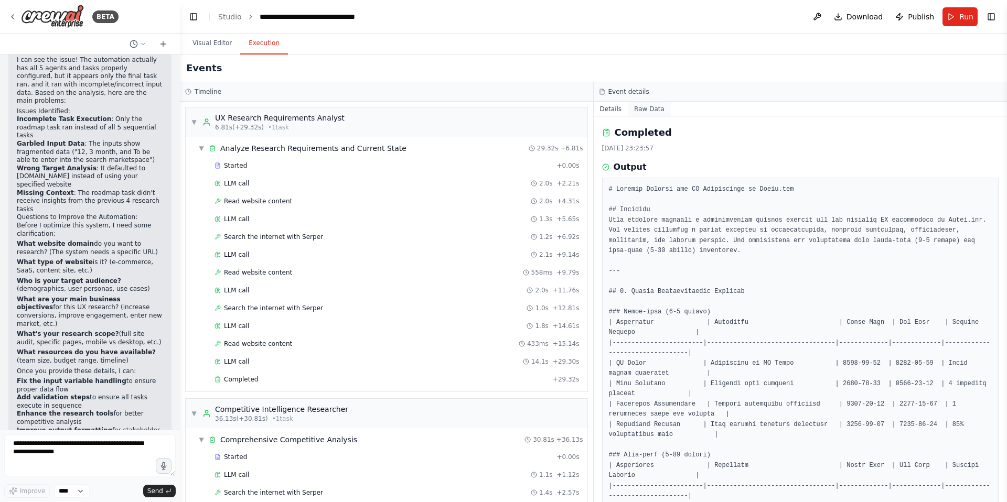
click at [638, 103] on button "Raw Data" at bounding box center [649, 109] width 43 height 15
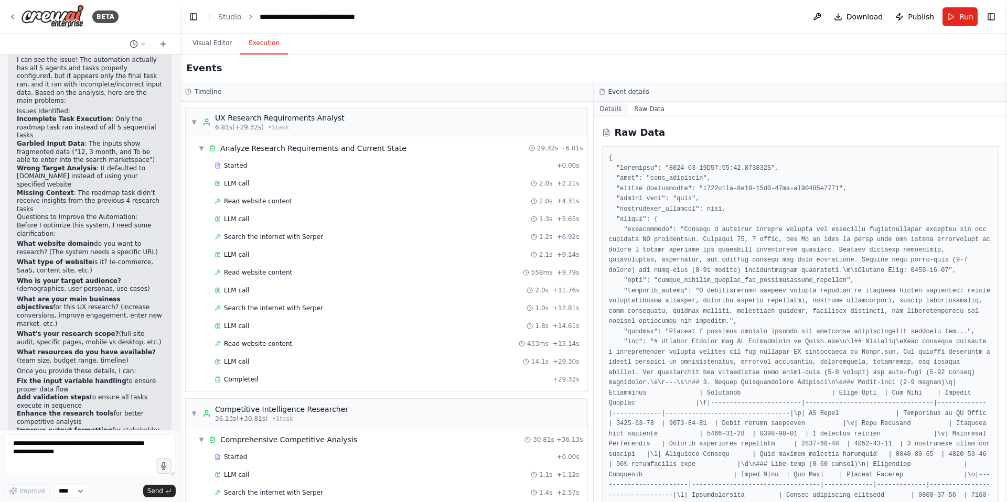
click at [609, 105] on button "Details" at bounding box center [610, 109] width 35 height 15
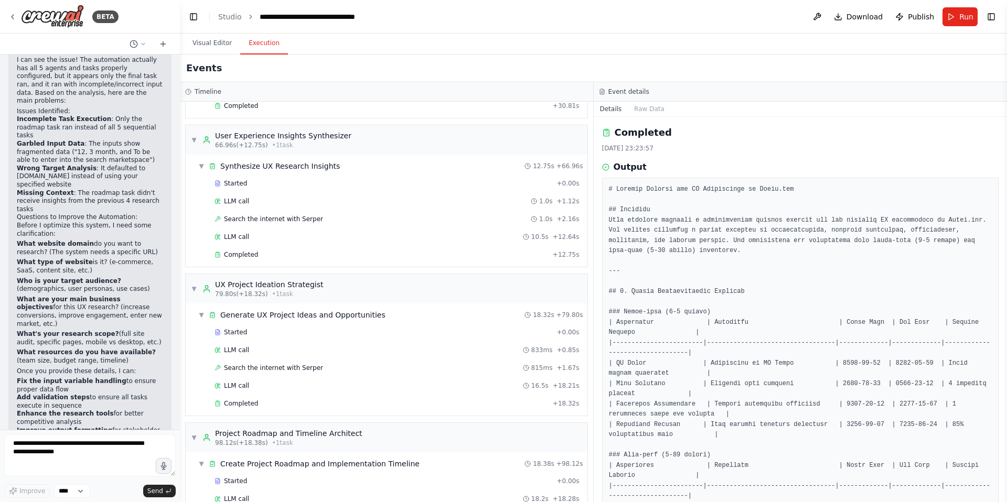
scroll to position [639, 0]
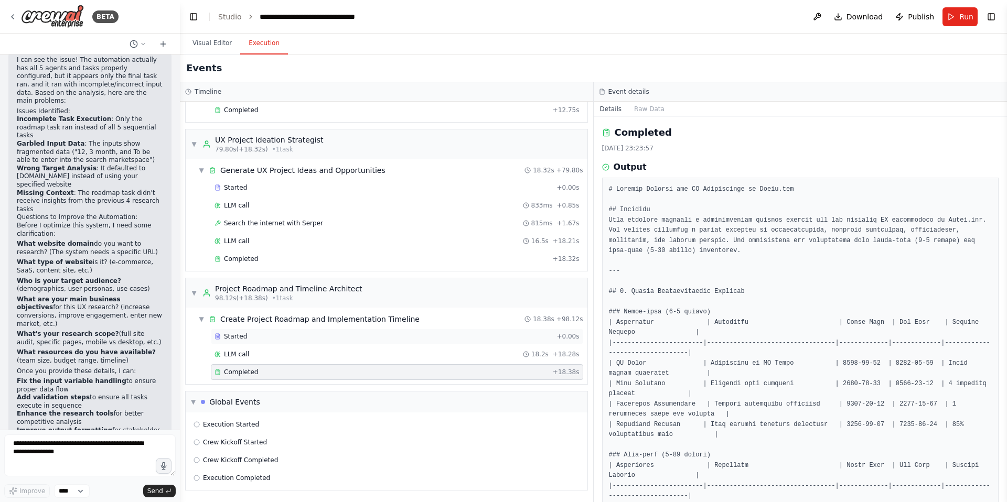
click at [291, 332] on div "Started" at bounding box center [383, 336] width 338 height 8
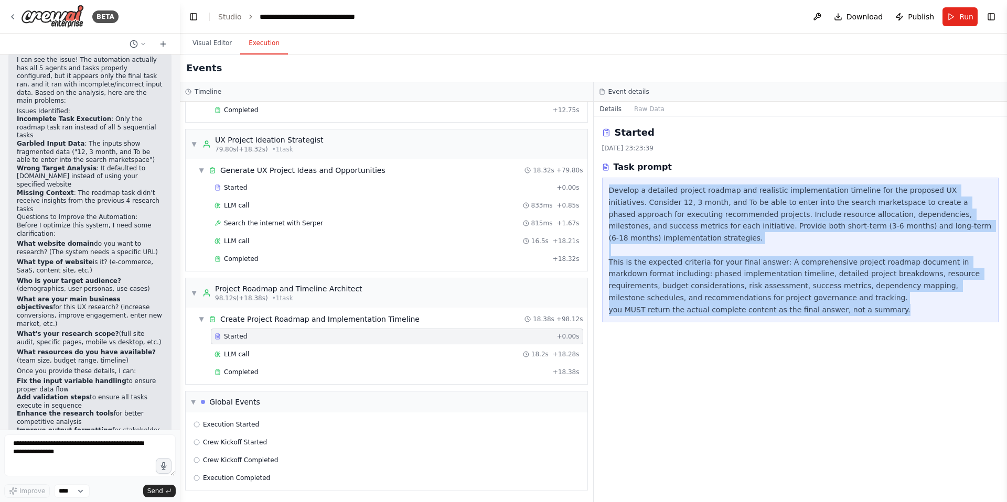
drag, startPoint x: 608, startPoint y: 189, endPoint x: 891, endPoint y: 316, distance: 310.5
click at [891, 316] on div "Develop a detailed project roadmap and realistic implementation timeline for th…" at bounding box center [800, 250] width 397 height 145
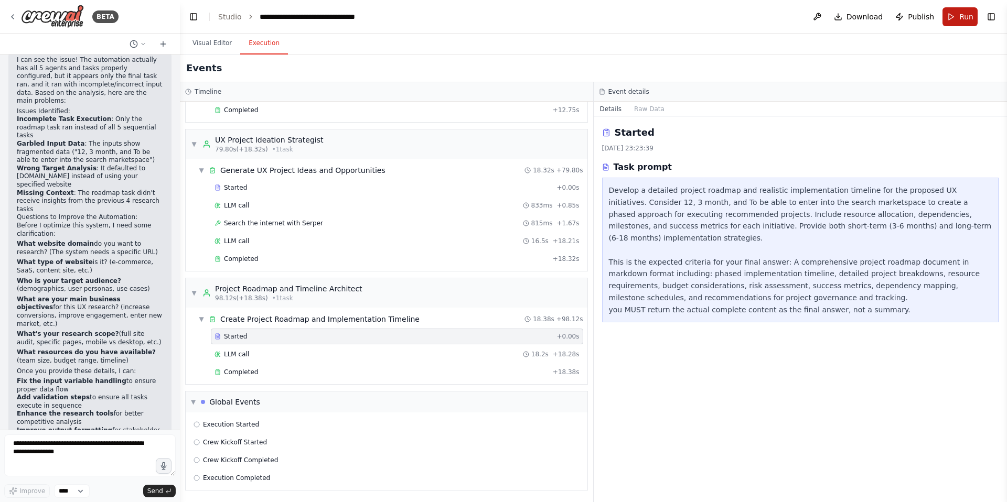
click at [959, 19] on span "Run" at bounding box center [966, 17] width 14 height 10
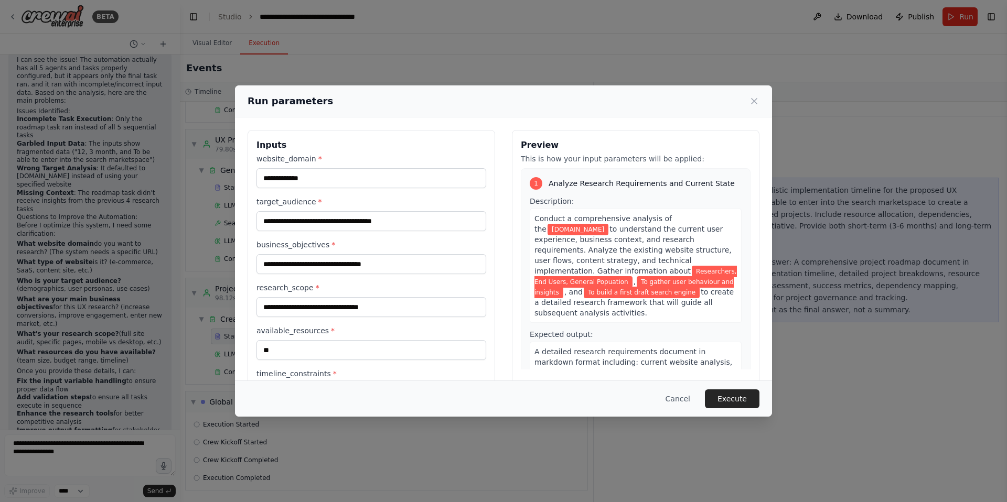
scroll to position [87, 0]
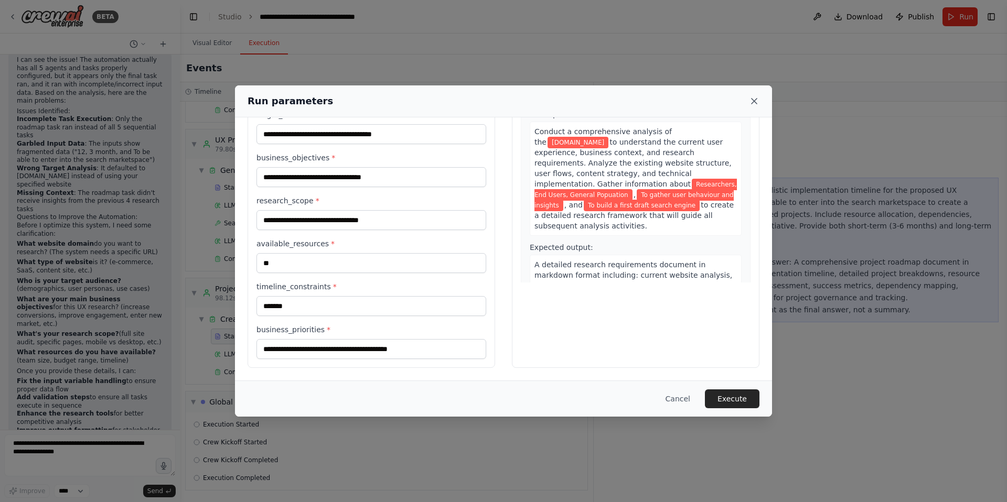
click at [752, 100] on icon at bounding box center [754, 101] width 10 height 10
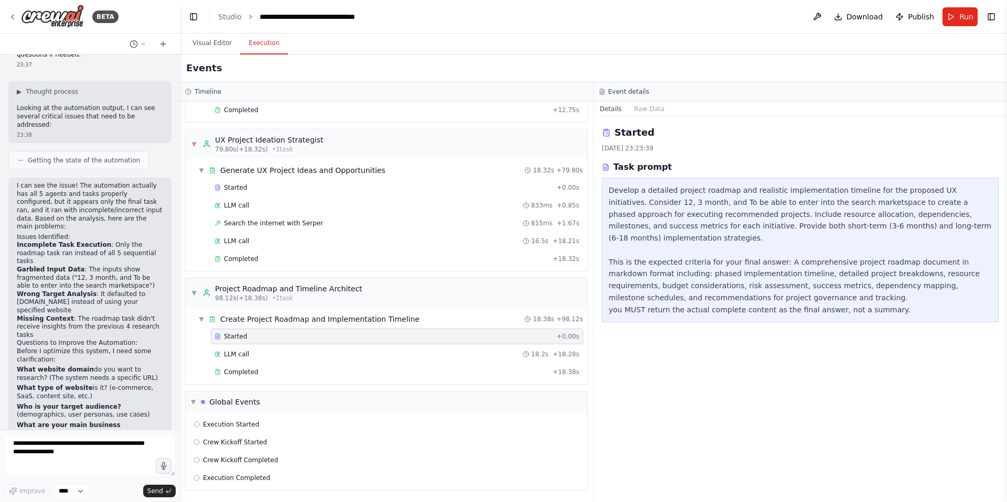
scroll to position [1660, 0]
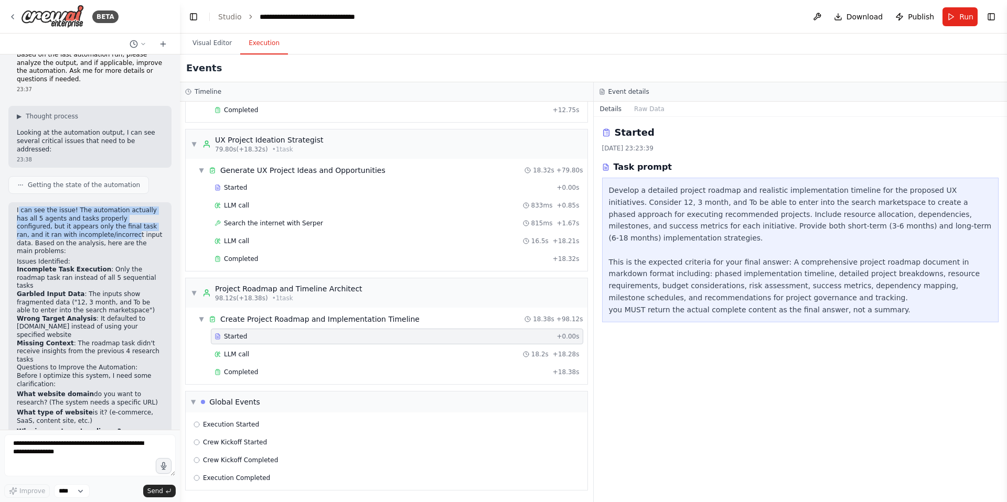
drag, startPoint x: 18, startPoint y: 145, endPoint x: 75, endPoint y: 167, distance: 61.1
click at [75, 207] on p "I can see the issue! The automation actually has all 5 agents and tasks properl…" at bounding box center [90, 231] width 146 height 49
click at [115, 207] on p "I can see the issue! The automation actually has all 5 agents and tasks properl…" at bounding box center [90, 231] width 146 height 49
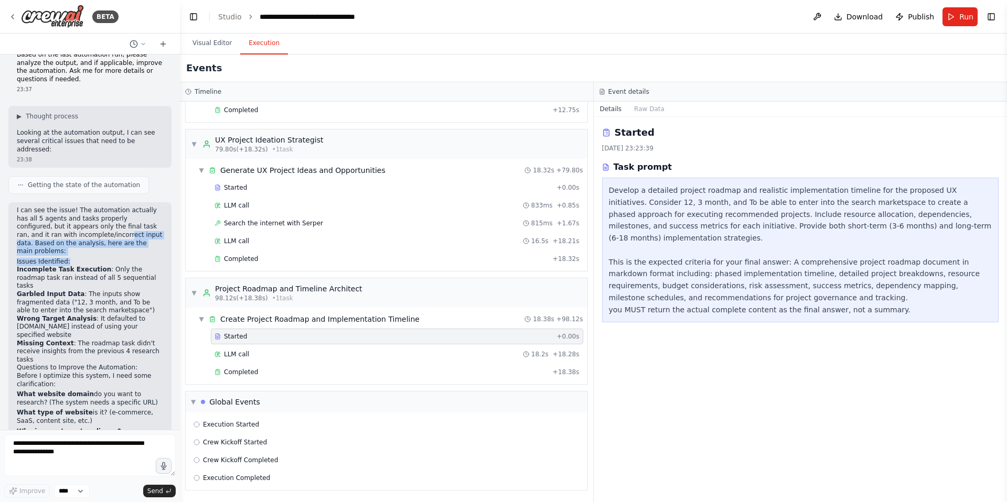
drag, startPoint x: 68, startPoint y: 168, endPoint x: 159, endPoint y: 188, distance: 93.4
click at [159, 207] on div "I can see the issue! The automation actually has all 5 agents and tasks properl…" at bounding box center [90, 428] width 146 height 442
click at [159, 258] on h2 "Issues Identified:" at bounding box center [90, 262] width 146 height 8
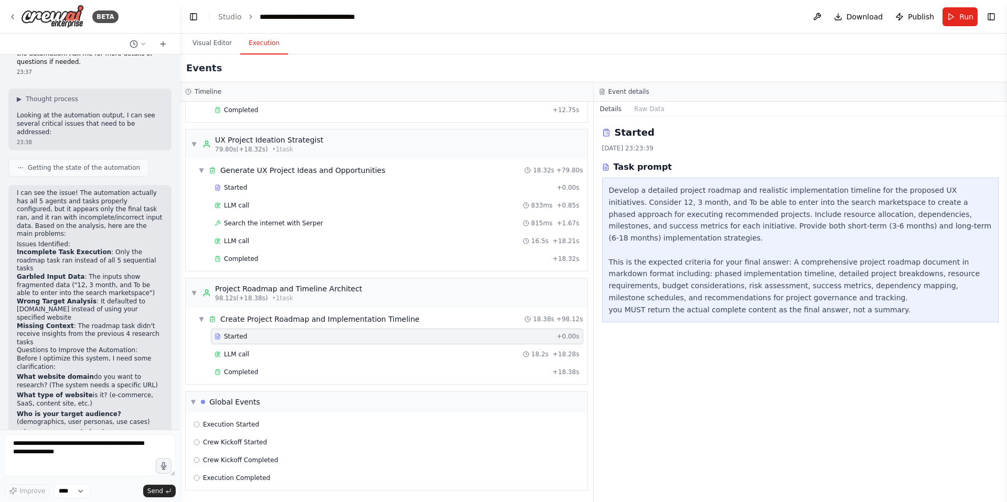
scroll to position [1682, 0]
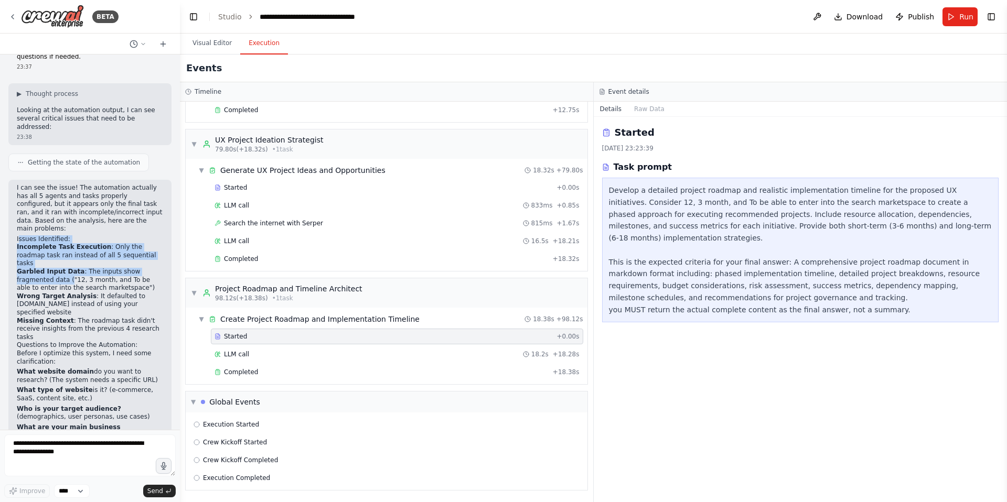
drag, startPoint x: 18, startPoint y: 165, endPoint x: 71, endPoint y: 197, distance: 62.0
click at [71, 197] on div "I can see the issue! The automation actually has all 5 agents and tasks properl…" at bounding box center [90, 405] width 146 height 442
click at [71, 268] on li "Garbled Input Data : The inputs show fragmented data ("12, 3 month, and To be a…" at bounding box center [90, 280] width 146 height 25
drag, startPoint x: 77, startPoint y: 197, endPoint x: 117, endPoint y: 198, distance: 40.4
click at [117, 268] on li "Garbled Input Data : The inputs show fragmented data ("12, 3 month, and To be a…" at bounding box center [90, 280] width 146 height 25
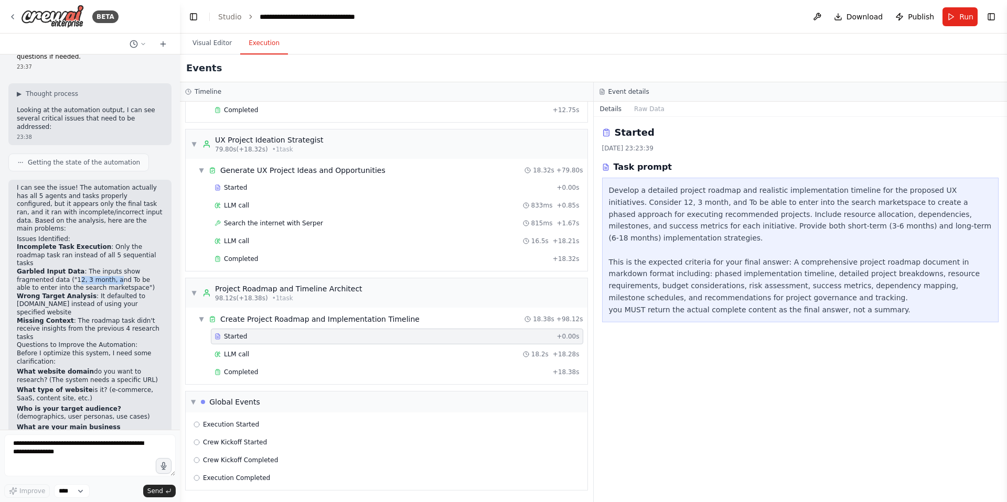
click at [117, 268] on li "Garbled Input Data : The inputs show fragmented data ("12, 3 month, and To be a…" at bounding box center [90, 280] width 146 height 25
drag, startPoint x: 116, startPoint y: 198, endPoint x: 108, endPoint y: 206, distance: 11.1
click at [108, 268] on li "Garbled Input Data : The inputs show fragmented data ("12, 3 month, and To be a…" at bounding box center [90, 280] width 146 height 25
drag, startPoint x: 91, startPoint y: 214, endPoint x: 142, endPoint y: 230, distance: 53.7
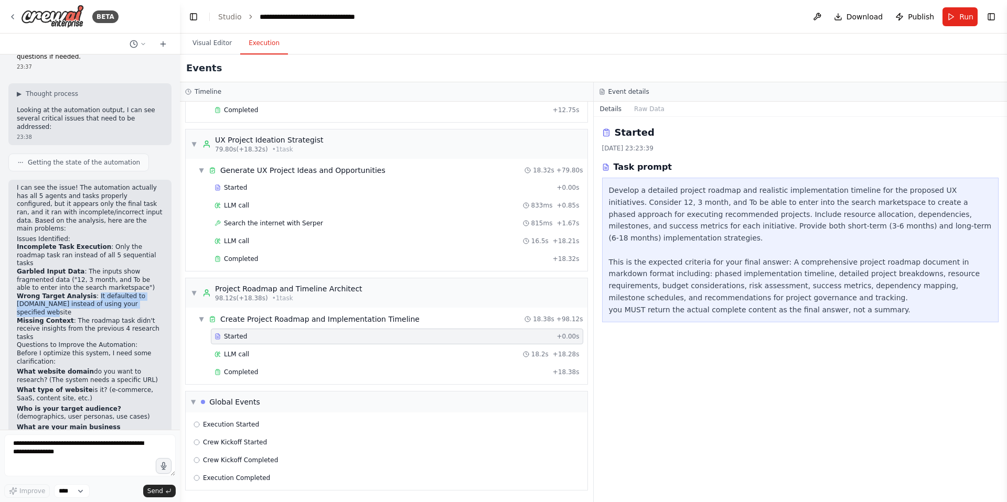
click at [142, 293] on li "Wrong Target Analysis : It defaulted to [DOMAIN_NAME] instead of using your spe…" at bounding box center [90, 305] width 146 height 25
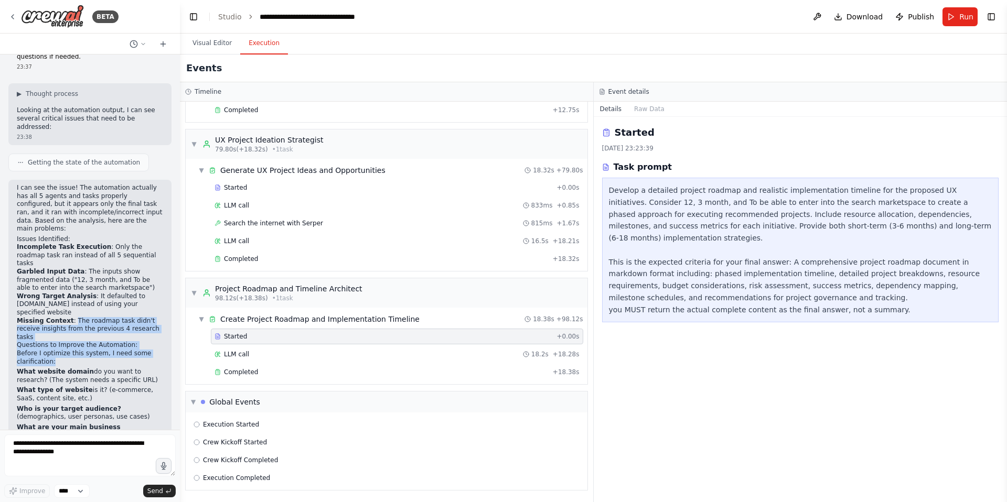
drag, startPoint x: 71, startPoint y: 238, endPoint x: 142, endPoint y: 283, distance: 83.2
click at [142, 283] on div "I can see the issue! The automation actually has all 5 agents and tasks properl…" at bounding box center [90, 405] width 146 height 442
click at [145, 370] on p "What website domain do you want to research? (The system needs a specific URL)" at bounding box center [90, 378] width 146 height 16
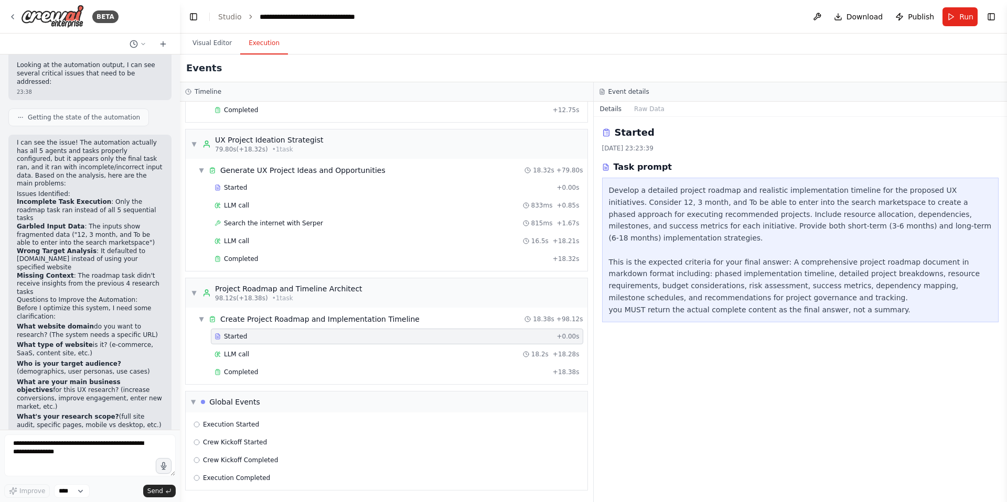
scroll to position [1747, 0]
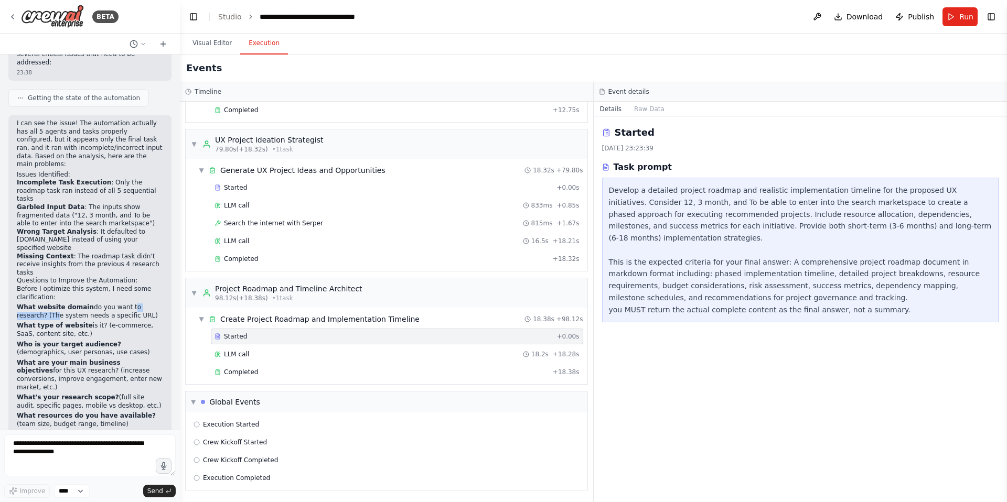
drag, startPoint x: 23, startPoint y: 230, endPoint x: 125, endPoint y: 229, distance: 101.7
click at [125, 304] on p "What website domain do you want to research? (The system needs a specific URL)" at bounding box center [90, 312] width 146 height 16
drag, startPoint x: 124, startPoint y: 232, endPoint x: 28, endPoint y: 235, distance: 96.0
click at [28, 304] on p "What website domain do you want to research? (The system needs a specific URL)" at bounding box center [90, 312] width 146 height 16
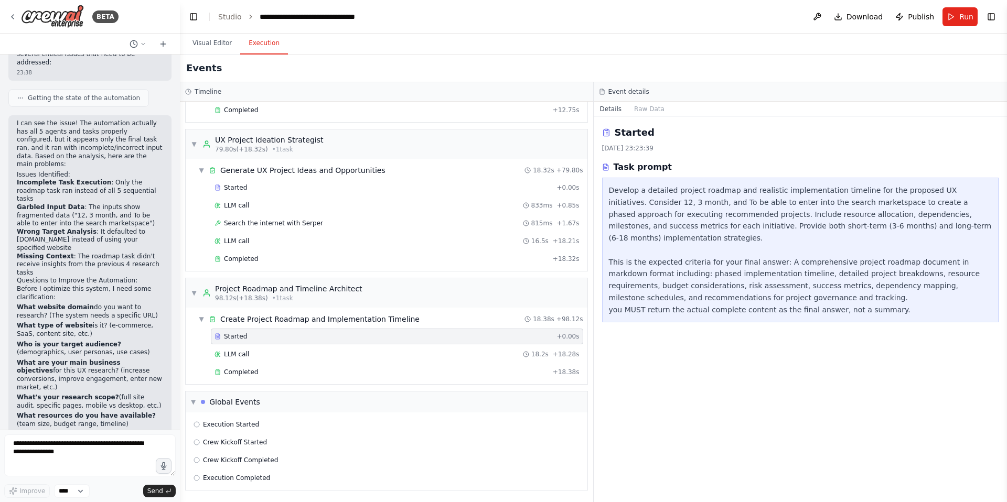
click at [67, 322] on p "What type of website is it? (e-commerce, SaaS, content site, etc.)" at bounding box center [90, 330] width 146 height 16
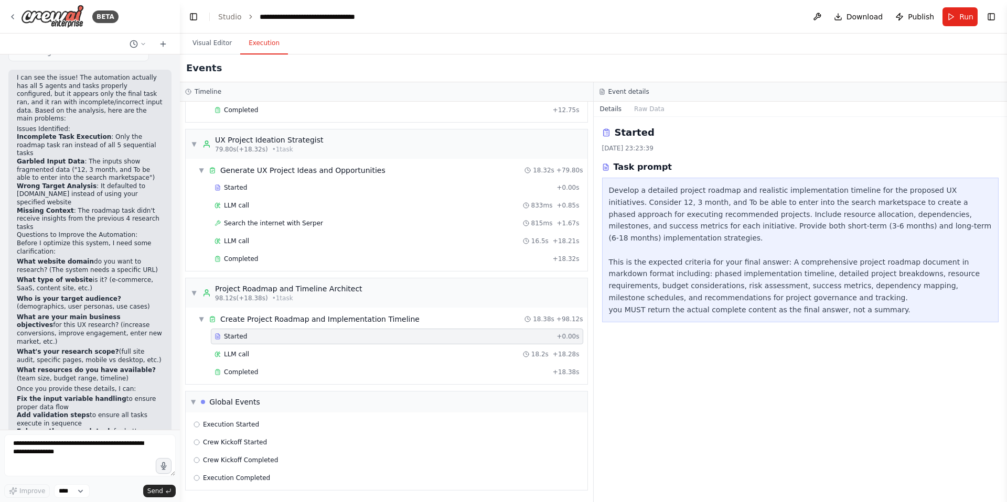
scroll to position [1810, 0]
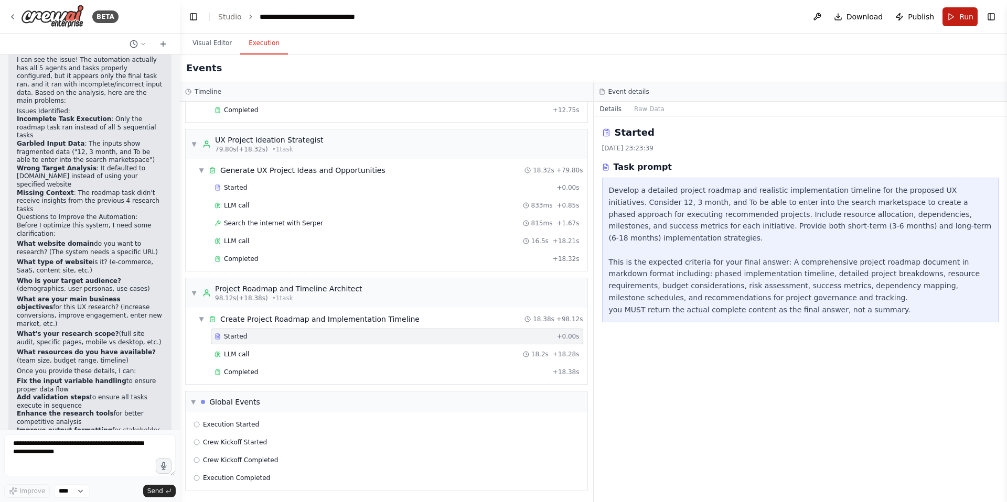
click at [961, 21] on span "Run" at bounding box center [966, 17] width 14 height 10
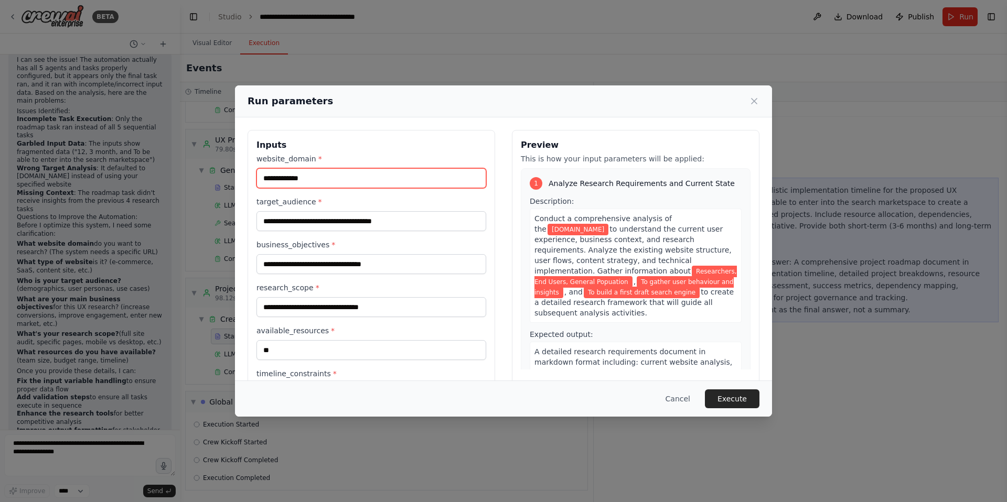
drag, startPoint x: 330, startPoint y: 176, endPoint x: 255, endPoint y: 175, distance: 75.0
click at [255, 175] on div "**********" at bounding box center [370, 292] width 247 height 325
click at [260, 176] on input "**********" at bounding box center [371, 178] width 230 height 20
type input "**********"
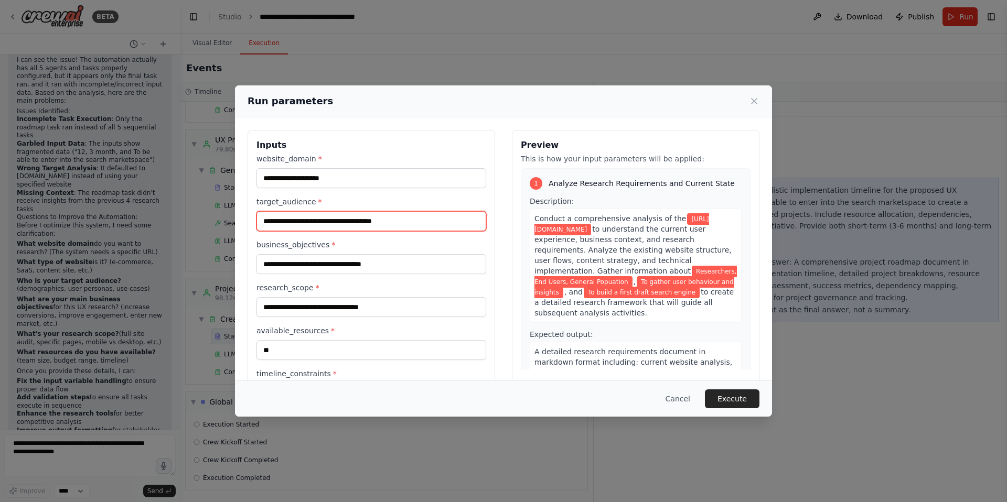
click at [284, 223] on input "**********" at bounding box center [371, 221] width 230 height 20
drag, startPoint x: 306, startPoint y: 221, endPoint x: 467, endPoint y: 236, distance: 161.1
click at [467, 236] on div "**********" at bounding box center [371, 300] width 230 height 293
click at [356, 219] on input "**********" at bounding box center [371, 221] width 230 height 20
drag, startPoint x: 417, startPoint y: 221, endPoint x: 343, endPoint y: 220, distance: 73.9
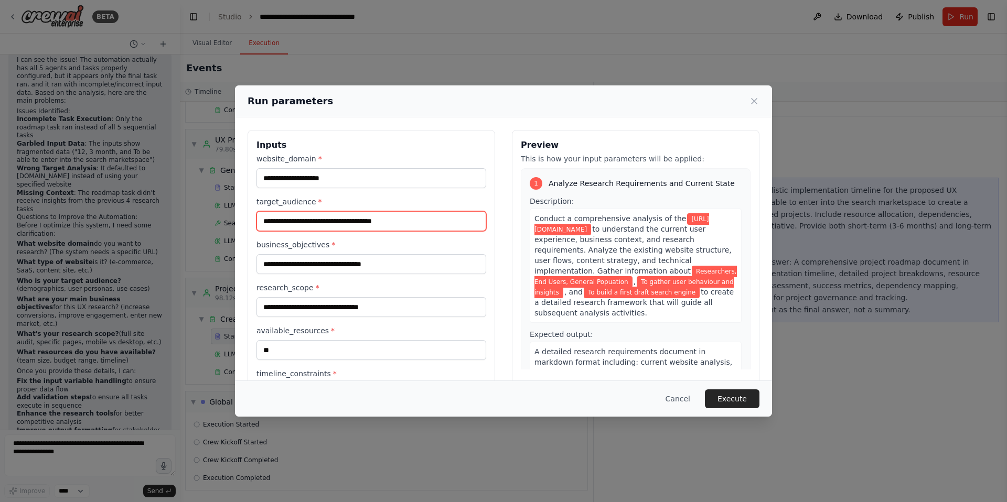
click at [343, 220] on input "**********" at bounding box center [371, 221] width 230 height 20
click at [307, 221] on input "**********" at bounding box center [371, 221] width 230 height 20
drag, startPoint x: 322, startPoint y: 220, endPoint x: 255, endPoint y: 211, distance: 67.7
click at [255, 211] on div "**********" at bounding box center [370, 292] width 247 height 325
type input "**********"
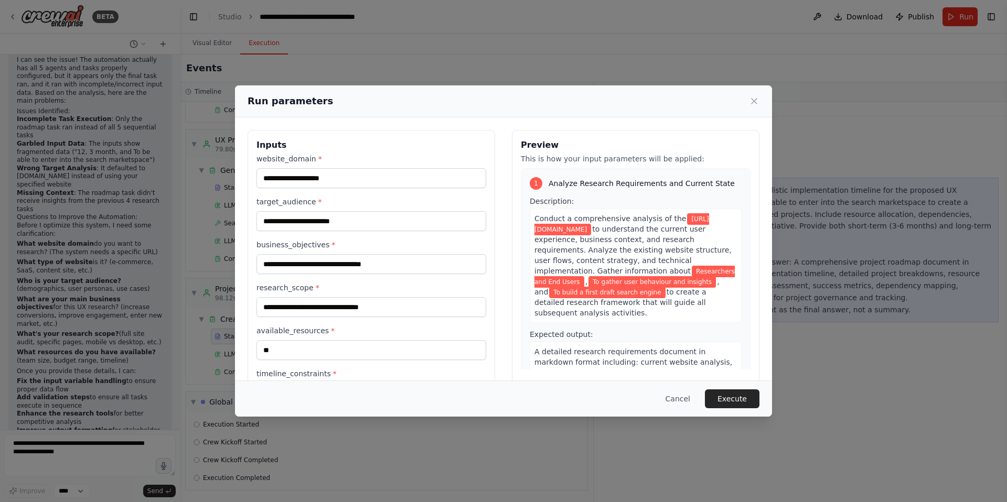
click at [370, 231] on div "**********" at bounding box center [371, 300] width 230 height 293
click at [357, 221] on input "**********" at bounding box center [371, 221] width 230 height 20
drag, startPoint x: 369, startPoint y: 222, endPoint x: 259, endPoint y: 215, distance: 110.3
click at [259, 215] on input "**********" at bounding box center [371, 221] width 230 height 20
type input "**********"
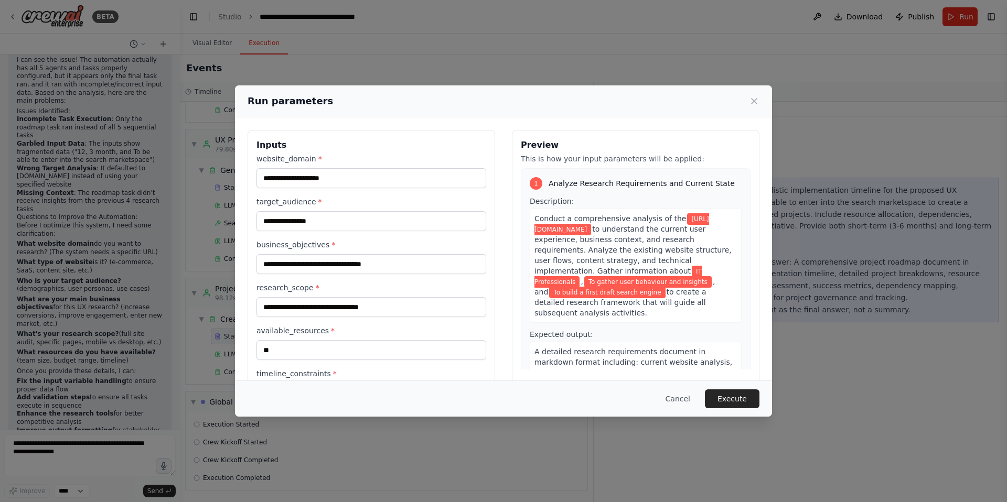
click at [331, 274] on div "**********" at bounding box center [371, 300] width 230 height 293
click at [396, 263] on input "**********" at bounding box center [371, 264] width 230 height 20
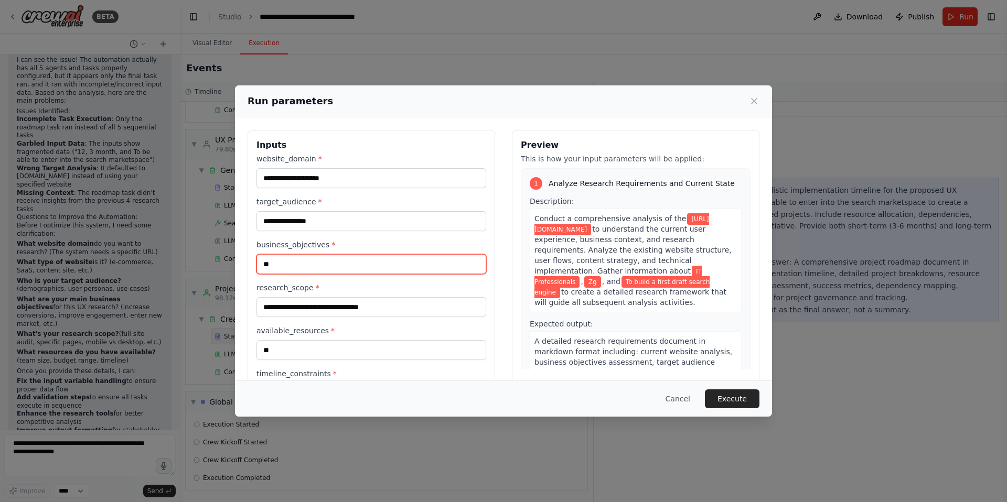
type input "*"
type input "**********"
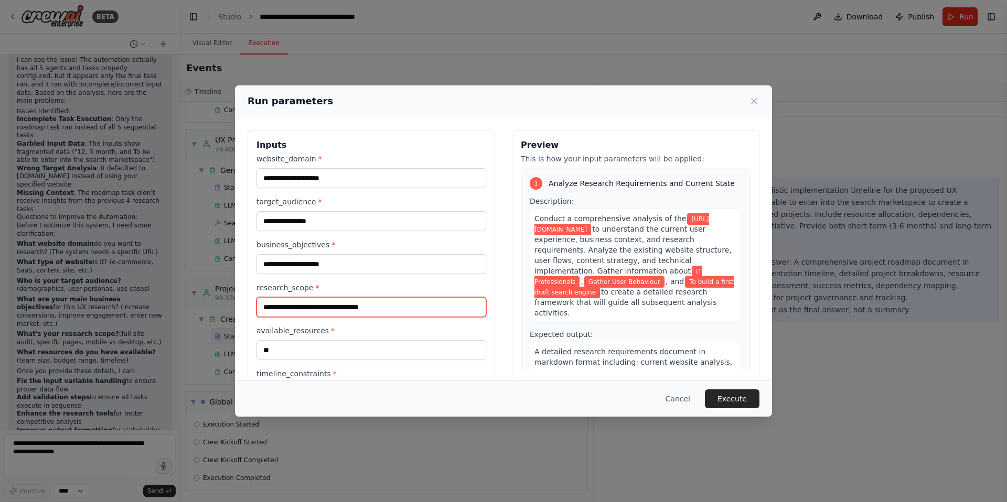
click at [355, 307] on input "**********" at bounding box center [371, 307] width 230 height 20
type input "**********"
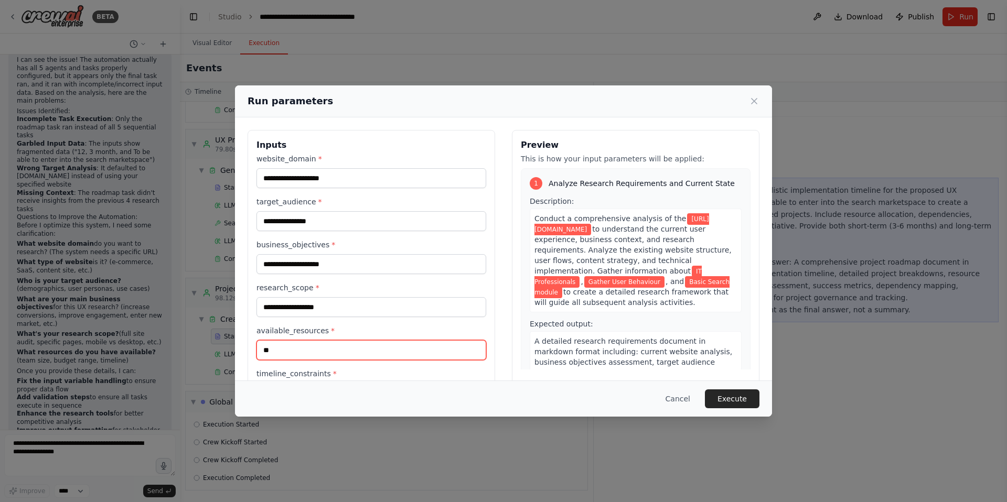
drag, startPoint x: 284, startPoint y: 349, endPoint x: 257, endPoint y: 348, distance: 26.8
click at [257, 348] on input "**" at bounding box center [371, 350] width 230 height 20
click at [284, 353] on input "*" at bounding box center [371, 350] width 230 height 20
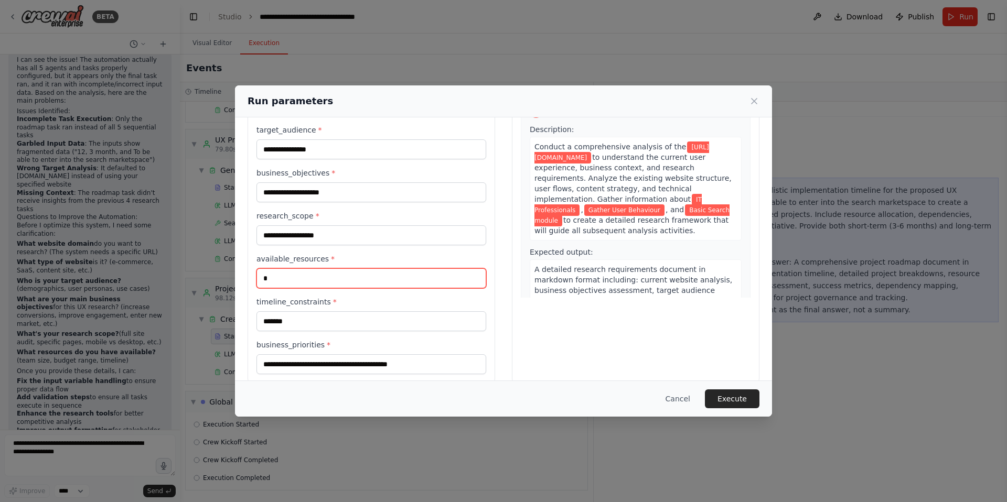
scroll to position [87, 0]
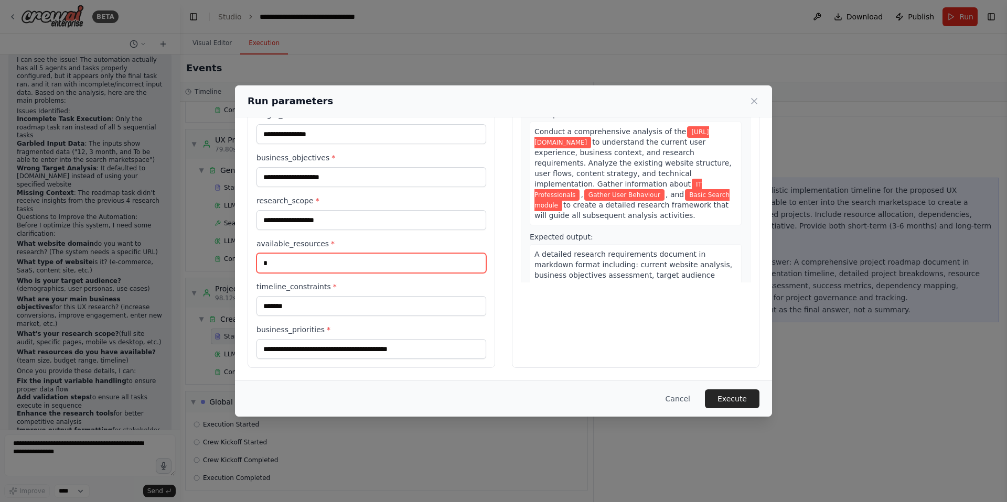
type input "*"
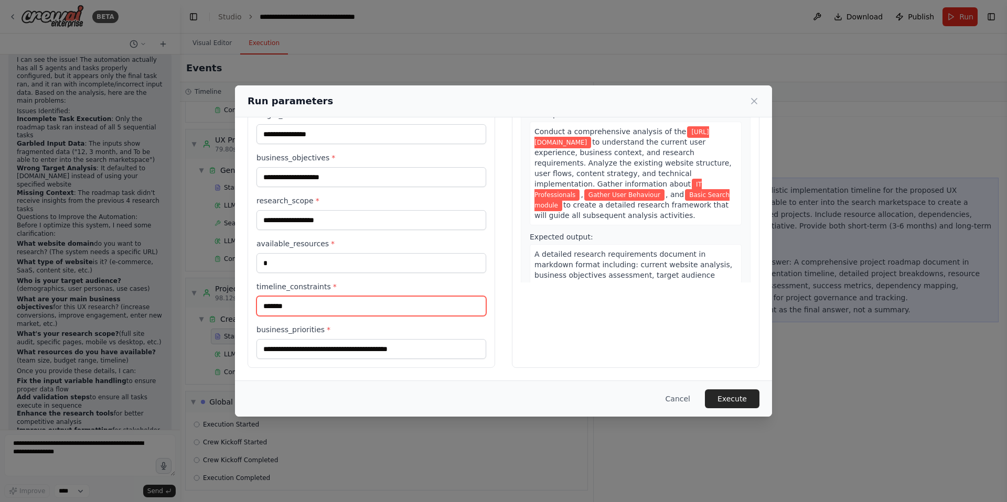
drag, startPoint x: 301, startPoint y: 304, endPoint x: 245, endPoint y: 304, distance: 56.1
click at [245, 304] on div "**********" at bounding box center [503, 205] width 537 height 350
type input "*"
type input "******"
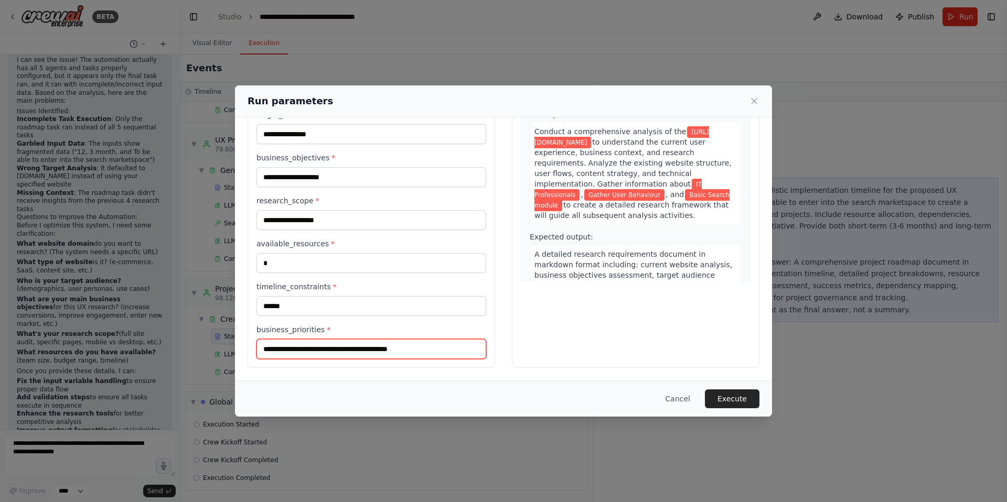
click at [383, 353] on input "**********" at bounding box center [371, 349] width 230 height 20
drag, startPoint x: 439, startPoint y: 349, endPoint x: 279, endPoint y: 341, distance: 160.6
click at [279, 341] on input "**********" at bounding box center [371, 349] width 230 height 20
type input "*"
type input "**********"
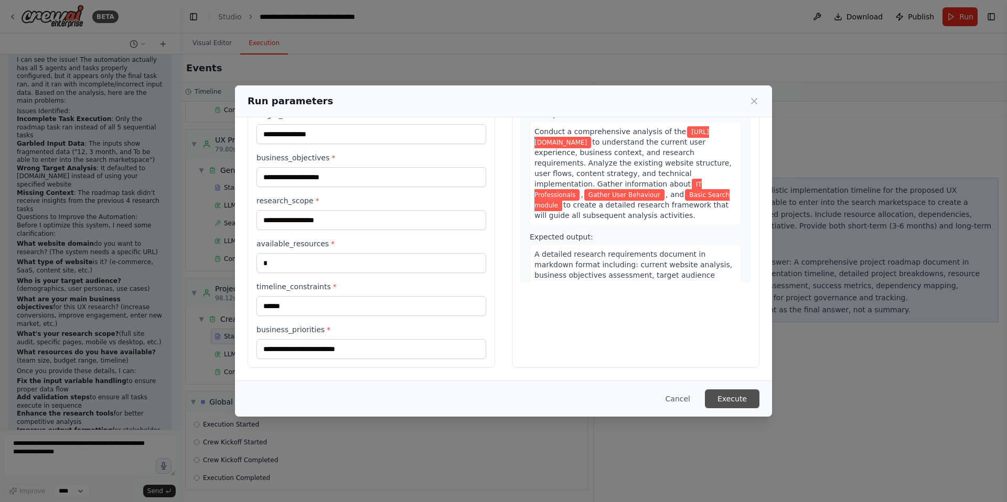
click at [736, 397] on button "Execute" at bounding box center [732, 399] width 55 height 19
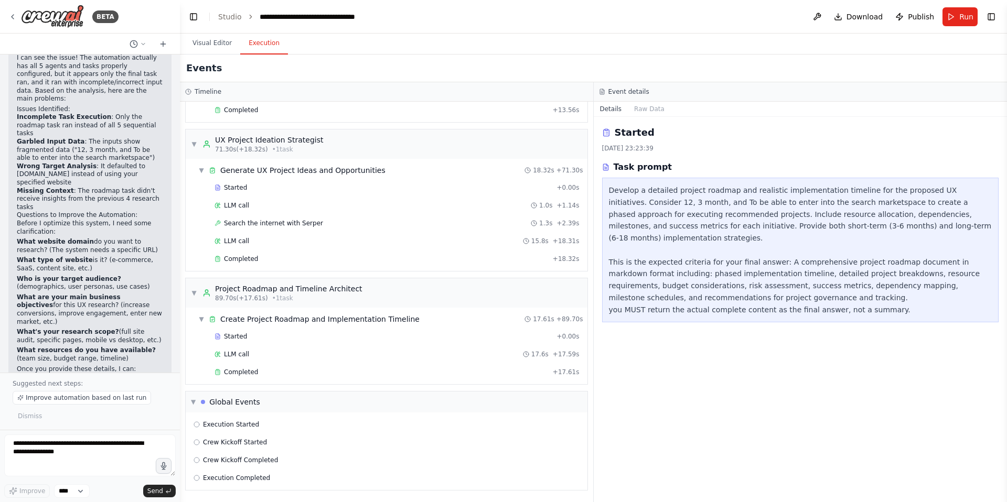
scroll to position [1867, 0]
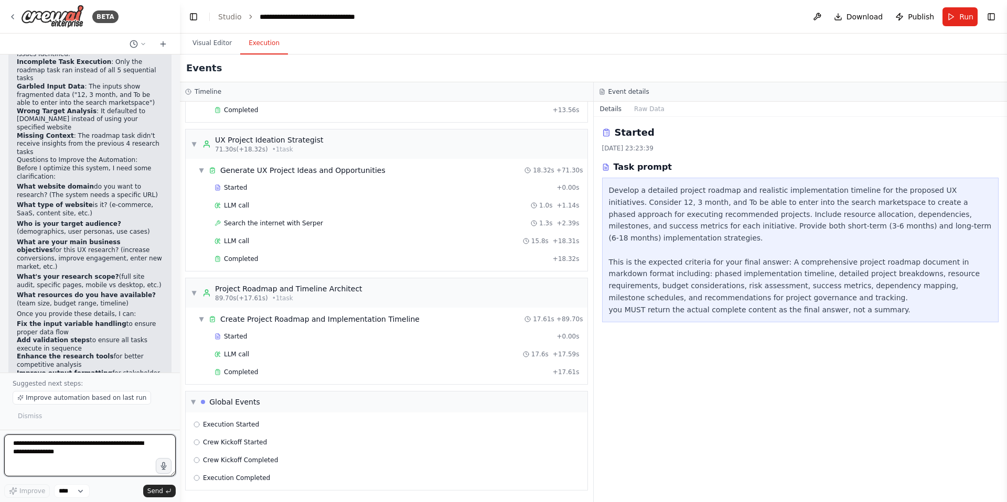
click at [88, 465] on textarea at bounding box center [89, 456] width 171 height 42
type textarea "**********"
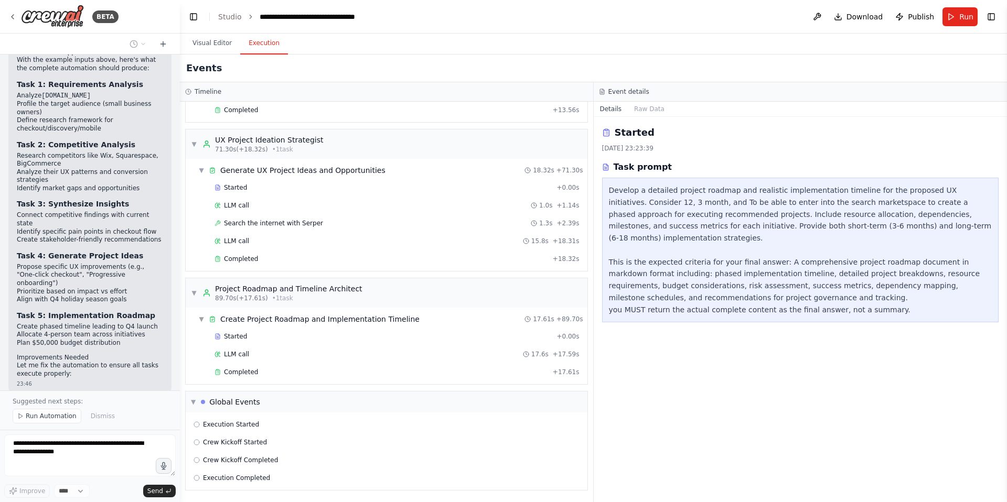
scroll to position [2670, 0]
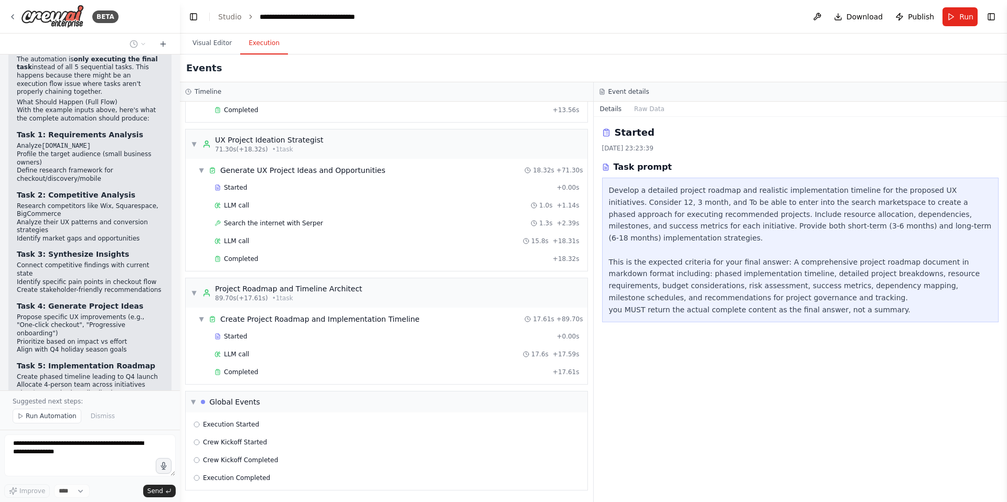
click at [70, 219] on li "Analyze their UX patterns and conversion strategies" at bounding box center [90, 227] width 146 height 16
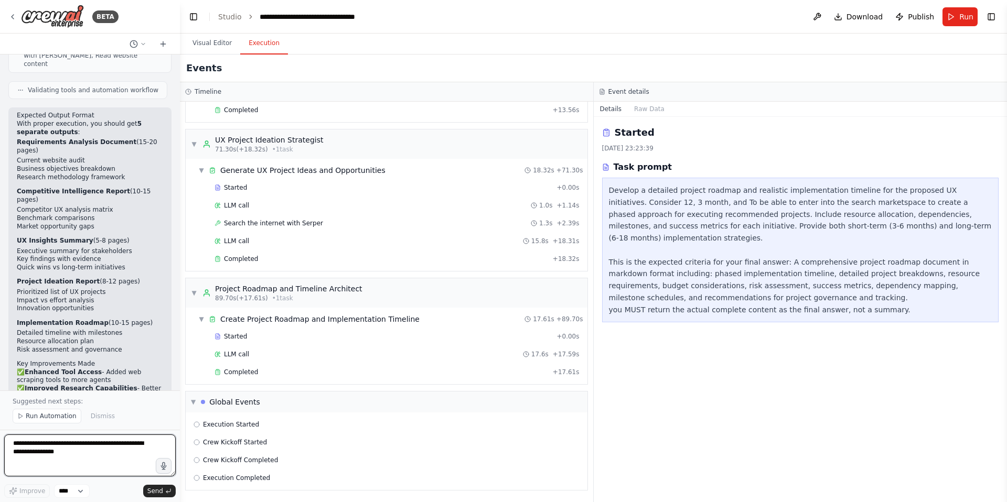
scroll to position [3138, 0]
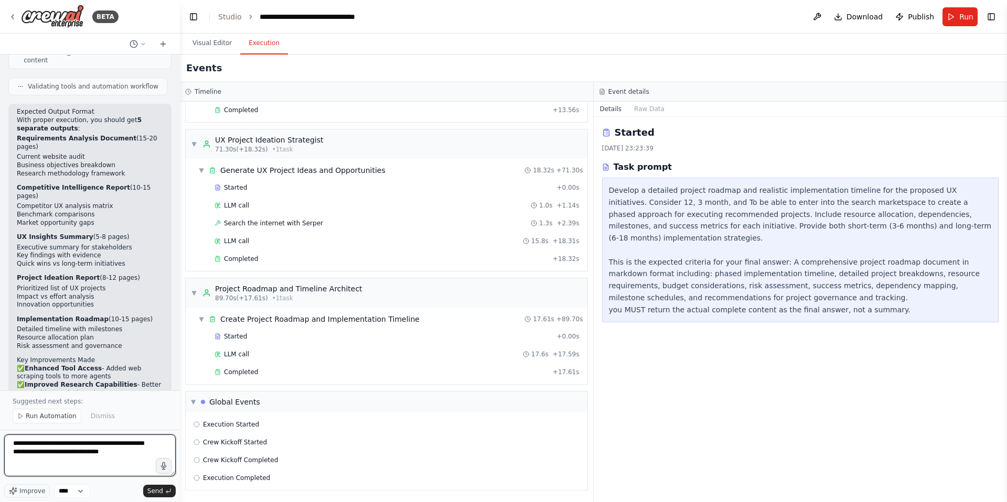
type textarea "**********"
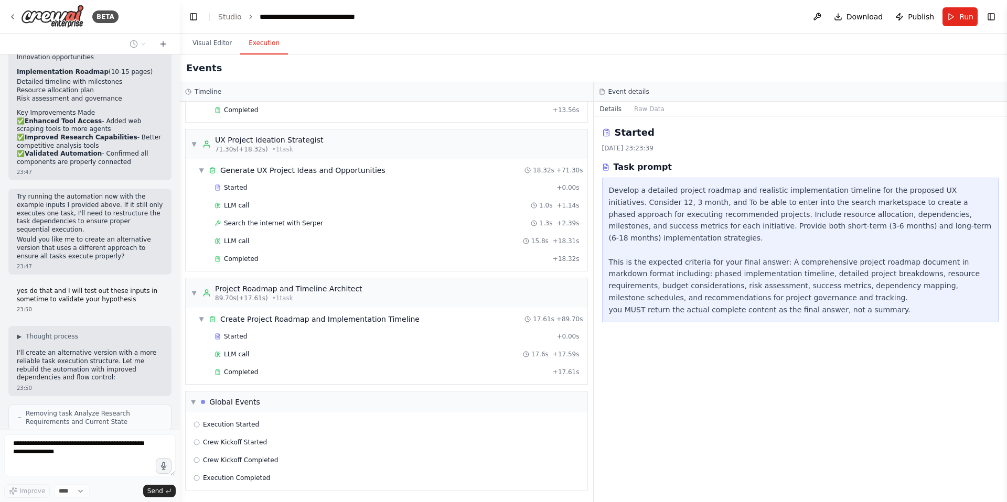
scroll to position [3420, 0]
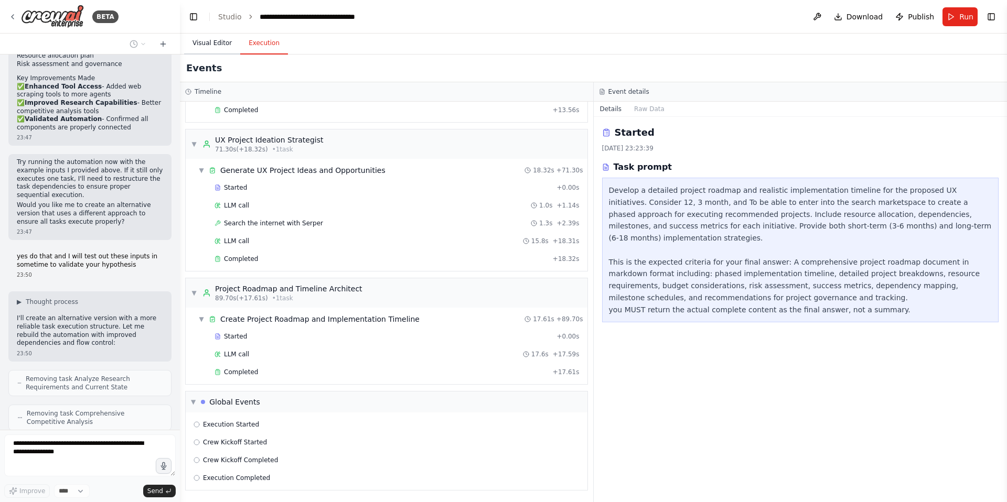
click at [203, 36] on button "Visual Editor" at bounding box center [212, 44] width 56 height 22
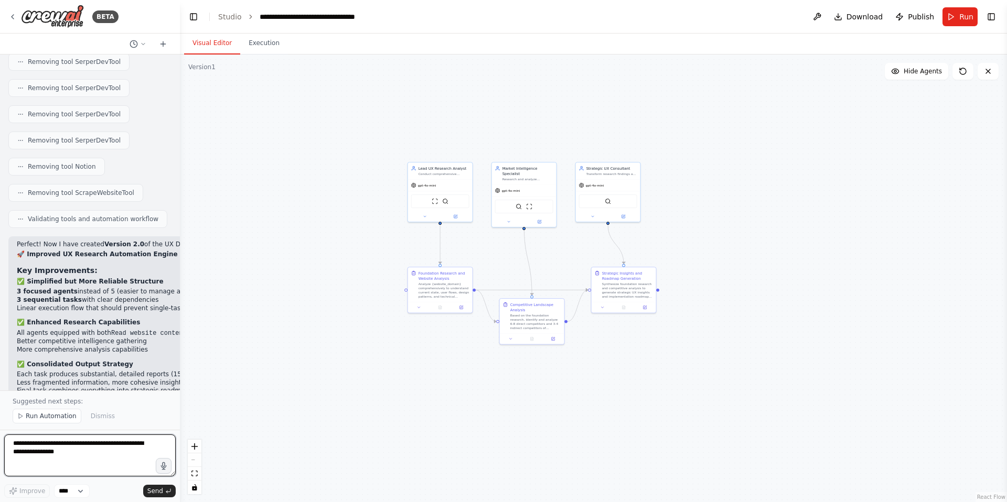
scroll to position [4490, 0]
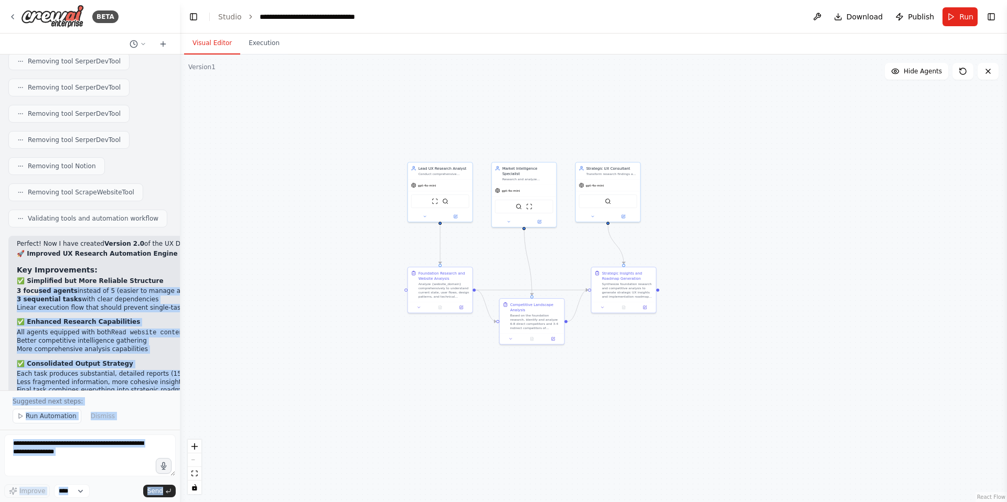
drag, startPoint x: 36, startPoint y: 146, endPoint x: 177, endPoint y: 261, distance: 181.5
click at [177, 261] on div "BETA Create an automation engine that will automate the process of extensive de…" at bounding box center [90, 251] width 180 height 502
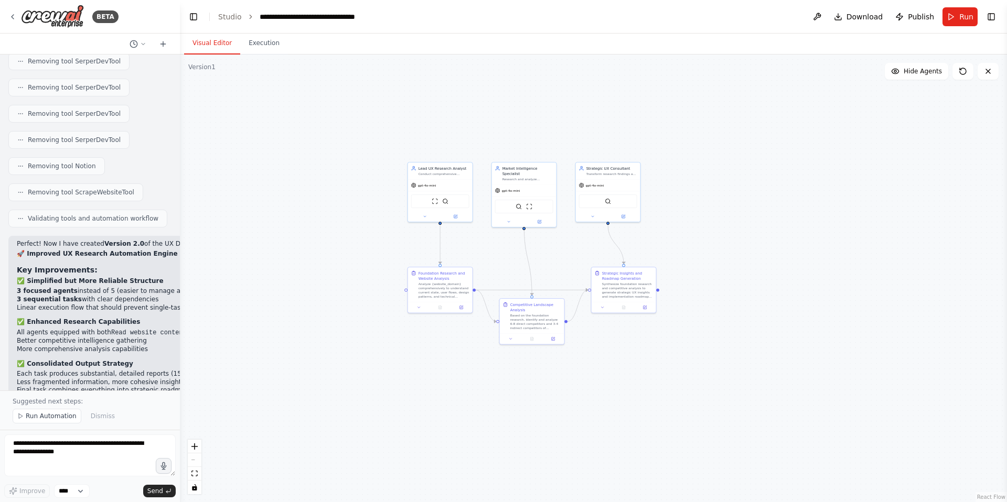
click at [163, 264] on div "Perfect! Now I have created Version 2.0 of the UX Design Research Automation En…" at bounding box center [257, 423] width 480 height 367
click at [117, 451] on textarea at bounding box center [89, 456] width 171 height 42
type textarea "**********"
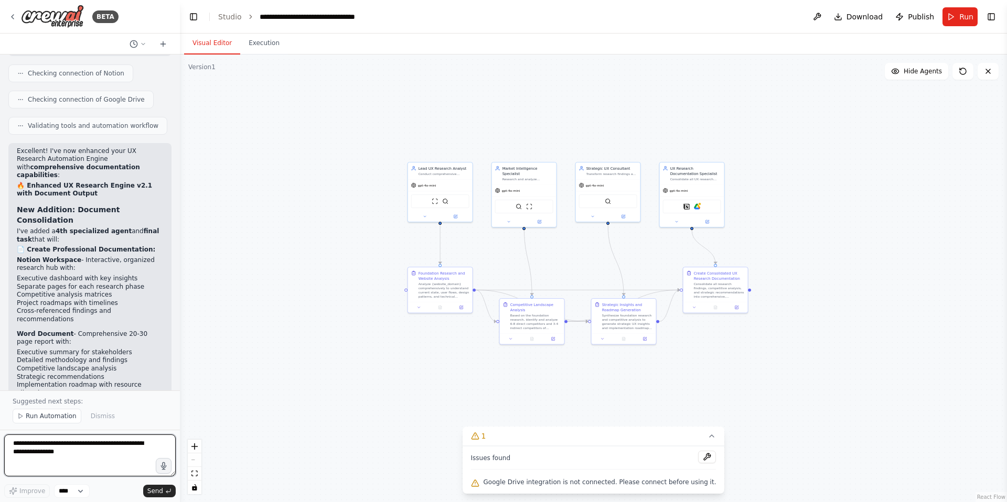
scroll to position [5848, 0]
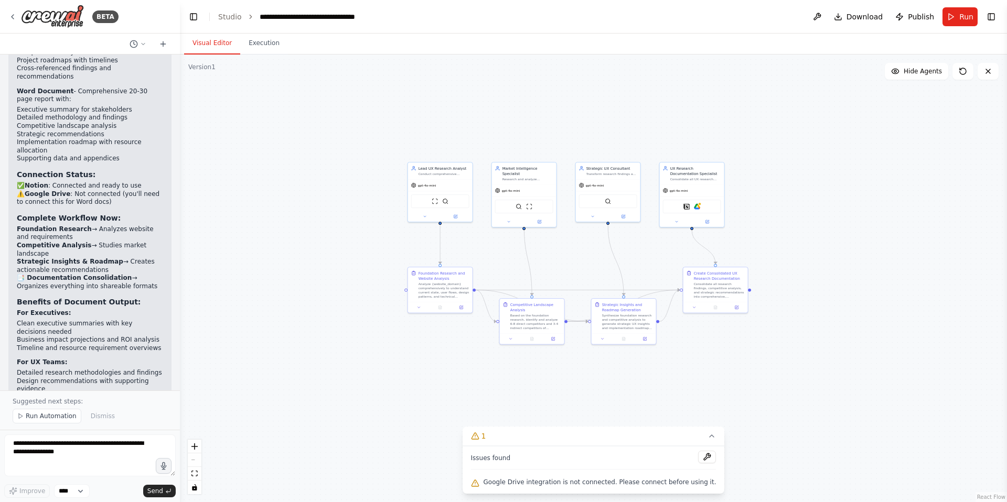
click at [582, 260] on div ".deletable-edge-delete-btn { width: 20px; height: 20px; border: 0px solid #ffff…" at bounding box center [593, 279] width 827 height 448
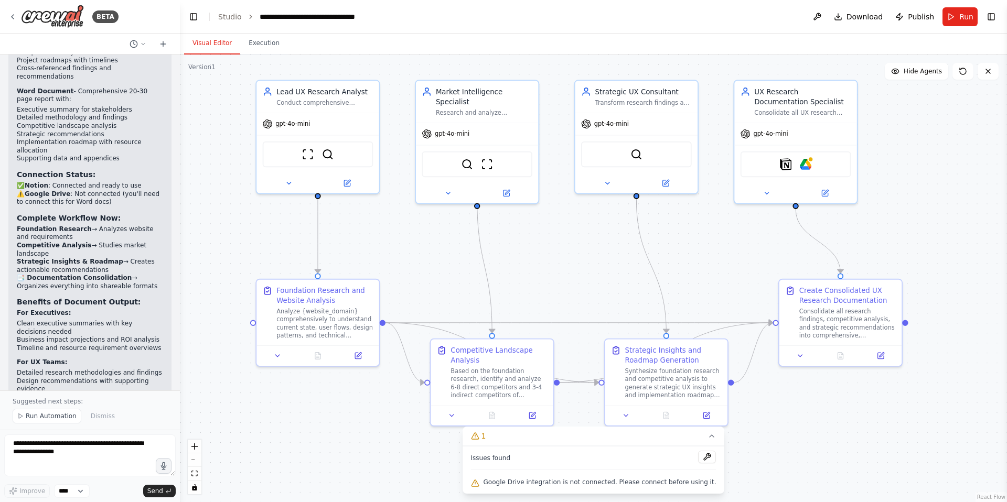
drag, startPoint x: 582, startPoint y: 260, endPoint x: 588, endPoint y: 265, distance: 7.8
click at [588, 265] on div ".deletable-edge-delete-btn { width: 20px; height: 20px; border: 0px solid #ffff…" at bounding box center [593, 279] width 827 height 448
